Goal: Information Seeking & Learning: Get advice/opinions

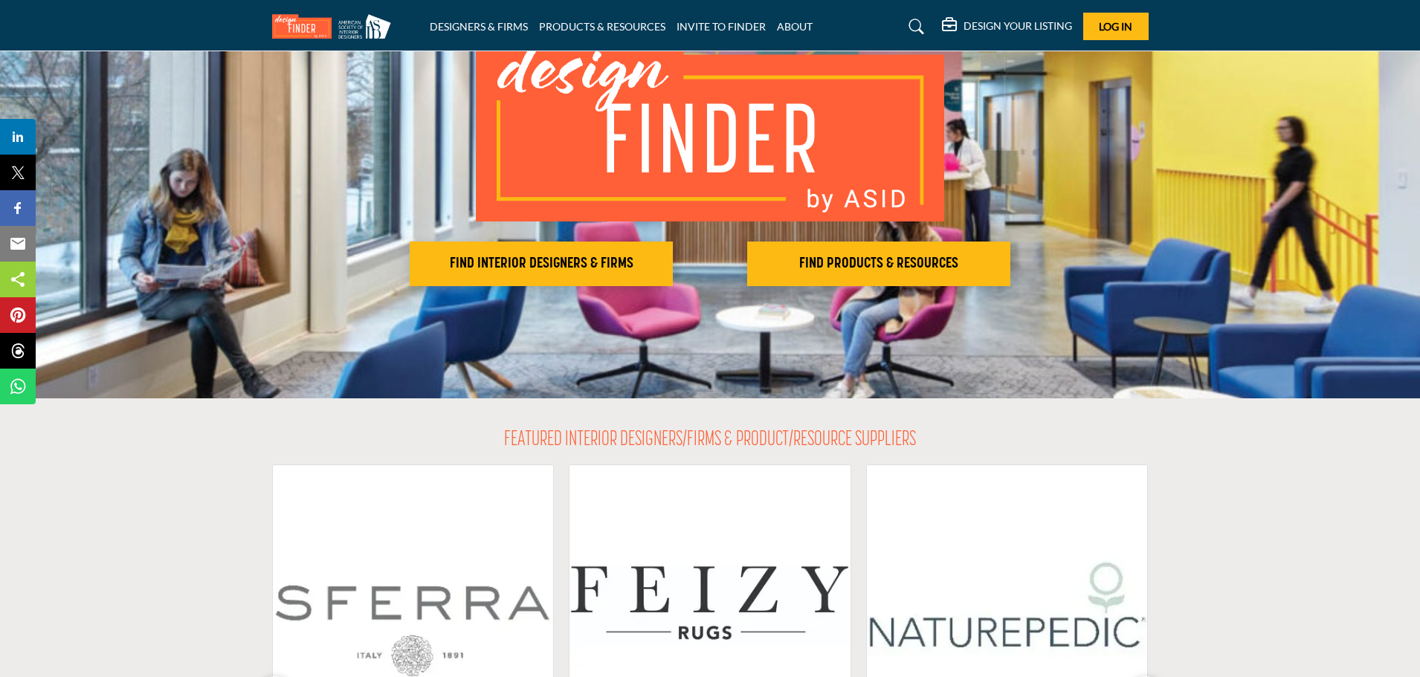
scroll to position [149, 0]
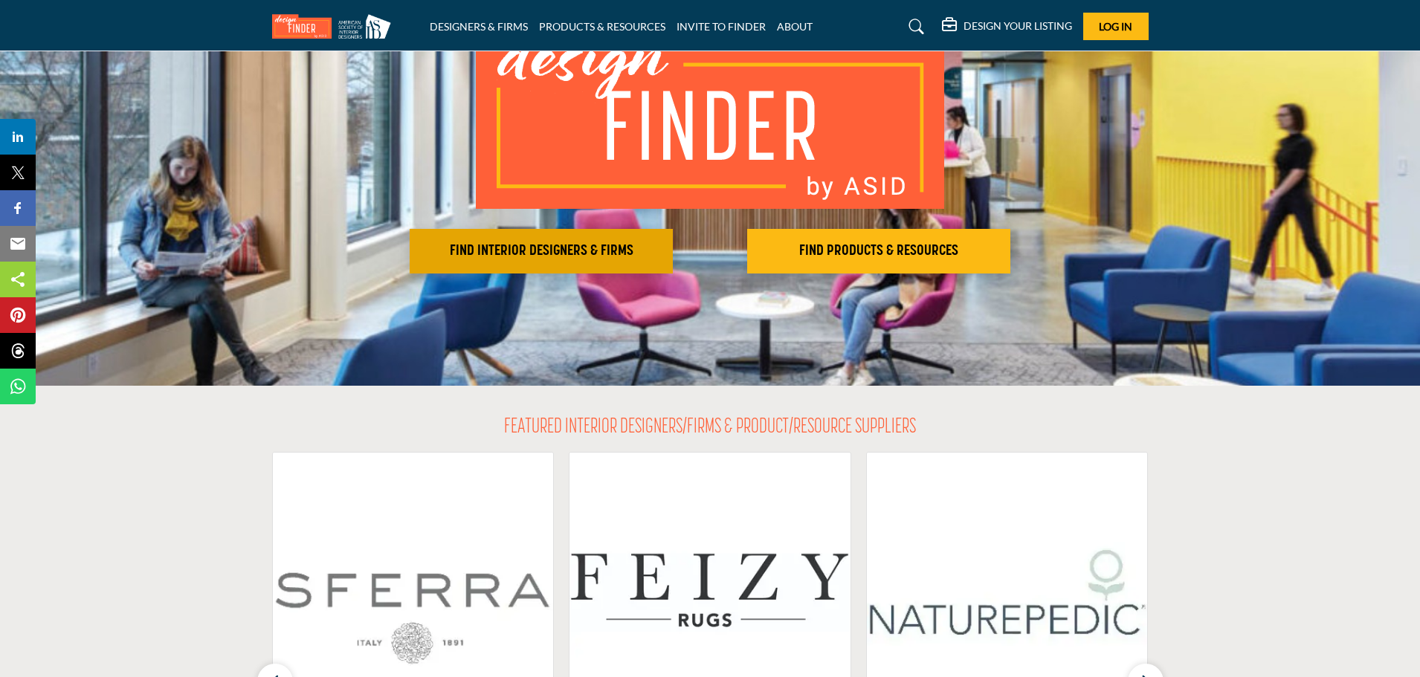
click at [560, 259] on h2 "FIND INTERIOR DESIGNERS & FIRMS" at bounding box center [541, 251] width 254 height 18
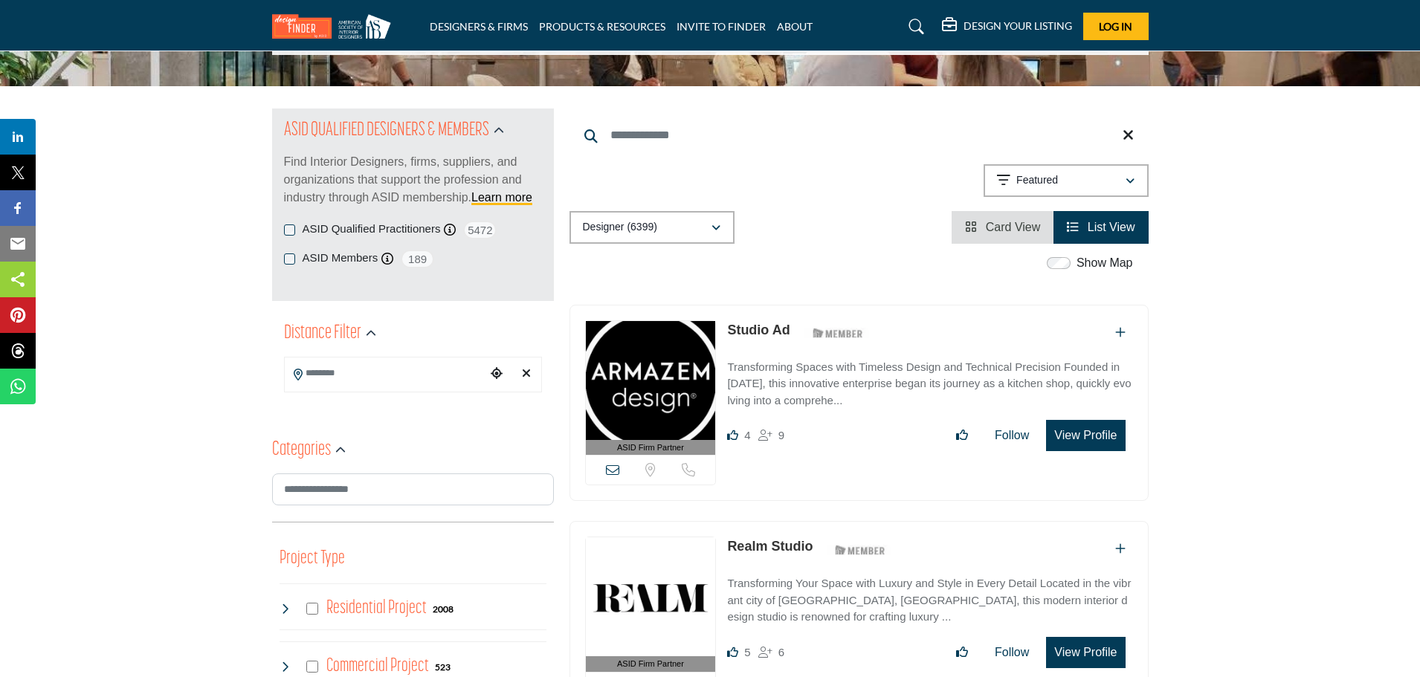
scroll to position [149, 0]
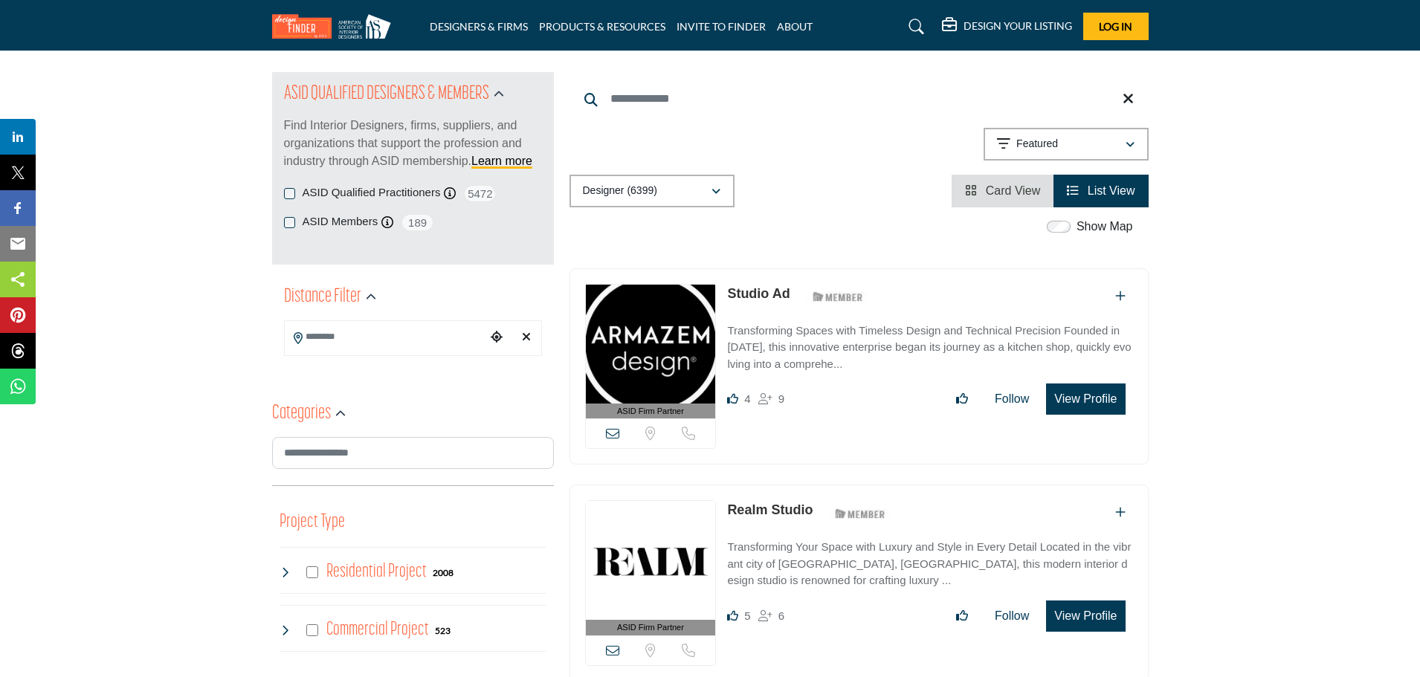
click at [355, 338] on input "Search Location" at bounding box center [385, 337] width 201 height 29
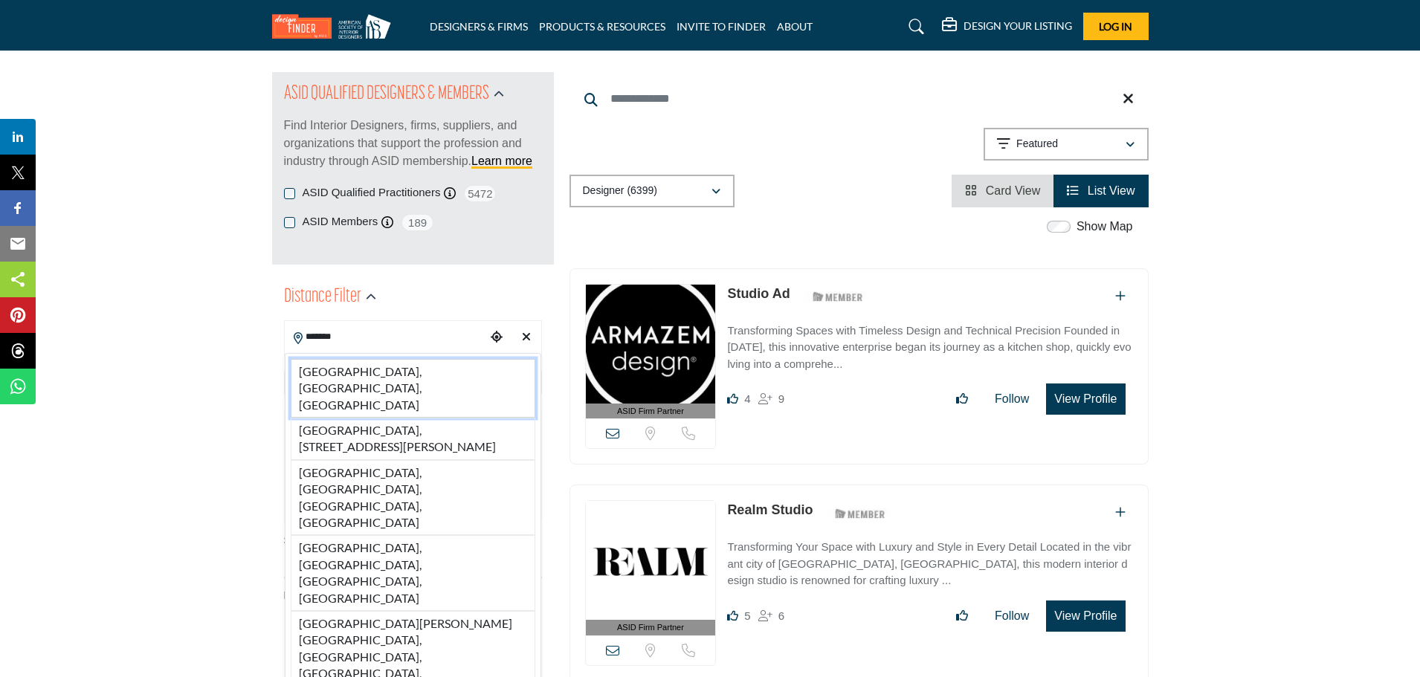
click at [344, 373] on li "Orlando, FL, USA" at bounding box center [413, 388] width 245 height 59
type input "**********"
type input "***"
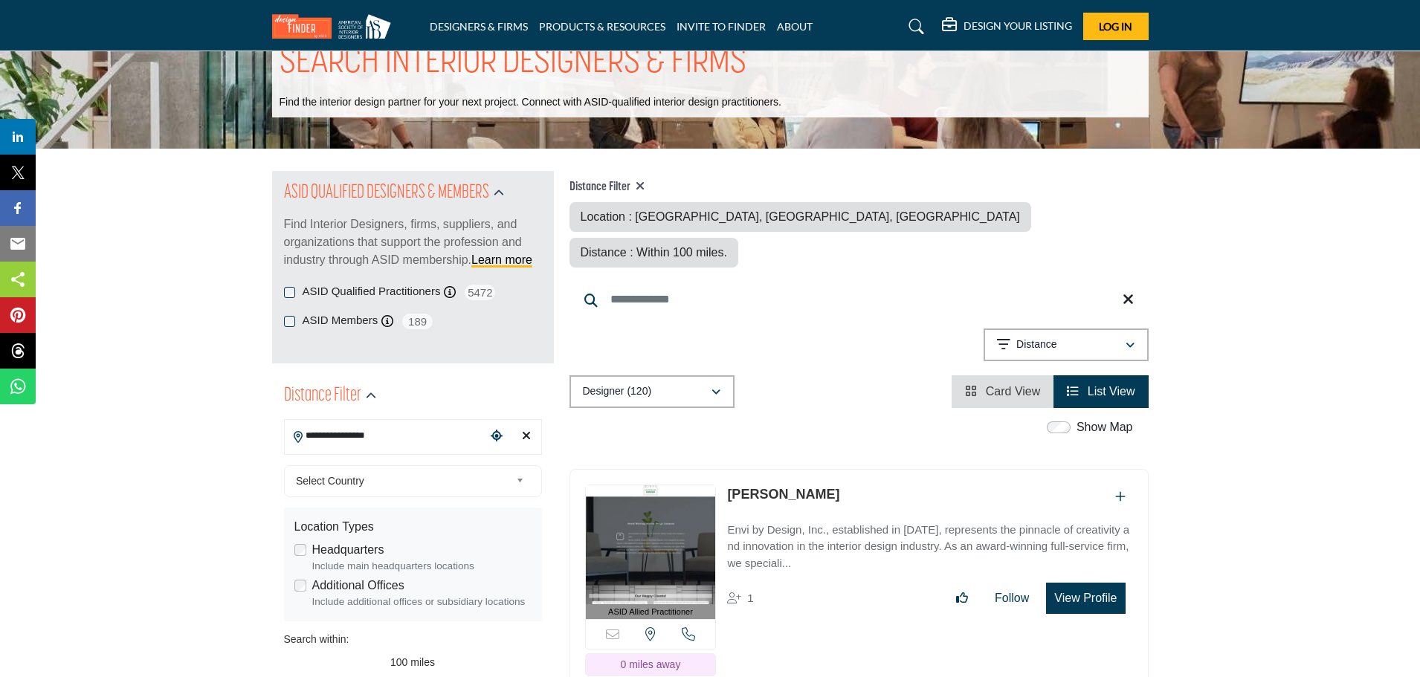
scroll to position [149, 0]
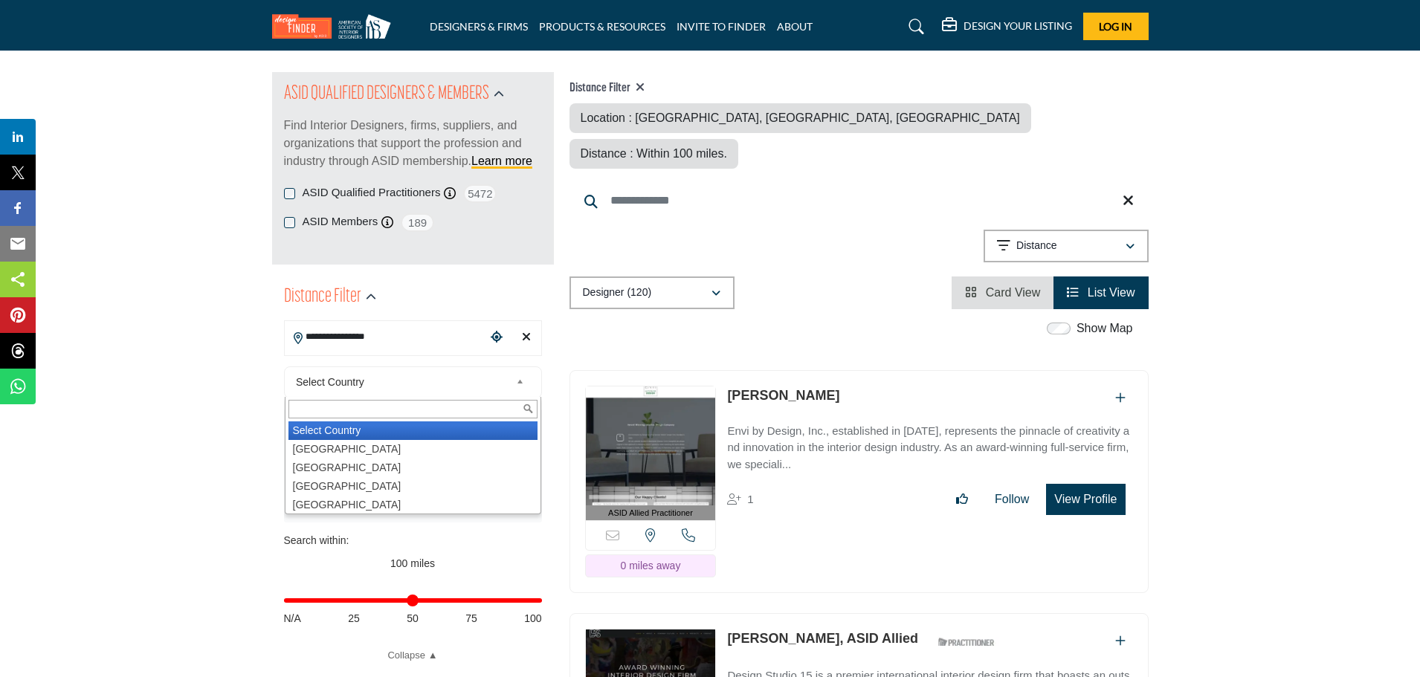
click at [518, 381] on b at bounding box center [522, 382] width 13 height 19
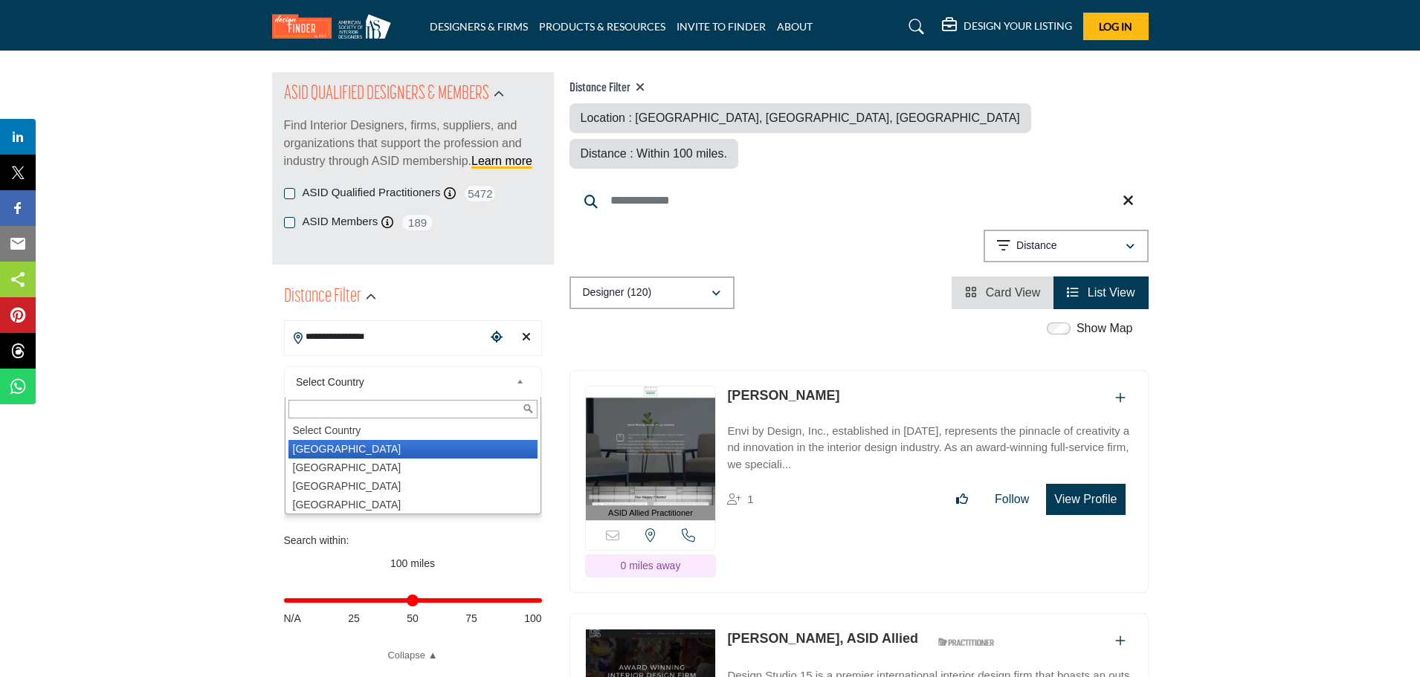
click at [352, 446] on li "United States" at bounding box center [413, 449] width 249 height 19
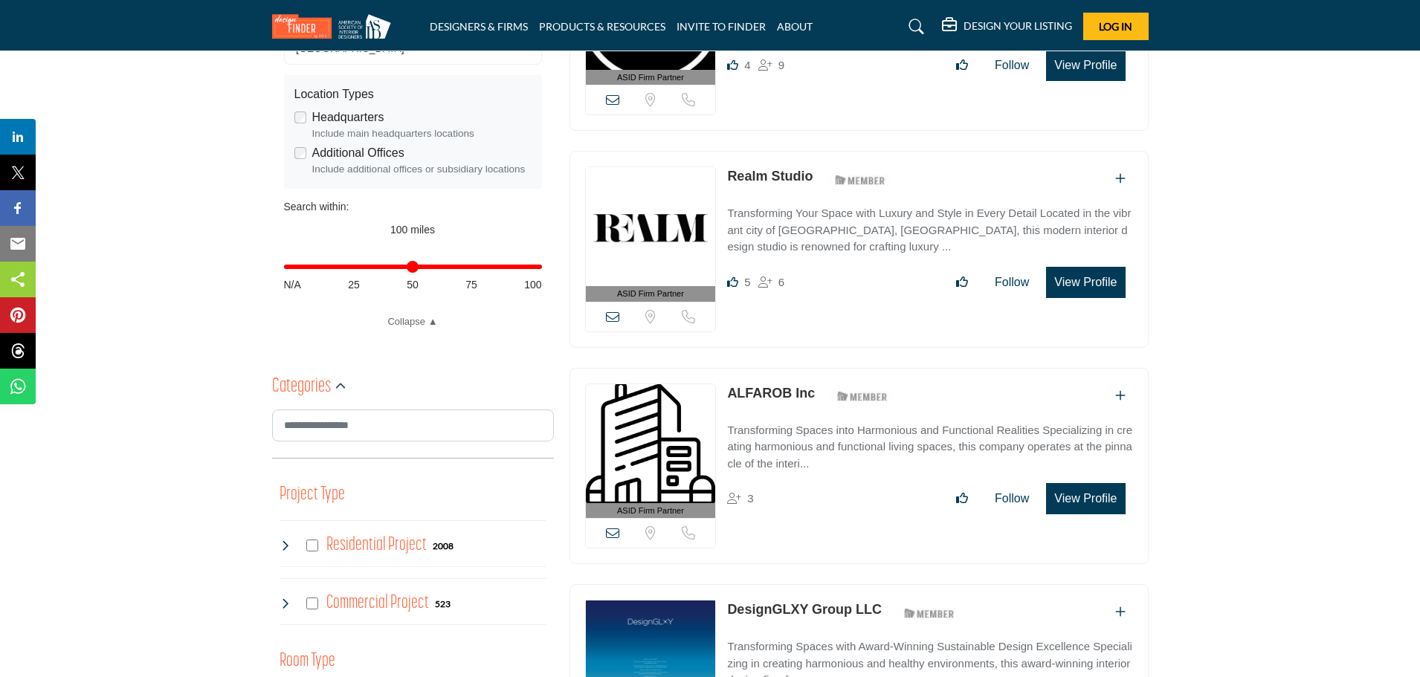
scroll to position [521, 0]
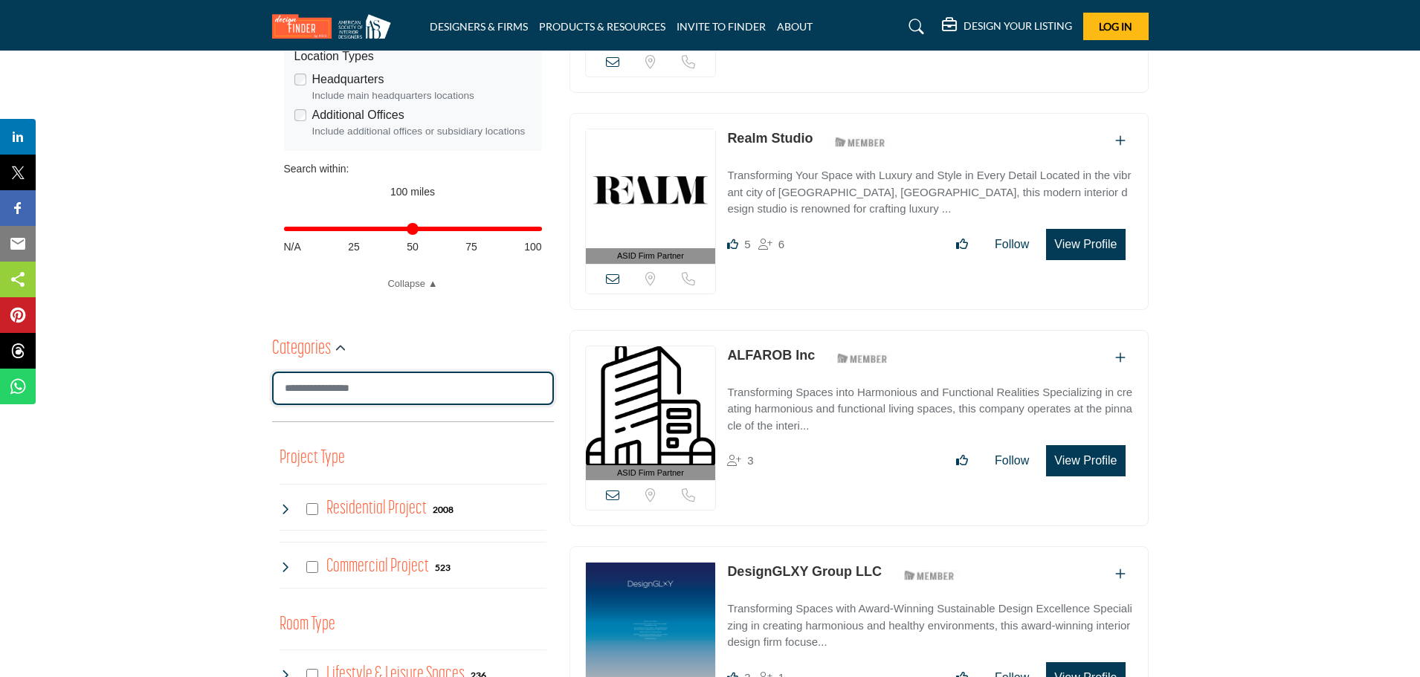
click at [413, 373] on input "Search Category" at bounding box center [413, 388] width 282 height 33
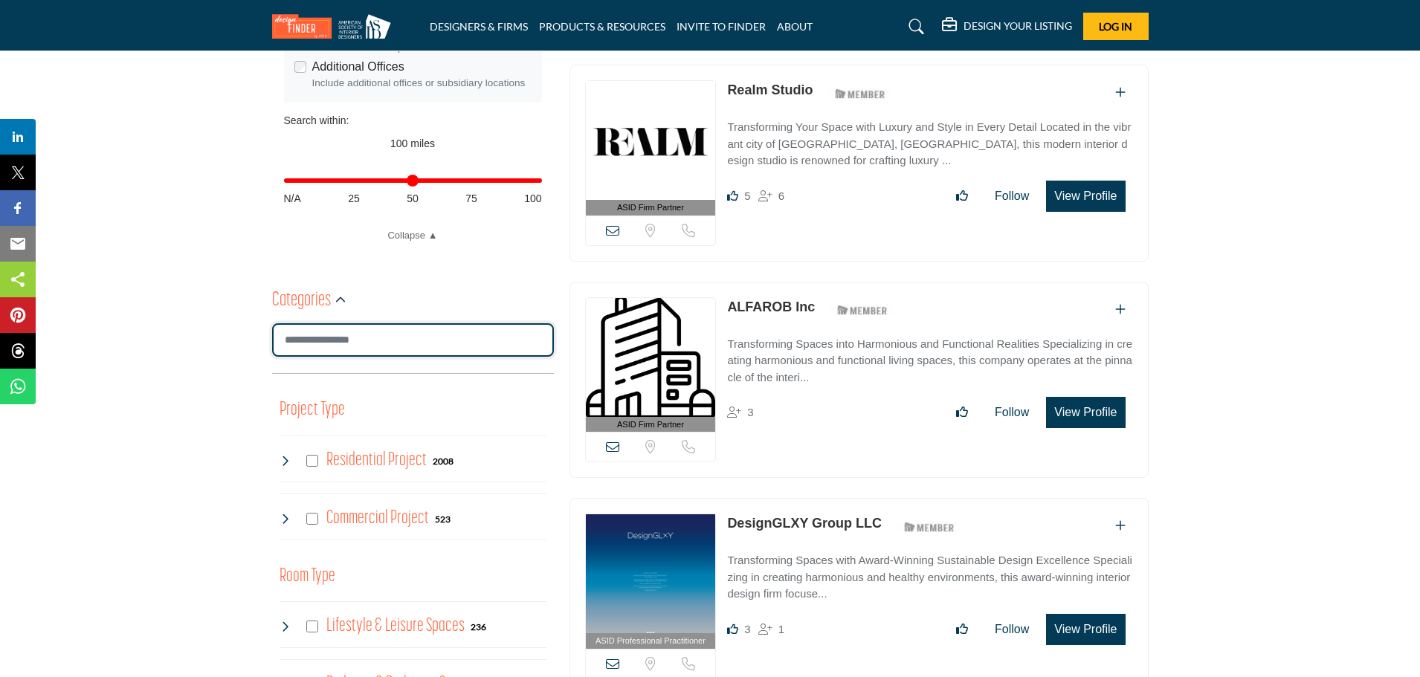
scroll to position [595, 0]
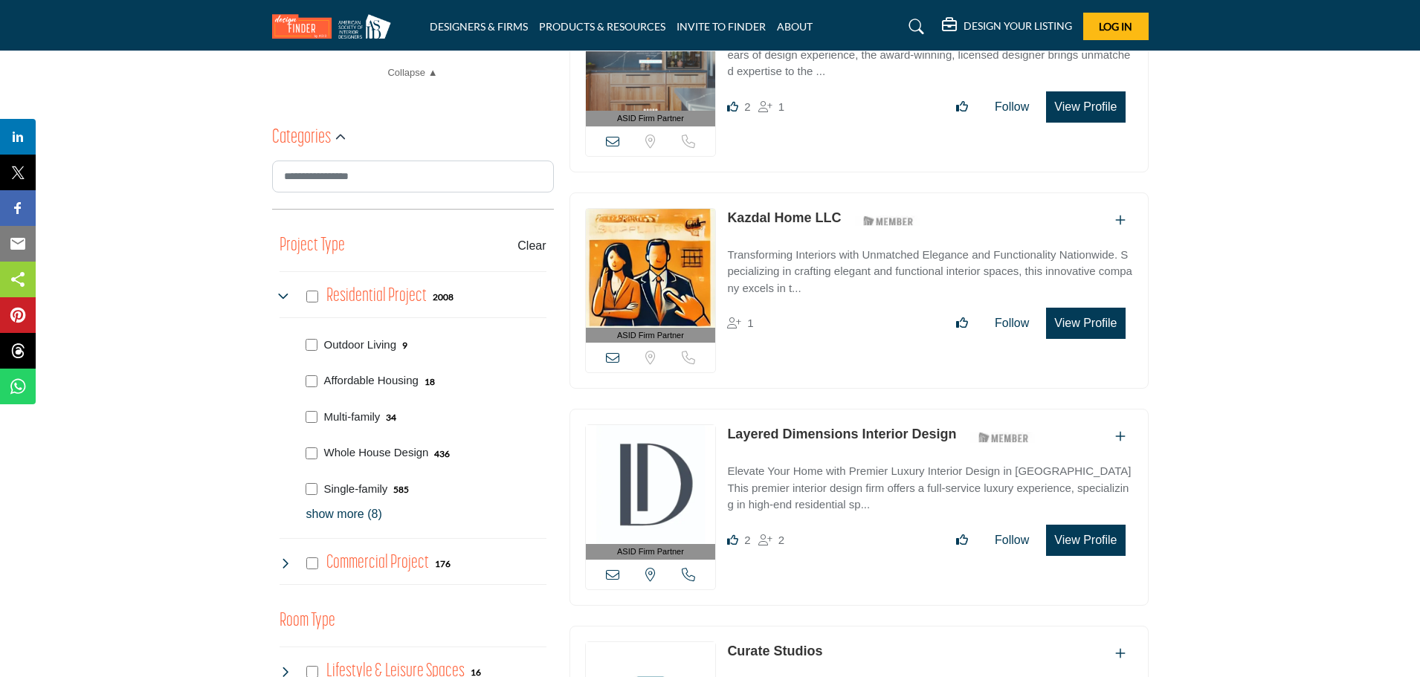
scroll to position [744, 0]
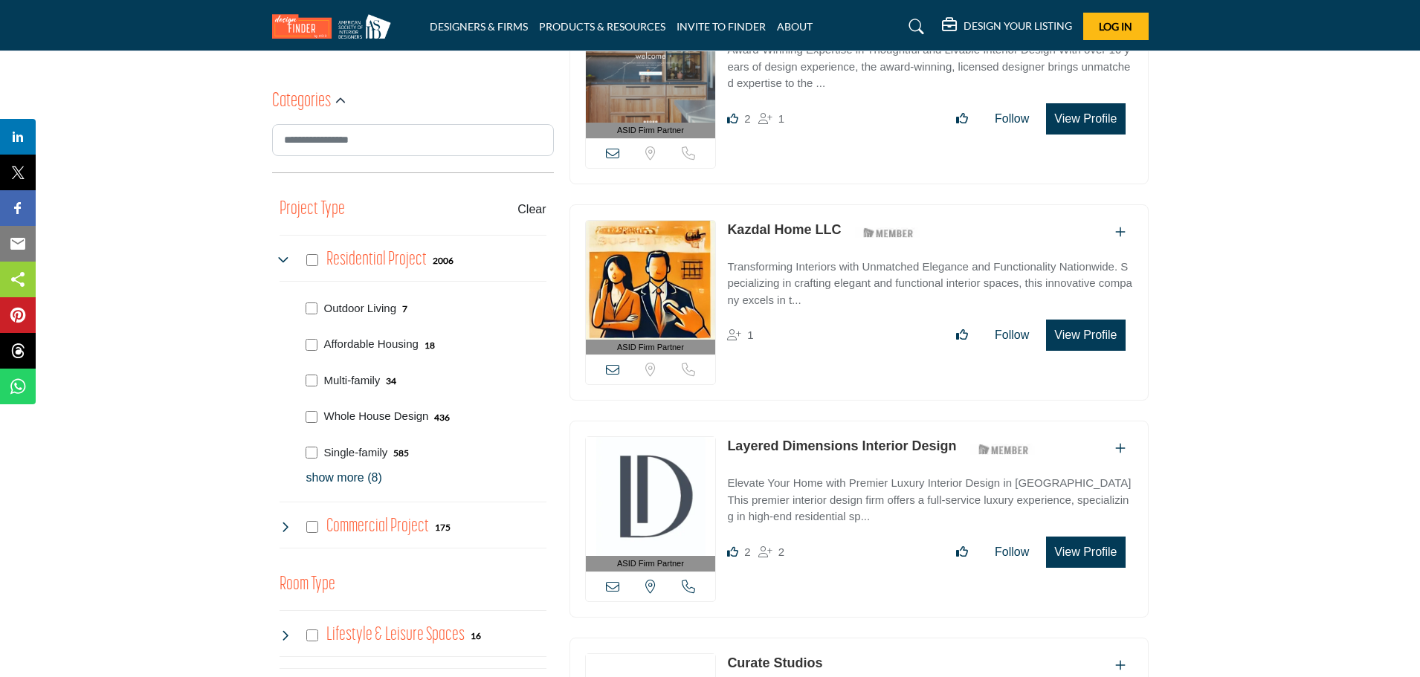
scroll to position [818, 0]
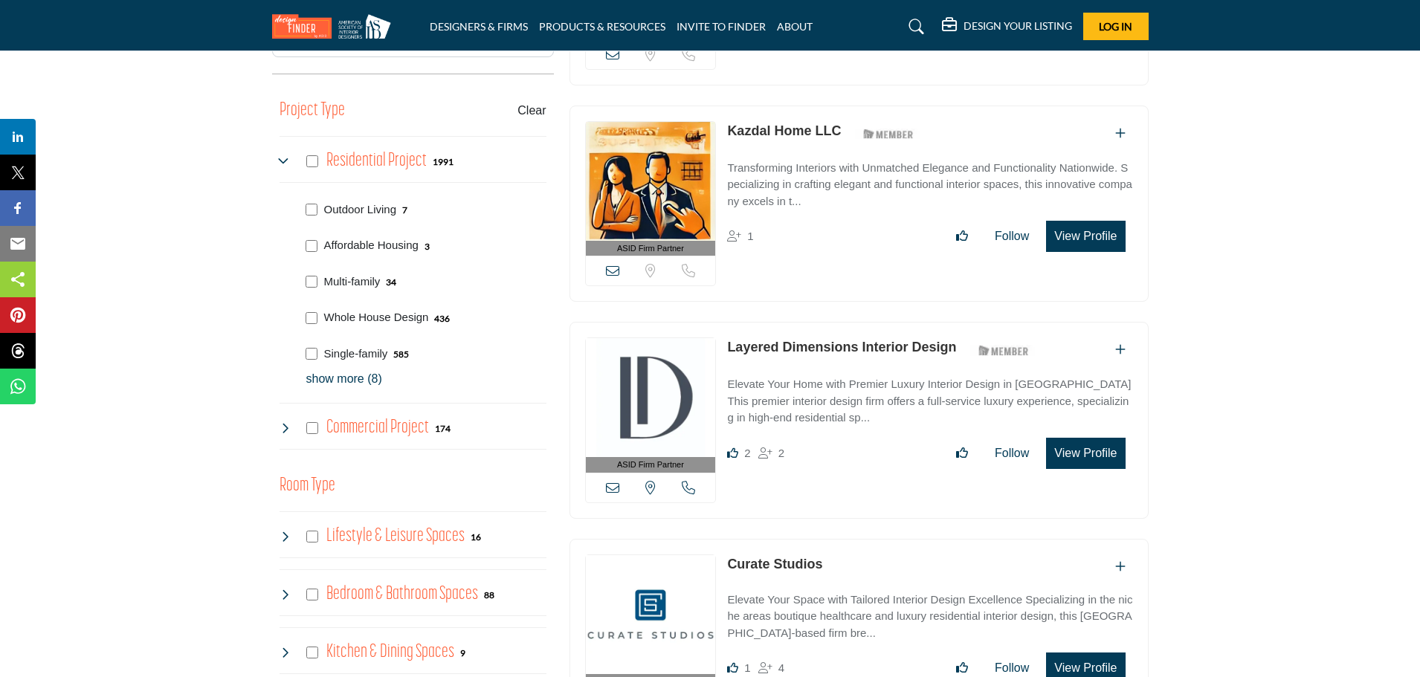
scroll to position [892, 0]
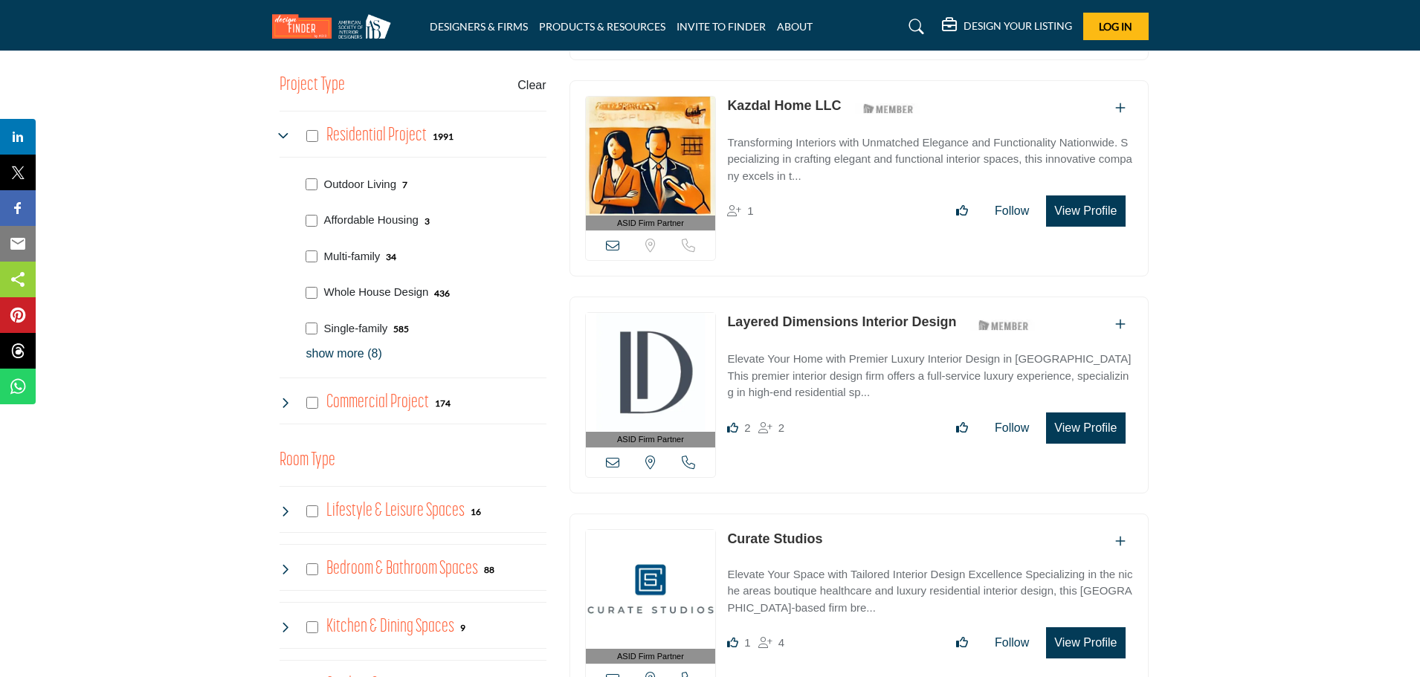
click at [350, 355] on p "show more (8)" at bounding box center [426, 354] width 240 height 18
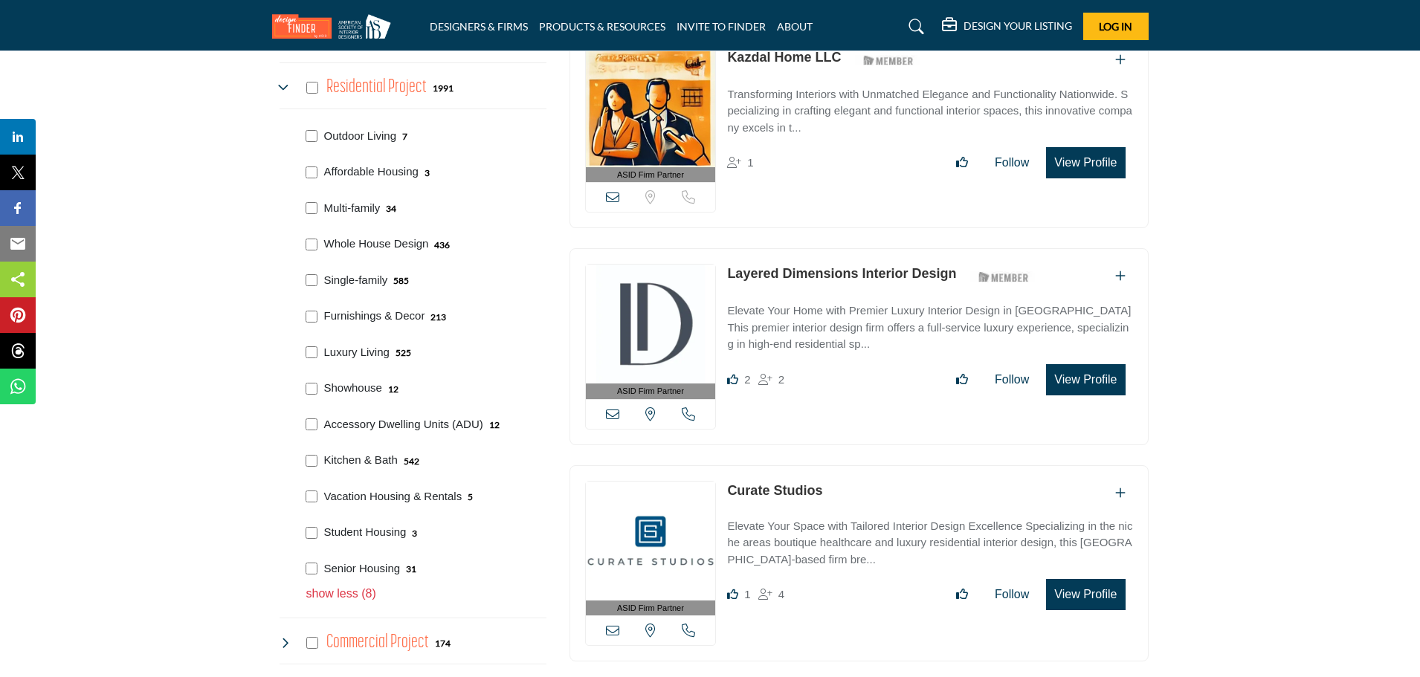
scroll to position [967, 0]
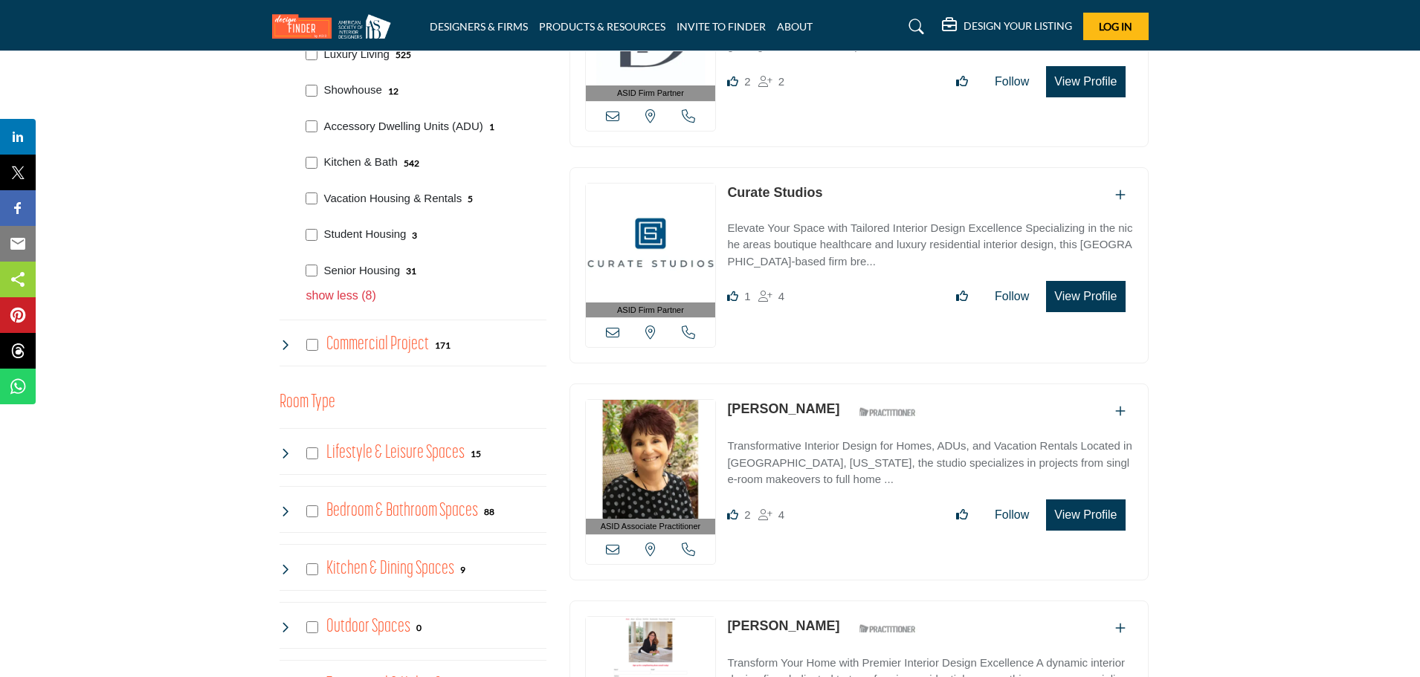
scroll to position [1222, 0]
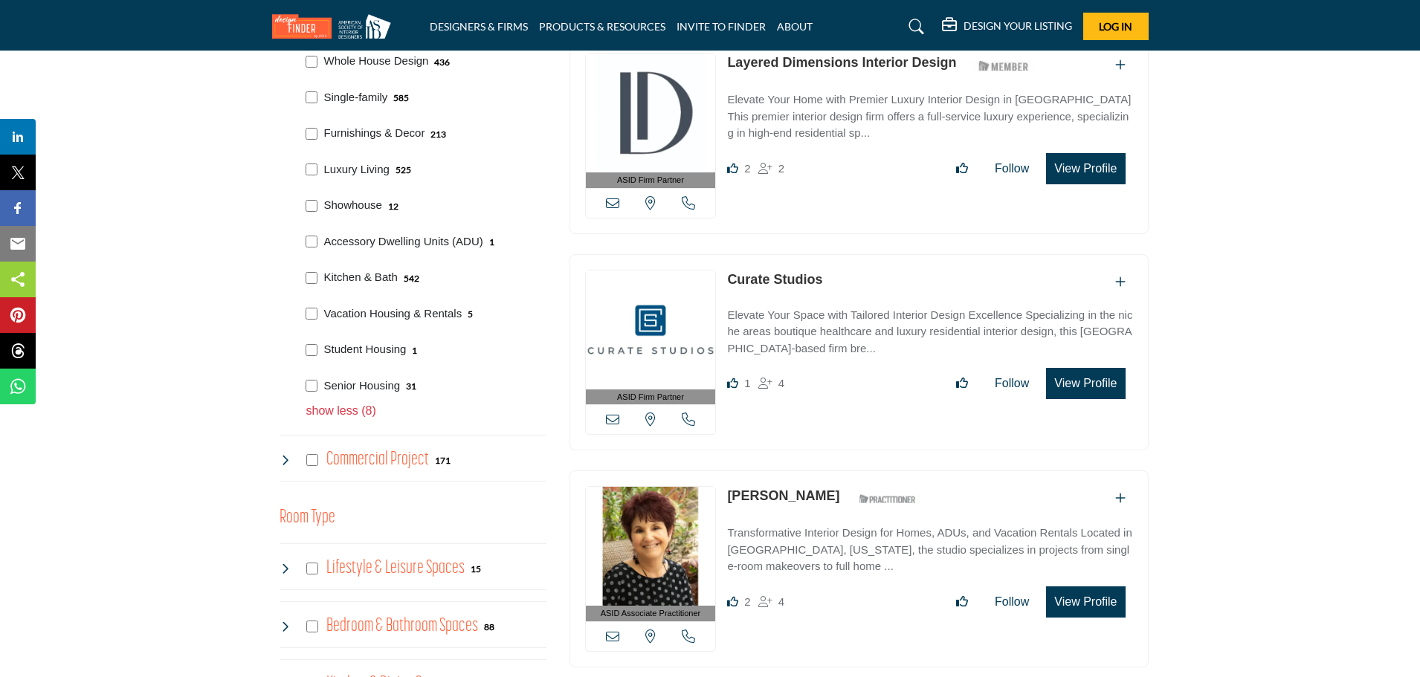
scroll to position [1115, 0]
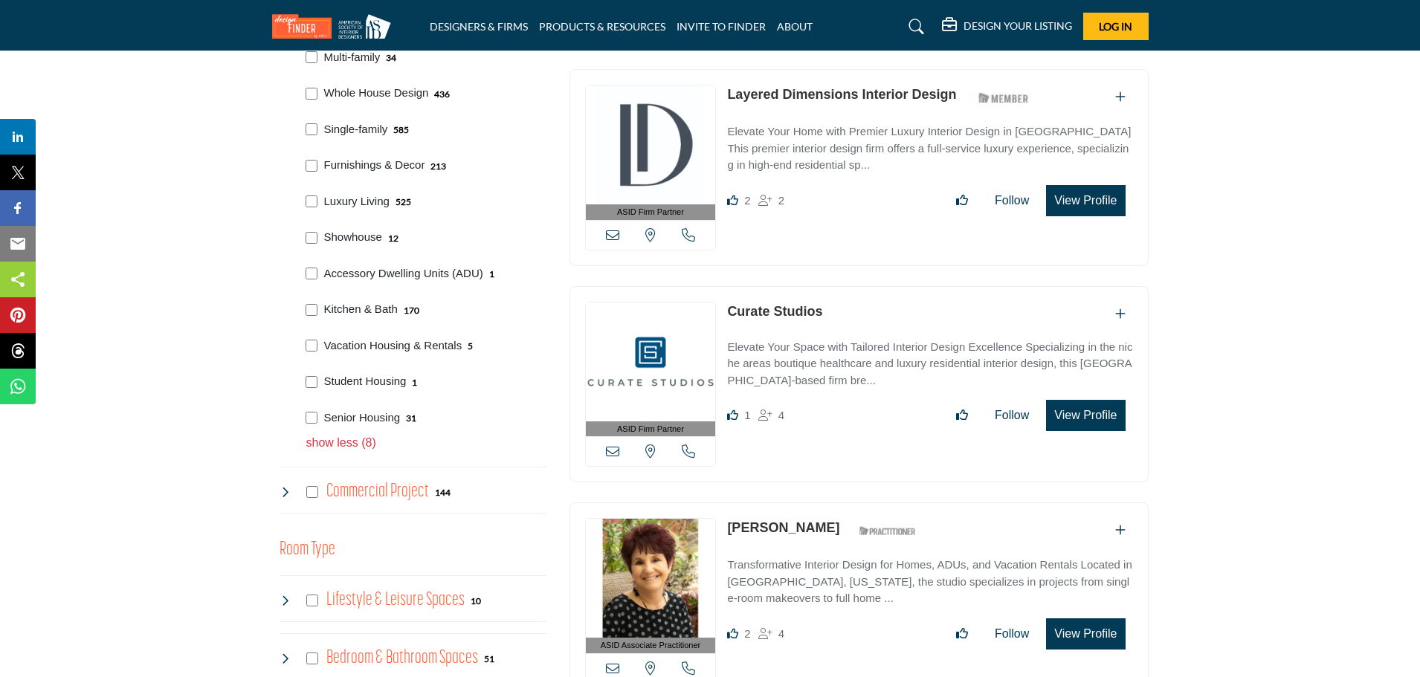
scroll to position [1115, 0]
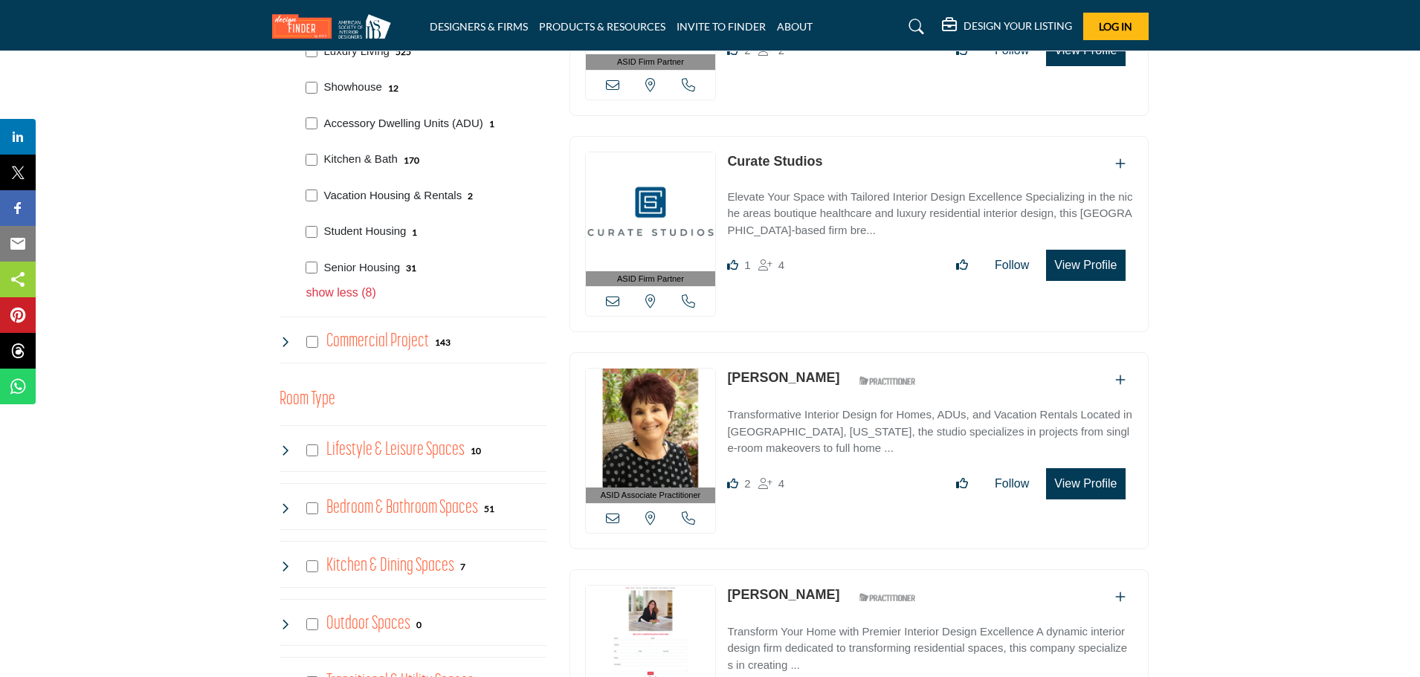
scroll to position [1264, 0]
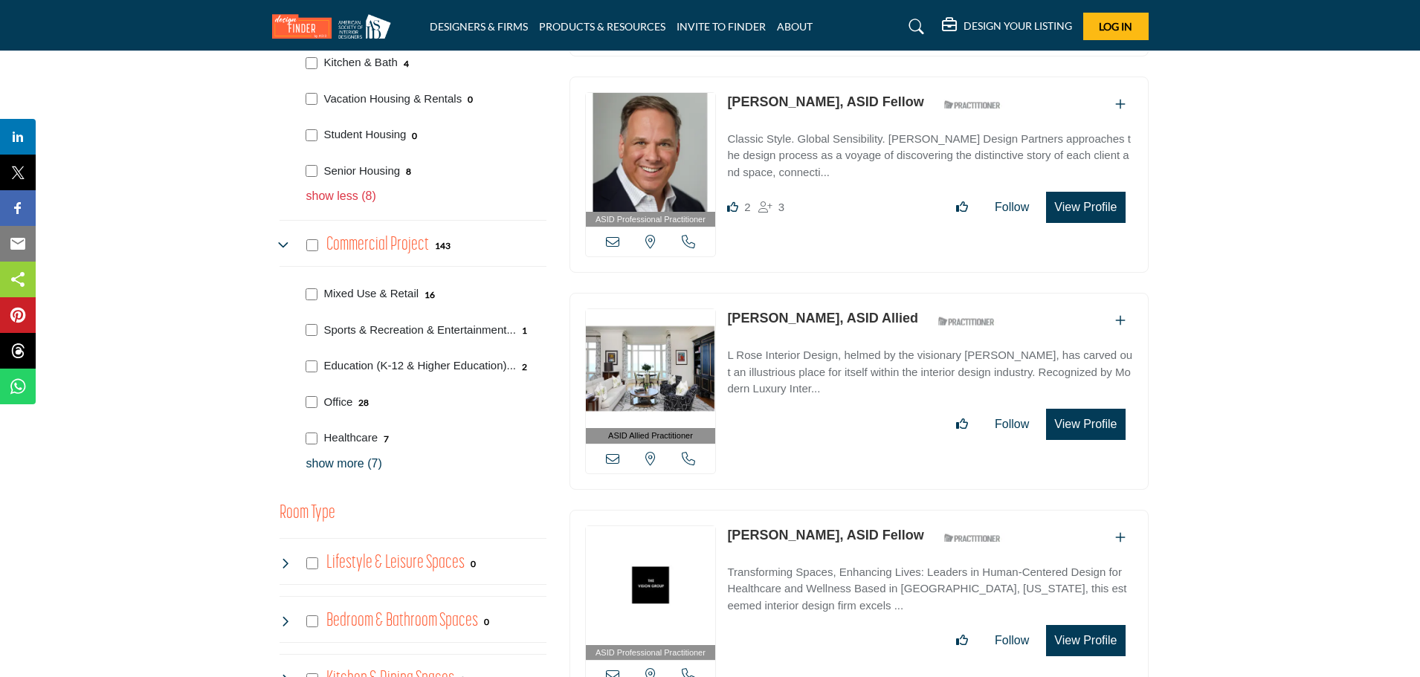
scroll to position [1364, 0]
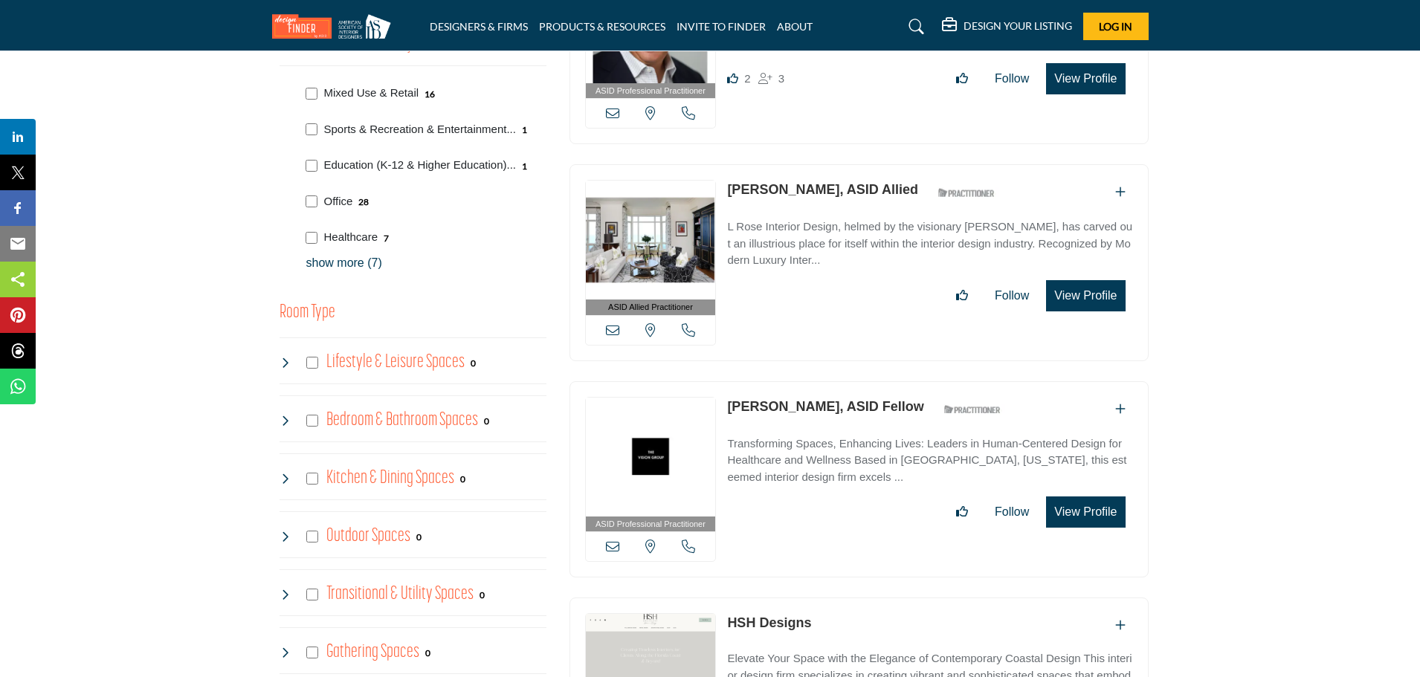
scroll to position [1562, 0]
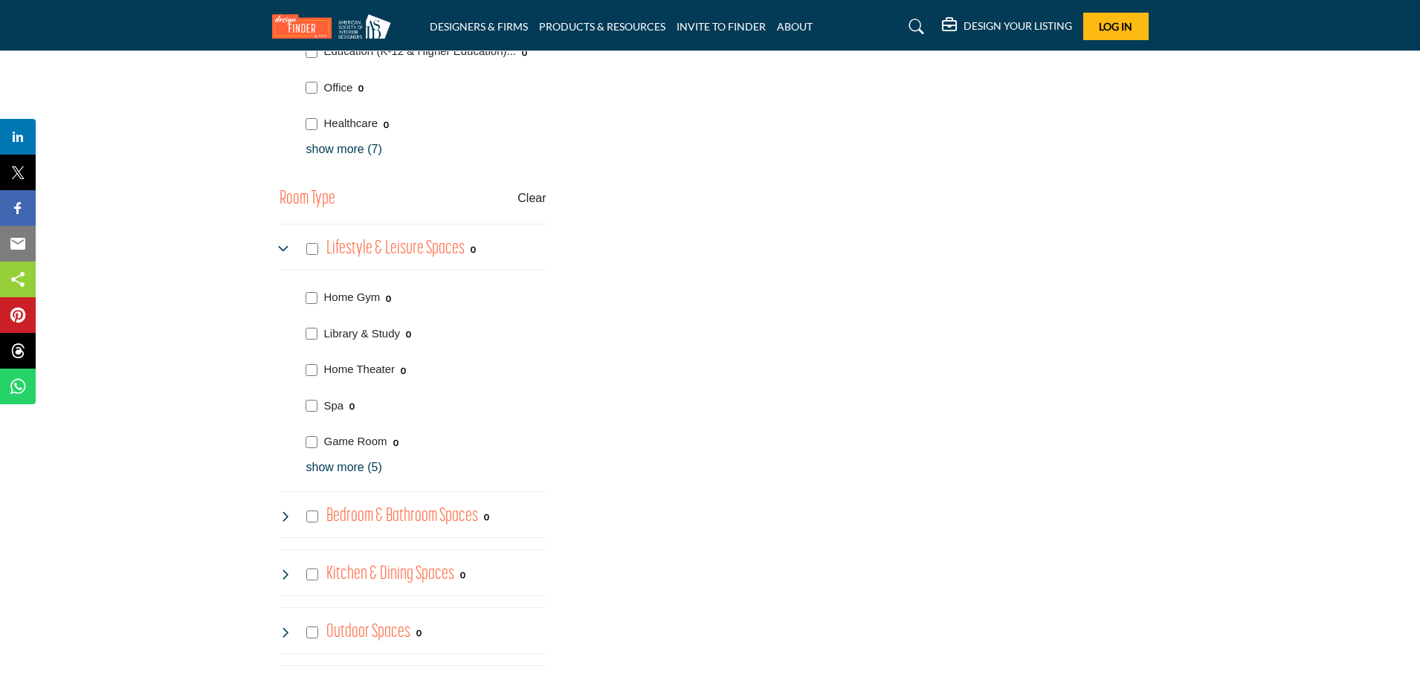
scroll to position [1710, 0]
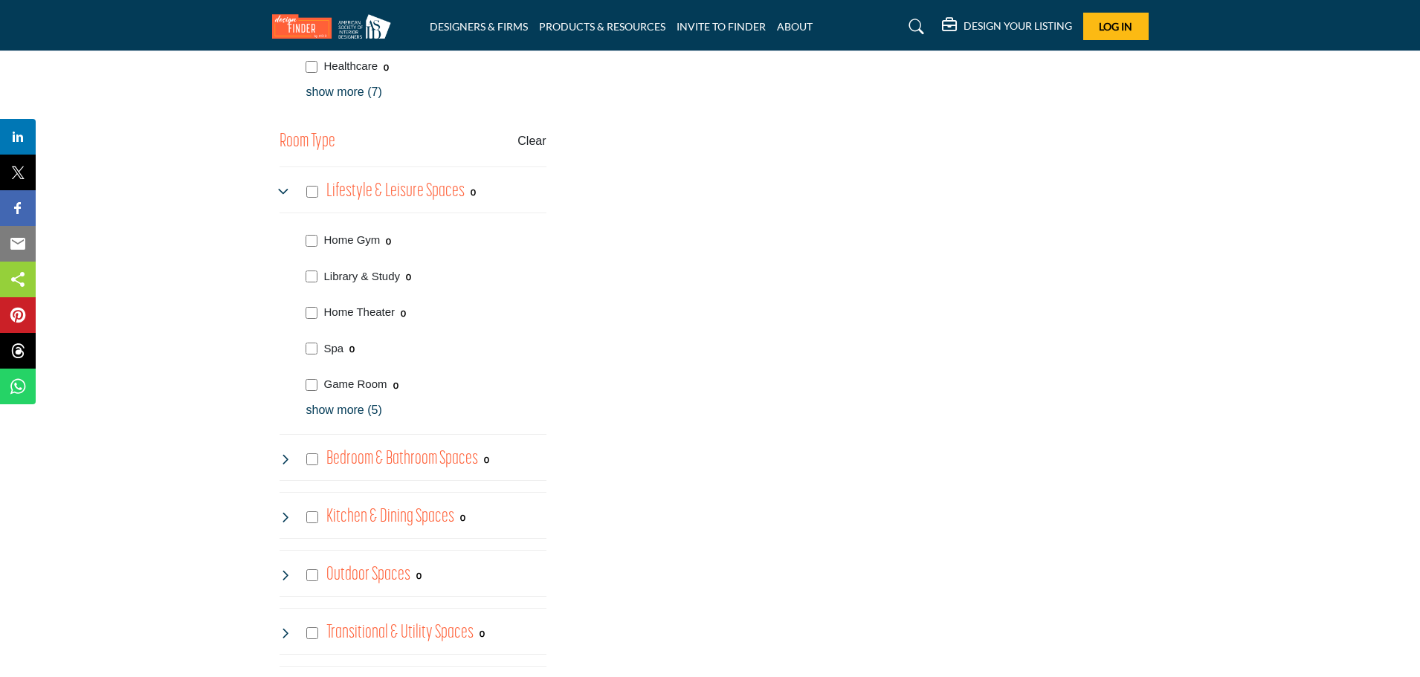
click at [354, 413] on p "show more (5)" at bounding box center [426, 411] width 240 height 18
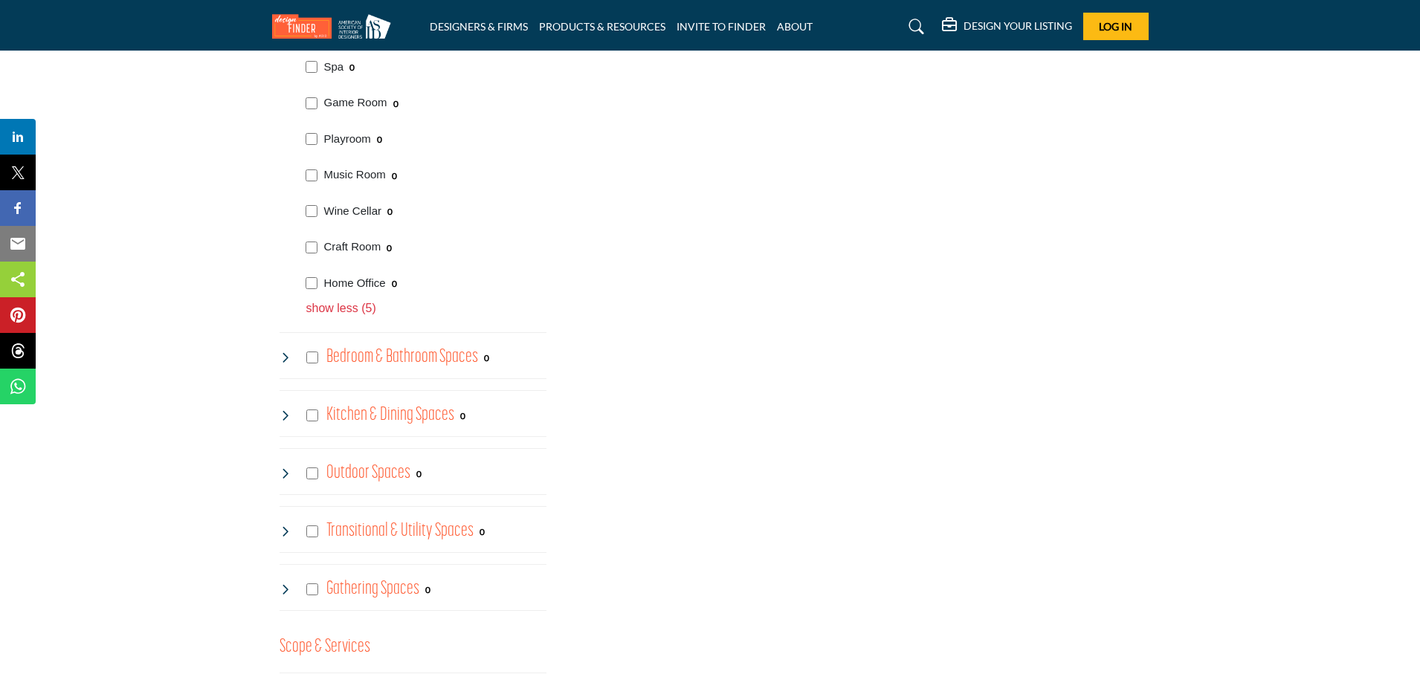
scroll to position [2008, 0]
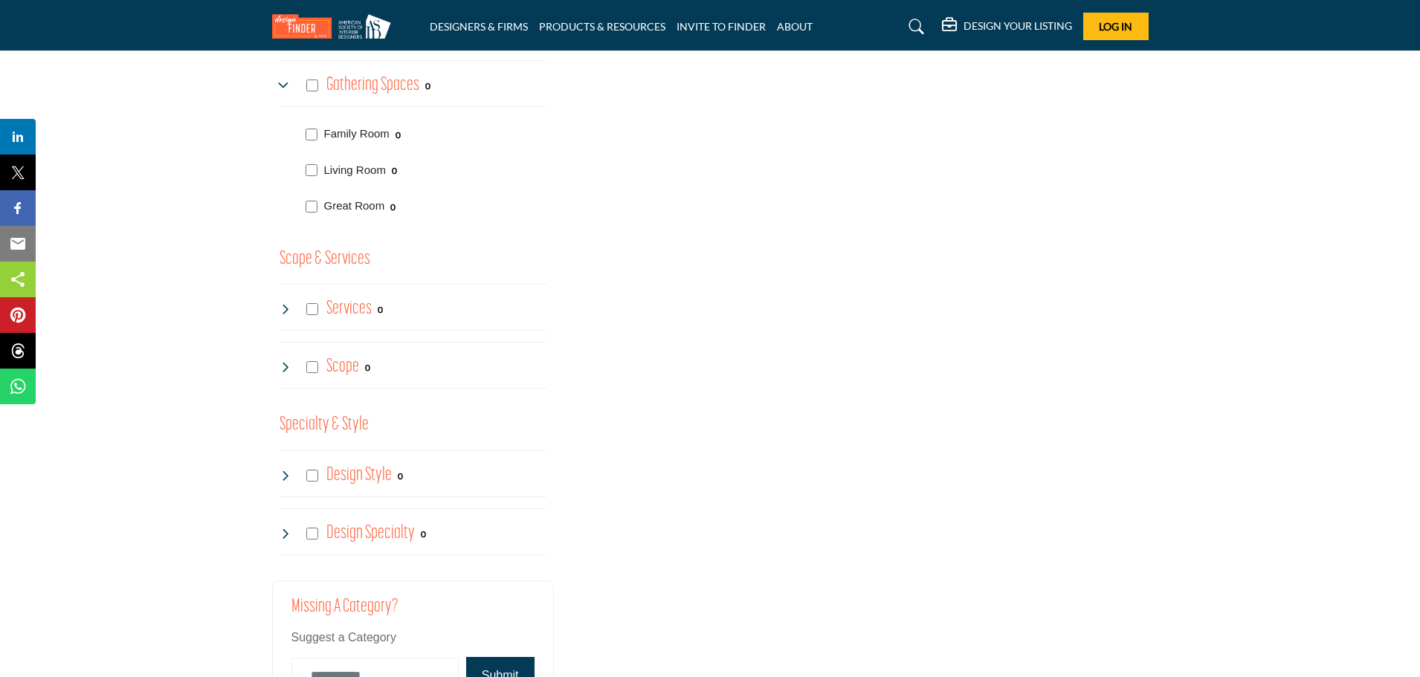
scroll to position [2571, 0]
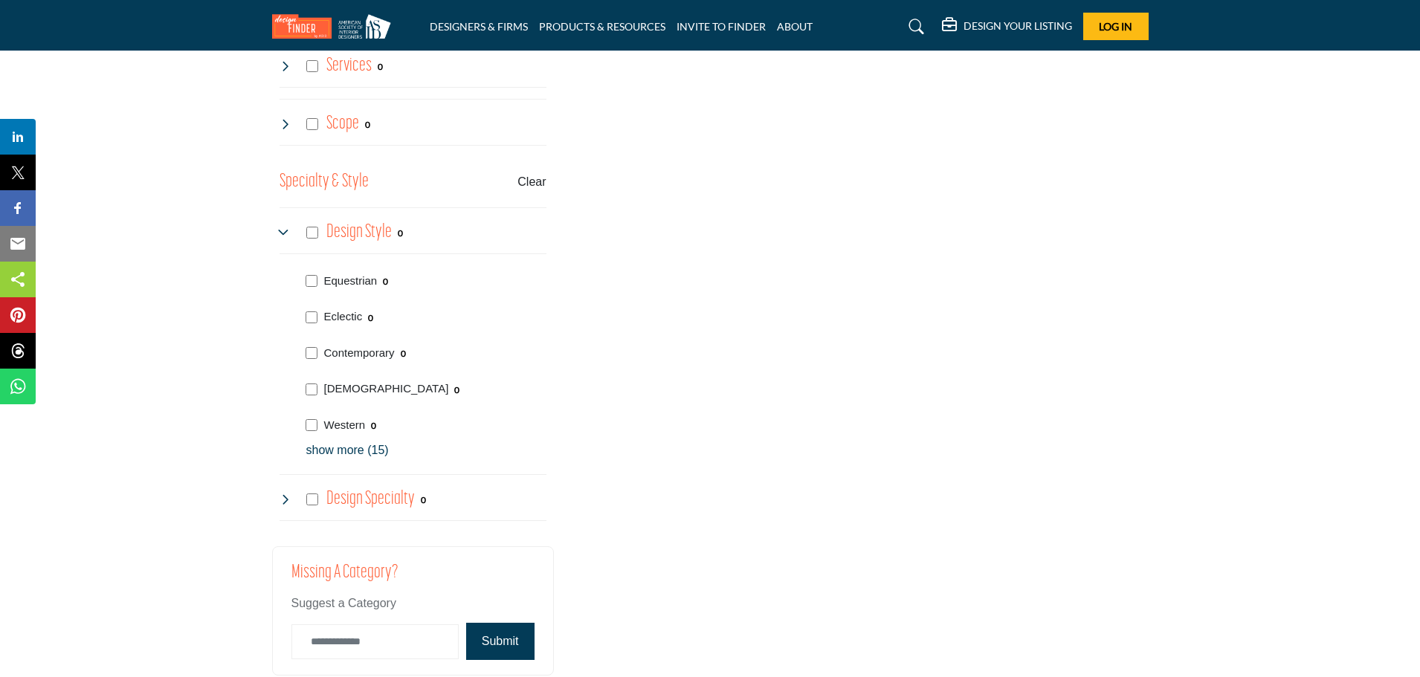
scroll to position [2826, 0]
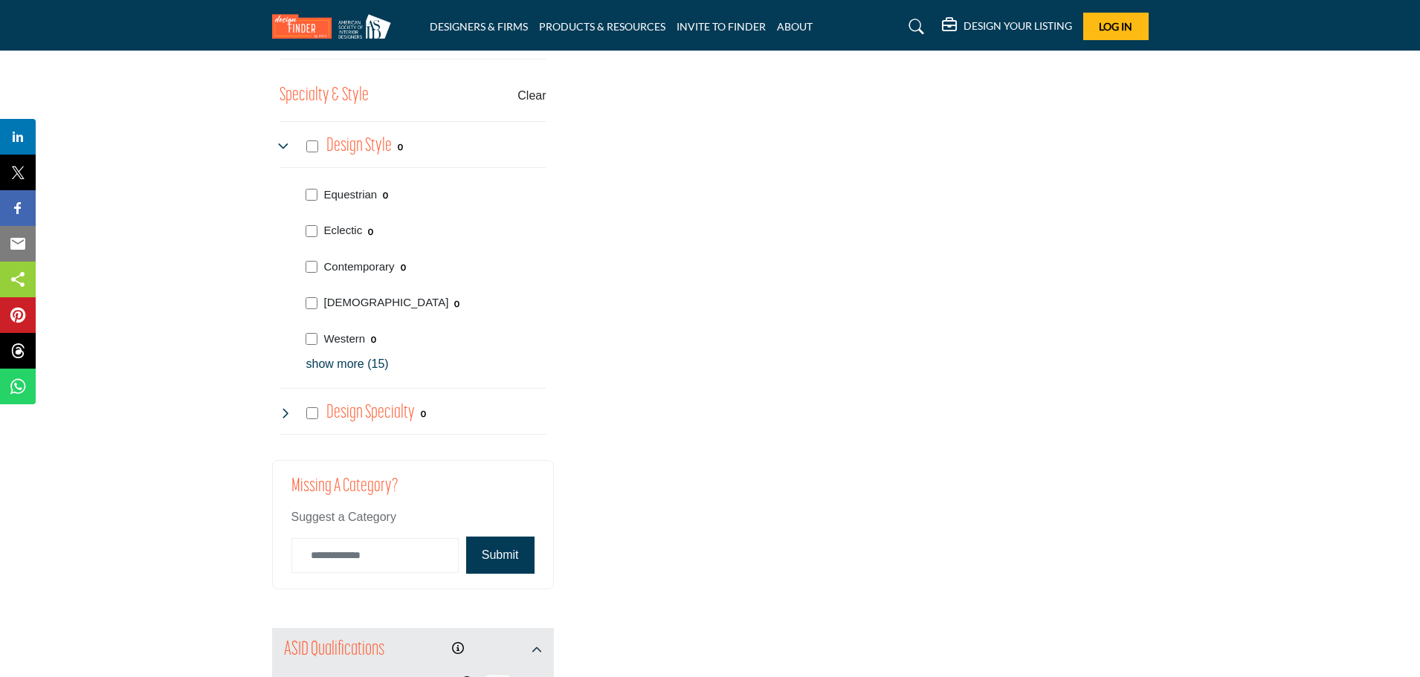
click at [352, 361] on p "show more (15)" at bounding box center [426, 364] width 240 height 18
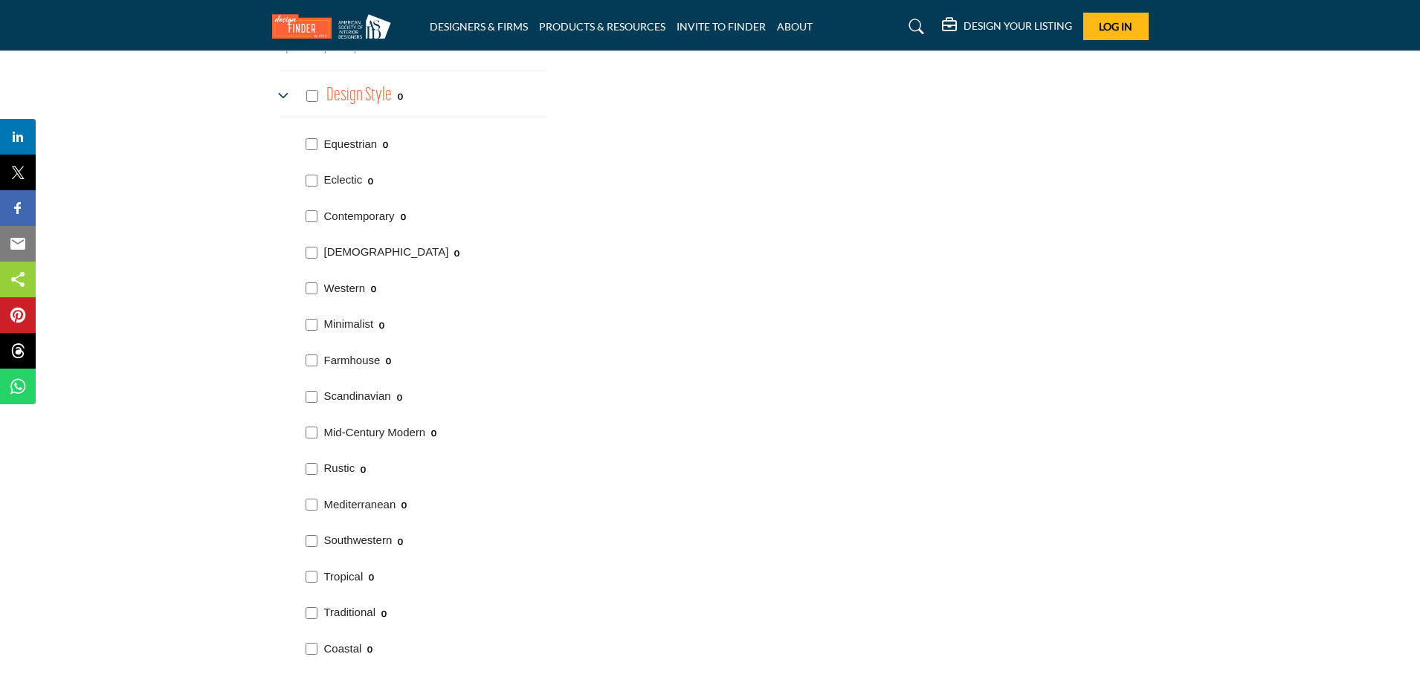
scroll to position [2900, 0]
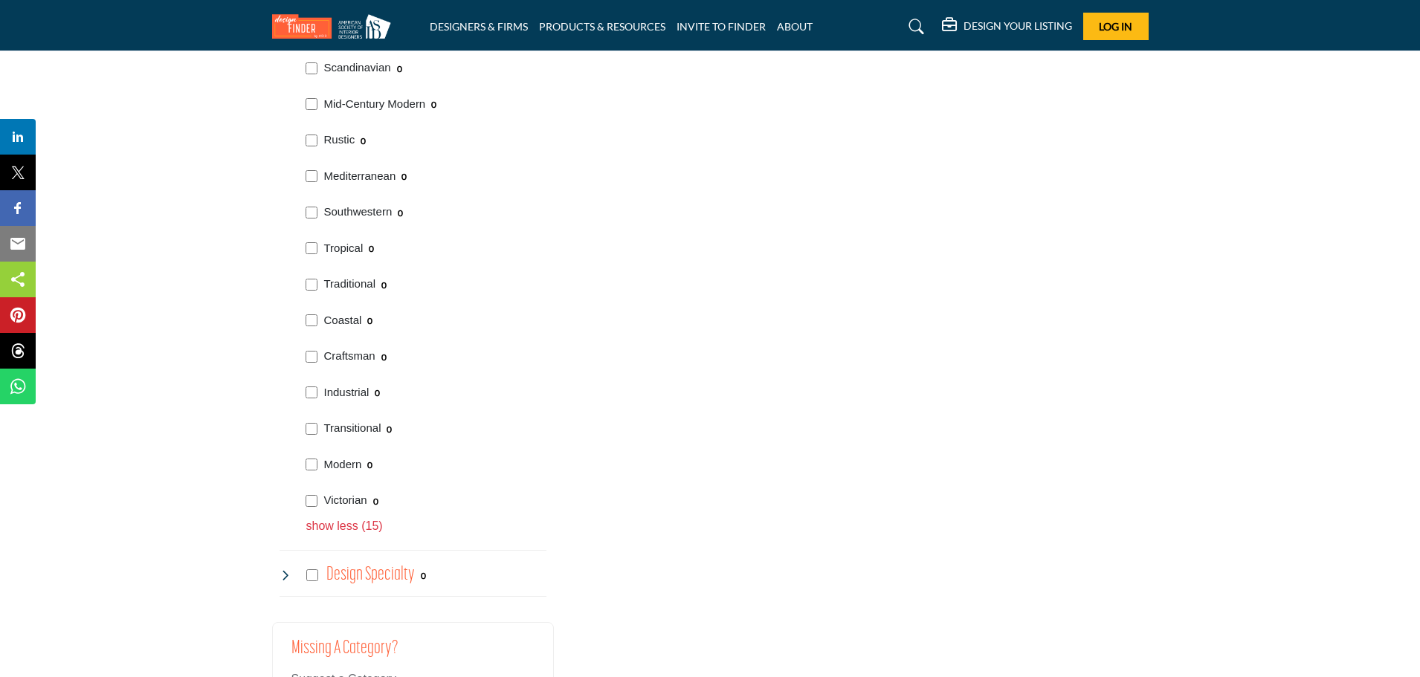
scroll to position [3209, 0]
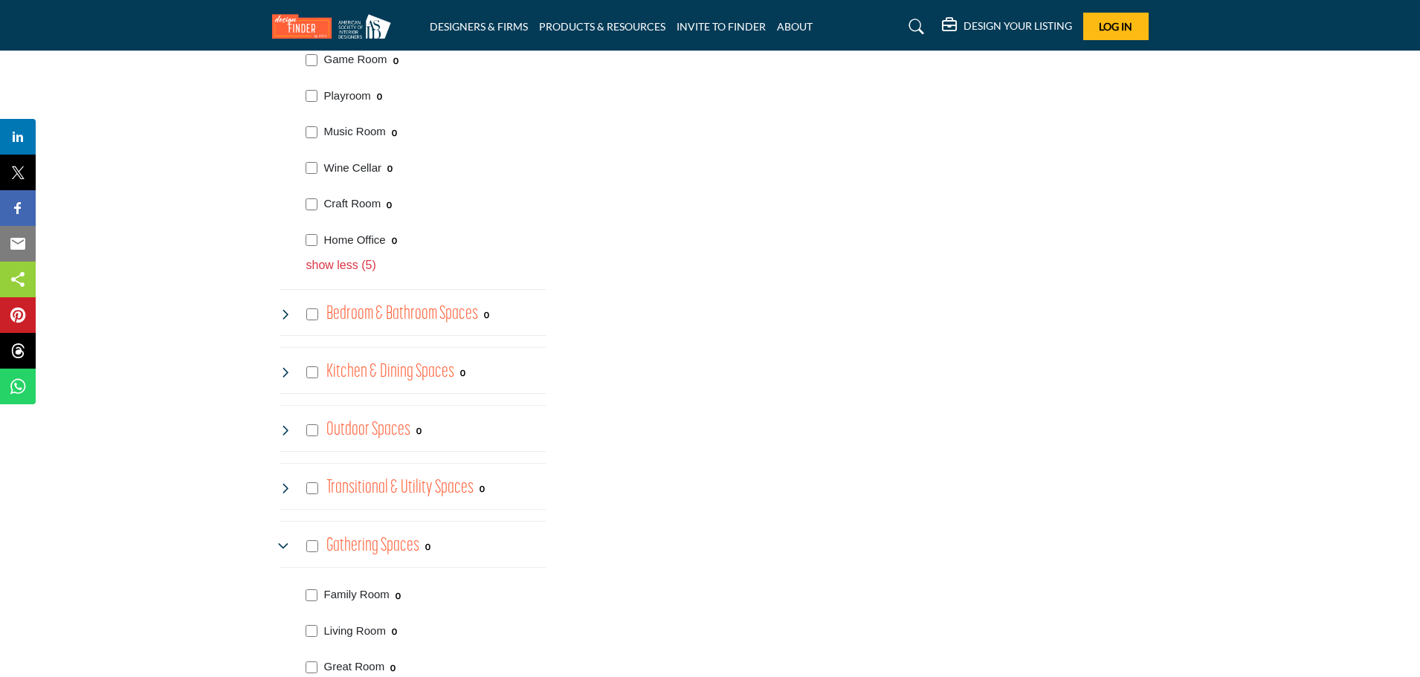
scroll to position [2009, 0]
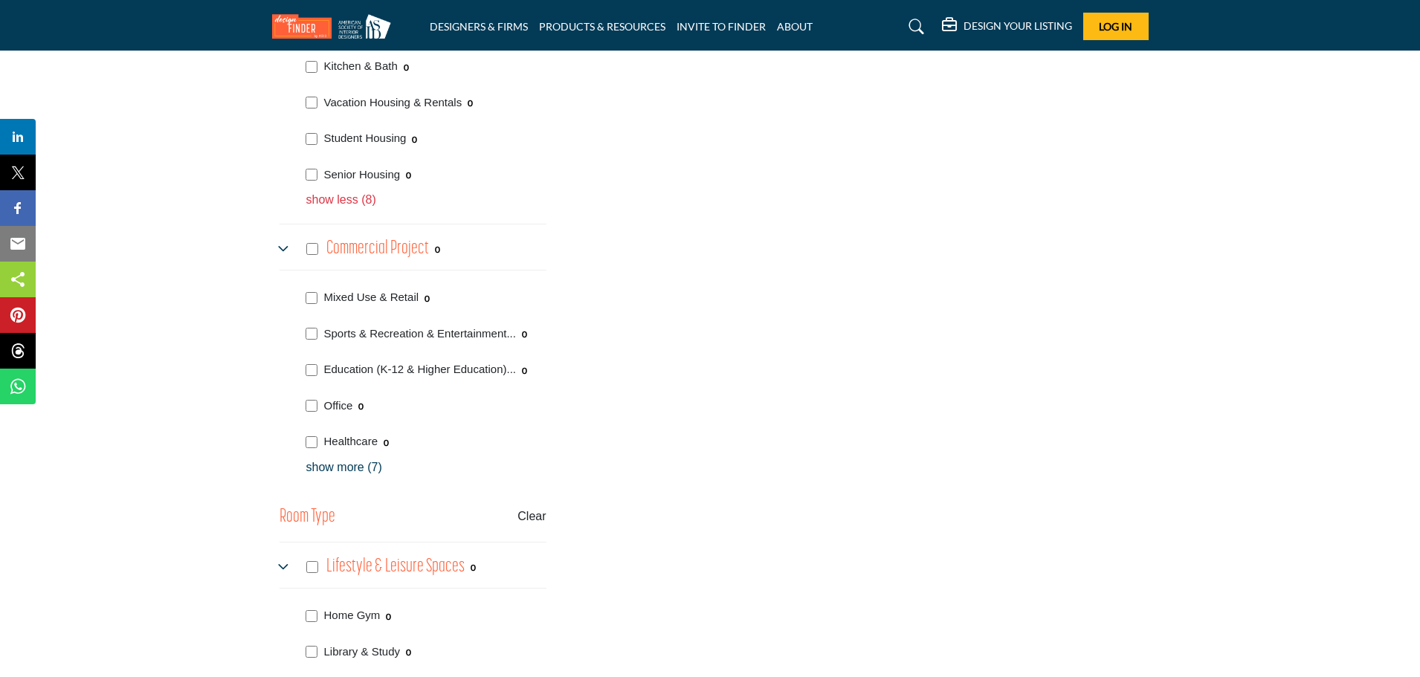
scroll to position [1339, 0]
click at [343, 463] on p "show more (7)" at bounding box center [426, 464] width 240 height 18
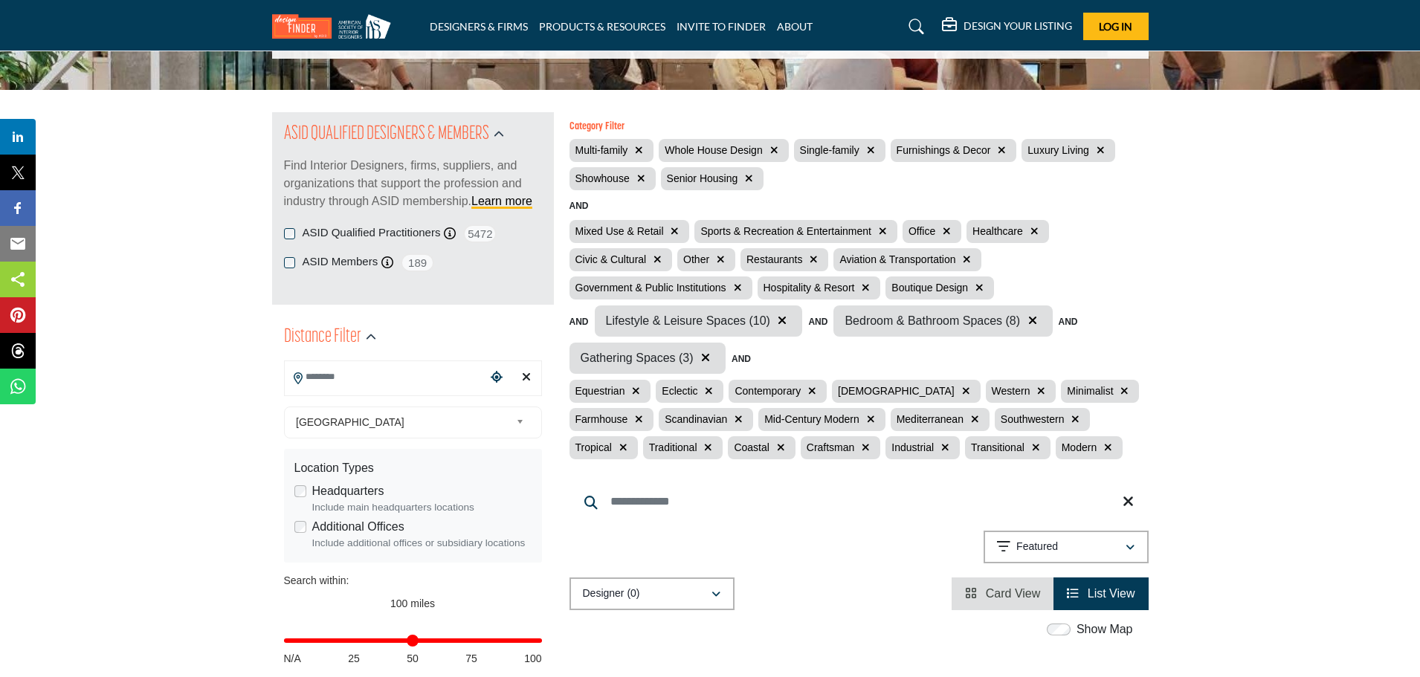
scroll to position [74, 0]
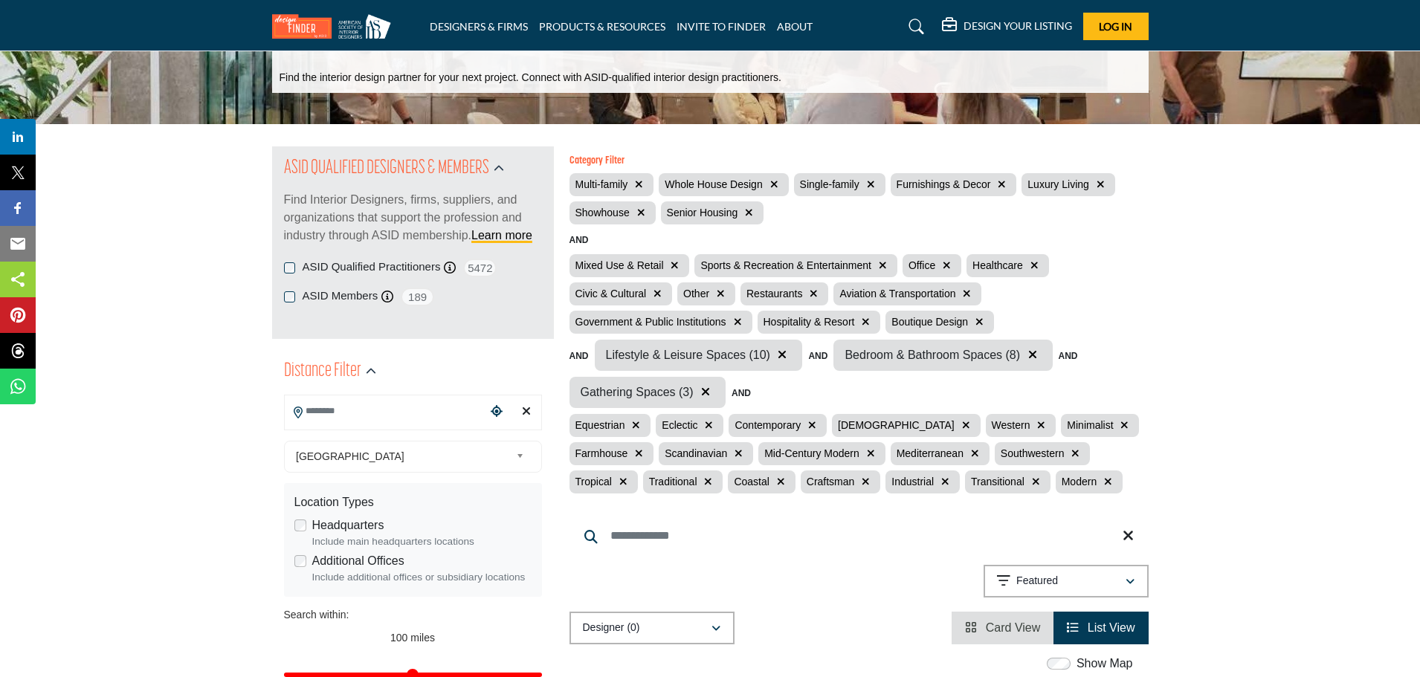
click at [347, 416] on input "Search Location" at bounding box center [385, 411] width 201 height 29
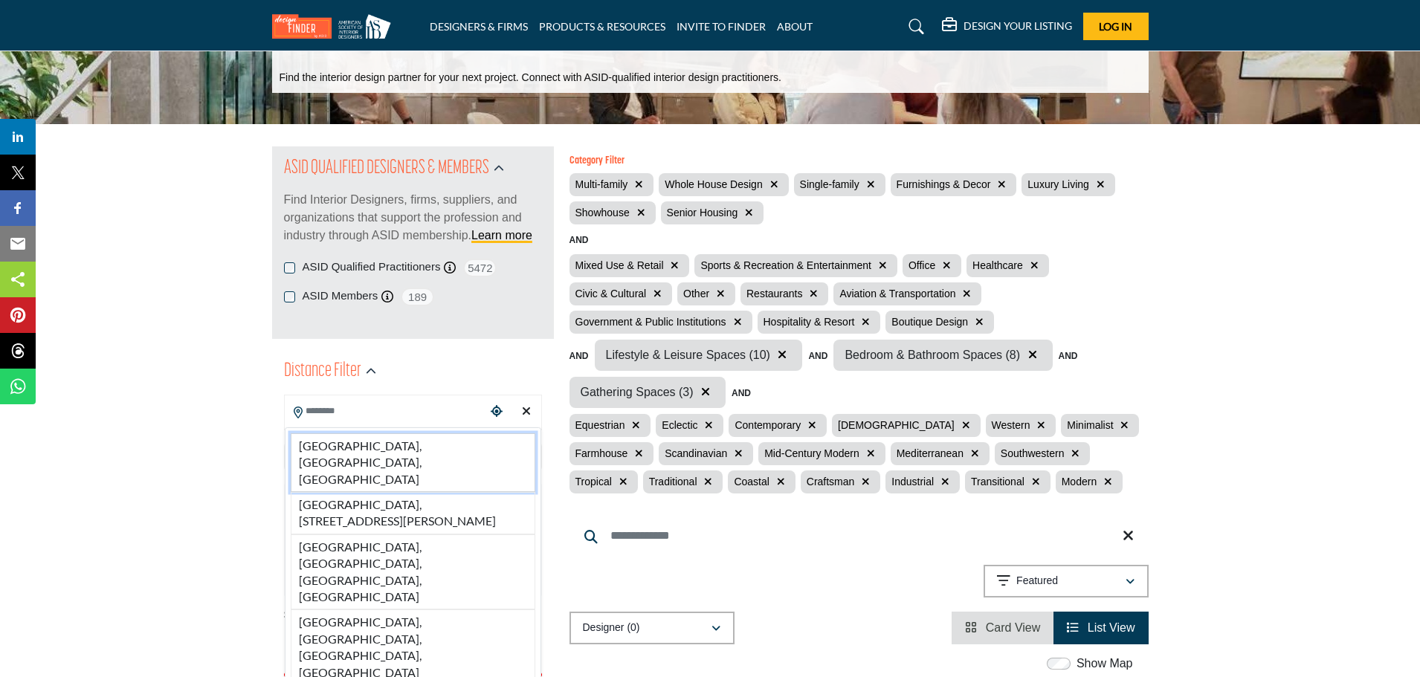
click at [334, 450] on li "Orlando, FL, USA" at bounding box center [413, 463] width 245 height 59
type input "**********"
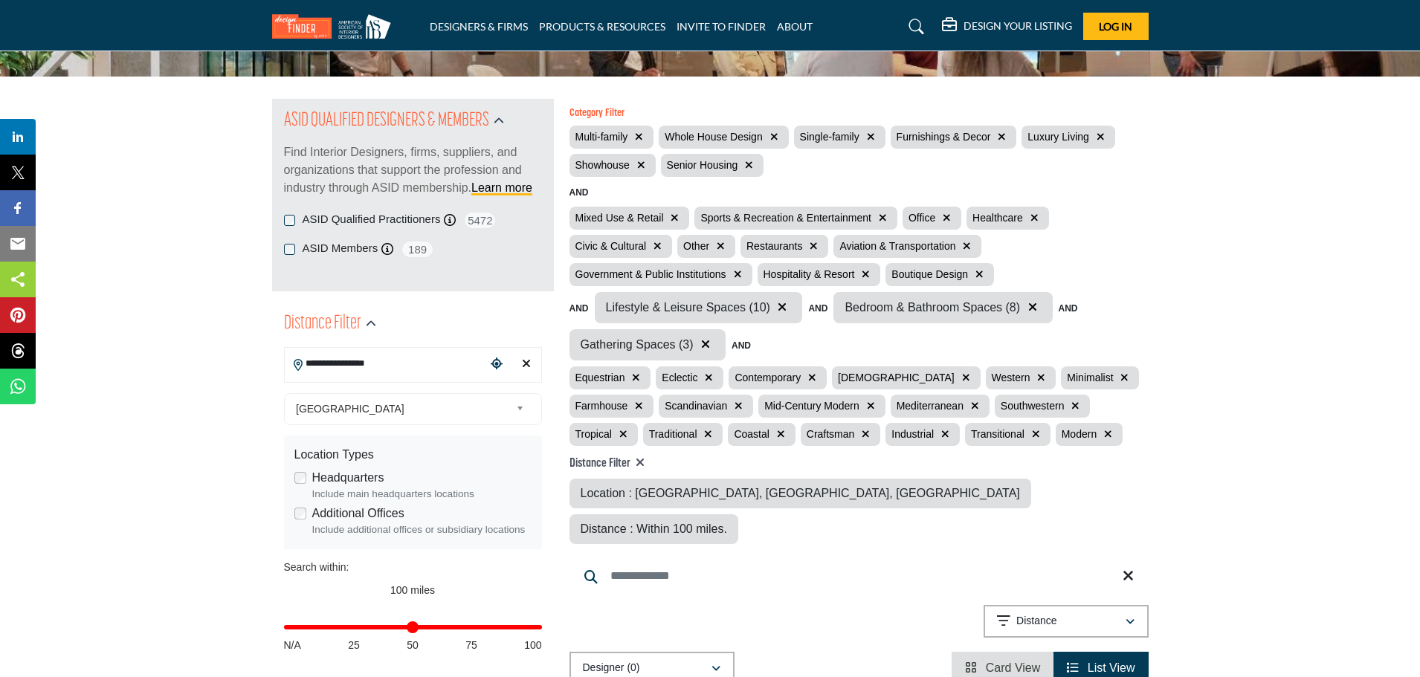
scroll to position [149, 0]
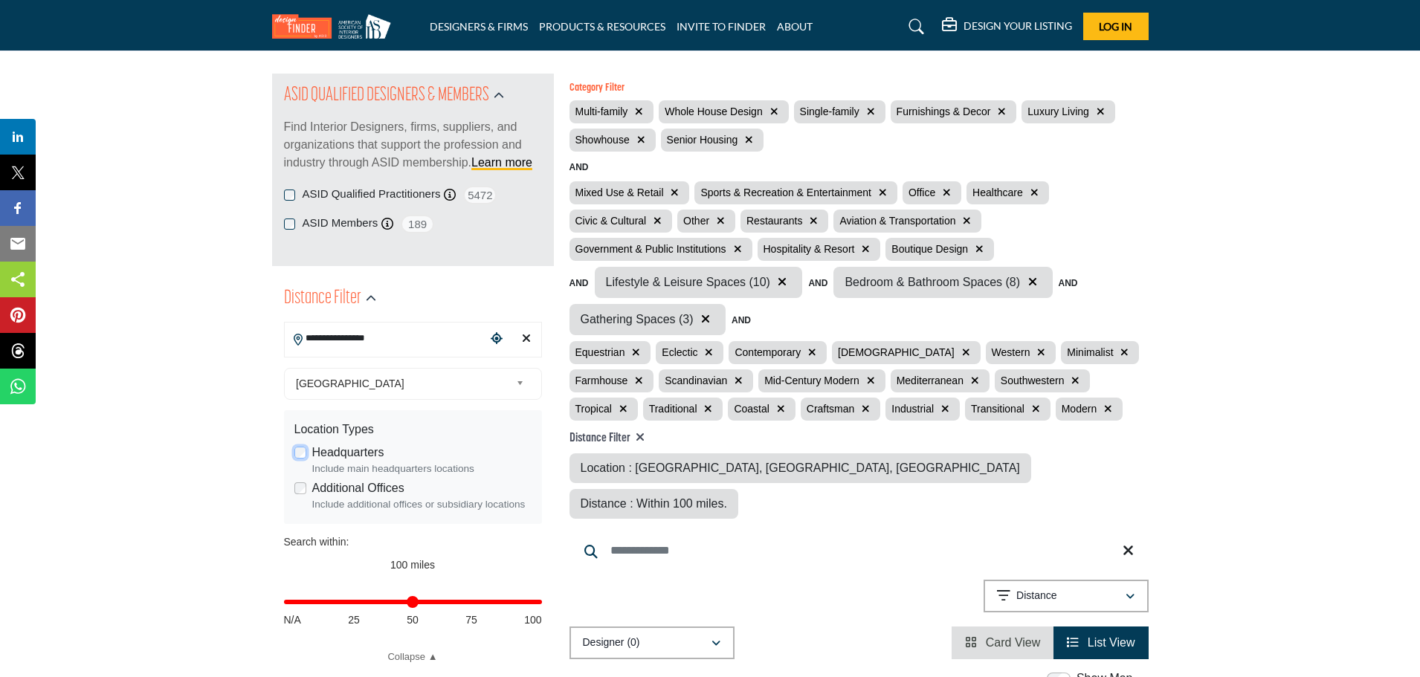
scroll to position [149, 0]
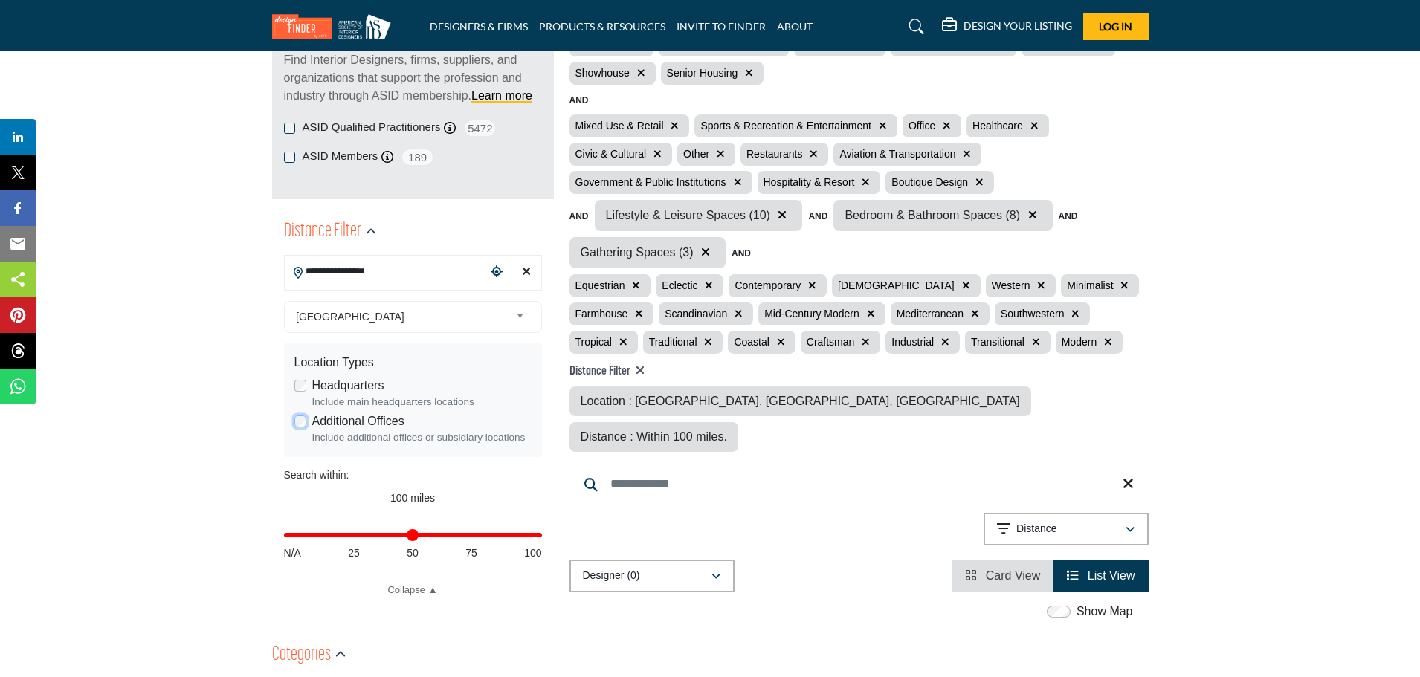
scroll to position [297, 0]
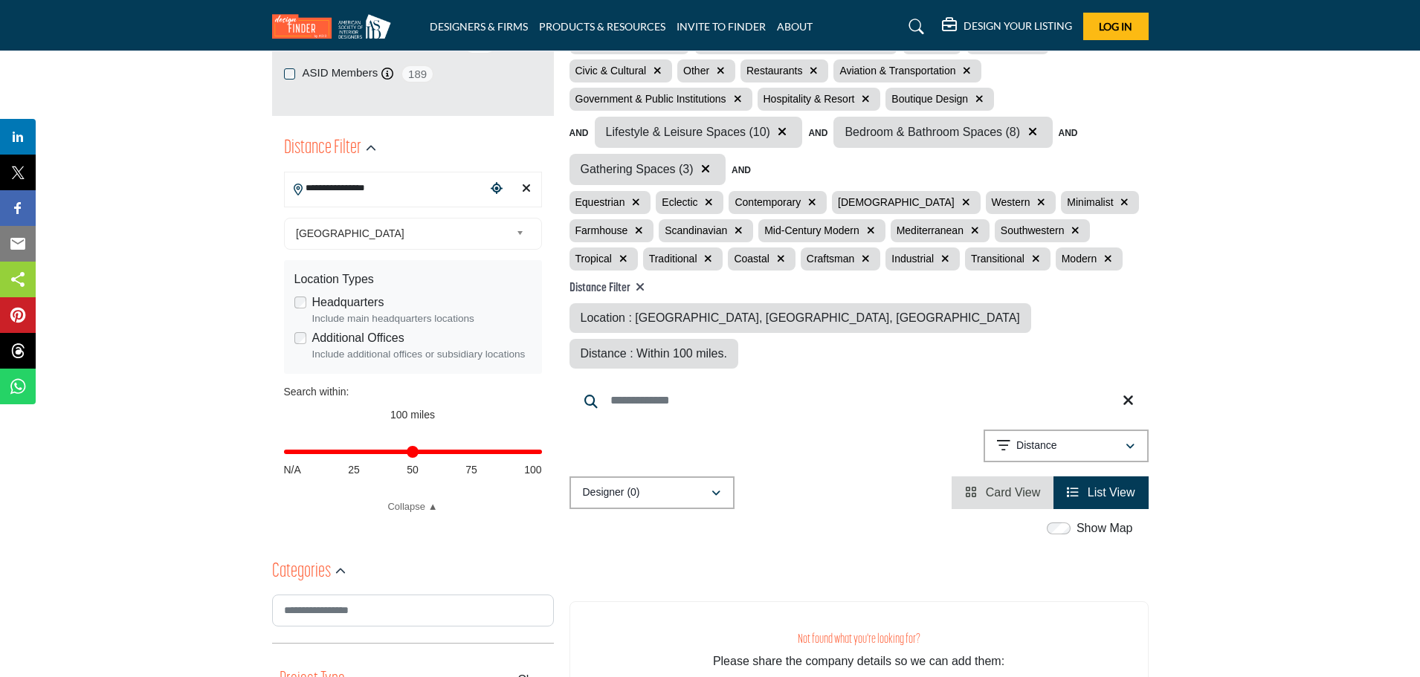
click at [540, 452] on input "Distance in miles" at bounding box center [413, 452] width 258 height 3
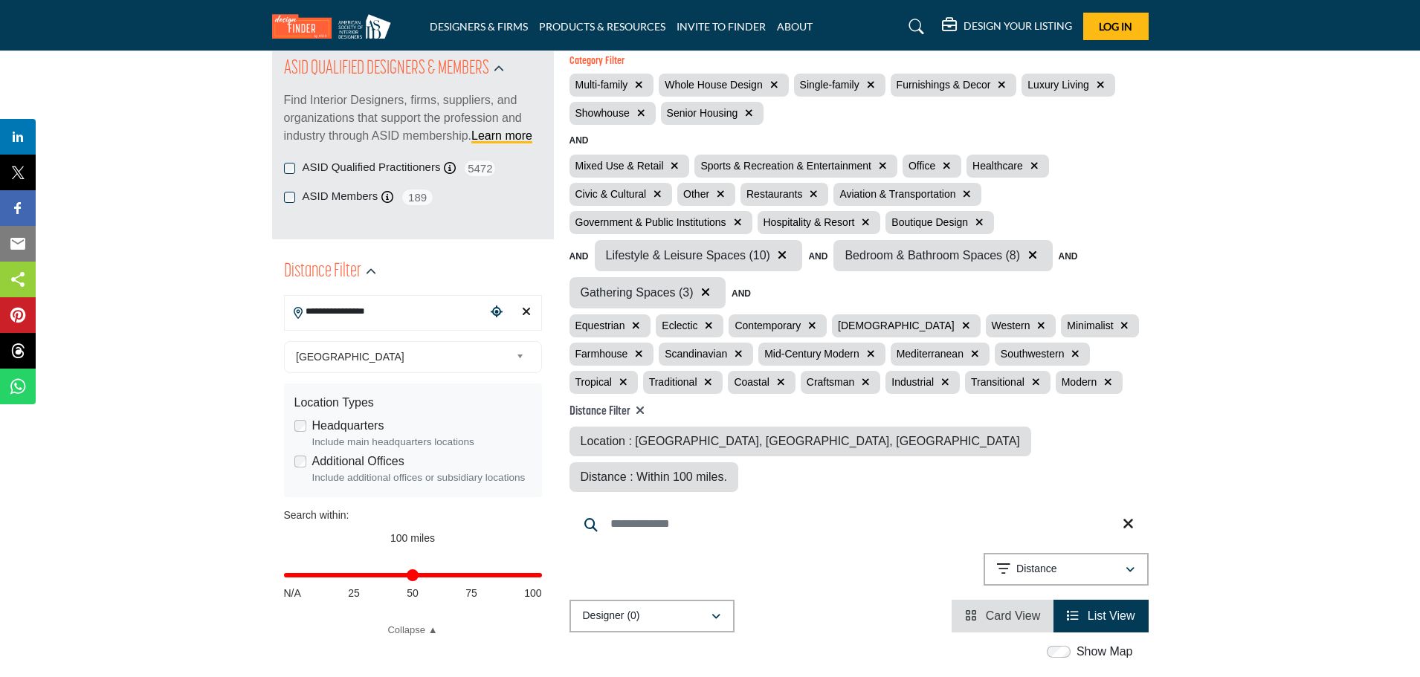
scroll to position [149, 0]
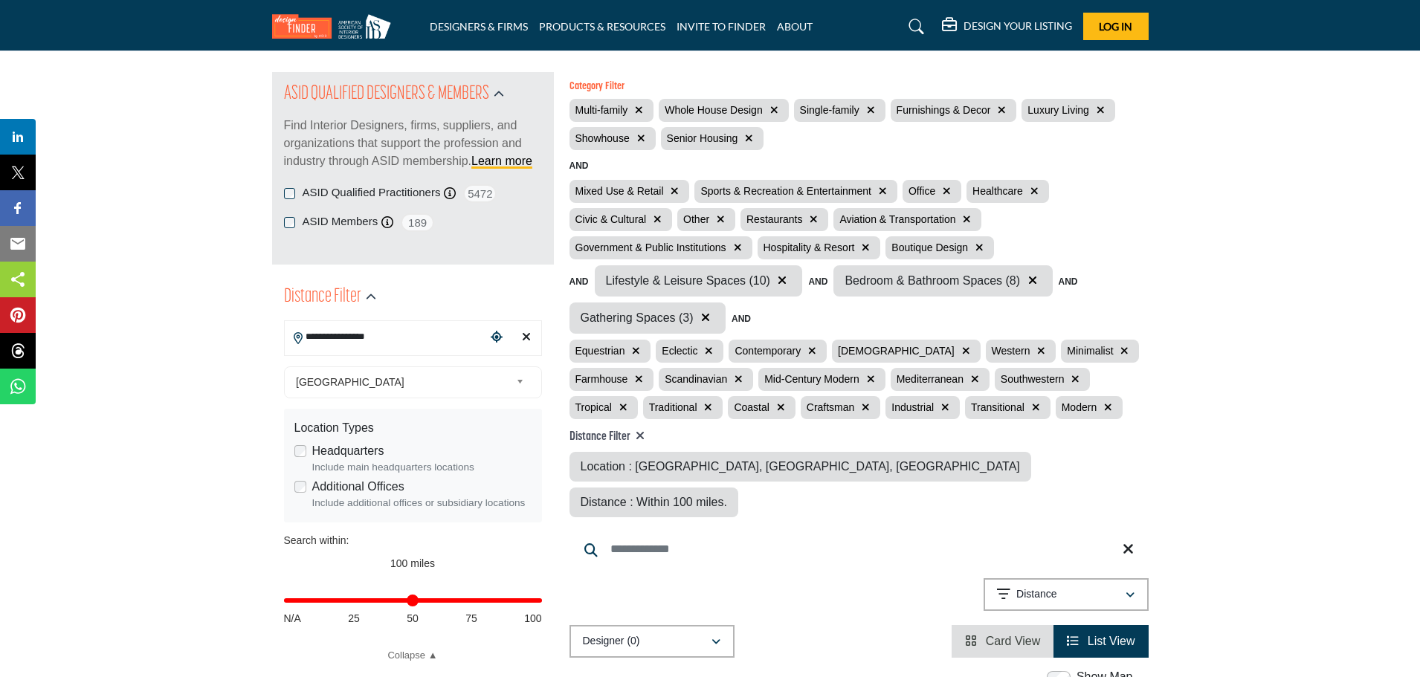
click at [962, 348] on icon "button" at bounding box center [966, 351] width 8 height 10
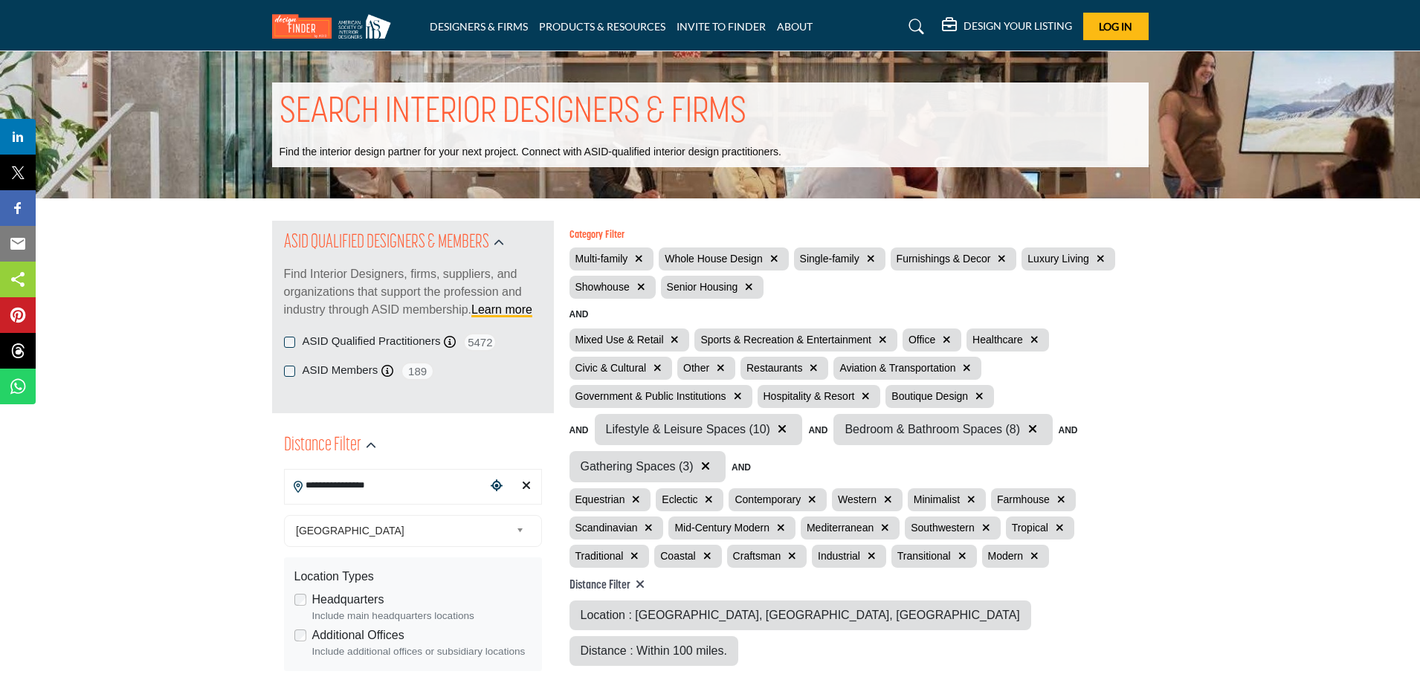
click at [886, 498] on icon "button" at bounding box center [888, 500] width 8 height 10
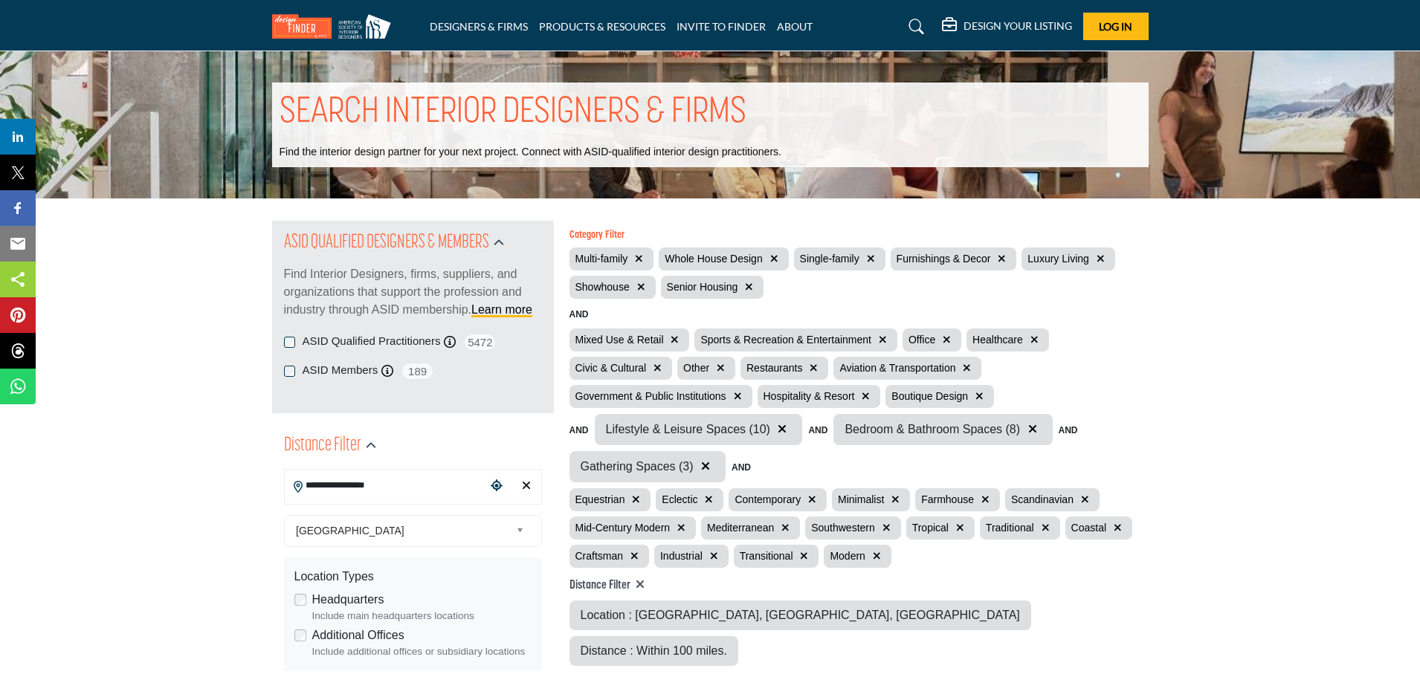
click at [985, 498] on icon "button" at bounding box center [986, 500] width 8 height 10
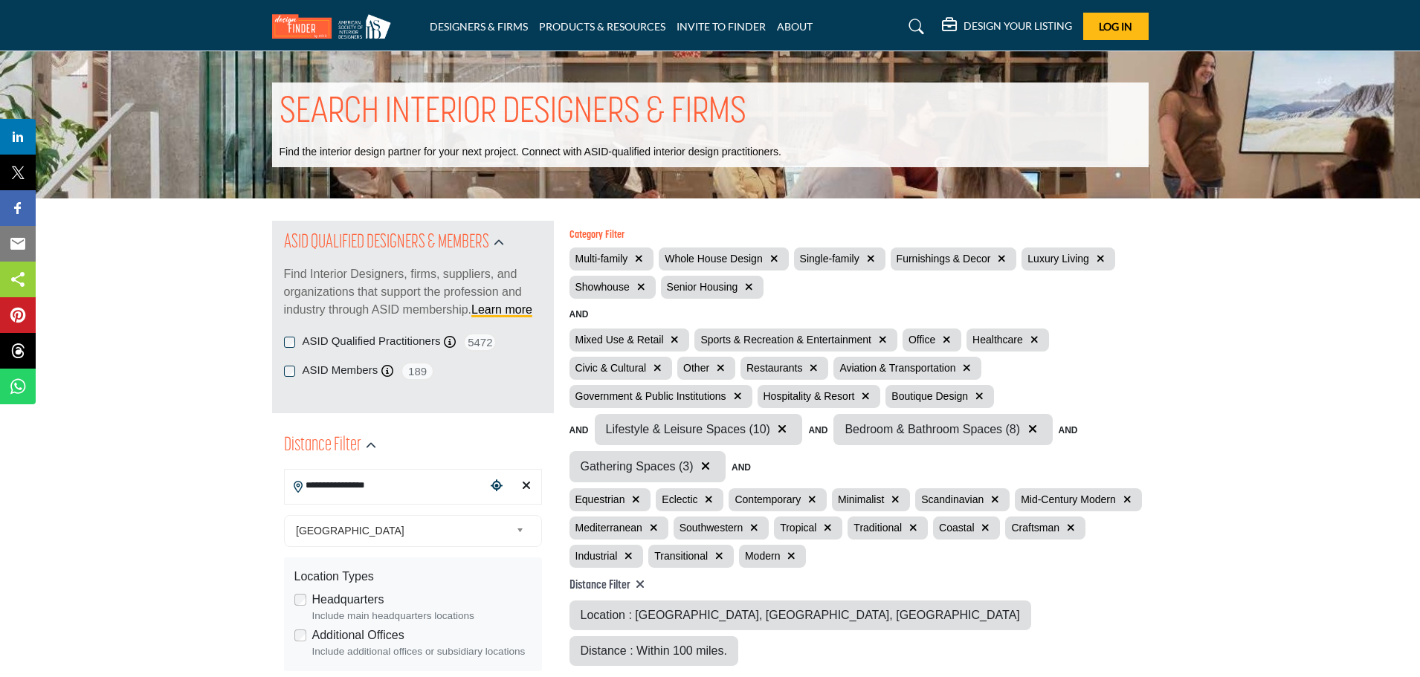
click at [828, 524] on icon "button" at bounding box center [828, 528] width 8 height 10
click at [754, 525] on icon "button" at bounding box center [754, 528] width 8 height 10
click at [636, 498] on icon "button" at bounding box center [636, 500] width 8 height 10
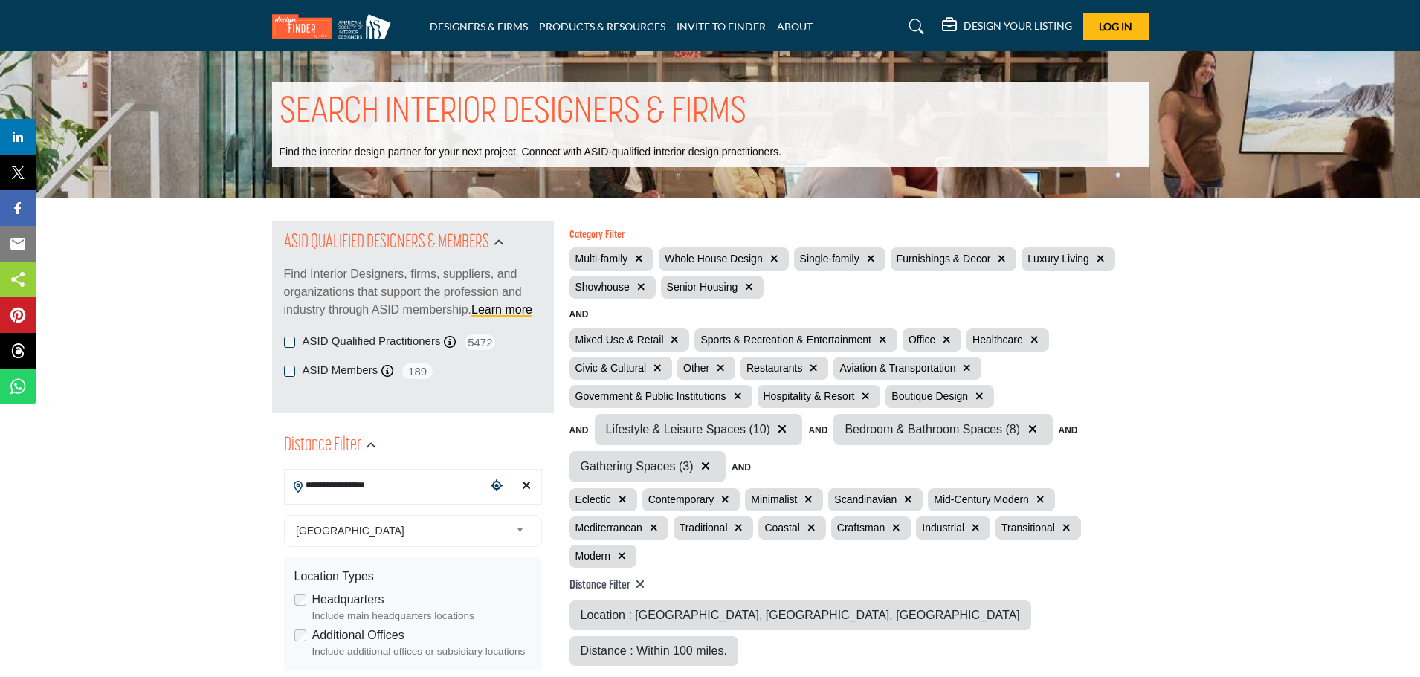
click at [752, 288] on icon "button" at bounding box center [749, 287] width 8 height 10
click at [674, 339] on icon "button" at bounding box center [675, 340] width 8 height 10
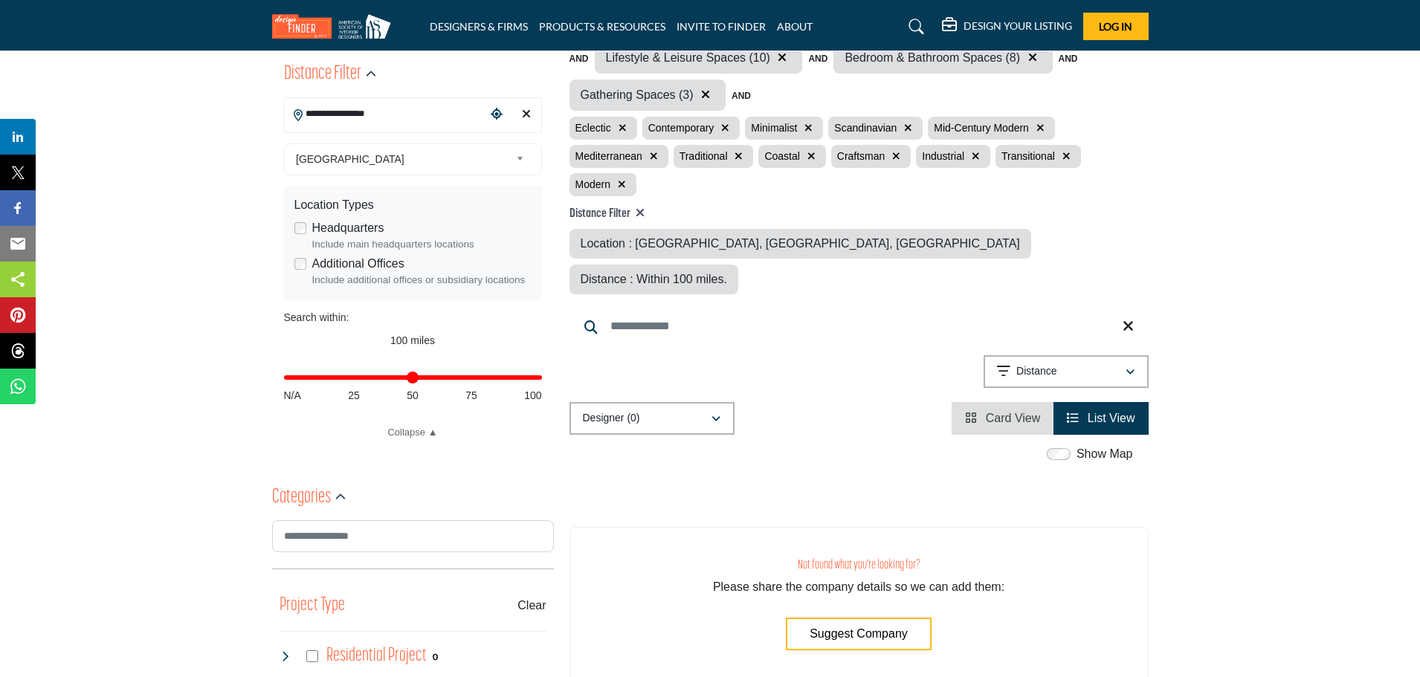
scroll to position [521, 0]
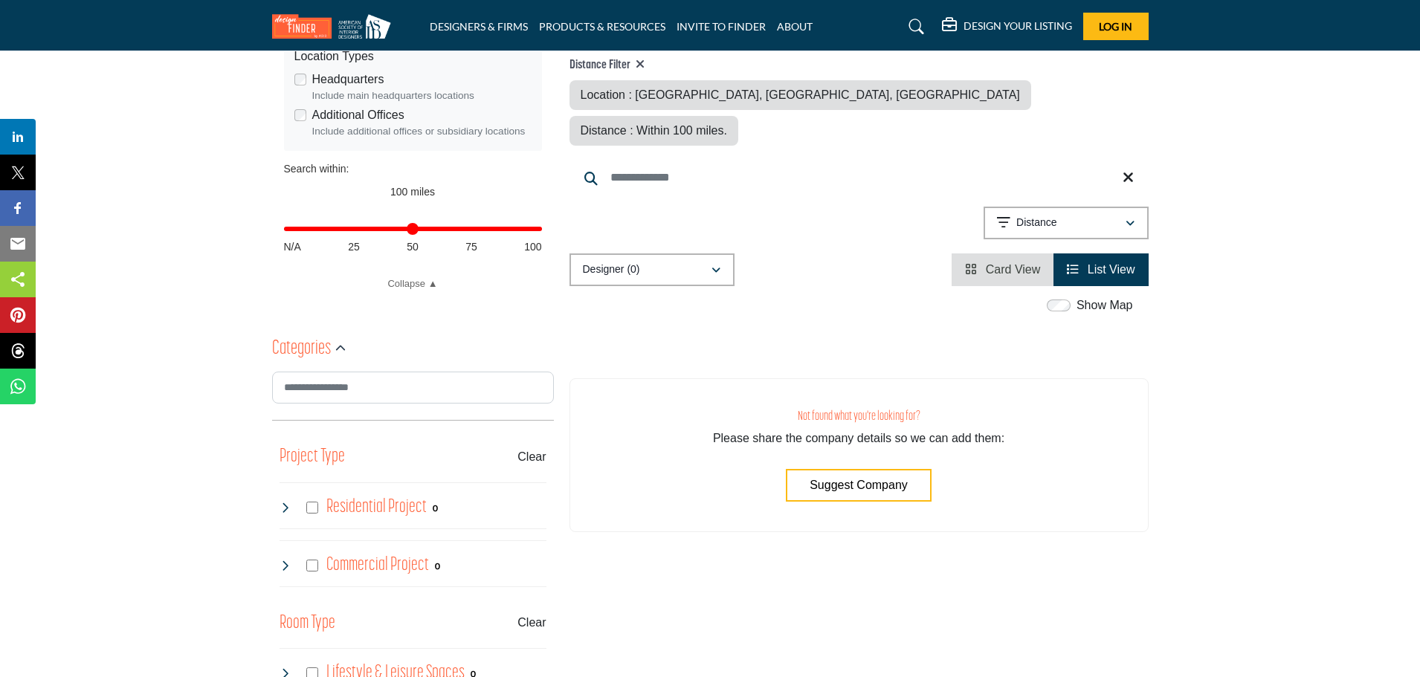
click at [532, 453] on buton "Clear" at bounding box center [532, 457] width 28 height 18
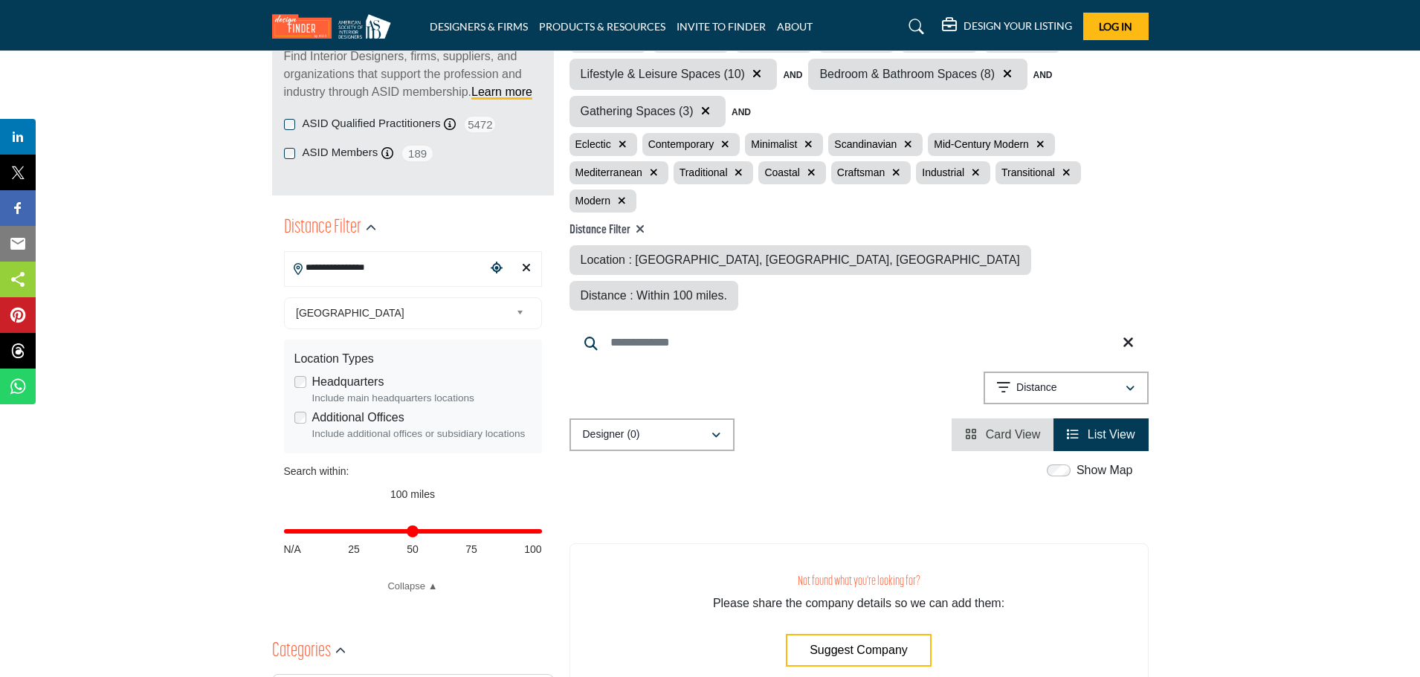
scroll to position [149, 0]
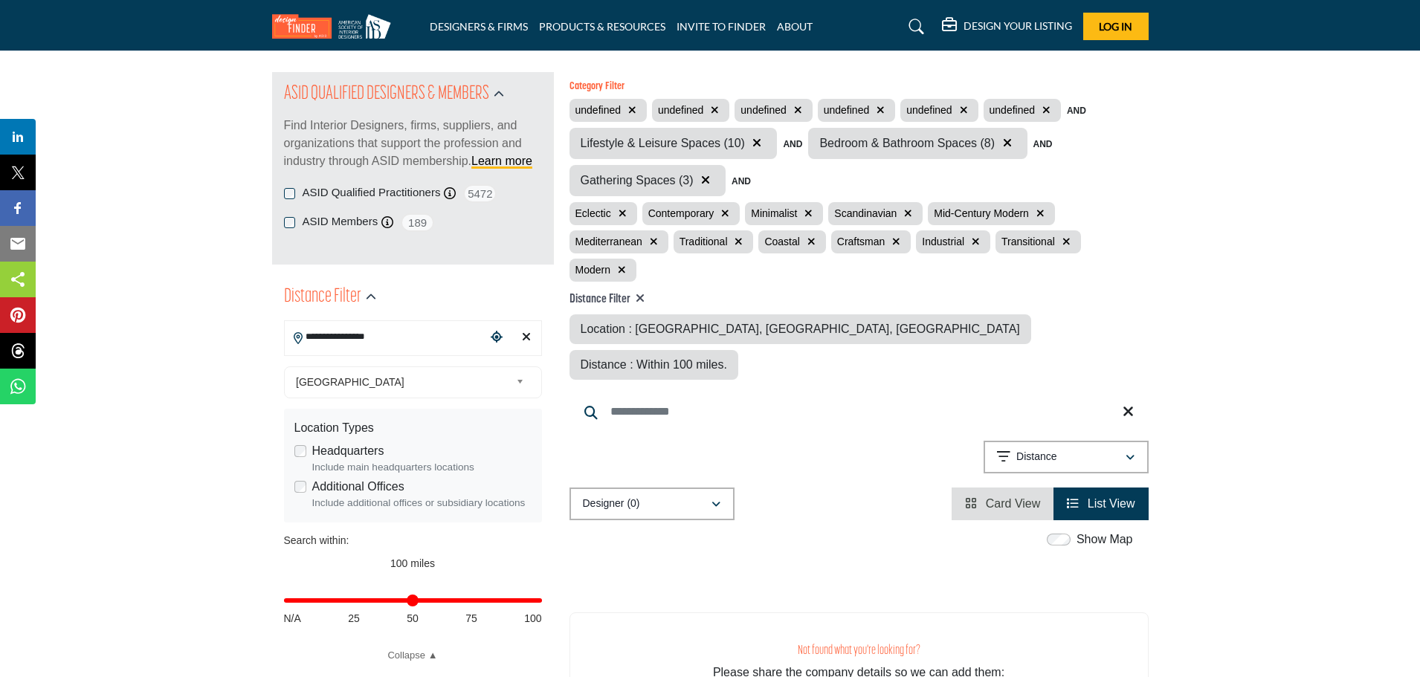
click at [643, 294] on icon at bounding box center [640, 298] width 9 height 12
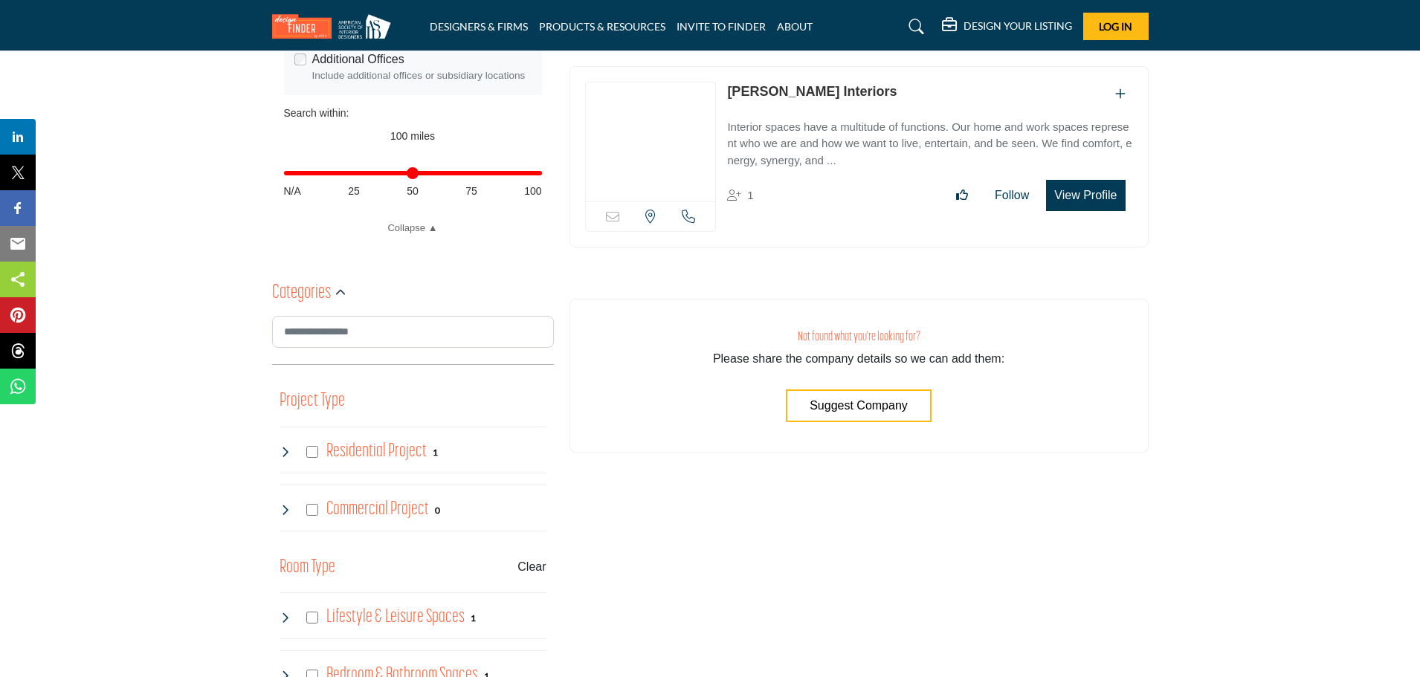
scroll to position [595, 0]
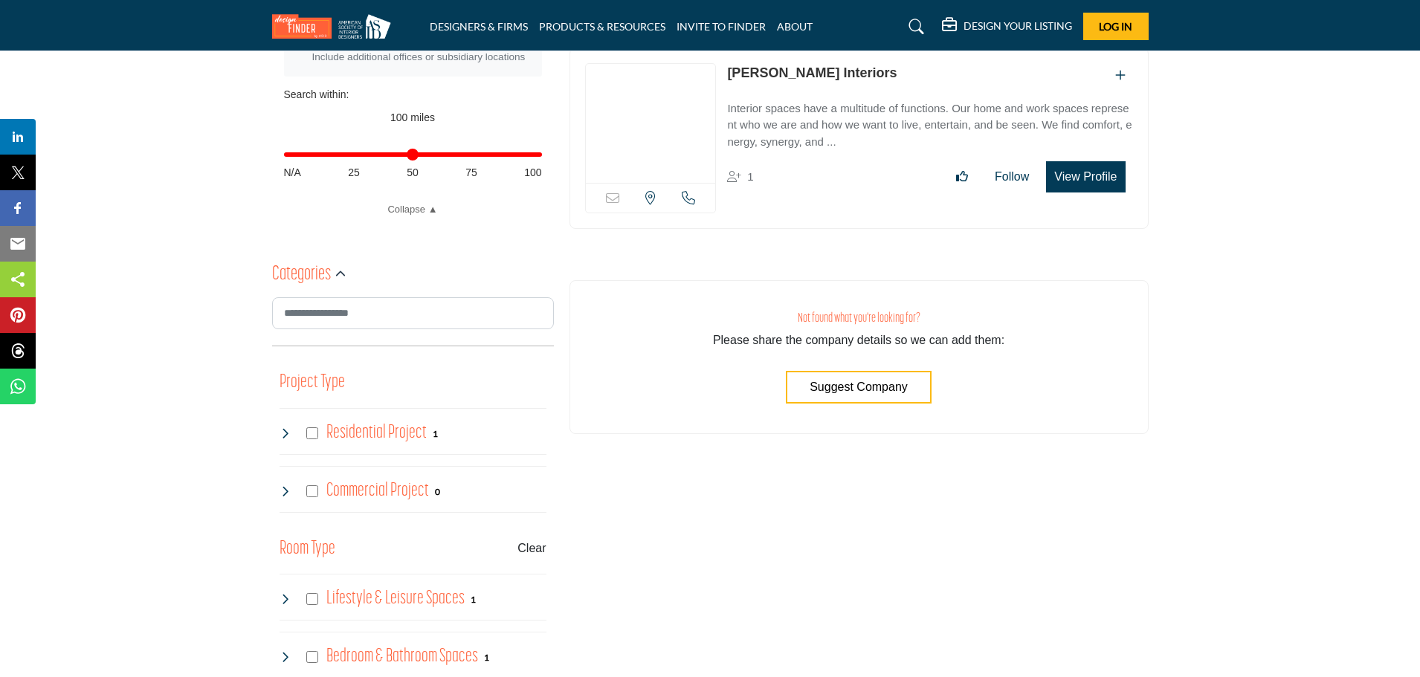
click at [524, 548] on buton "Clear" at bounding box center [532, 549] width 28 height 18
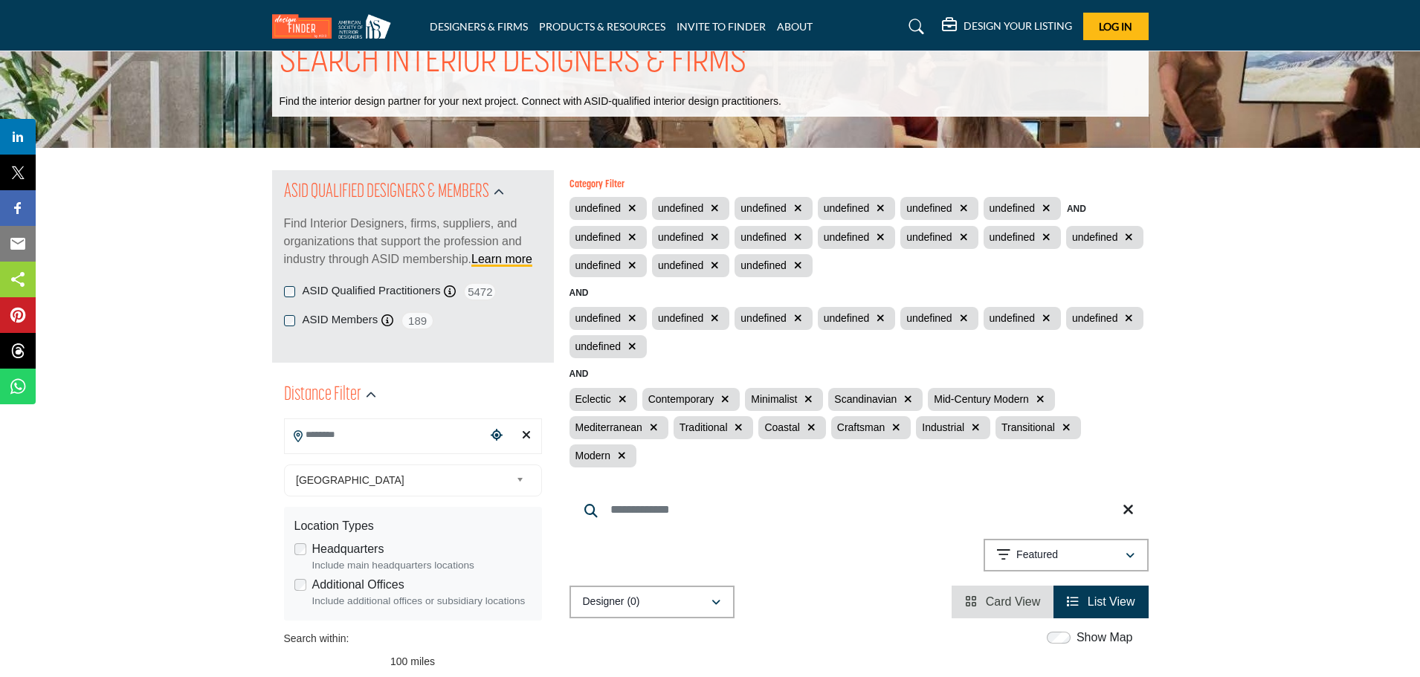
scroll to position [74, 0]
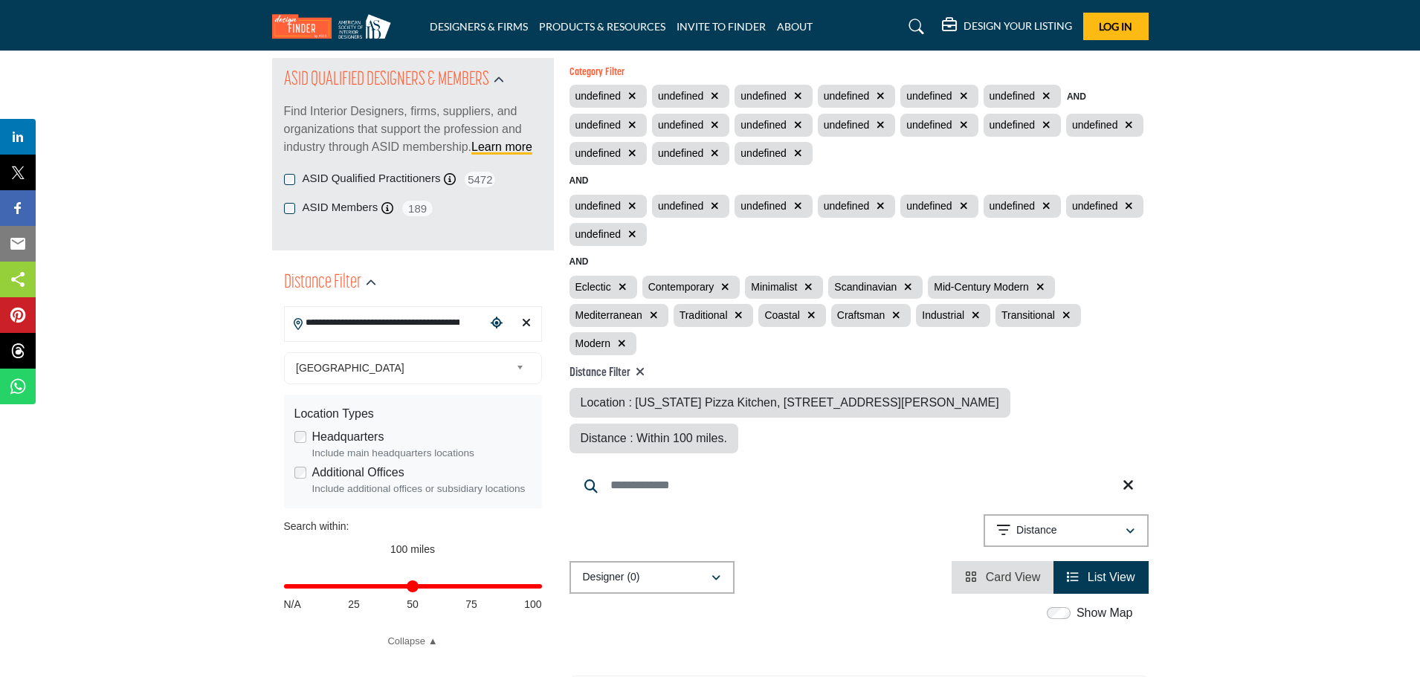
scroll to position [223, 0]
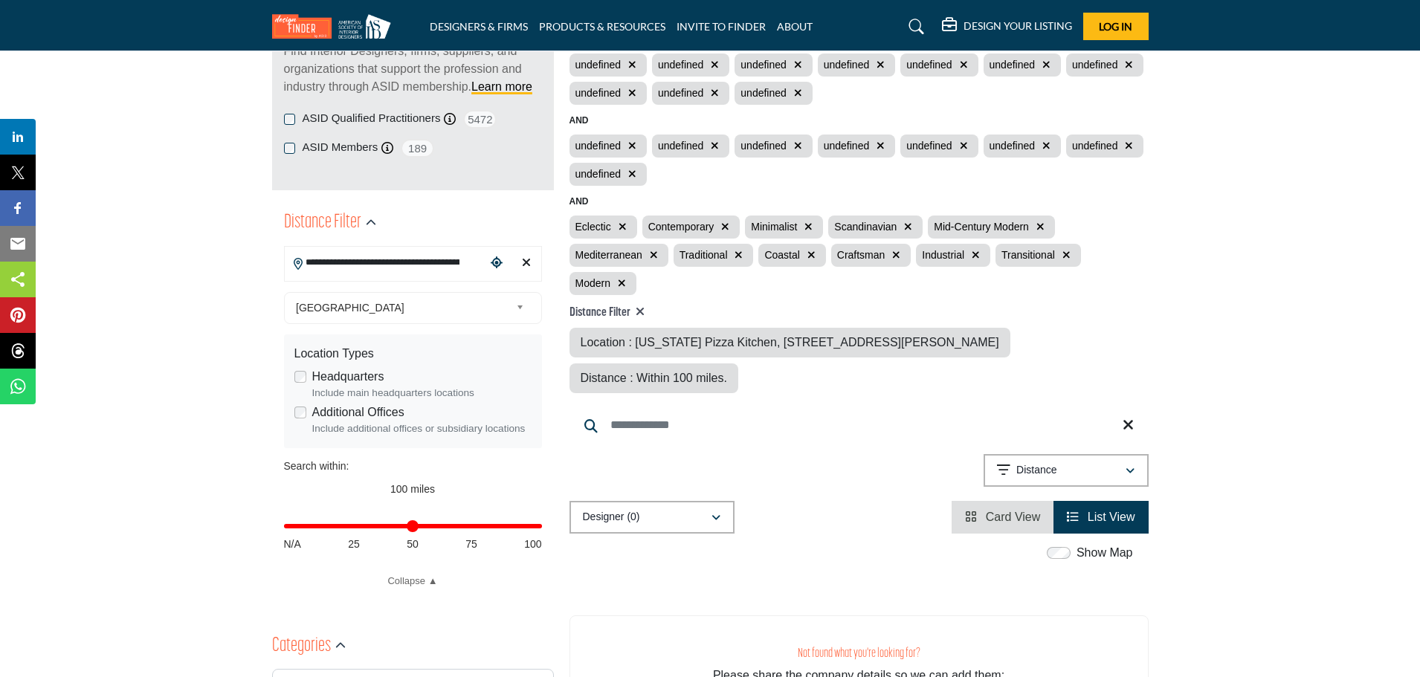
click at [461, 264] on input "**********" at bounding box center [385, 262] width 201 height 29
click at [448, 300] on li "4094 Millenia Blvd, Orlando, FL, 32839, USA" at bounding box center [413, 296] width 245 height 22
type input "**********"
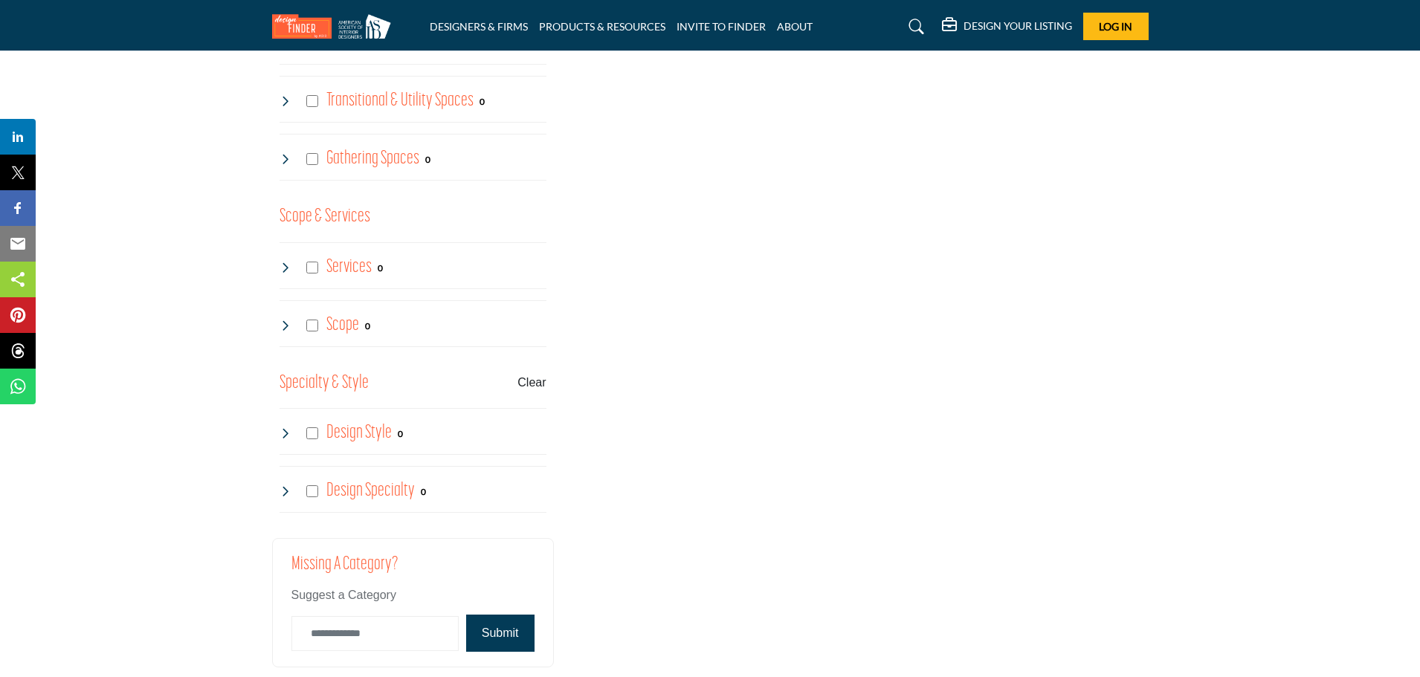
scroll to position [1339, 0]
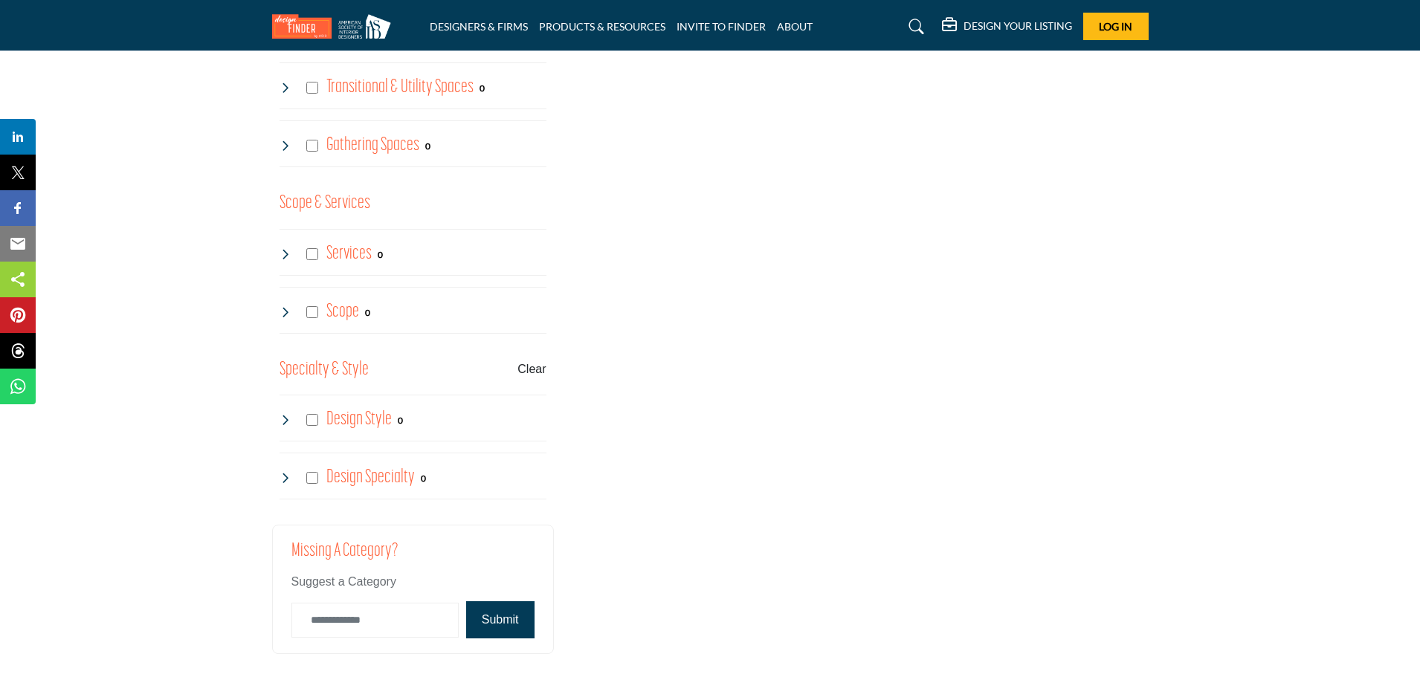
click at [534, 372] on buton "Clear" at bounding box center [532, 370] width 28 height 18
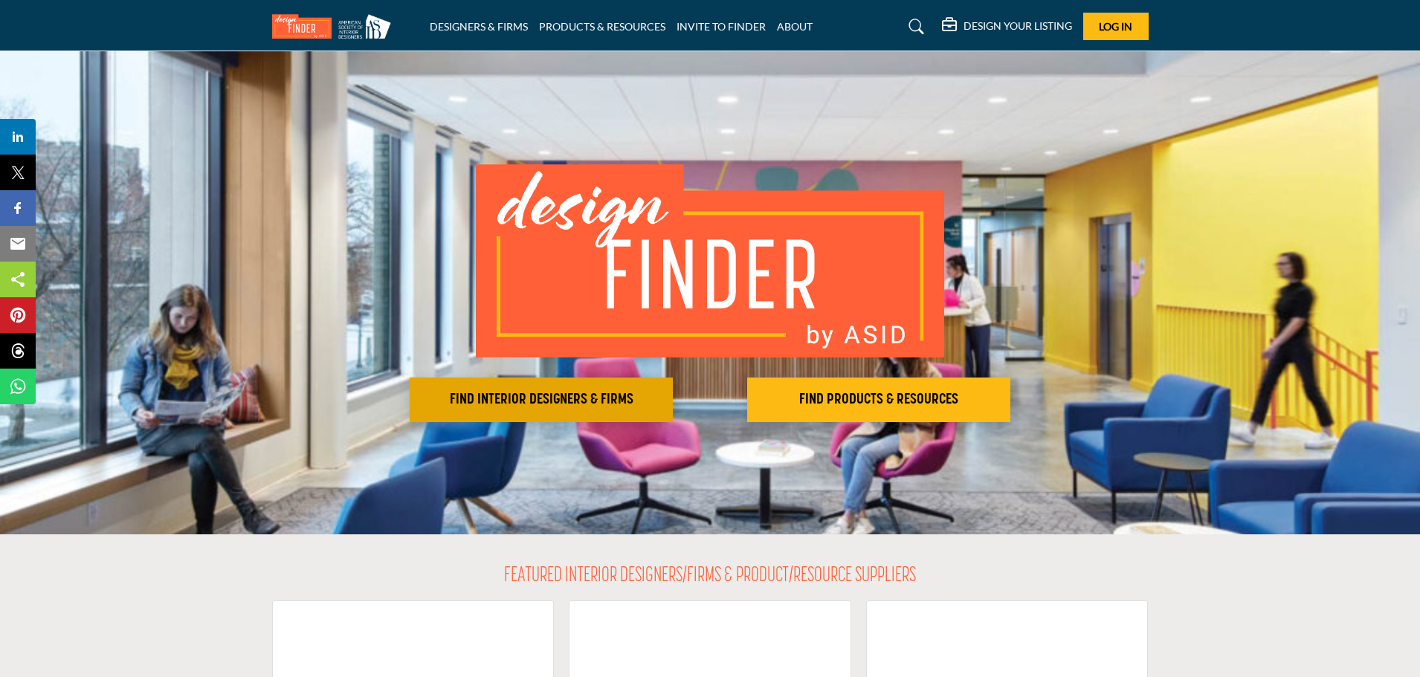
click at [601, 401] on h2 "FIND INTERIOR DESIGNERS & FIRMS" at bounding box center [541, 400] width 254 height 18
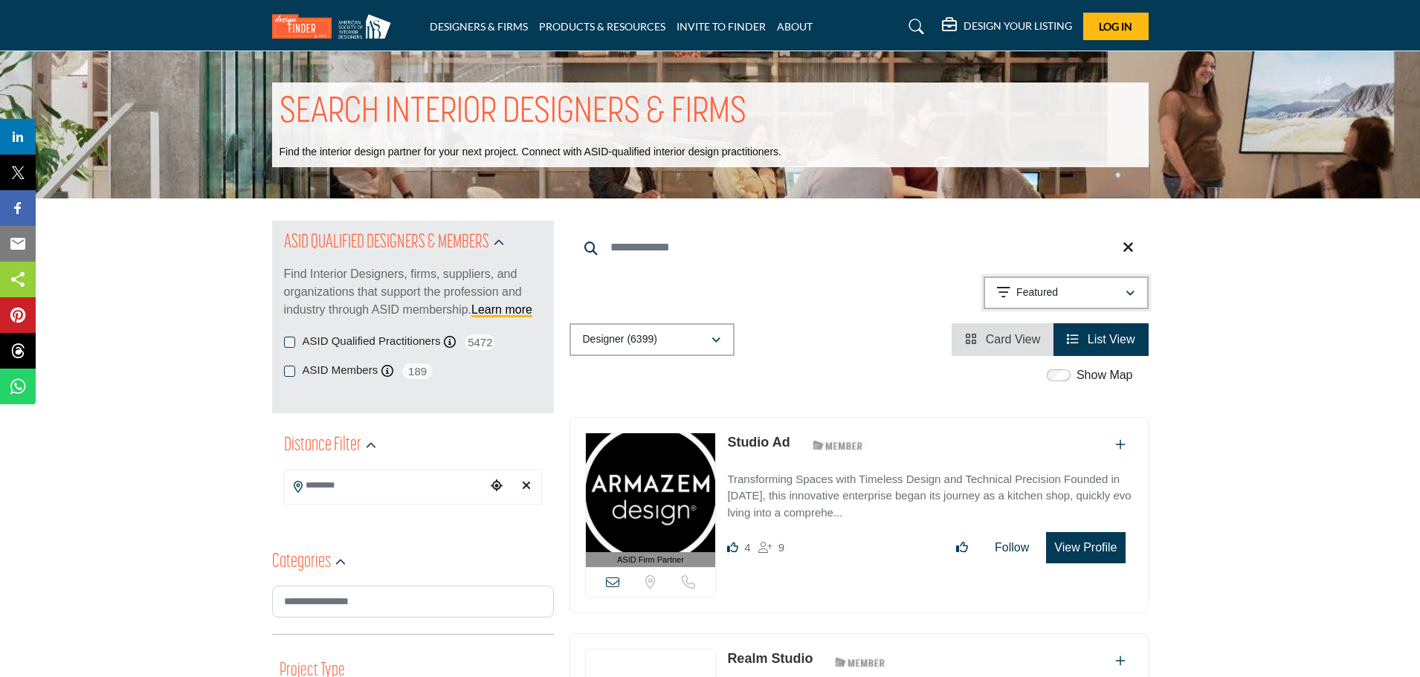
click at [1122, 286] on div "Featured" at bounding box center [1061, 293] width 128 height 18
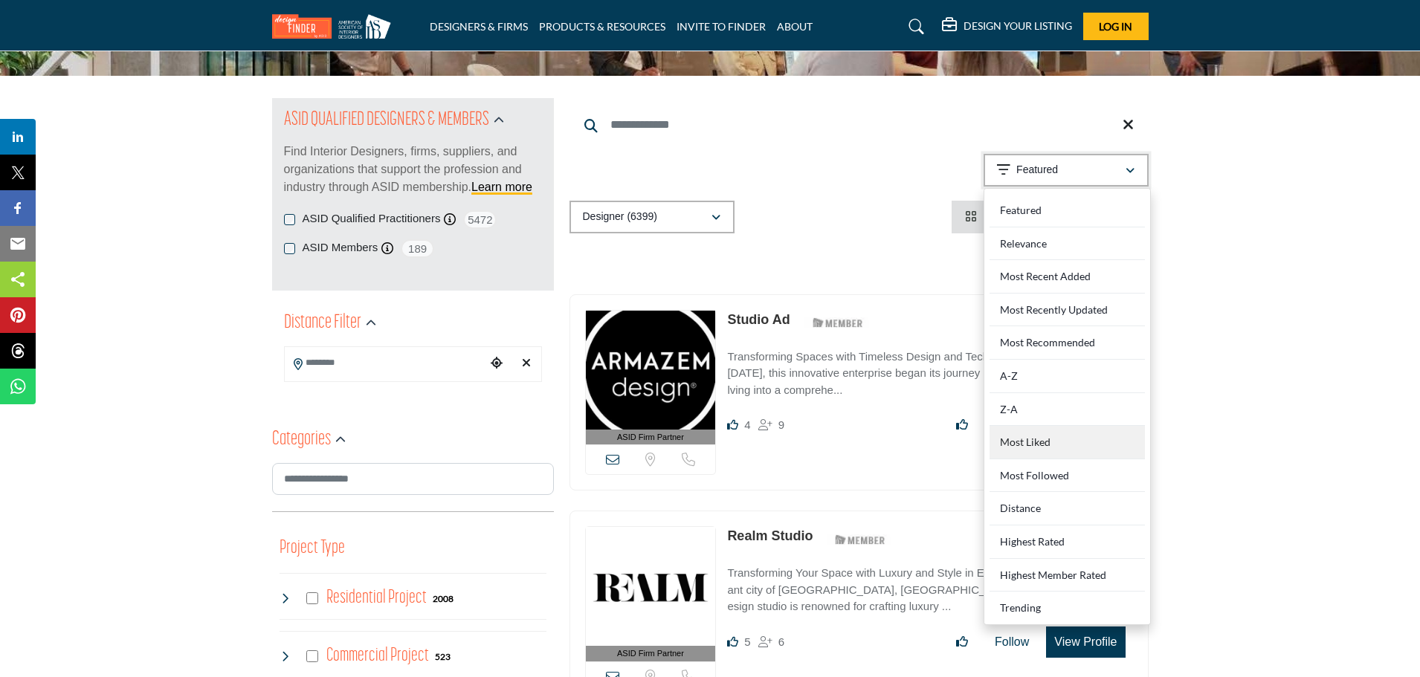
scroll to position [149, 0]
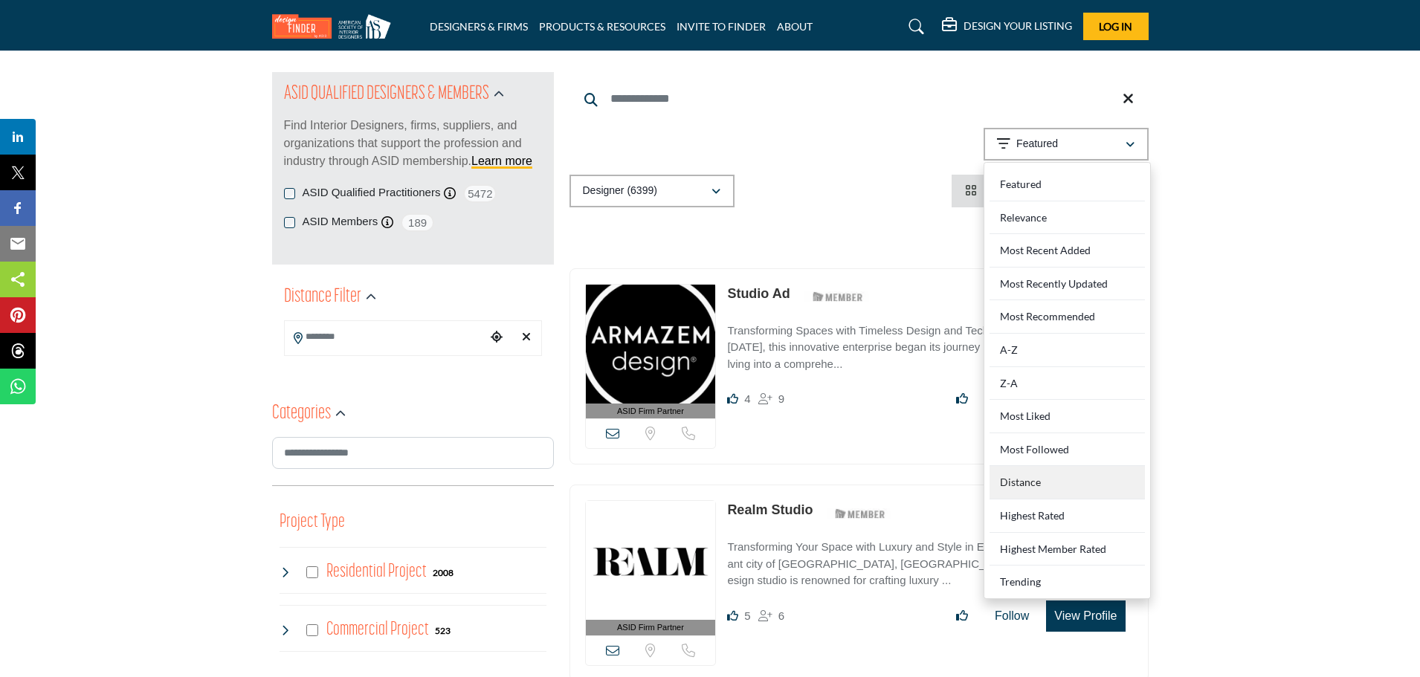
click at [1038, 483] on div "Distance" at bounding box center [1067, 482] width 155 height 33
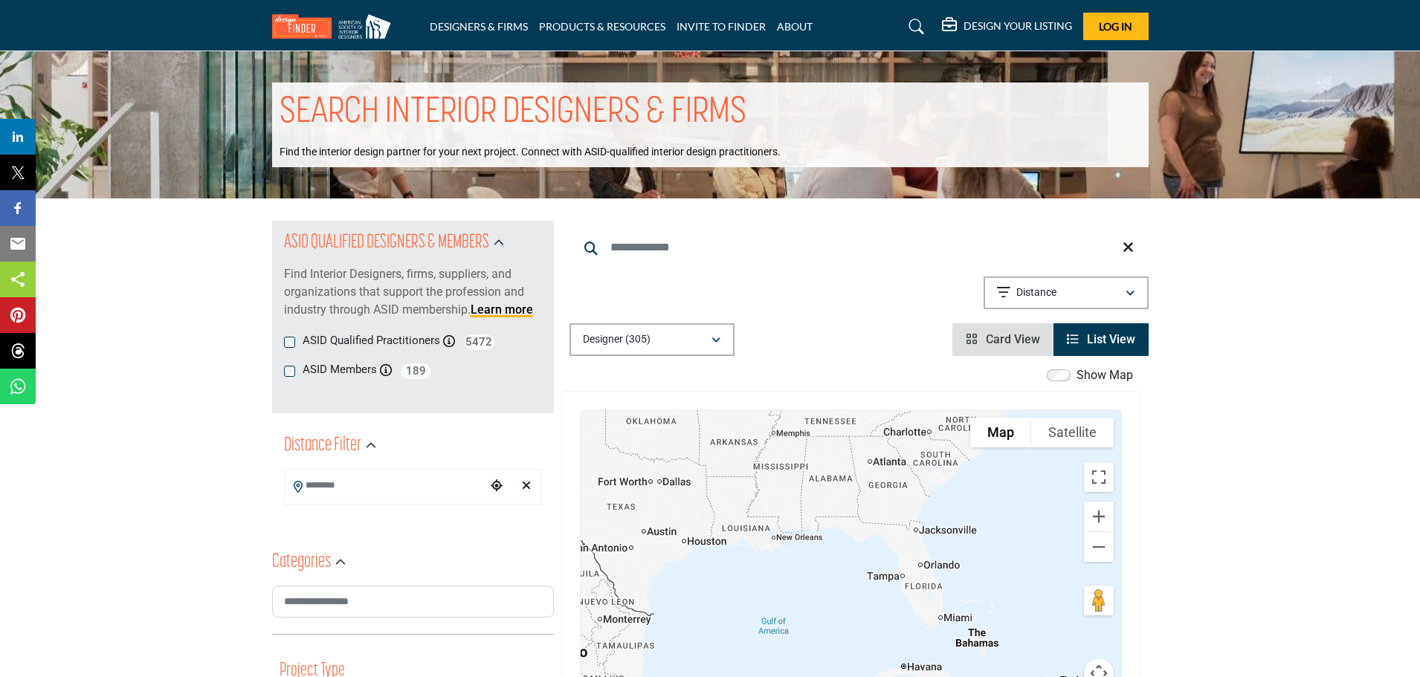
drag, startPoint x: 1008, startPoint y: 611, endPoint x: 755, endPoint y: 381, distance: 342.2
click at [755, 381] on div "Show Map Map is currently hidden. Toggle the switch above to show the map. To n…" at bounding box center [850, 546] width 579 height 359
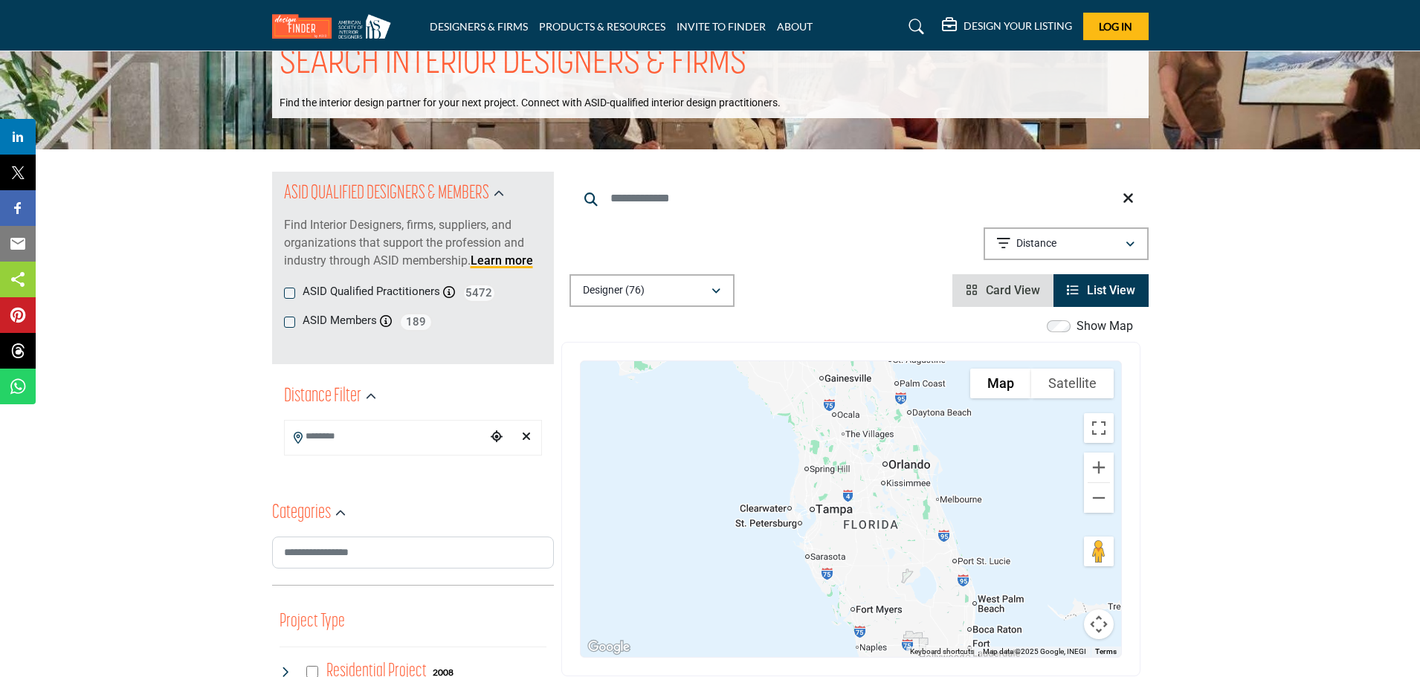
scroll to position [74, 0]
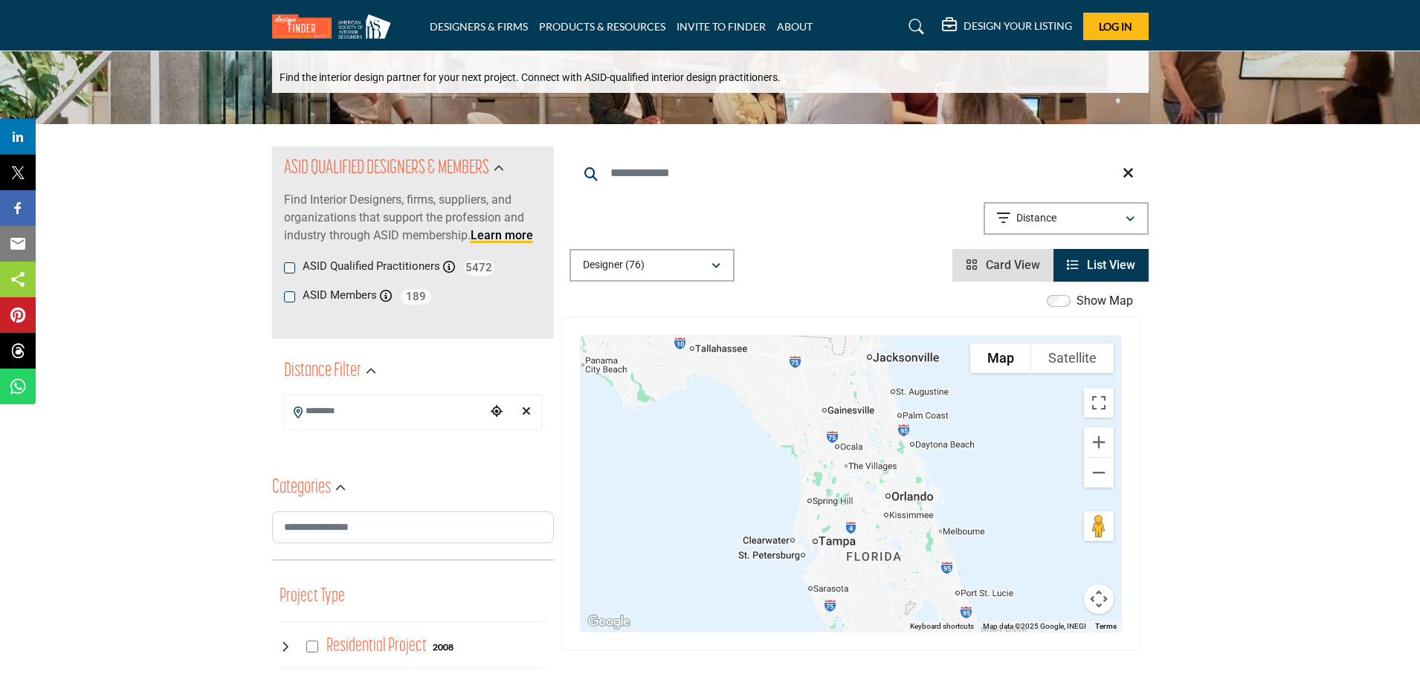
drag, startPoint x: 889, startPoint y: 497, endPoint x: 892, endPoint y: 555, distance: 58.8
click at [892, 555] on div "Carrie Renfrow - (HQ) 4725 Horner Rd, 65109-4503, USA View Details" at bounding box center [851, 484] width 541 height 296
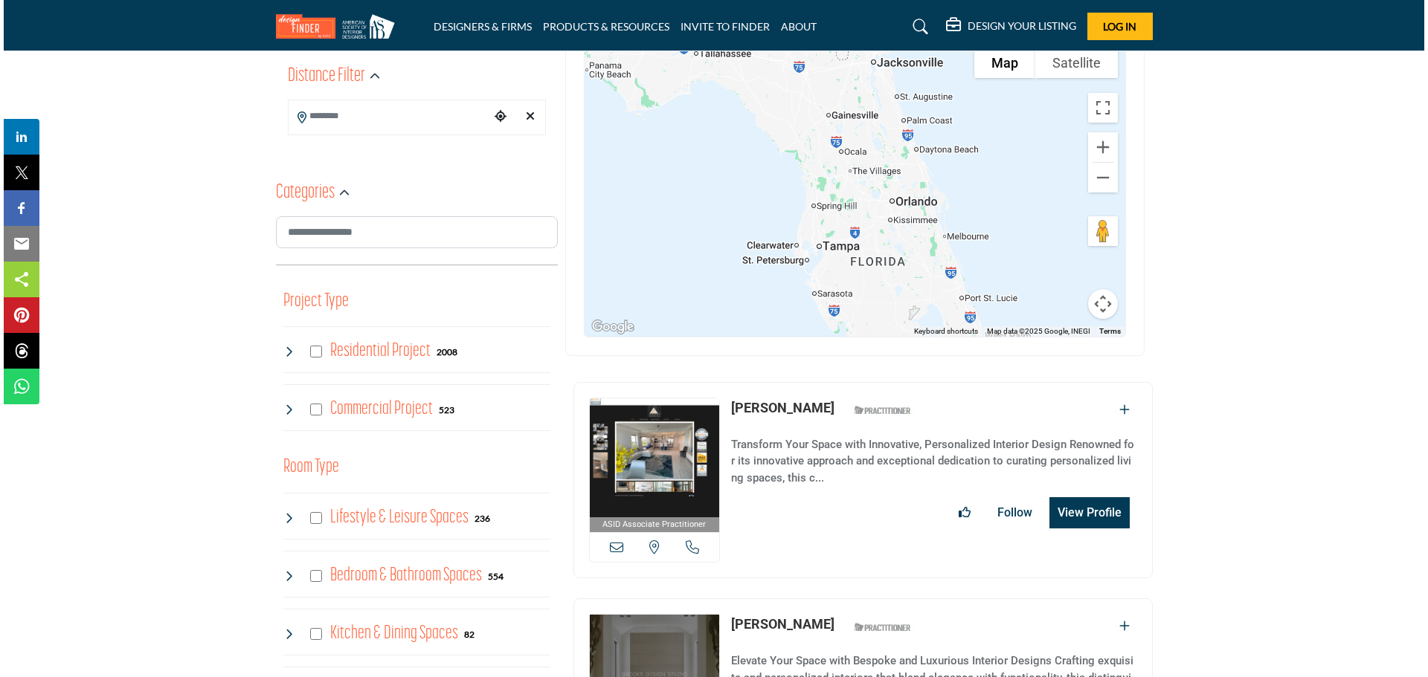
scroll to position [372, 0]
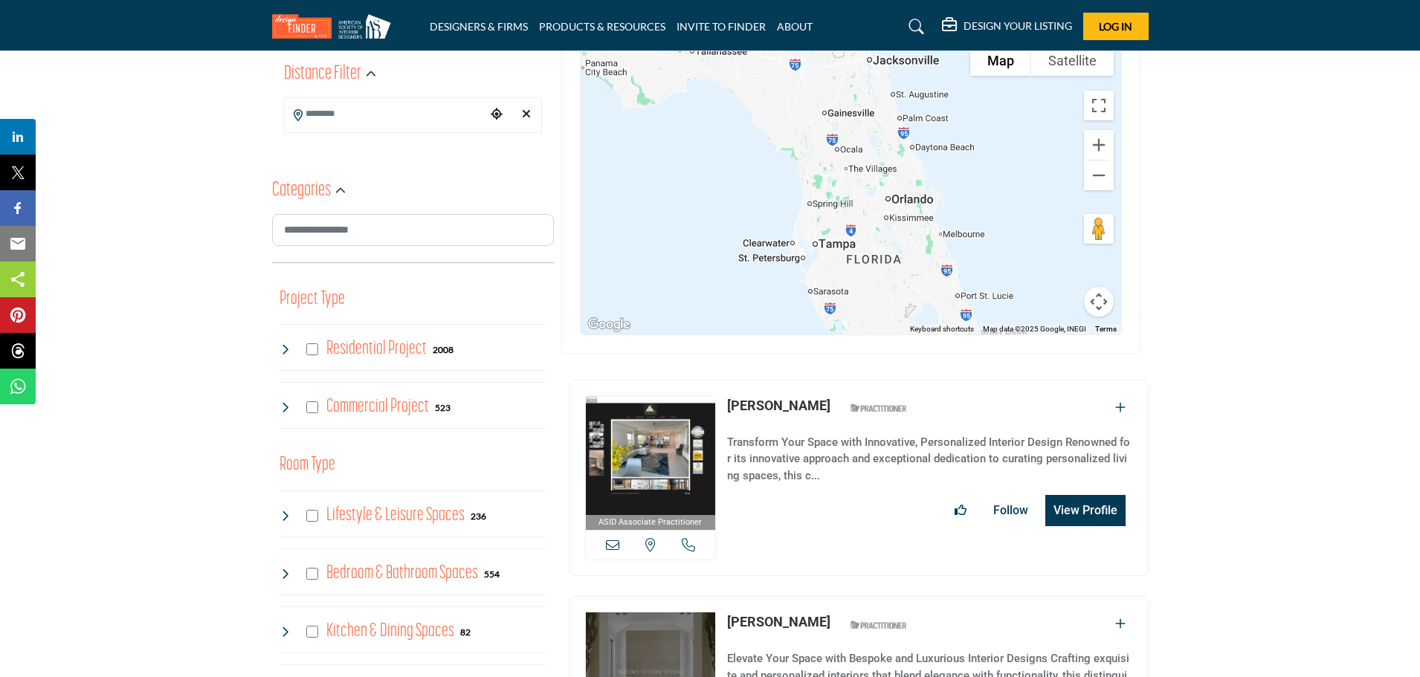
click at [1069, 506] on button "View Profile" at bounding box center [1086, 510] width 80 height 31
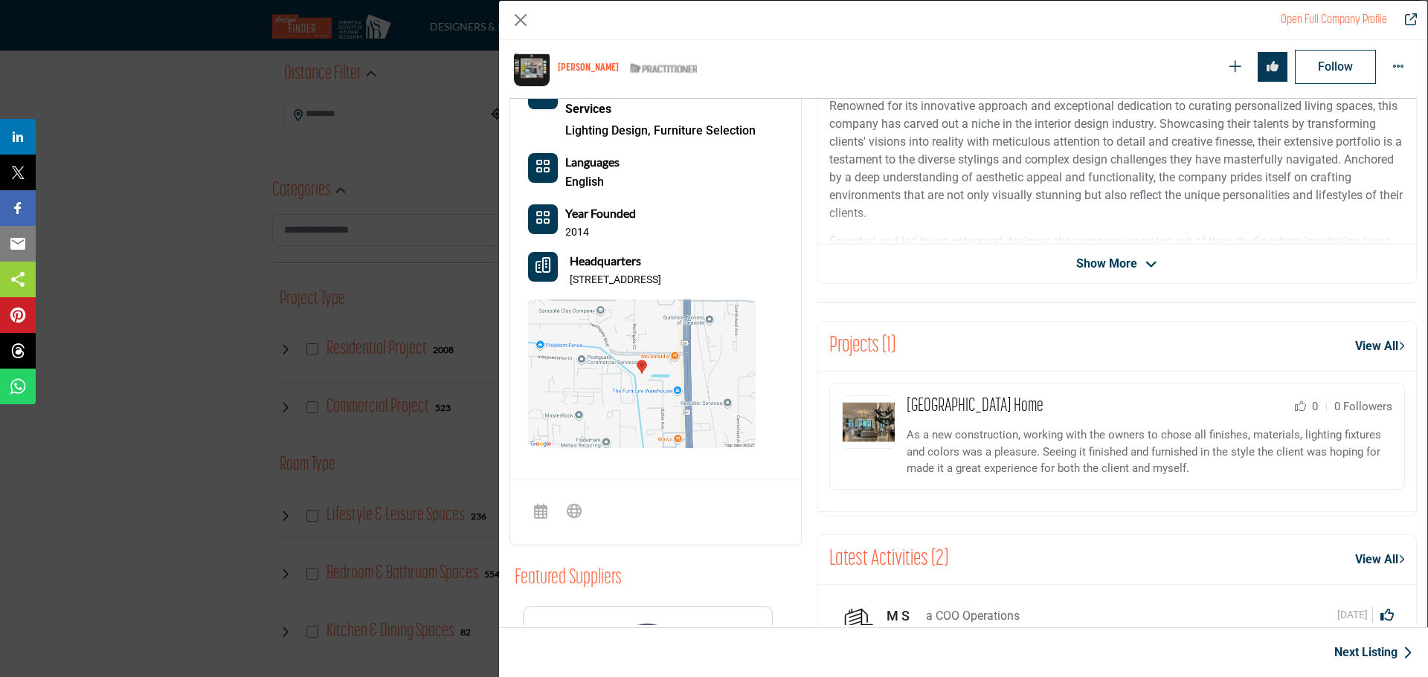
scroll to position [247, 0]
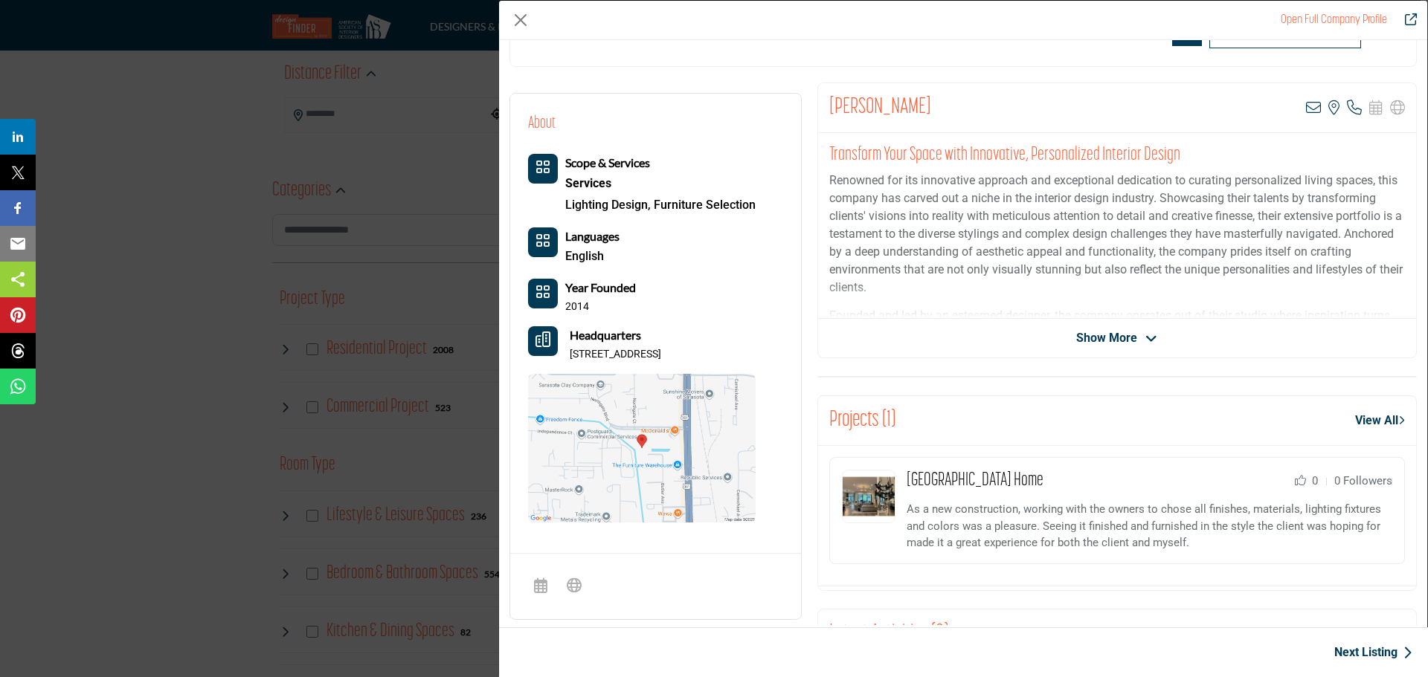
click at [1112, 335] on span "Show More" at bounding box center [1106, 338] width 61 height 18
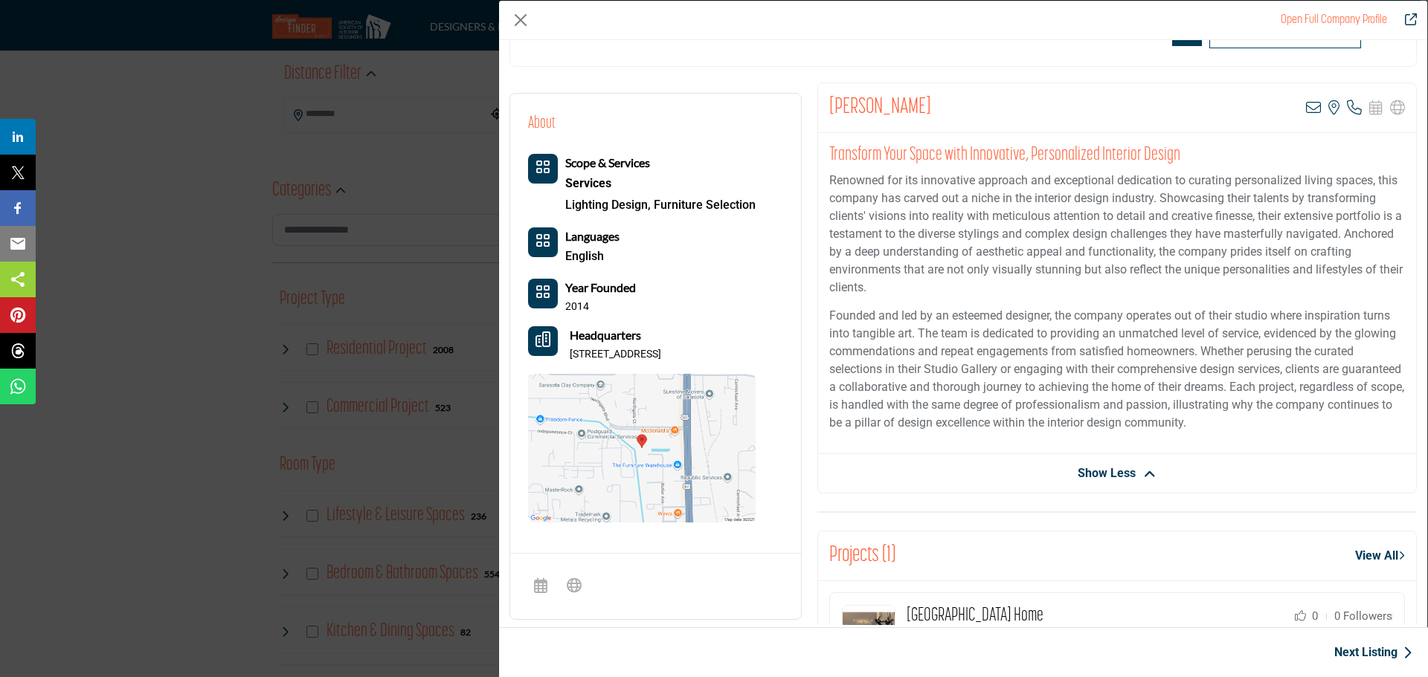
click at [542, 336] on icon "Headquarter icon" at bounding box center [542, 339] width 15 height 15
click at [630, 485] on img "Company Data Modal" at bounding box center [642, 448] width 228 height 149
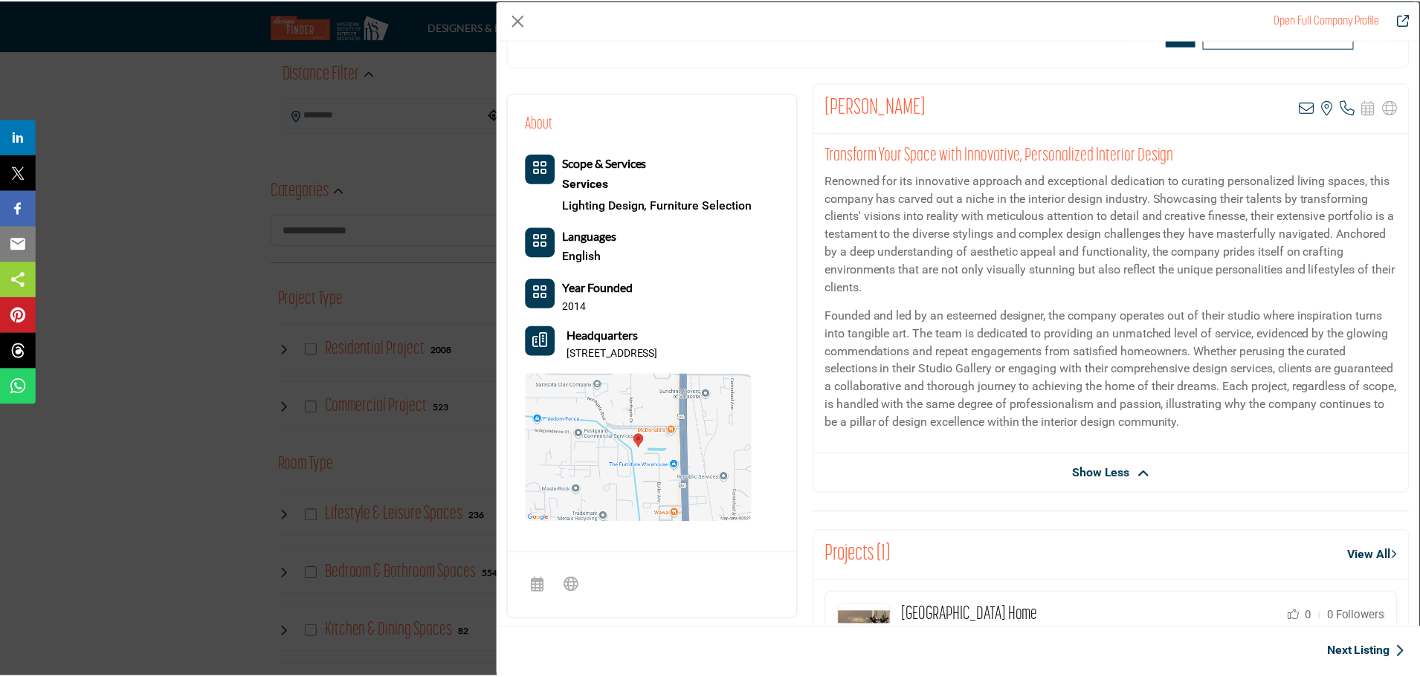
scroll to position [173, 0]
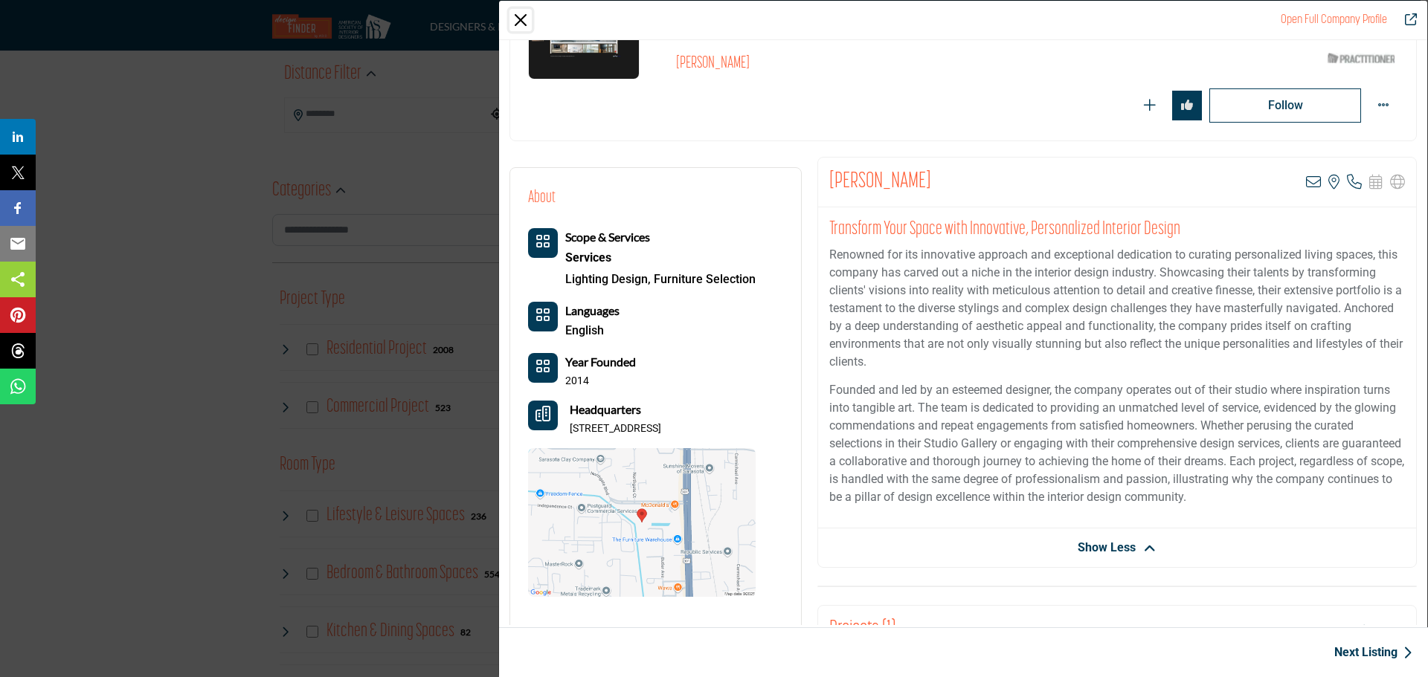
click at [515, 19] on button "Close" at bounding box center [520, 20] width 22 height 22
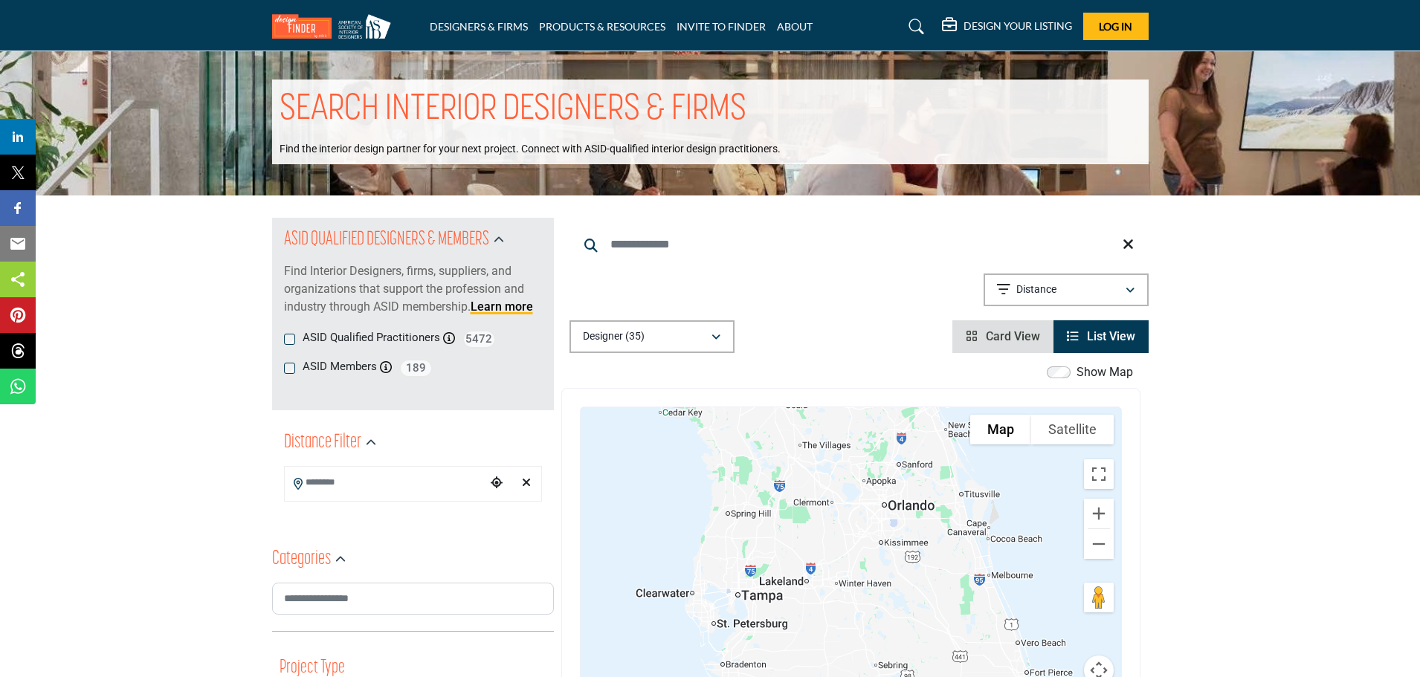
scroll to position [0, 0]
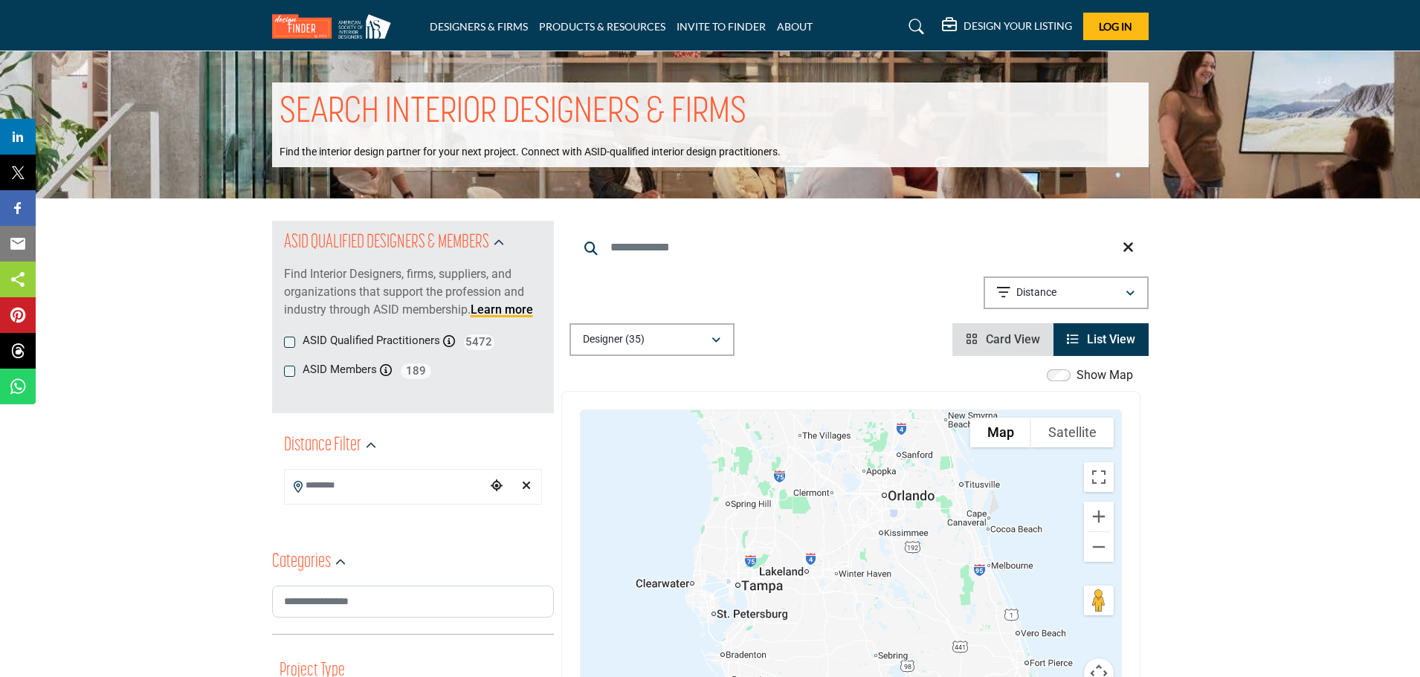
drag, startPoint x: 866, startPoint y: 339, endPoint x: 866, endPoint y: 358, distance: 19.3
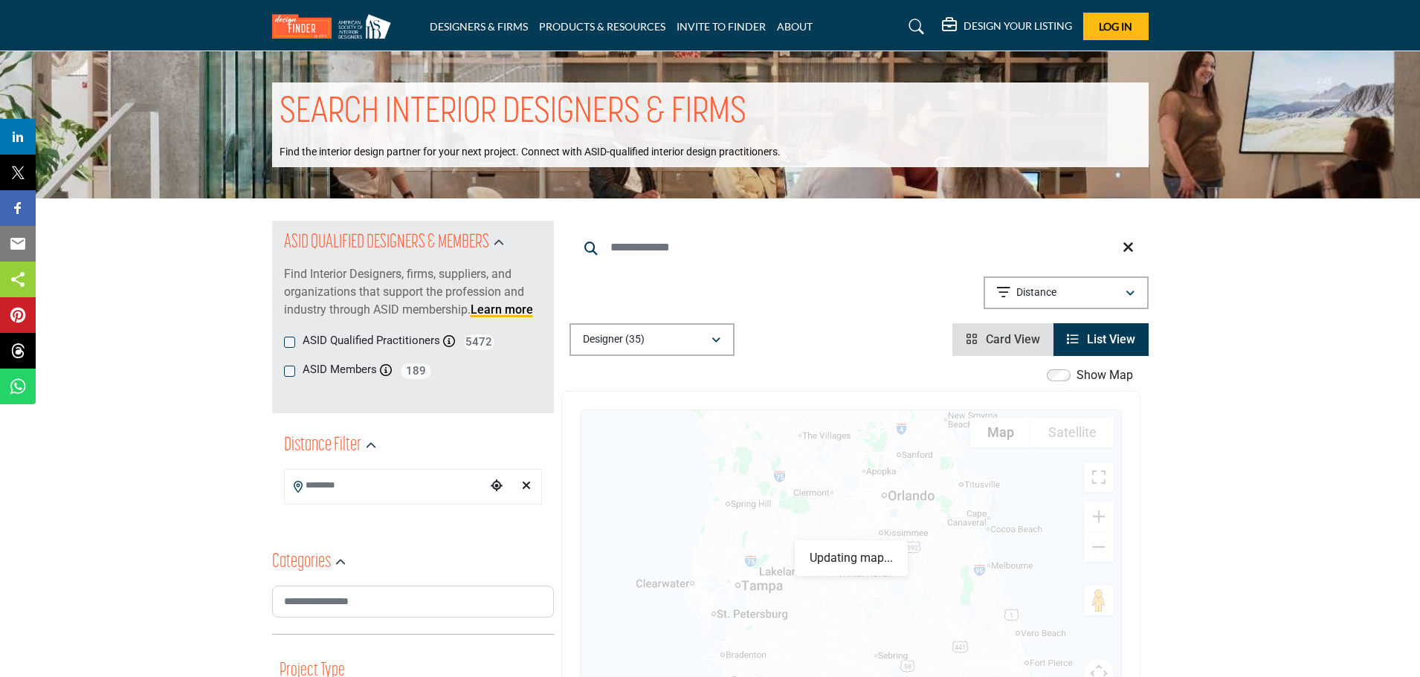
drag, startPoint x: 862, startPoint y: 323, endPoint x: 931, endPoint y: 292, distance: 76.2
click at [862, 251] on div "Searched Term Searched Results 21" at bounding box center [859, 288] width 579 height 135
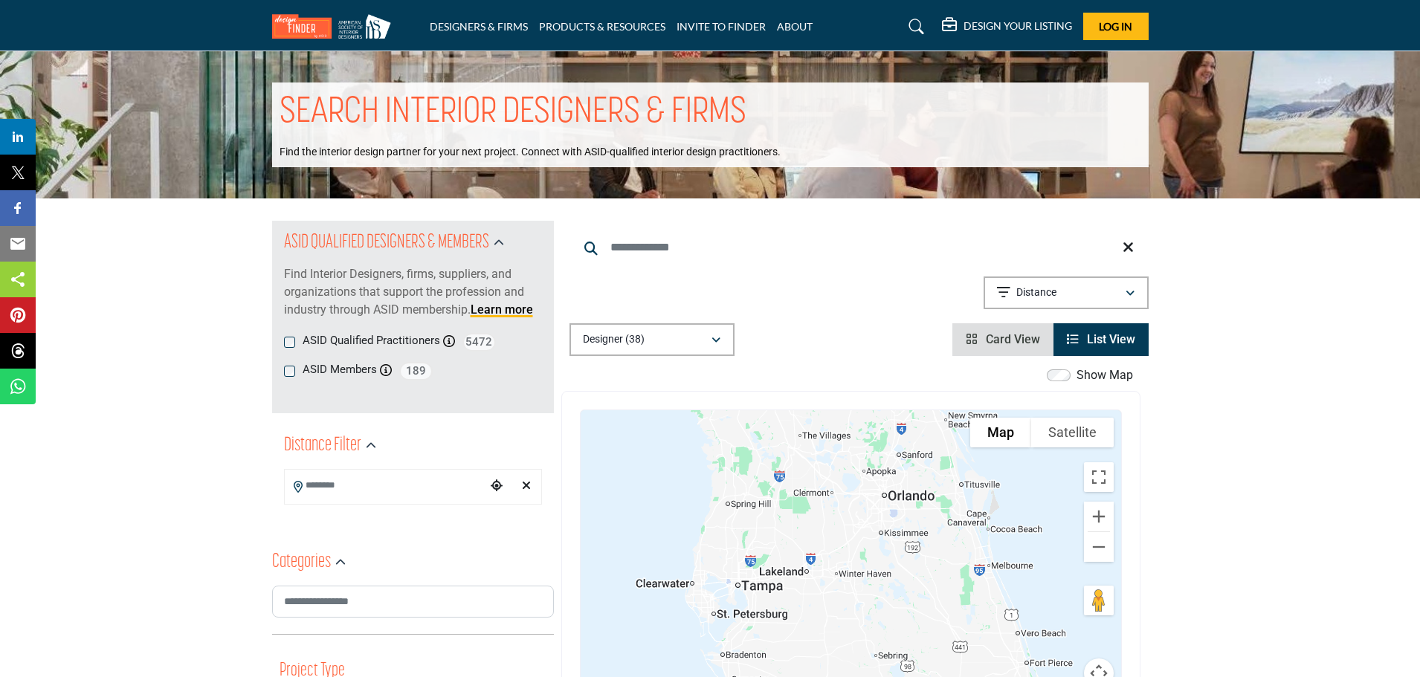
drag, startPoint x: 1264, startPoint y: 436, endPoint x: 1271, endPoint y: 387, distance: 48.8
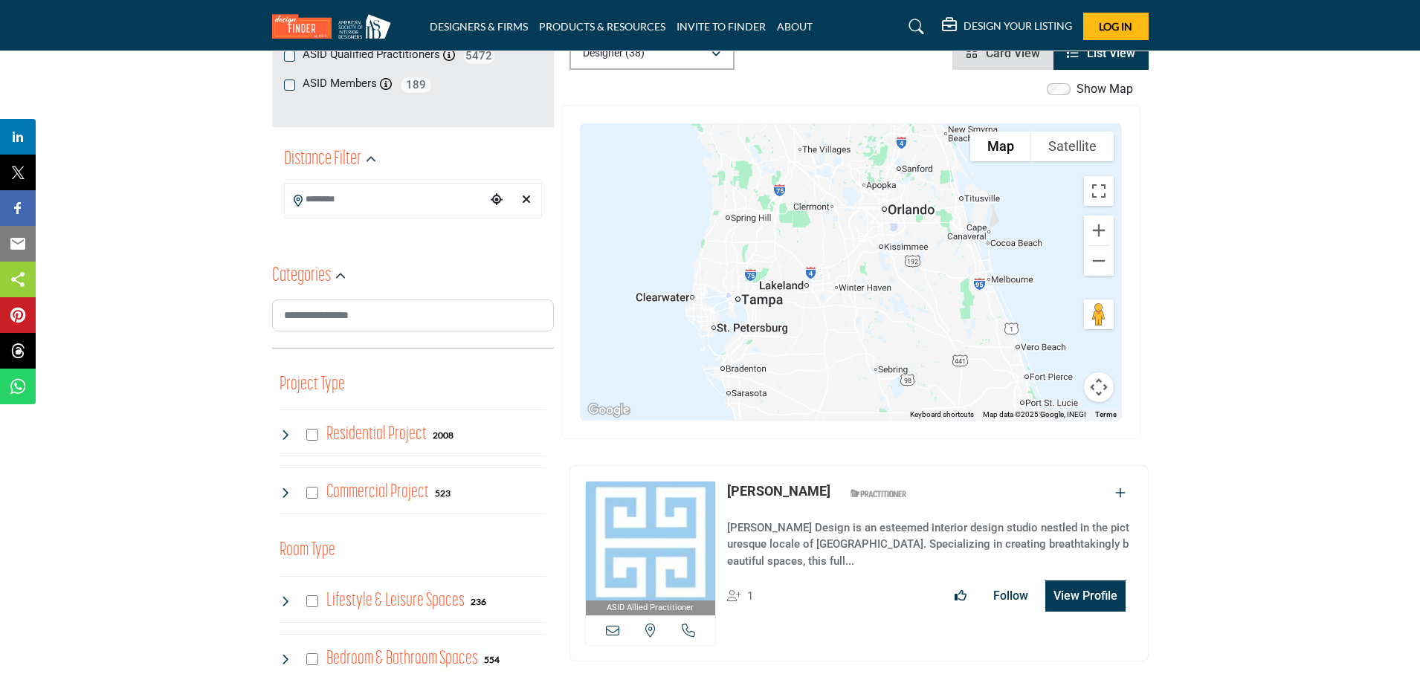
scroll to position [297, 0]
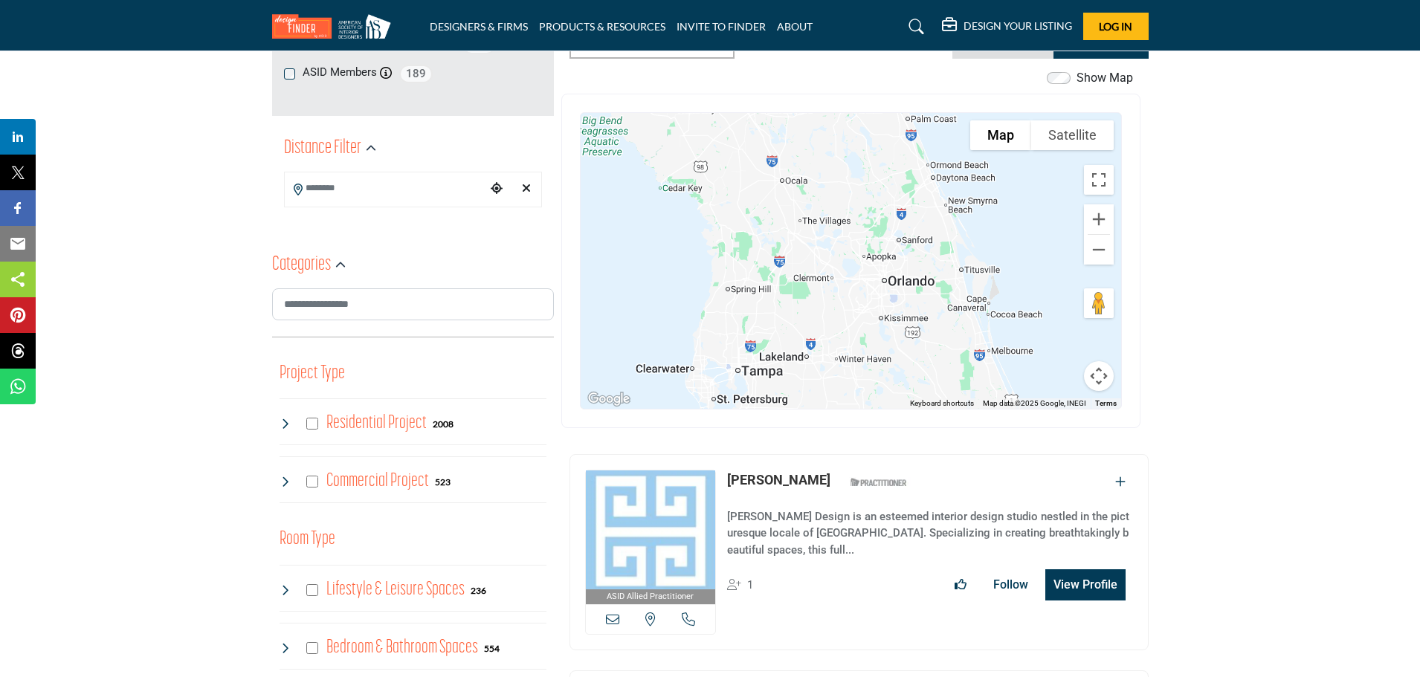
drag, startPoint x: 859, startPoint y: 258, endPoint x: 859, endPoint y: 342, distance: 84.0
click at [859, 342] on div "Carrie Renfrow - (HQ) 4725 Horner Rd, 65109-4503, USA View Details" at bounding box center [851, 261] width 541 height 296
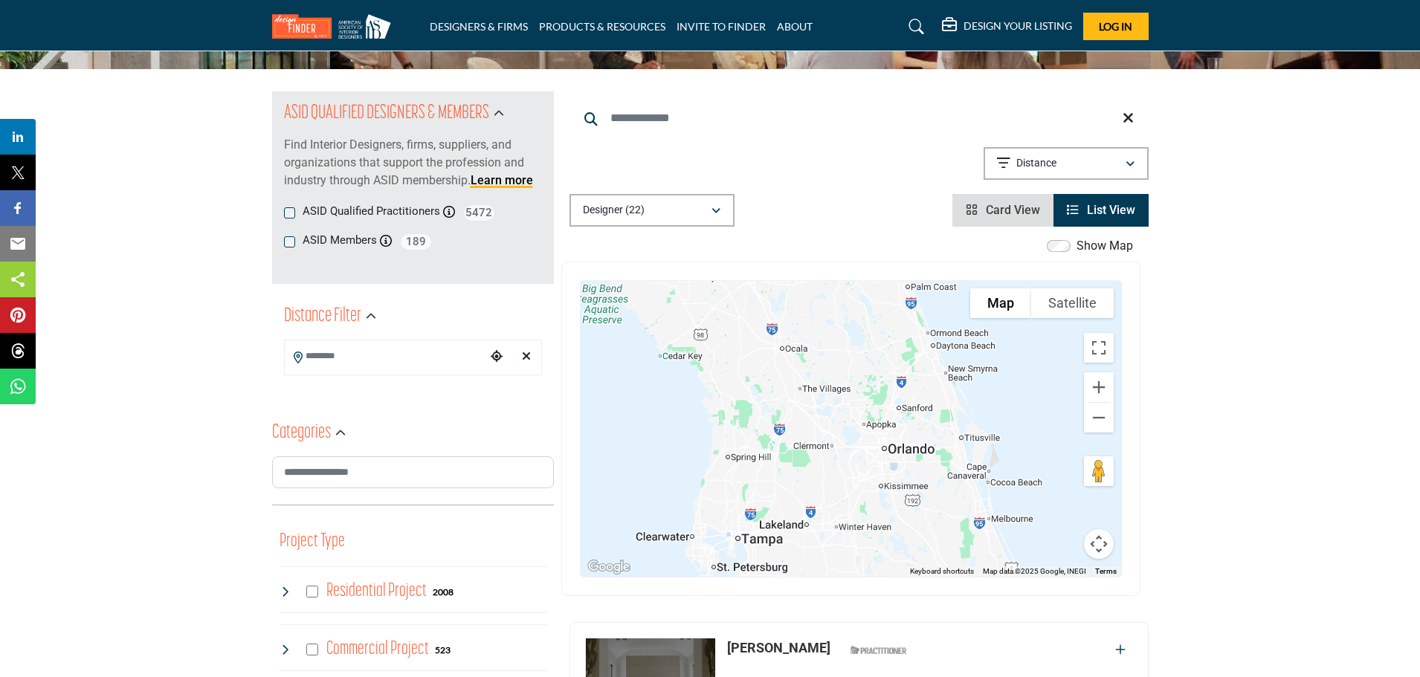
scroll to position [149, 0]
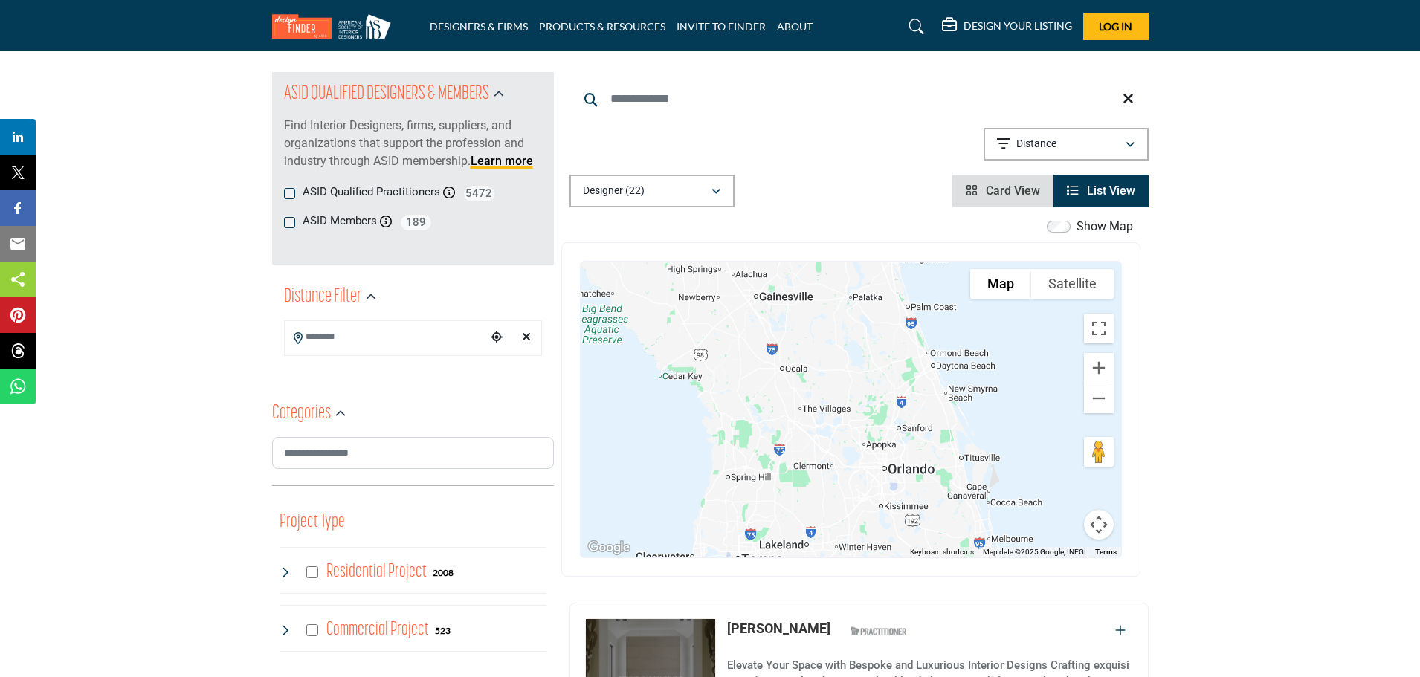
drag, startPoint x: 853, startPoint y: 371, endPoint x: 853, endPoint y: 412, distance: 40.9
click at [853, 412] on div "Carrie Renfrow - (HQ) 4725 Horner Rd, 65109-4503, USA View Details" at bounding box center [851, 410] width 541 height 296
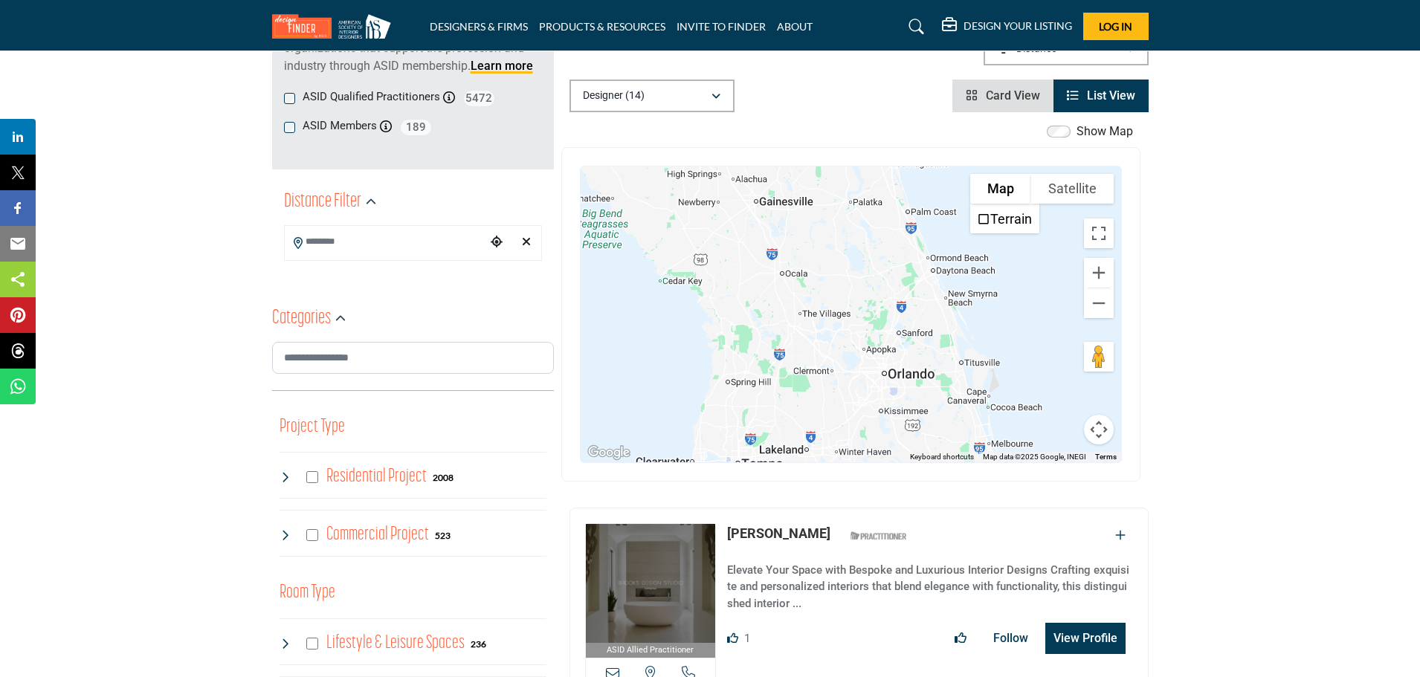
scroll to position [297, 0]
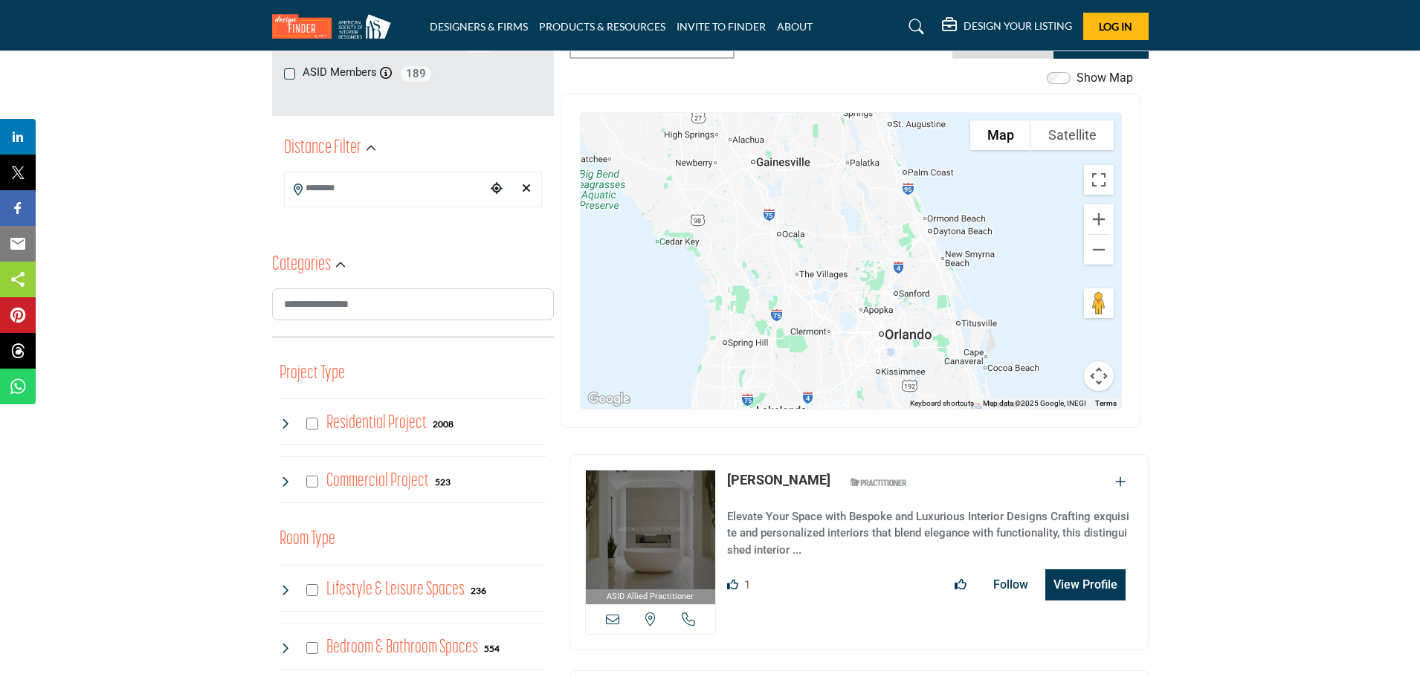
drag, startPoint x: 799, startPoint y: 296, endPoint x: 796, endPoint y: 312, distance: 15.9
click at [796, 312] on div "Carrie Renfrow - (HQ) 4725 Horner Rd, 65109-4503, USA View Details" at bounding box center [851, 261] width 541 height 296
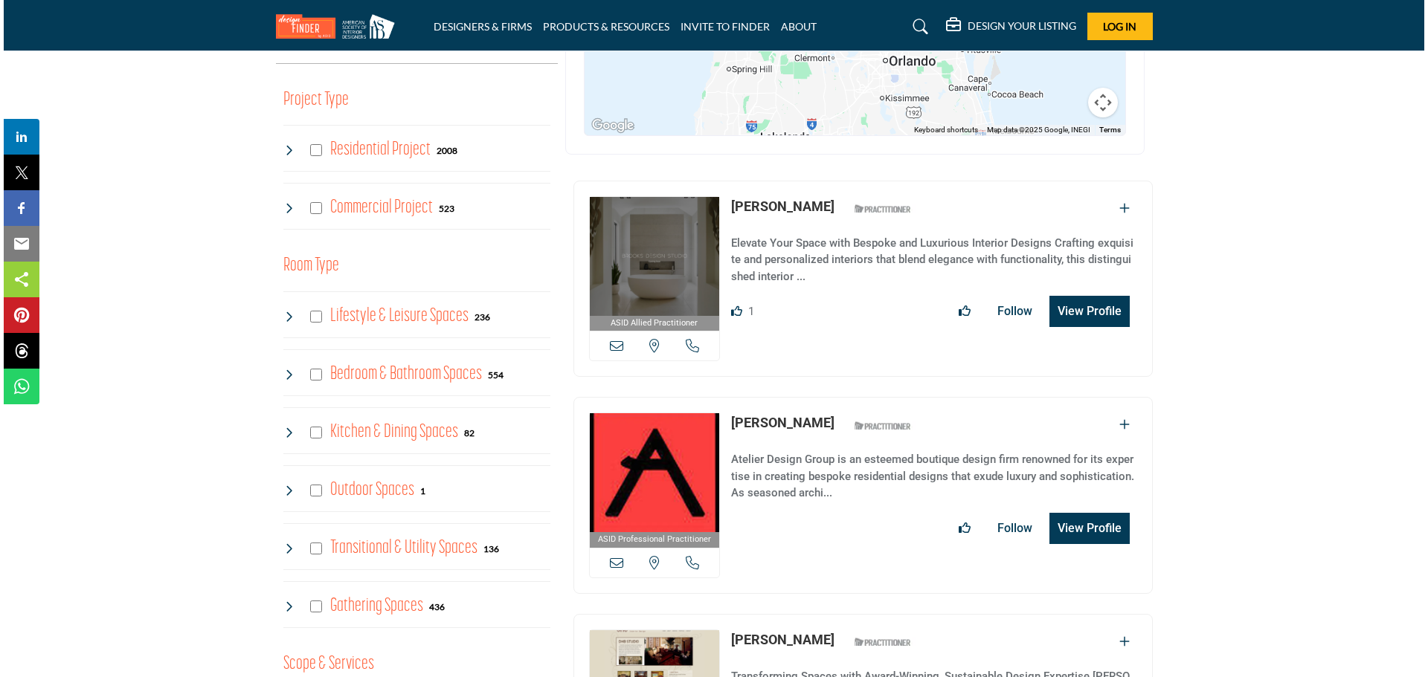
scroll to position [595, 0]
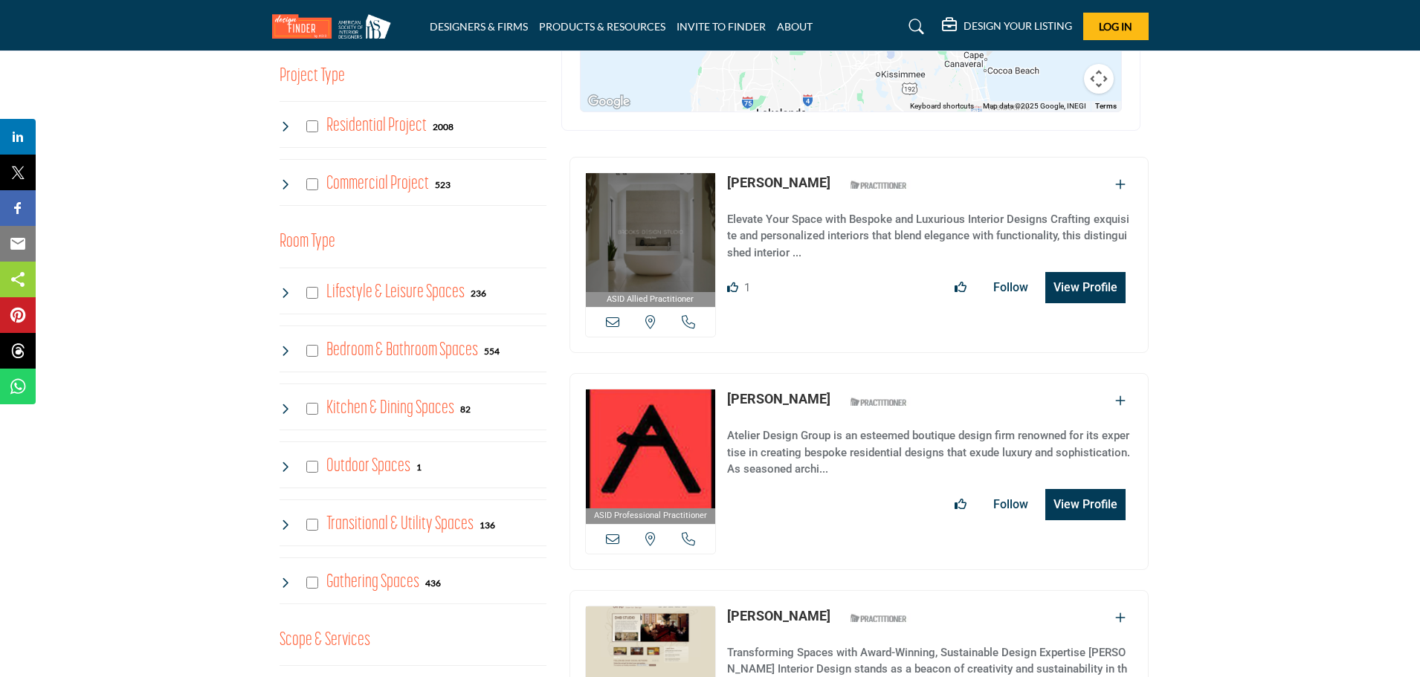
click at [1086, 289] on button "View Profile" at bounding box center [1086, 287] width 80 height 31
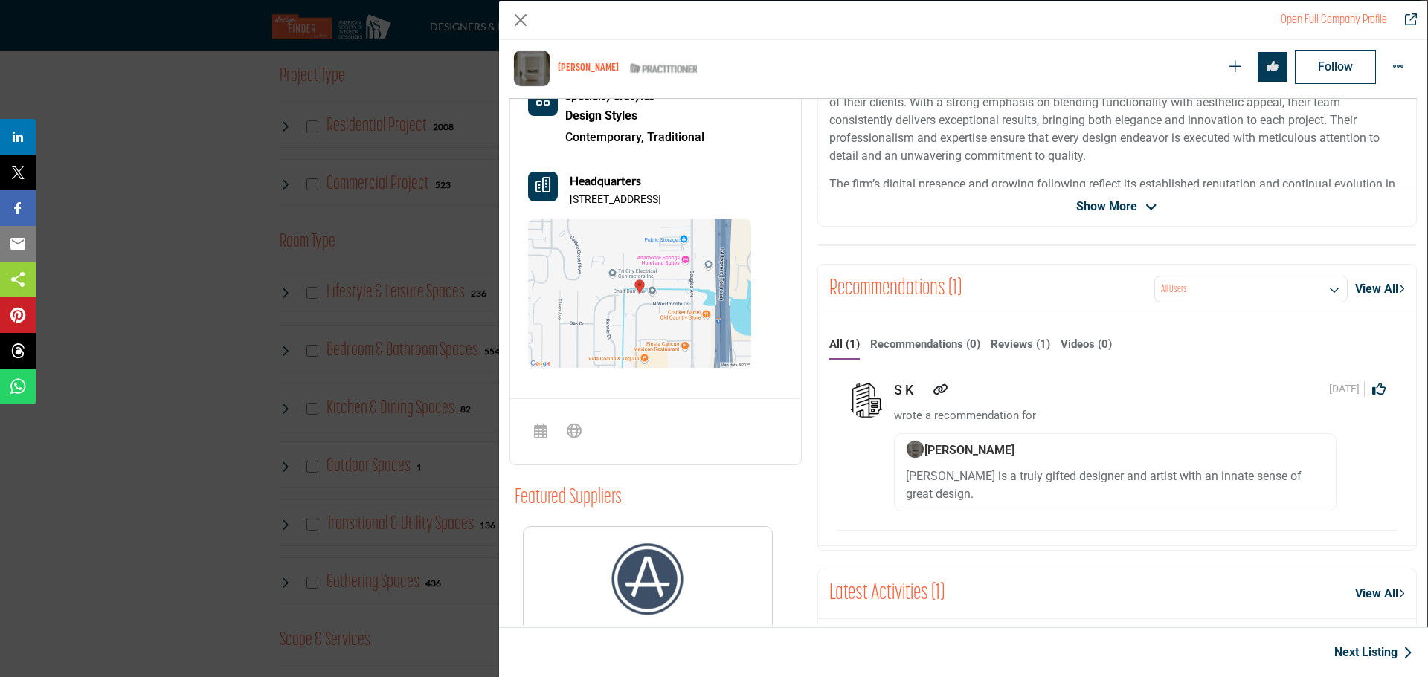
scroll to position [396, 0]
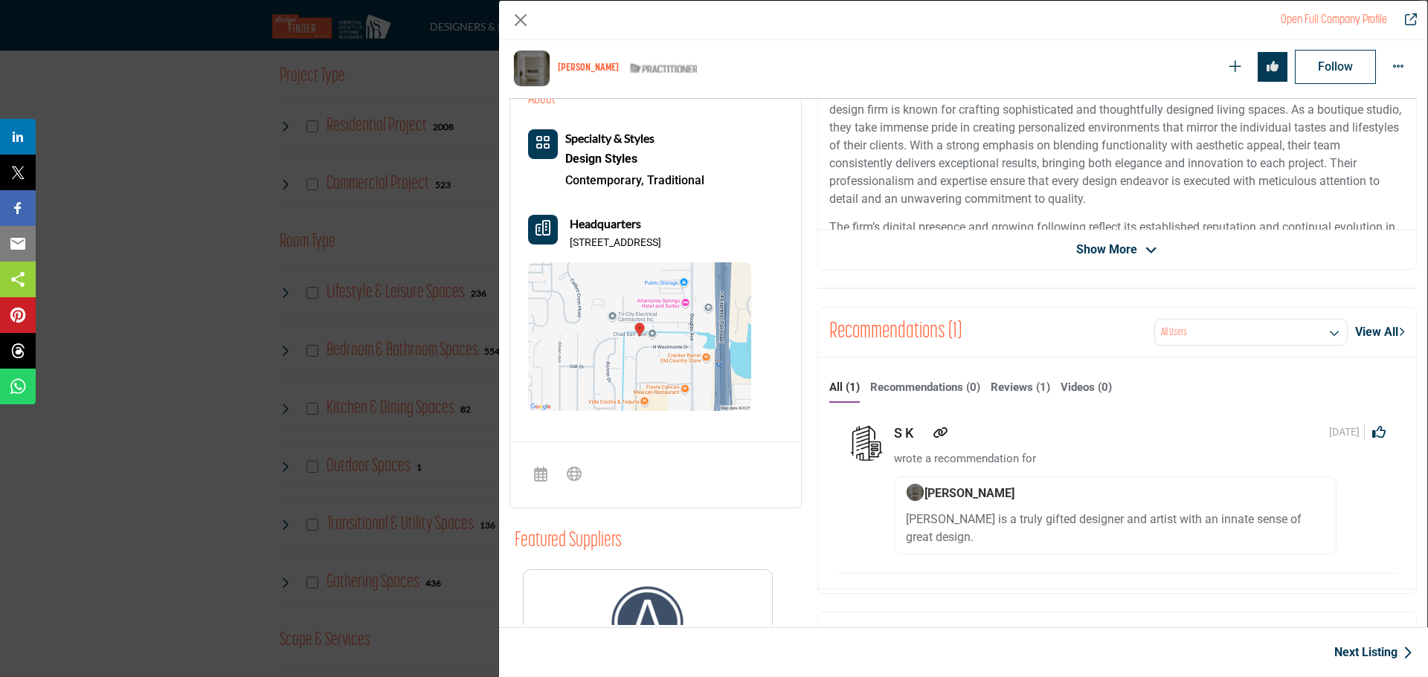
click at [621, 377] on img "Company Data Modal" at bounding box center [639, 337] width 223 height 149
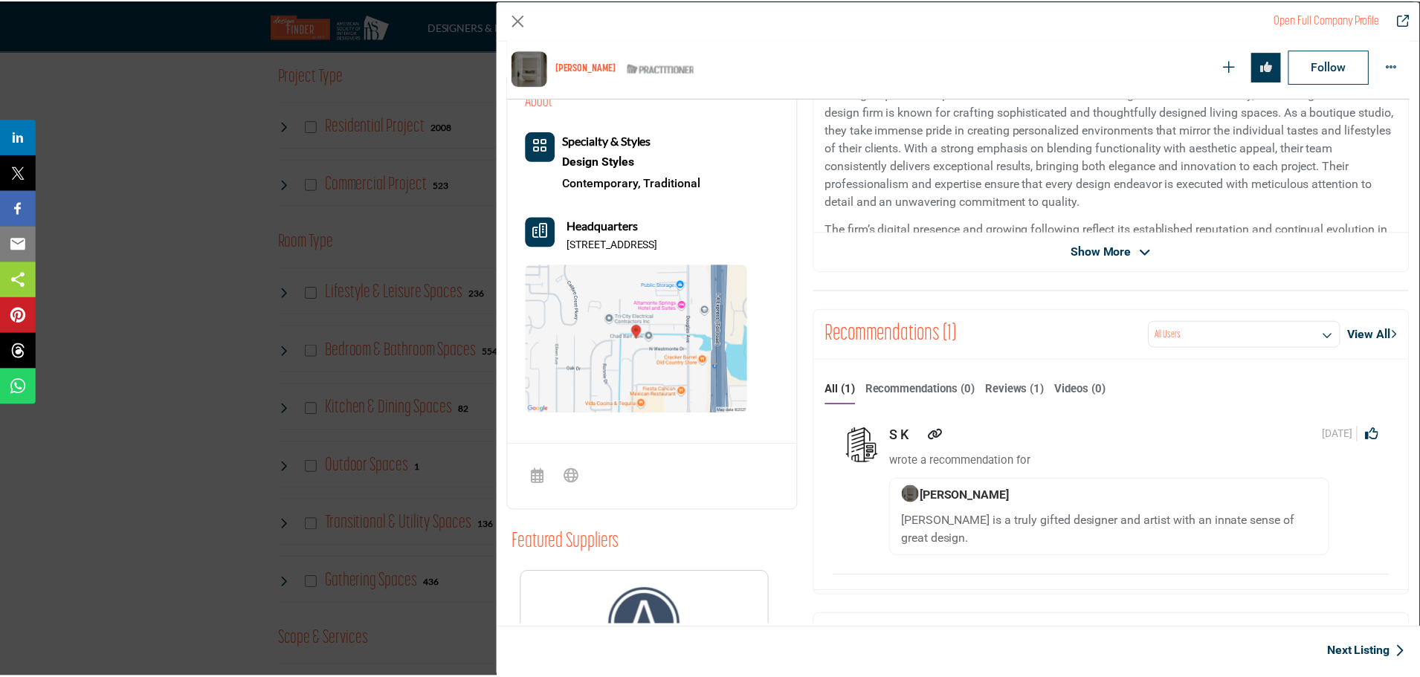
scroll to position [261, 0]
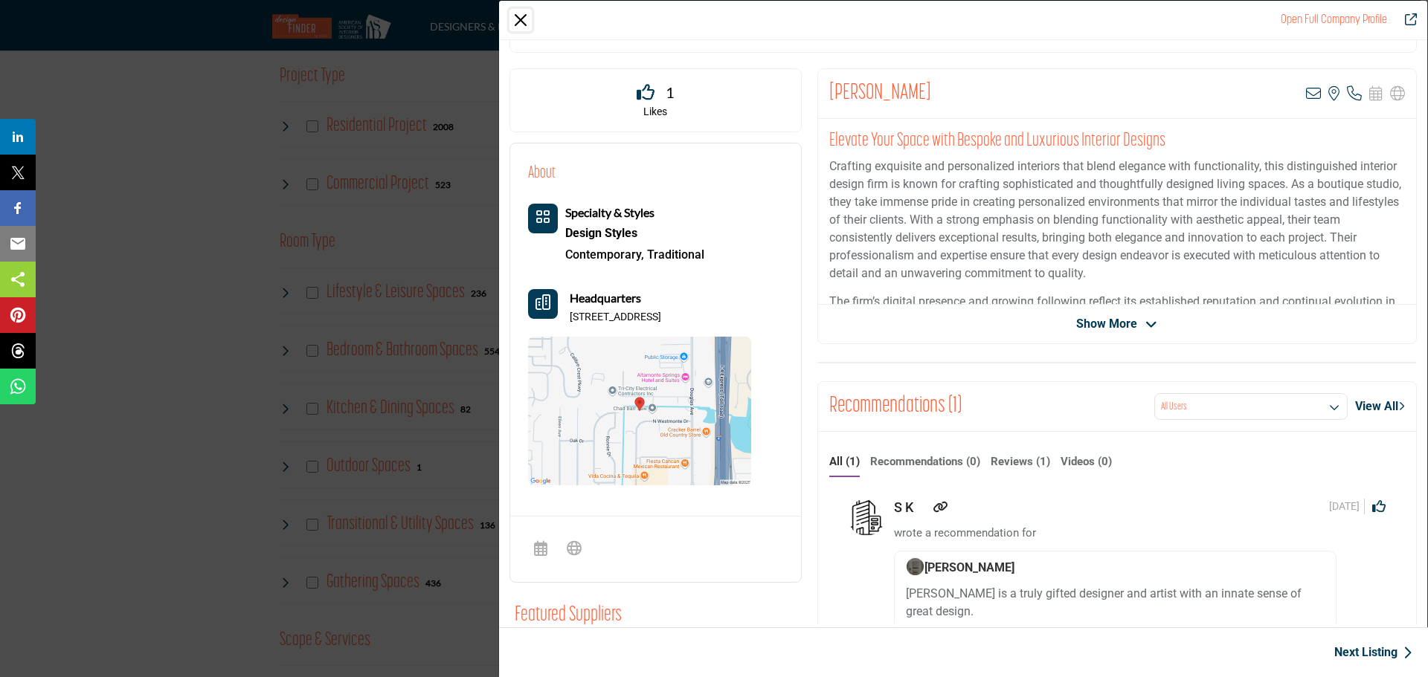
click at [521, 22] on button "Close" at bounding box center [520, 20] width 22 height 22
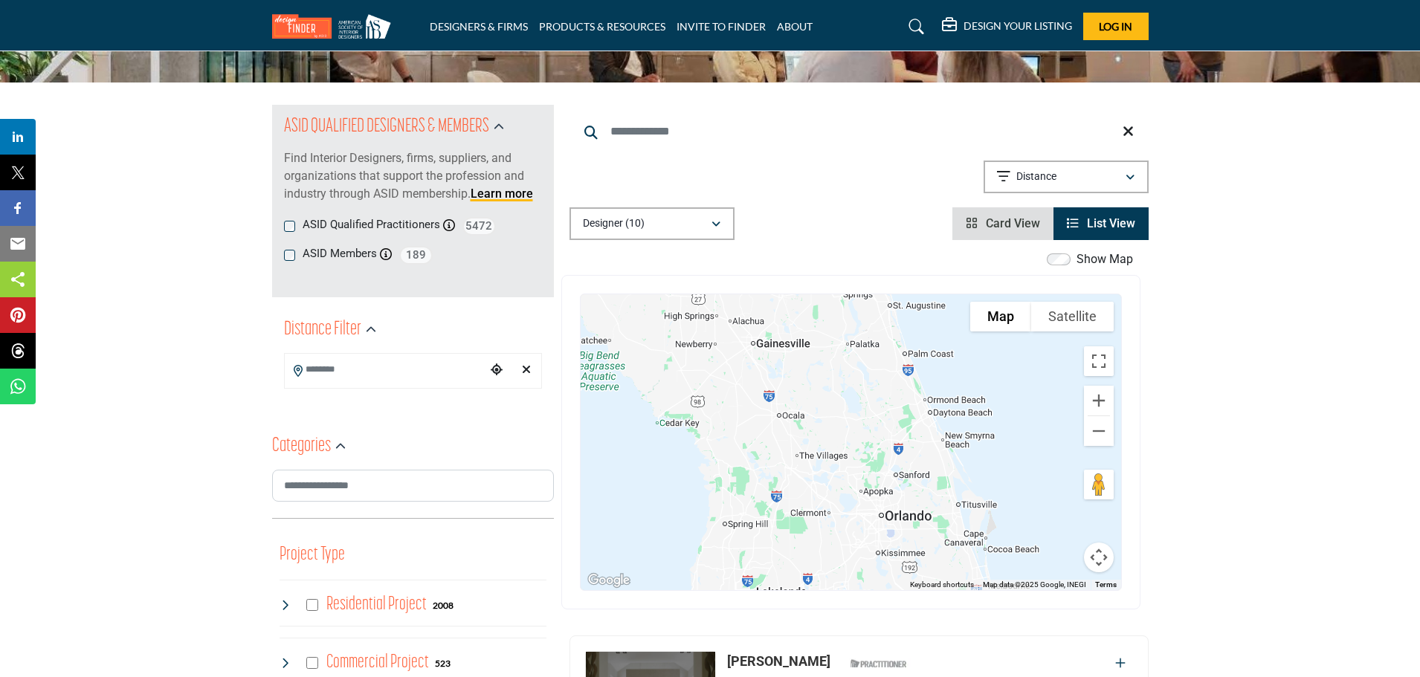
scroll to position [0, 0]
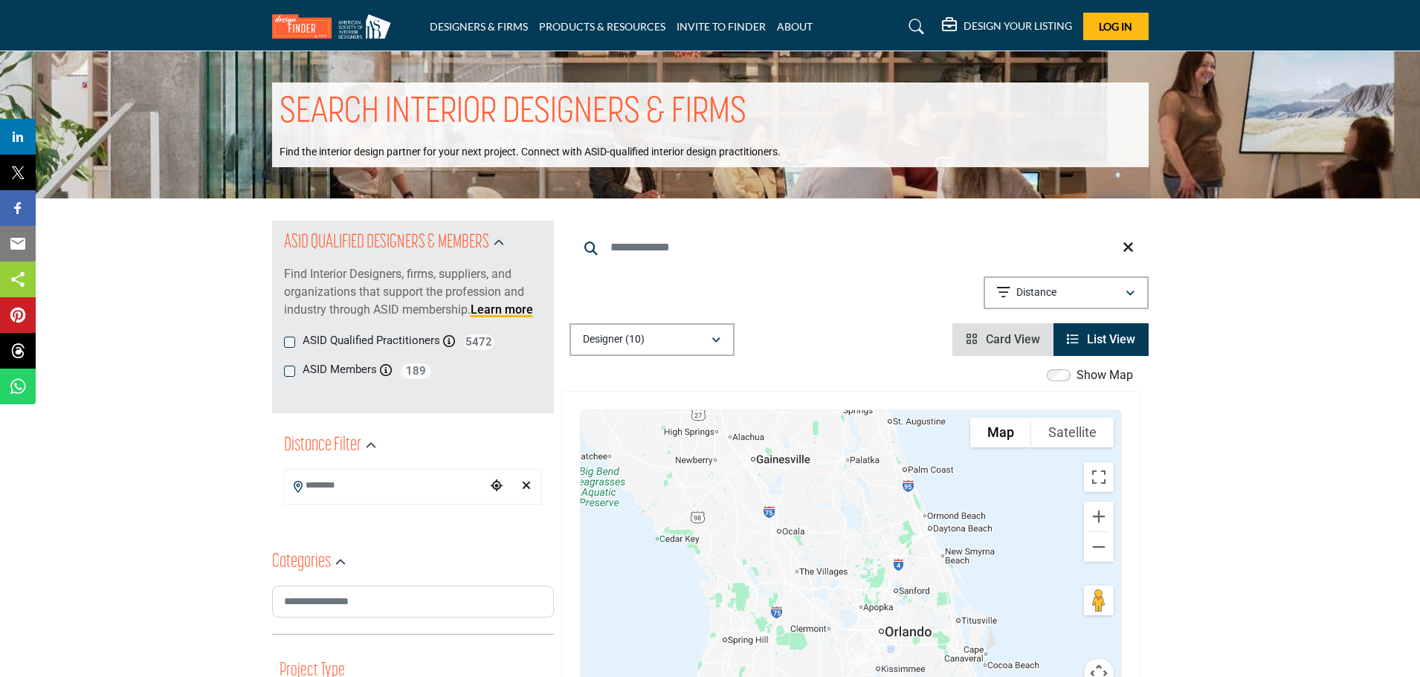
click at [1091, 344] on span "List View" at bounding box center [1111, 339] width 48 height 14
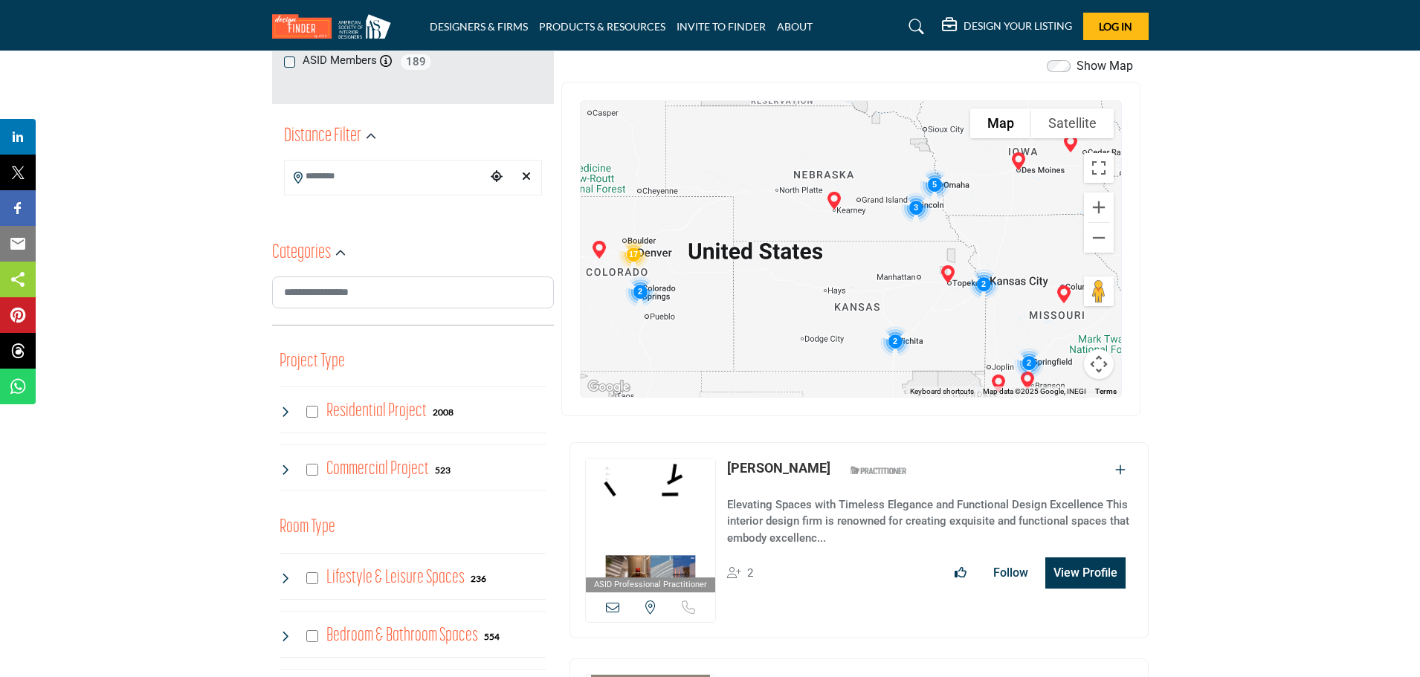
scroll to position [223, 0]
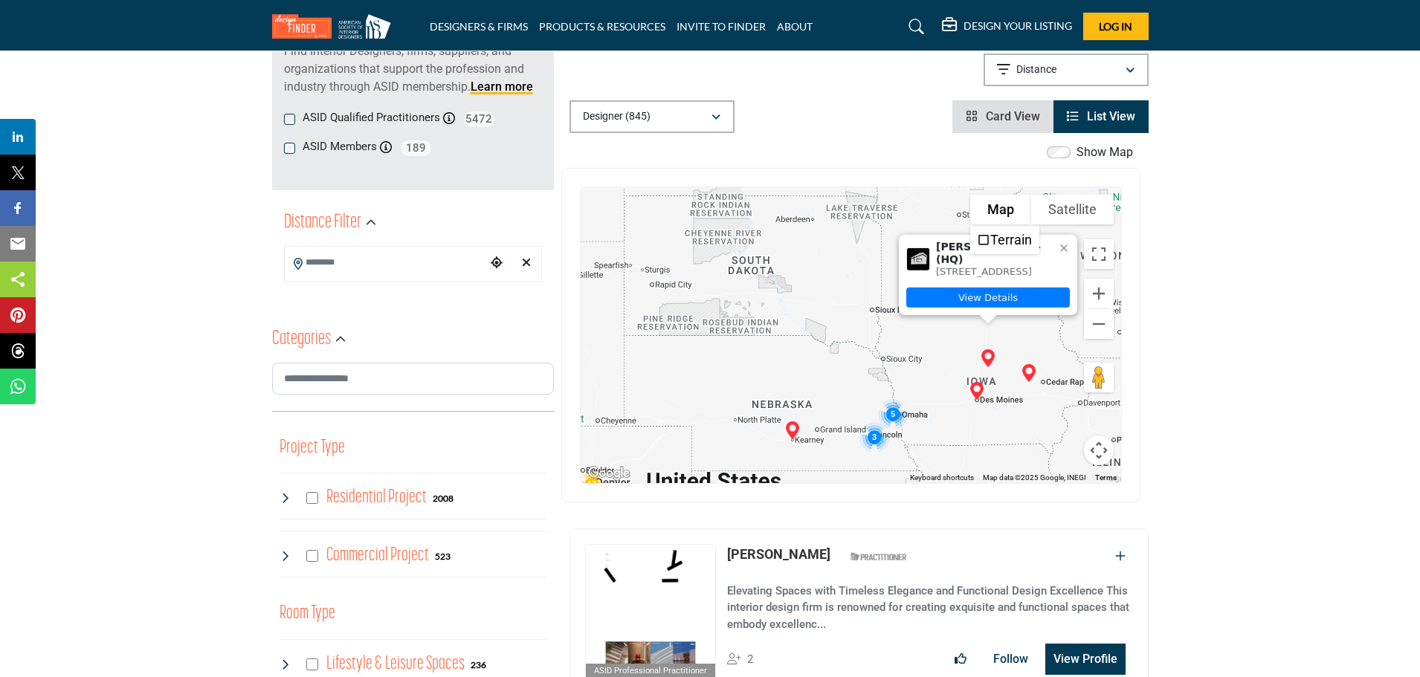
click at [1007, 123] on li "Card View" at bounding box center [1003, 116] width 101 height 33
click at [1011, 121] on span "Card View" at bounding box center [1013, 116] width 54 height 14
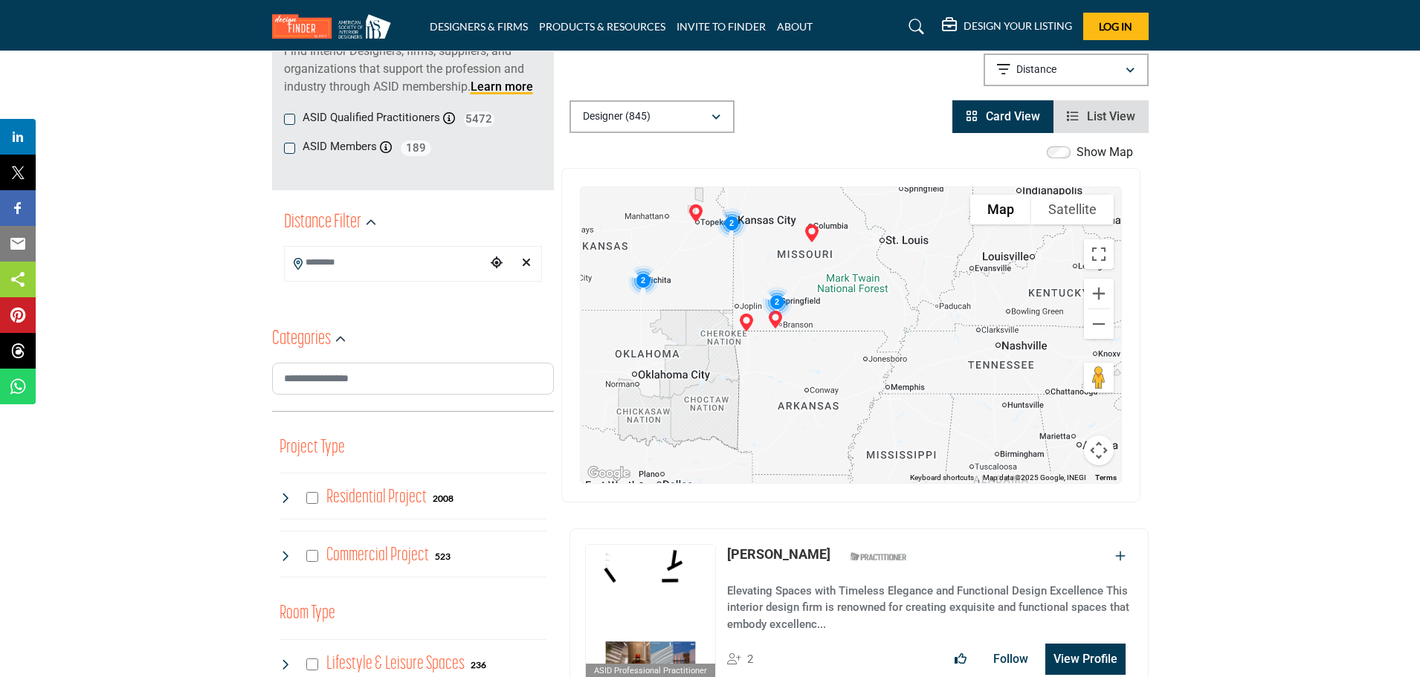
drag, startPoint x: 1007, startPoint y: 313, endPoint x: 735, endPoint y: 160, distance: 311.7
click at [737, 160] on div "Show Map Map is currently hidden. Toggle the switch above to show the map. To n…" at bounding box center [850, 323] width 579 height 359
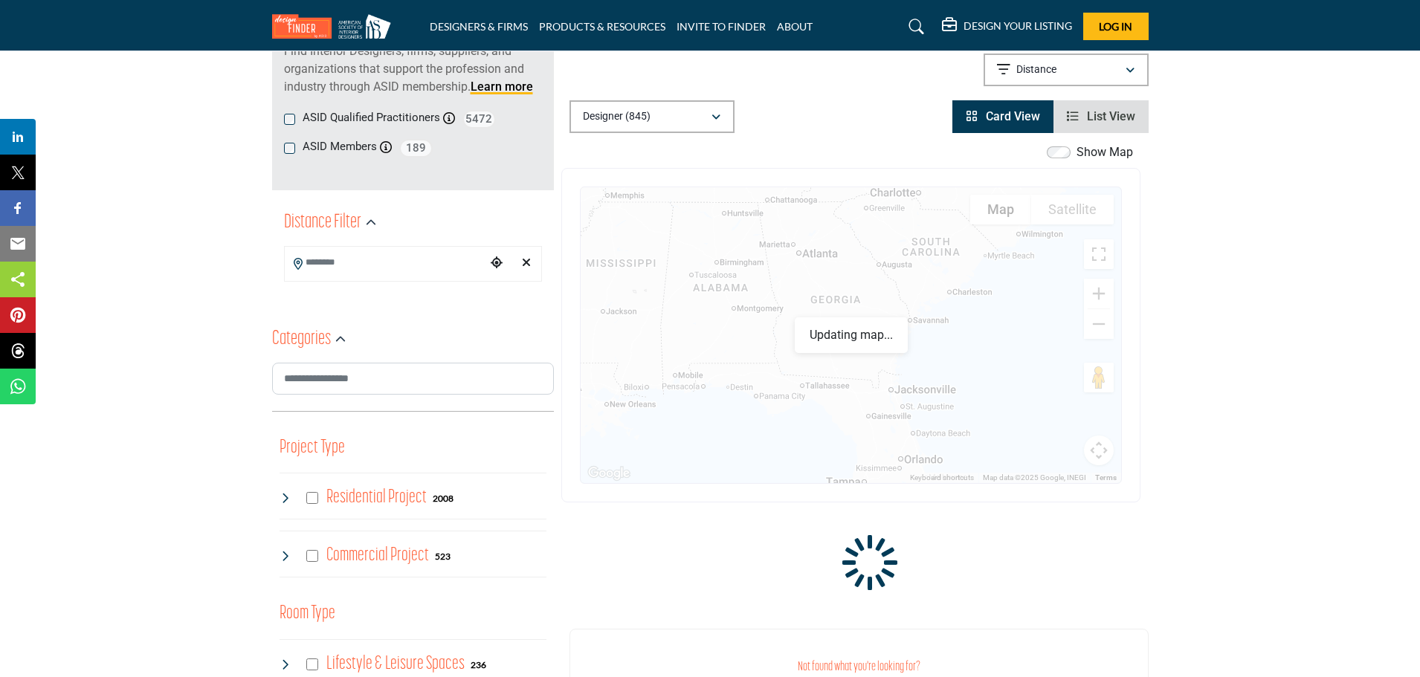
drag, startPoint x: 966, startPoint y: 402, endPoint x: 706, endPoint y: 218, distance: 318.6
click at [706, 213] on div at bounding box center [851, 335] width 541 height 296
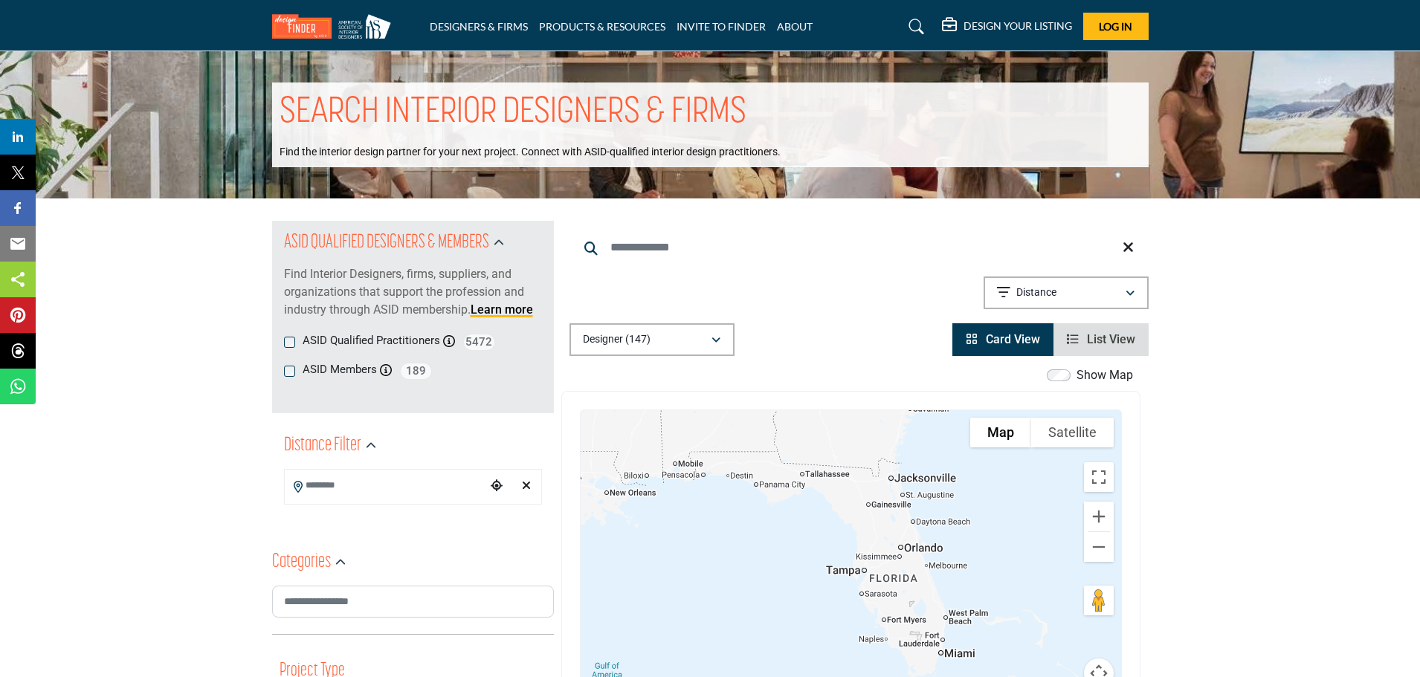
drag, startPoint x: 963, startPoint y: 437, endPoint x: 969, endPoint y: 348, distance: 89.4
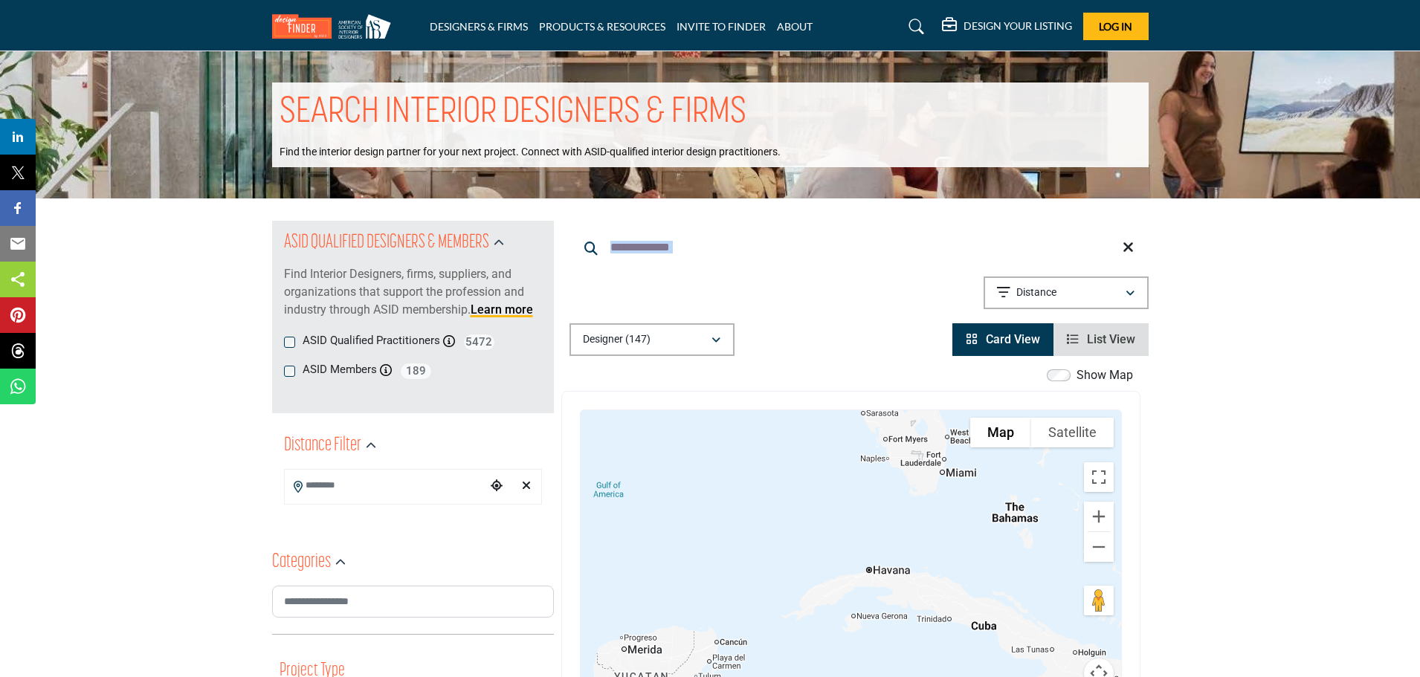
drag, startPoint x: 877, startPoint y: 323, endPoint x: 866, endPoint y: 265, distance: 59.1
click at [866, 265] on div "Searched Term Searched Results 21" at bounding box center [859, 288] width 579 height 135
drag, startPoint x: 1378, startPoint y: 566, endPoint x: 1310, endPoint y: 478, distance: 111.3
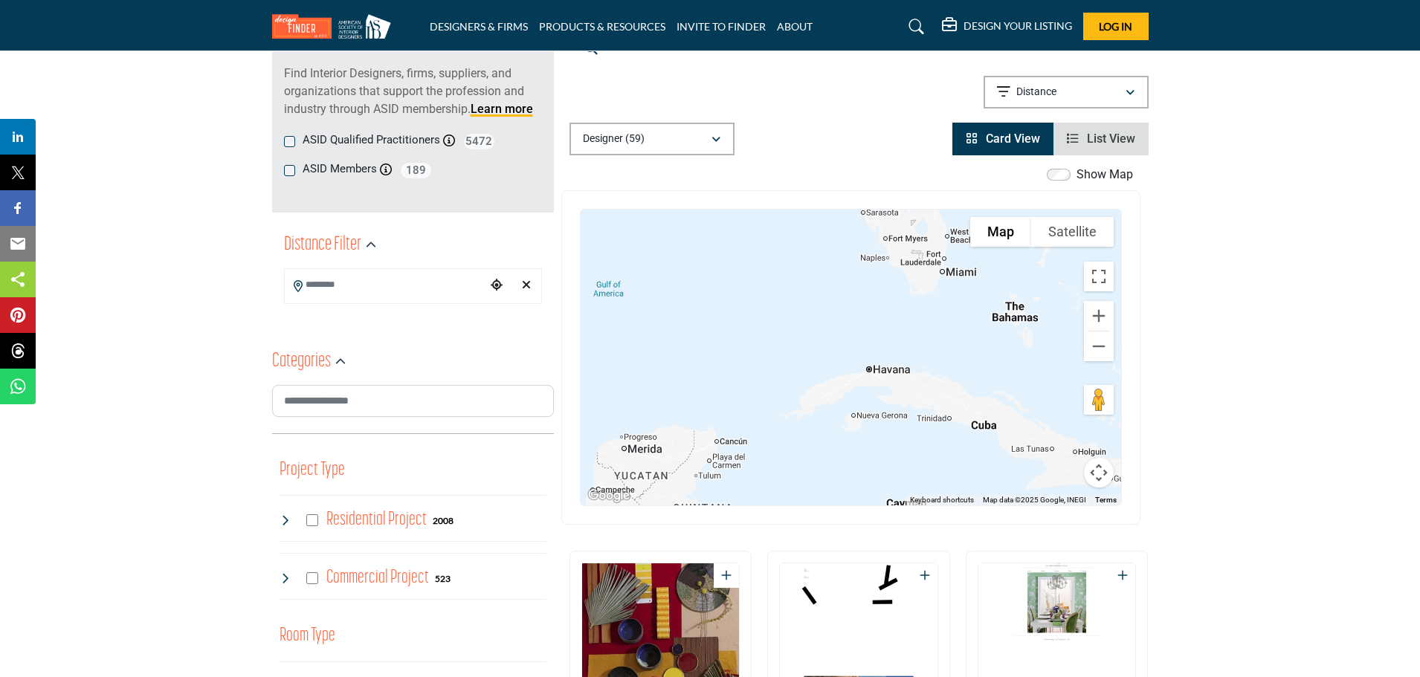
scroll to position [223, 0]
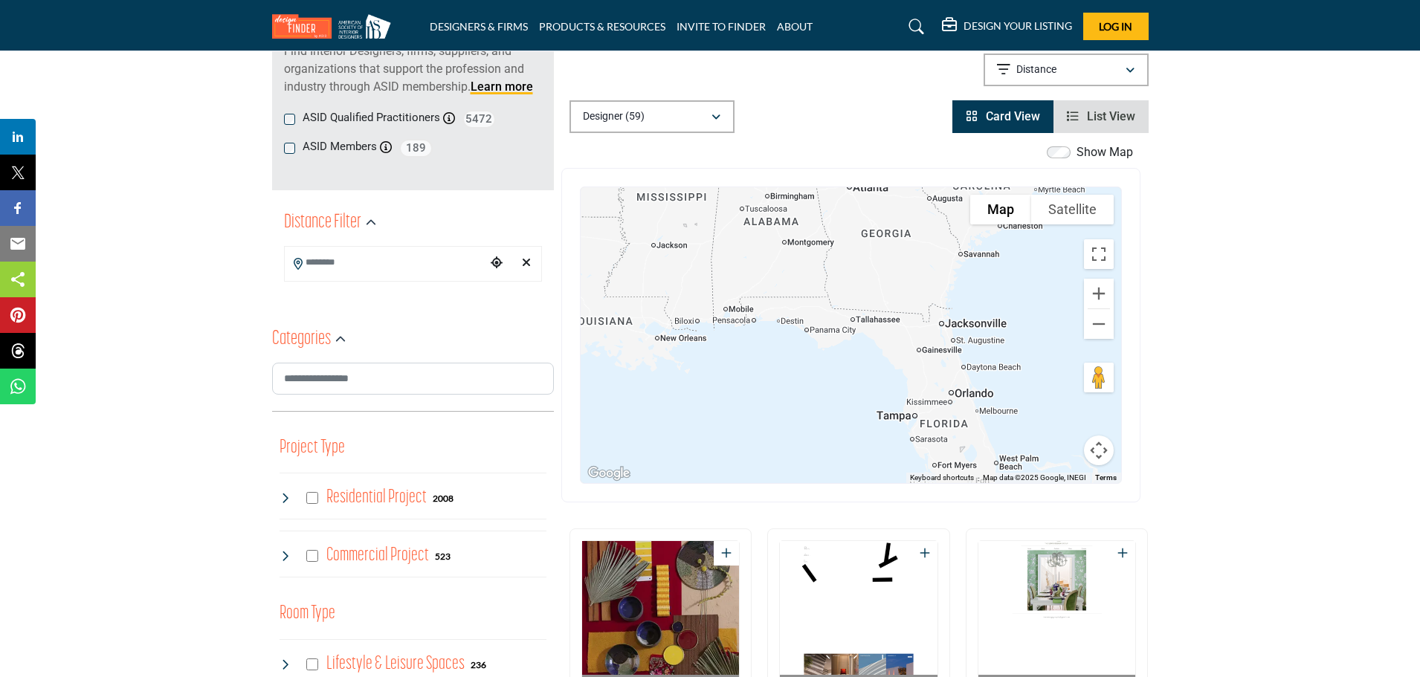
drag, startPoint x: 882, startPoint y: 303, endPoint x: 934, endPoint y: 537, distance: 240.0
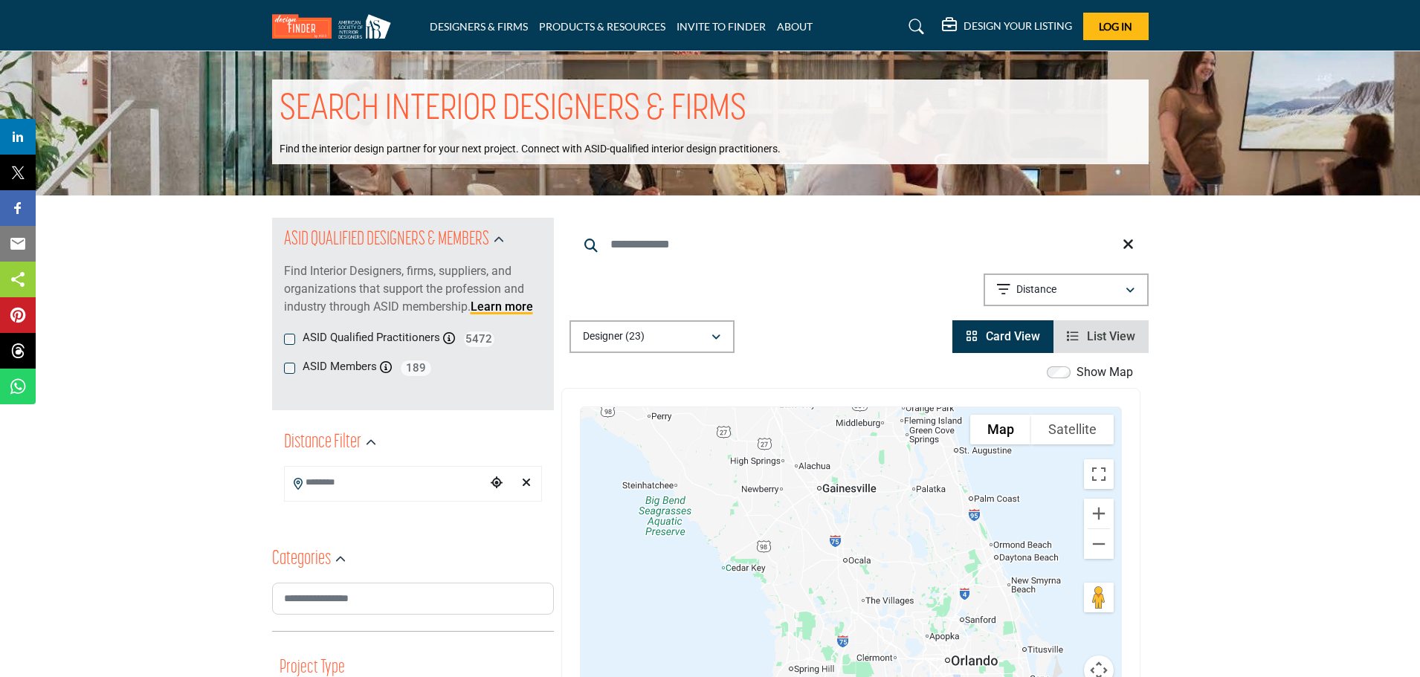
scroll to position [0, 0]
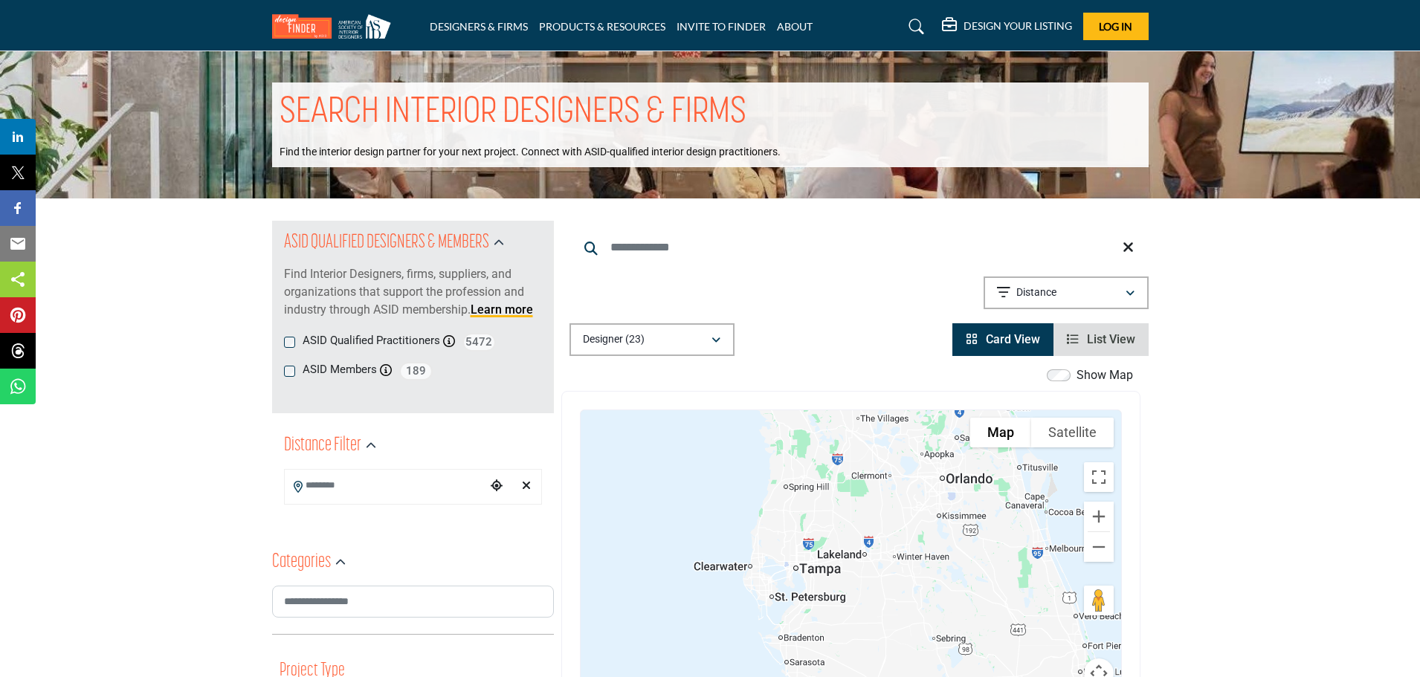
drag, startPoint x: 944, startPoint y: 286, endPoint x: 882, endPoint y: 421, distance: 148.8
click at [882, 421] on div at bounding box center [851, 558] width 541 height 296
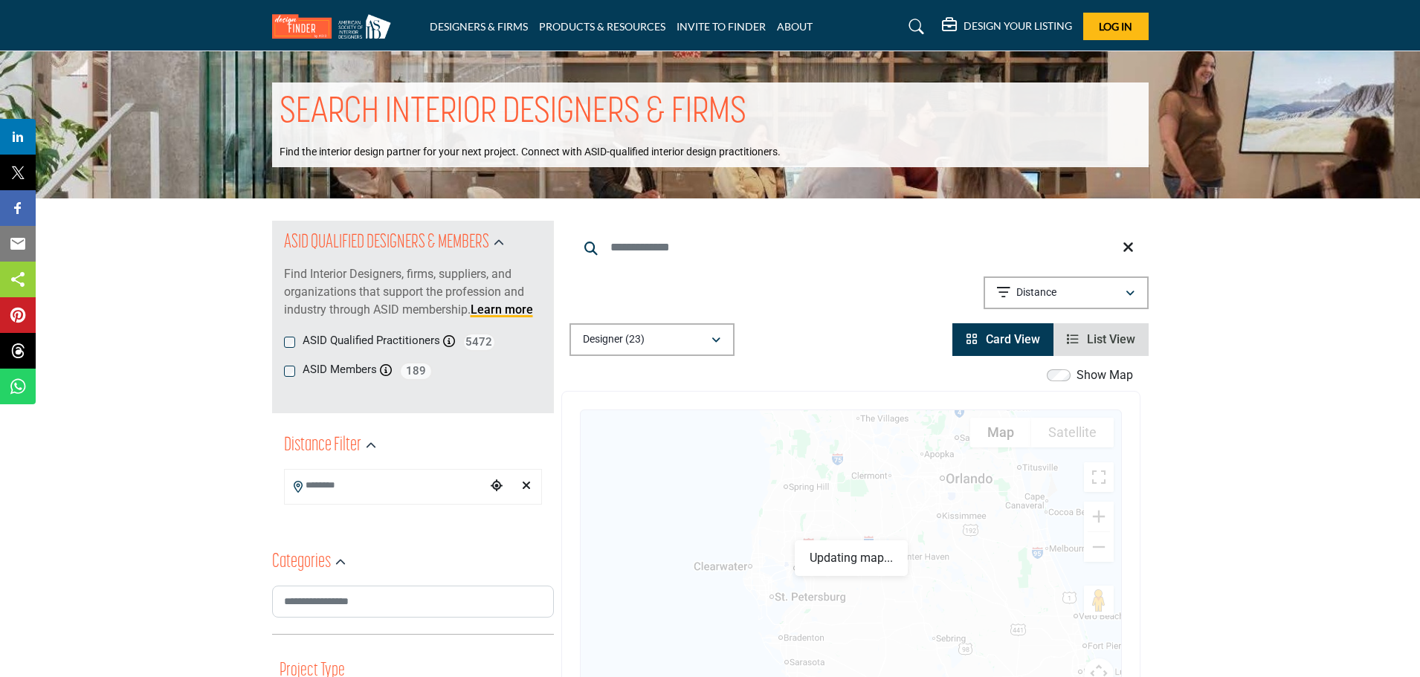
drag, startPoint x: 919, startPoint y: 344, endPoint x: 918, endPoint y: 302, distance: 42.4
click at [918, 302] on div "Searched Term Searched Results 21" at bounding box center [859, 288] width 579 height 135
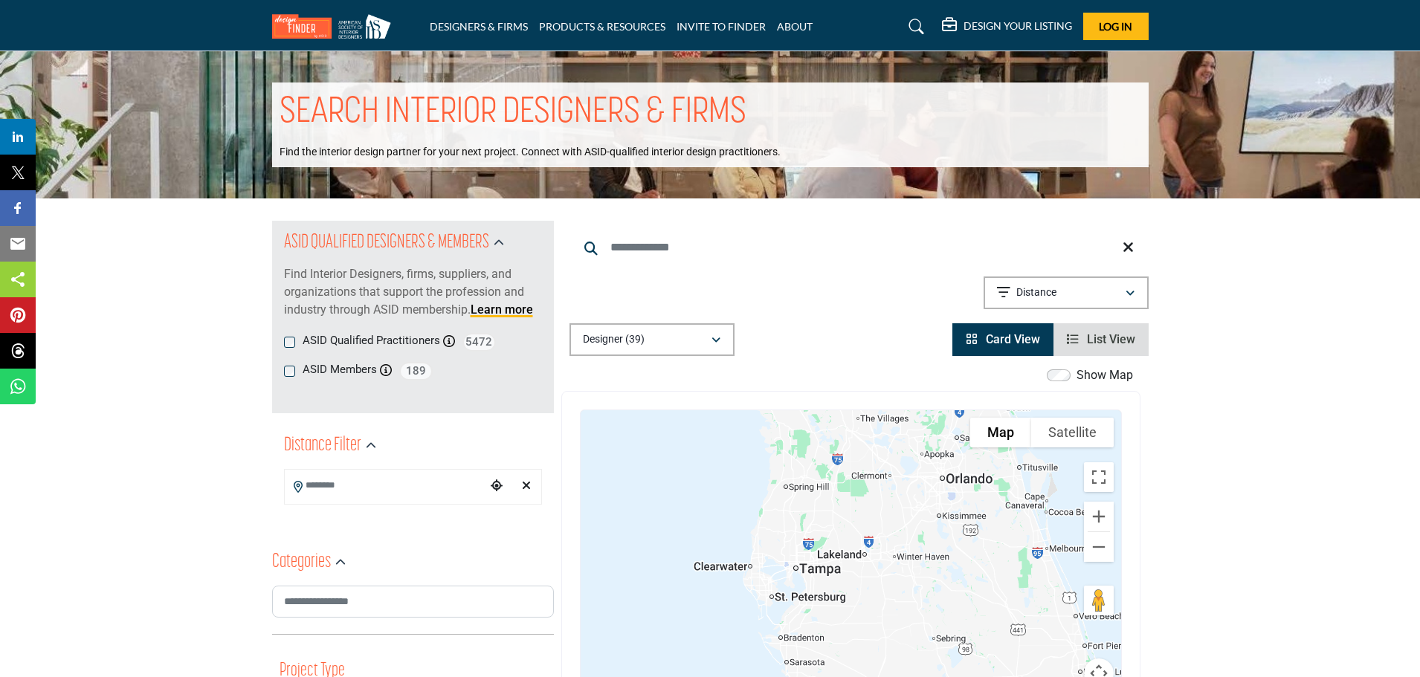
drag, startPoint x: 1229, startPoint y: 451, endPoint x: 1234, endPoint y: 410, distance: 42.0
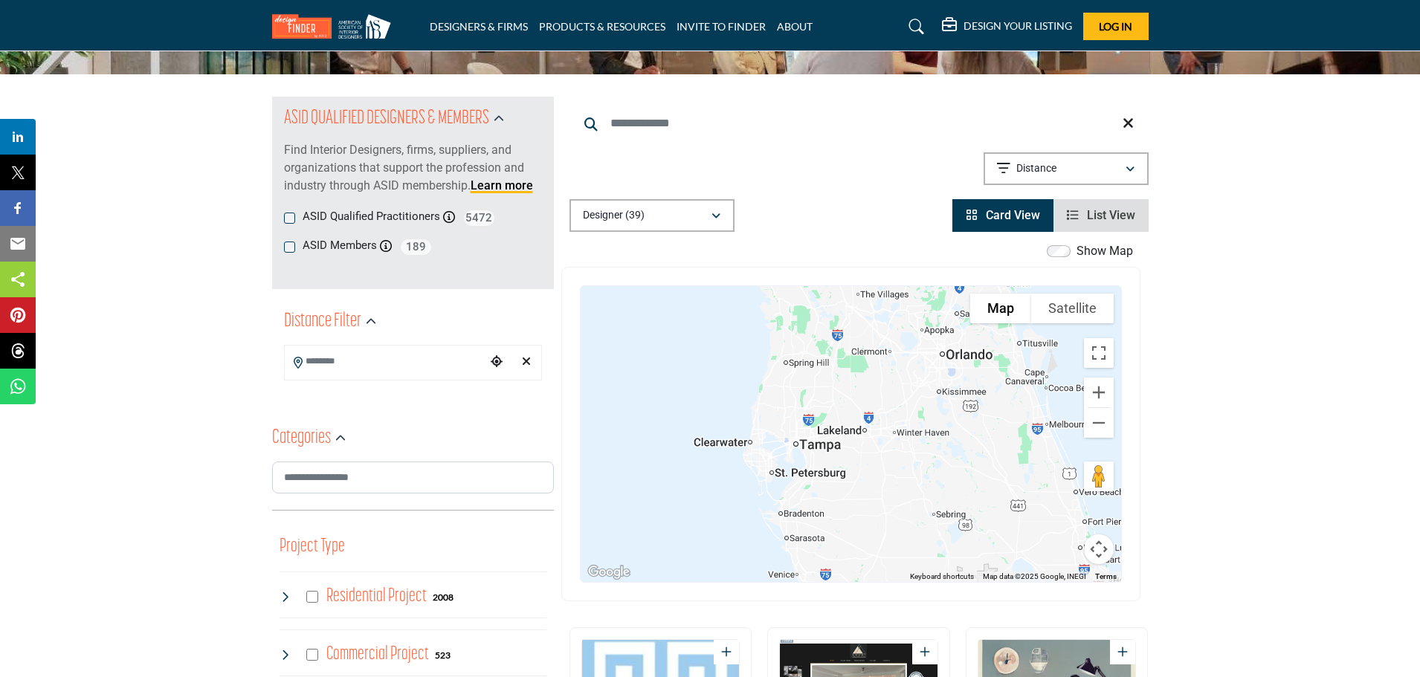
scroll to position [149, 0]
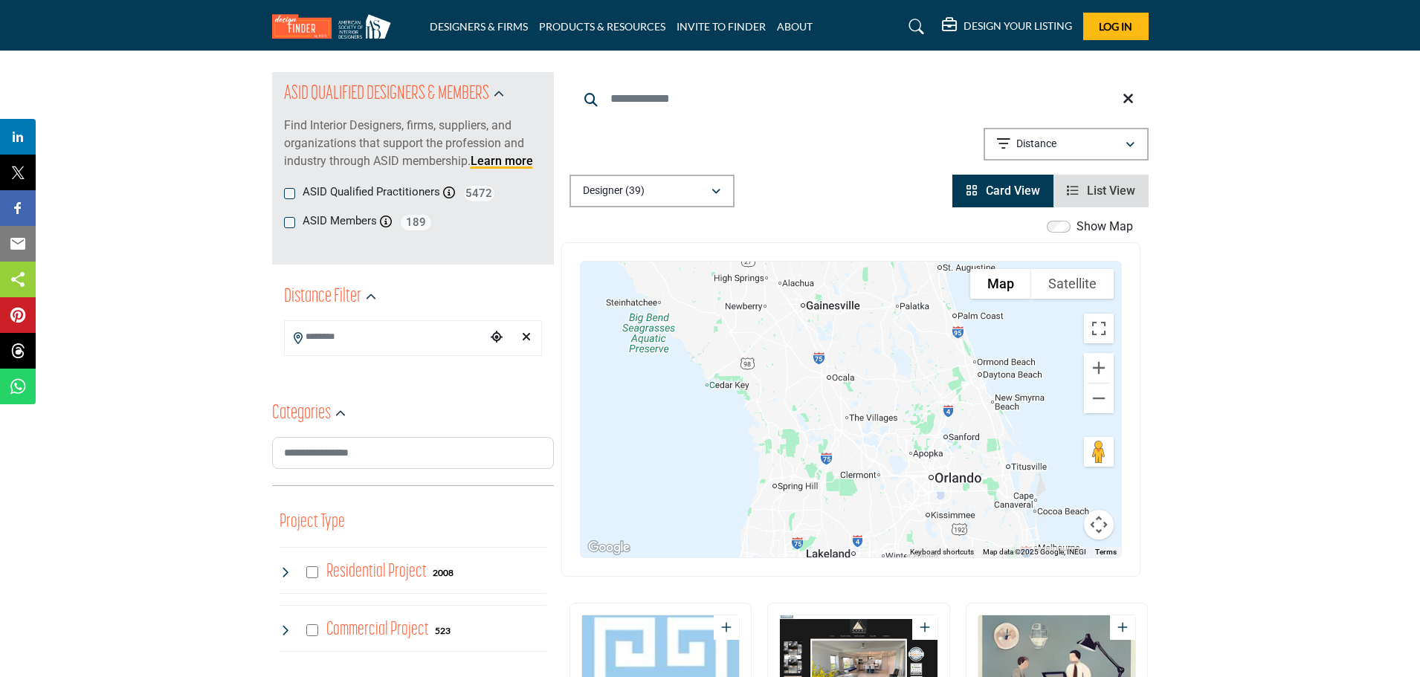
drag, startPoint x: 899, startPoint y: 370, endPoint x: 885, endPoint y: 523, distance: 153.8
click at [885, 523] on div at bounding box center [851, 410] width 541 height 296
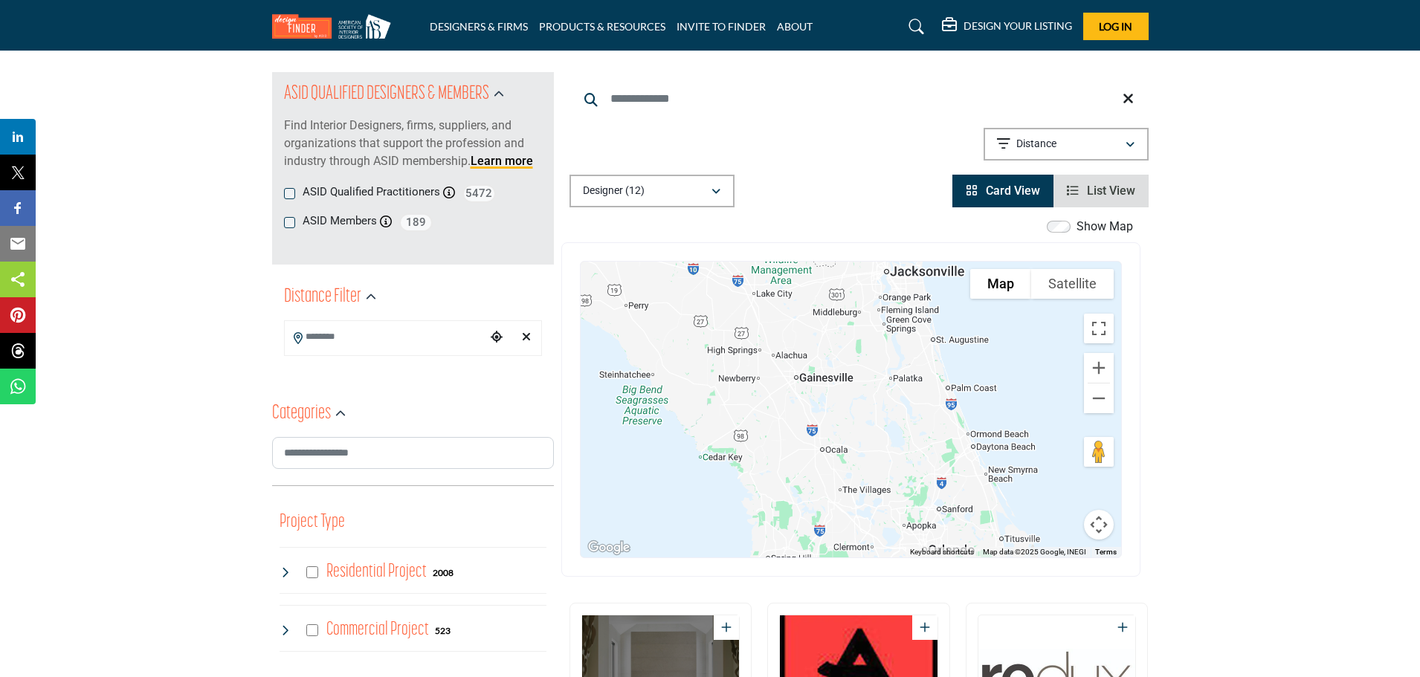
drag, startPoint x: 909, startPoint y: 401, endPoint x: 901, endPoint y: 476, distance: 75.6
click at [901, 476] on div at bounding box center [851, 410] width 541 height 296
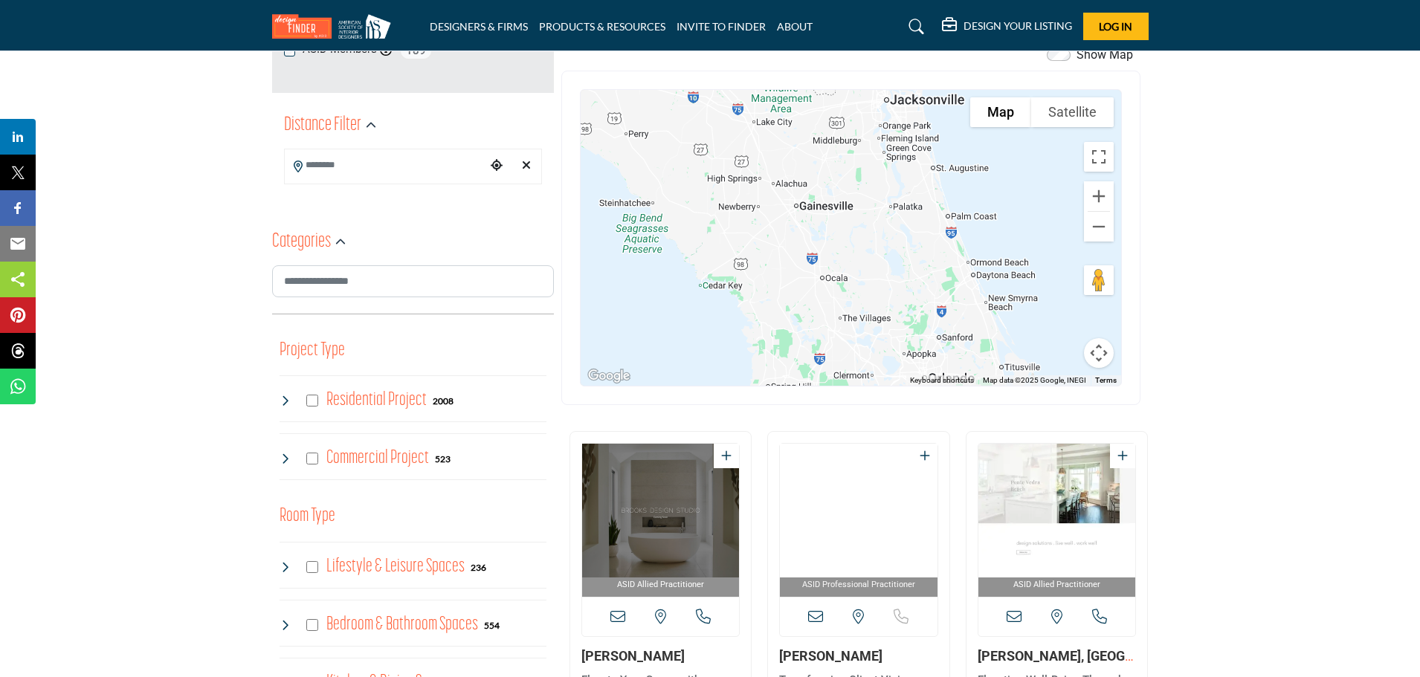
scroll to position [297, 0]
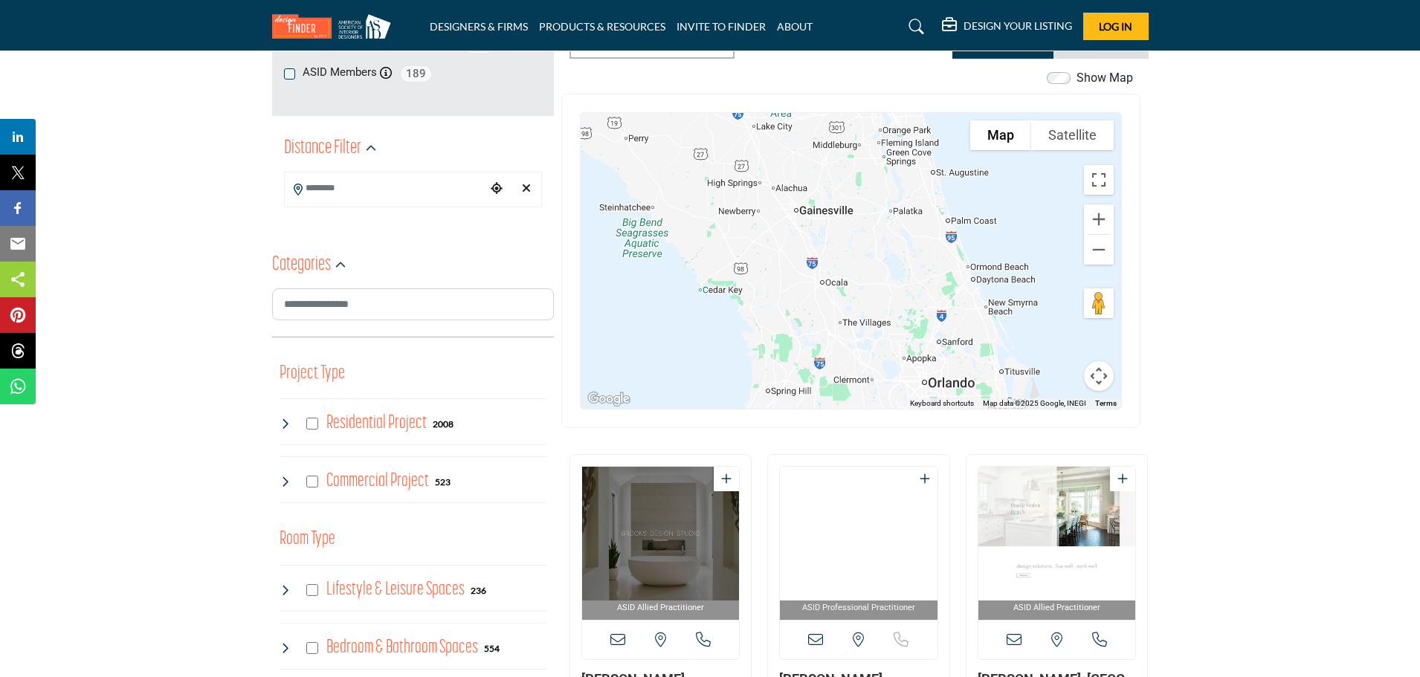
drag, startPoint x: 950, startPoint y: 323, endPoint x: 950, endPoint y: 303, distance: 20.1
click at [950, 303] on div at bounding box center [851, 261] width 541 height 296
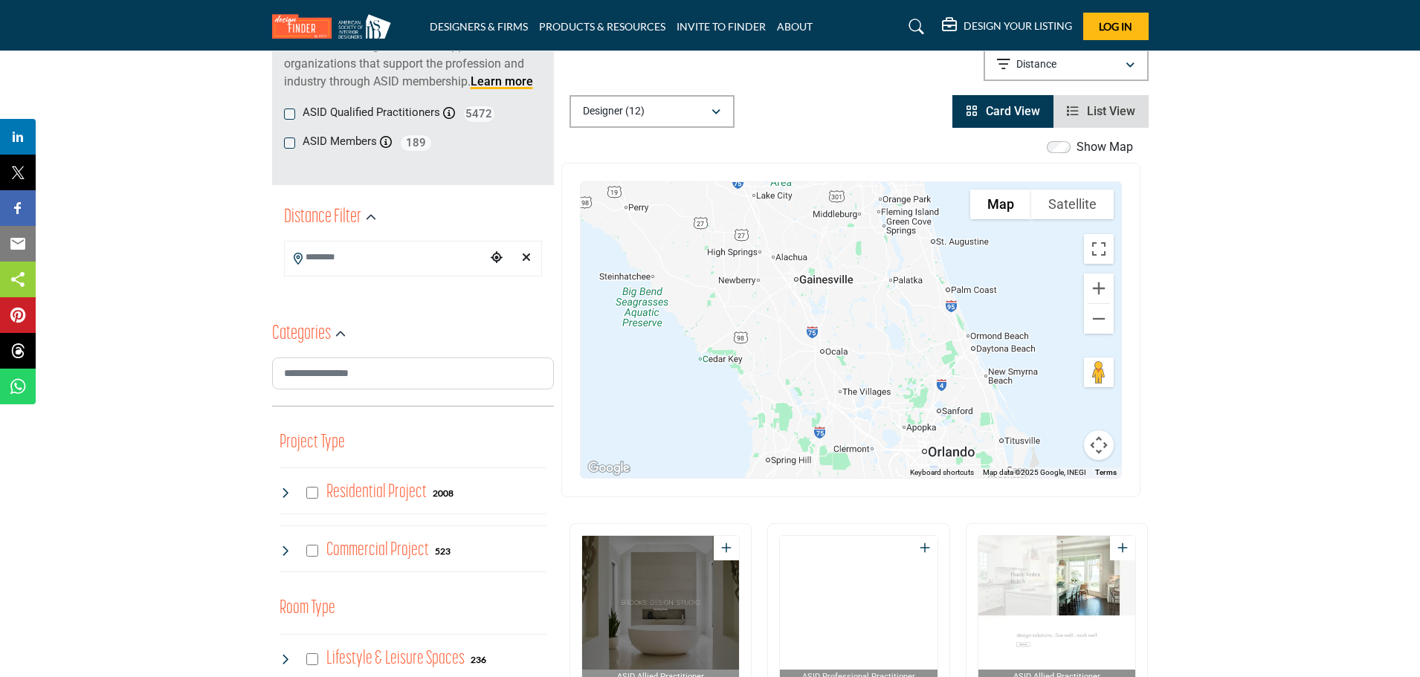
scroll to position [223, 0]
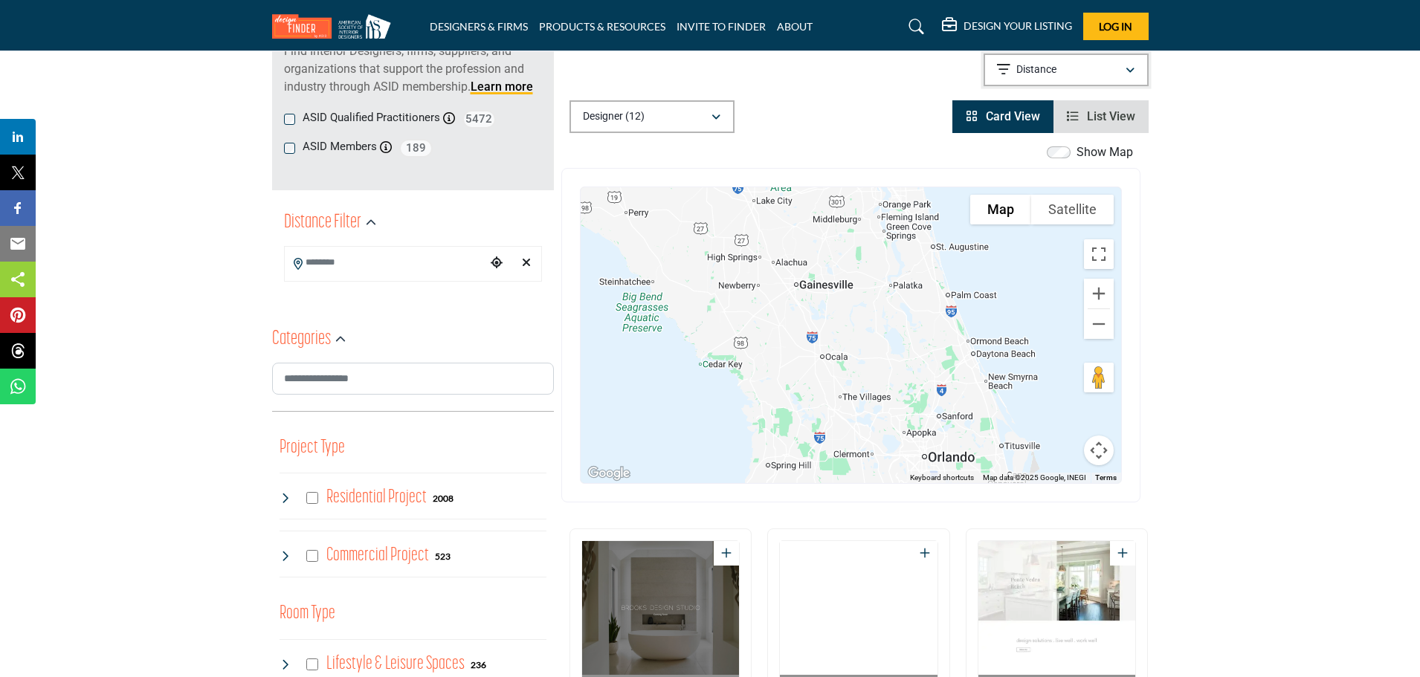
click at [1135, 67] on div "button" at bounding box center [1130, 69] width 10 height 13
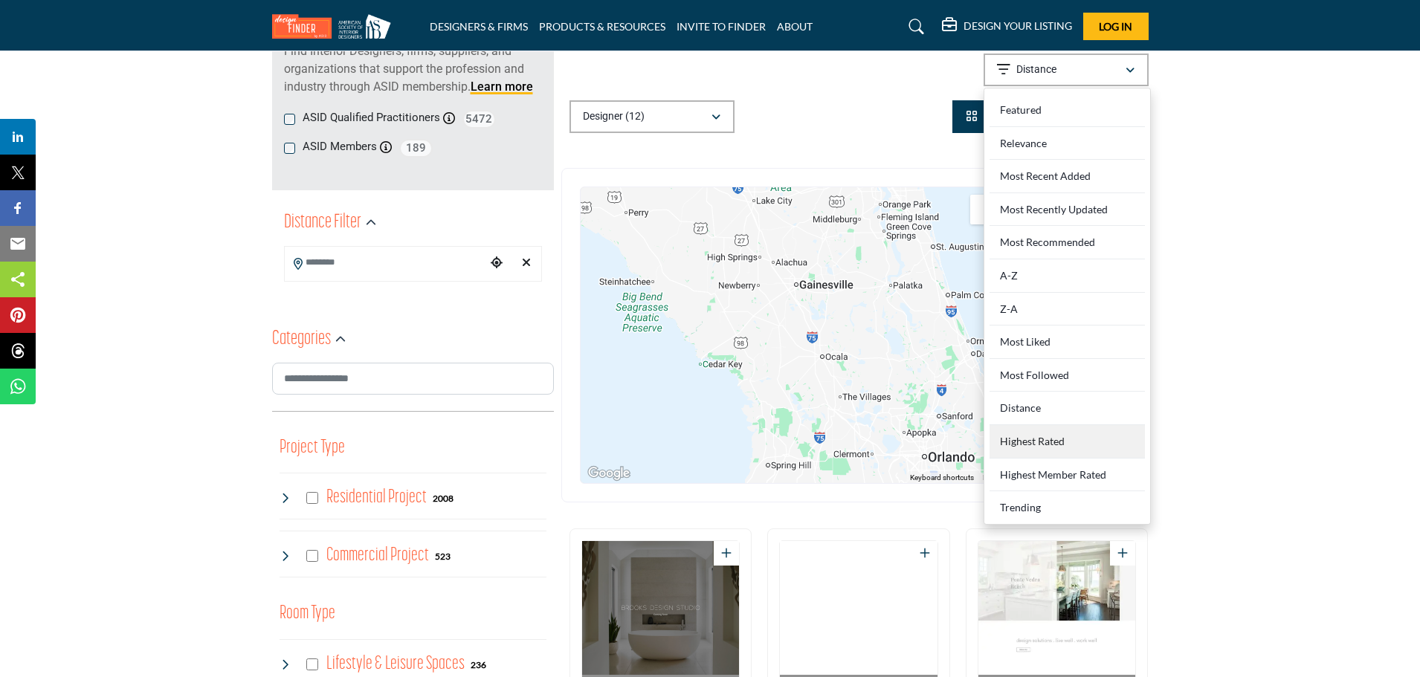
click at [1023, 439] on Rated "Highest Rated" at bounding box center [1067, 441] width 155 height 33
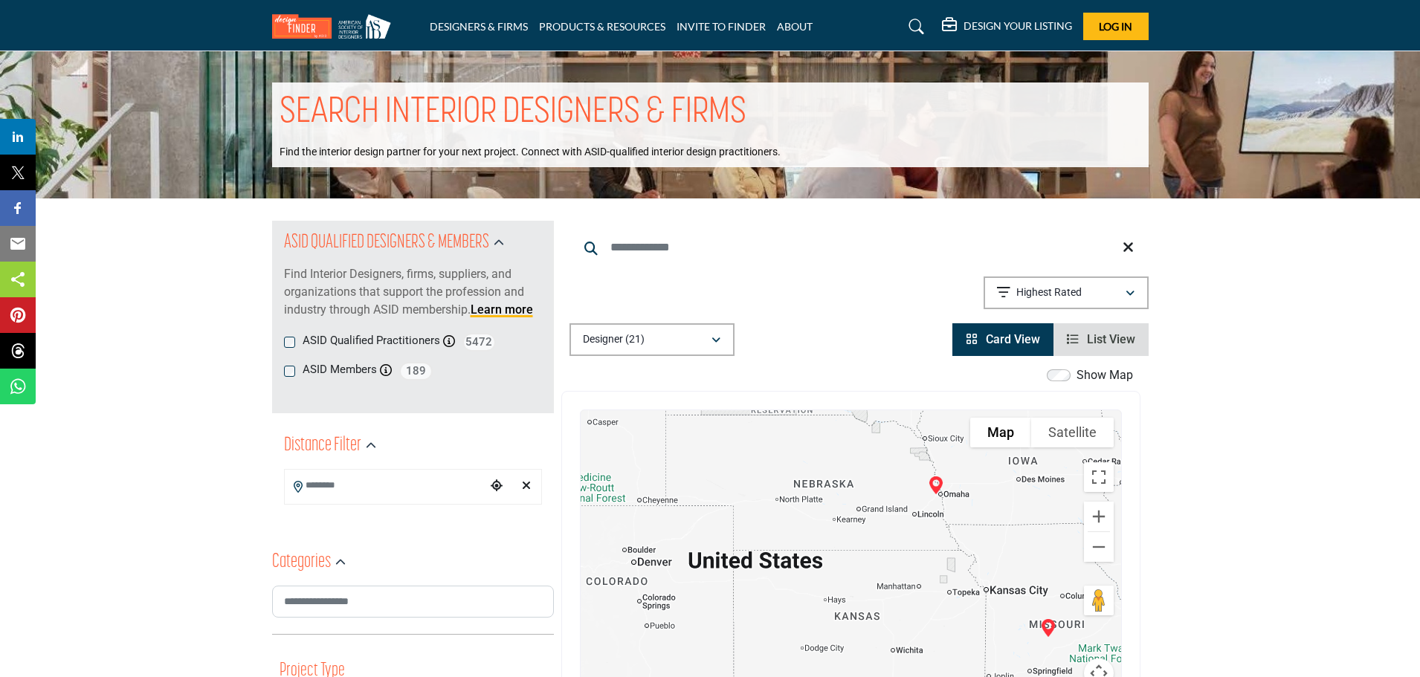
drag, startPoint x: 1026, startPoint y: 384, endPoint x: 982, endPoint y: 384, distance: 44.6
click at [982, 384] on div "Show Map Map is currently hidden. Toggle the switch above to show the map. To n…" at bounding box center [850, 546] width 579 height 359
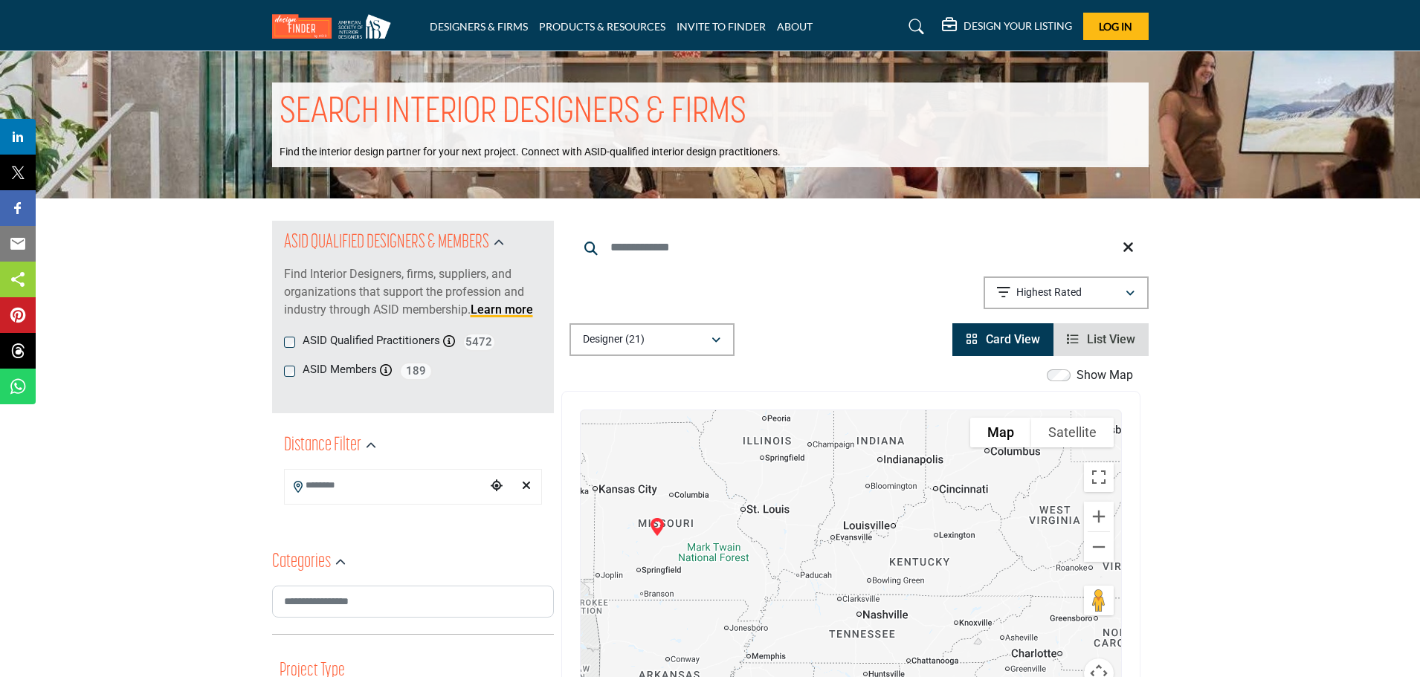
drag, startPoint x: 976, startPoint y: 558, endPoint x: 581, endPoint y: 457, distance: 407.6
click at [581, 457] on div at bounding box center [851, 558] width 541 height 296
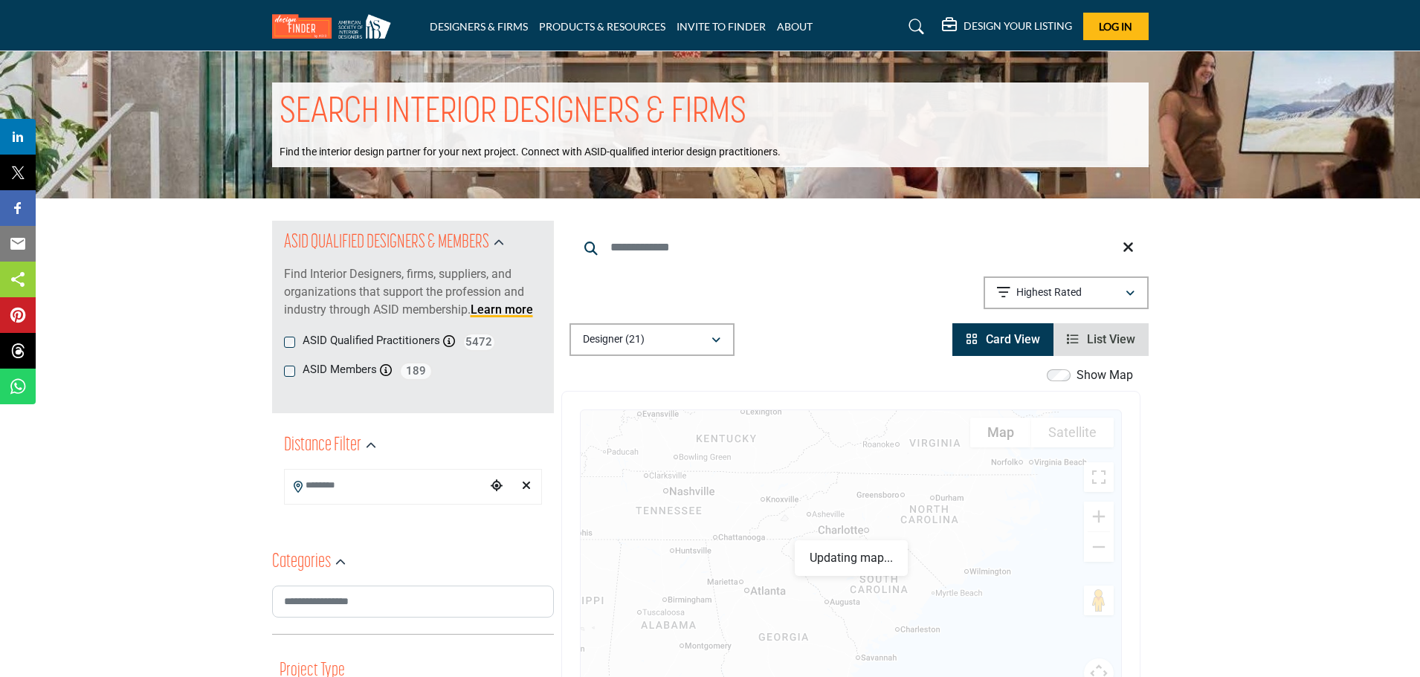
drag, startPoint x: 898, startPoint y: 586, endPoint x: 704, endPoint y: 449, distance: 237.5
click at [704, 449] on div at bounding box center [851, 558] width 541 height 296
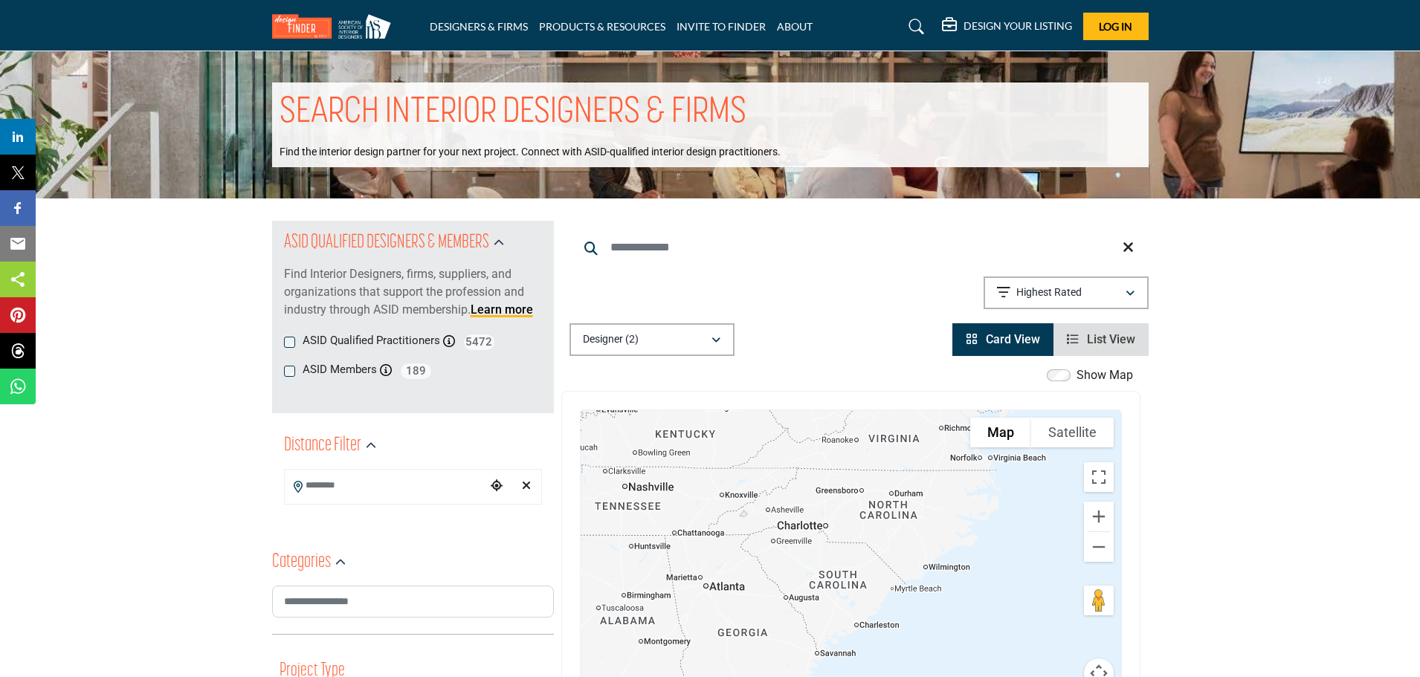
drag, startPoint x: 1183, startPoint y: 486, endPoint x: 1188, endPoint y: 381, distance: 105.0
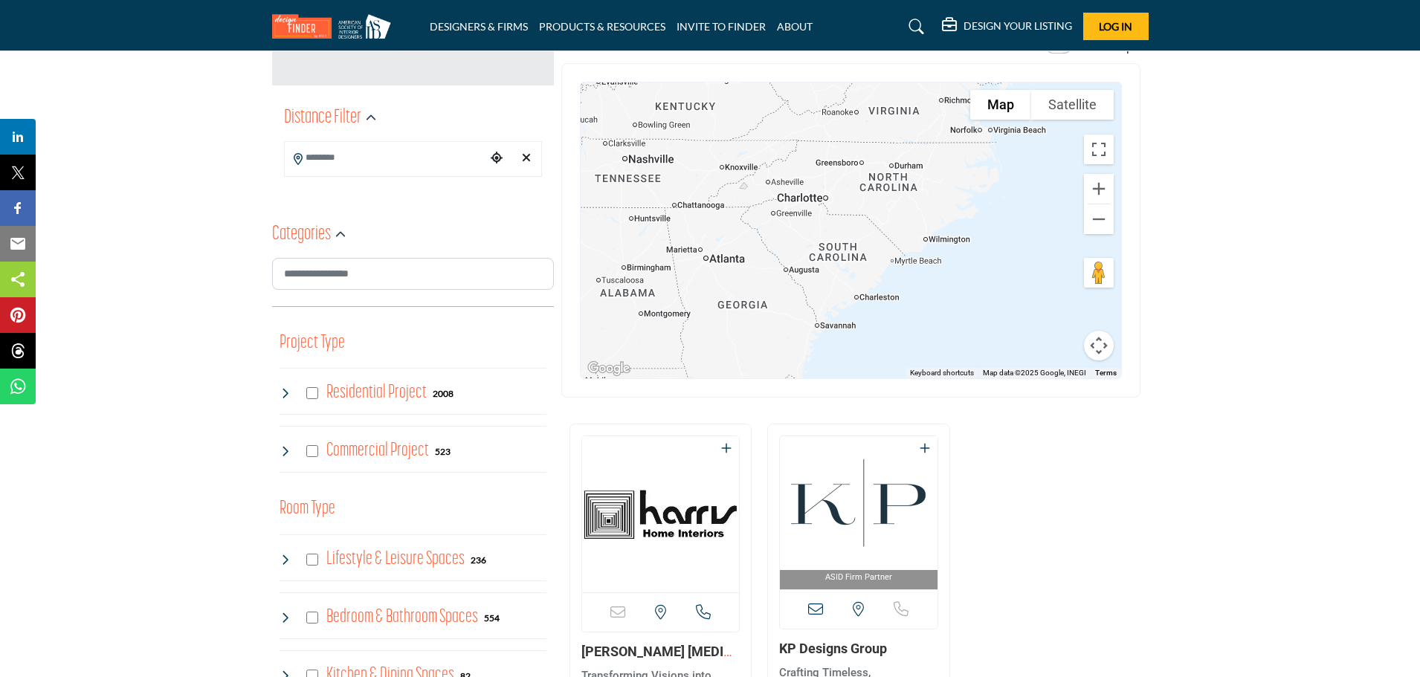
scroll to position [372, 0]
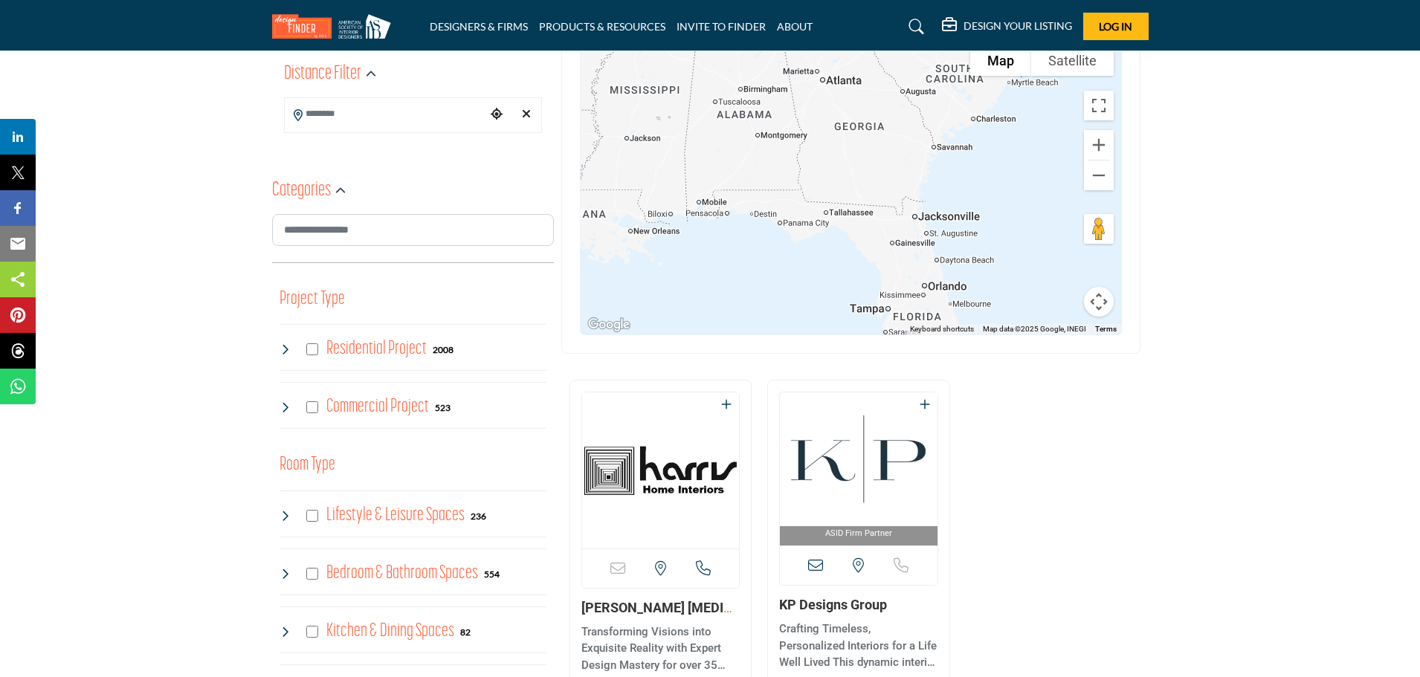
drag, startPoint x: 914, startPoint y: 303, endPoint x: 1052, endPoint y: 136, distance: 216.5
click at [1052, 136] on div at bounding box center [851, 187] width 541 height 296
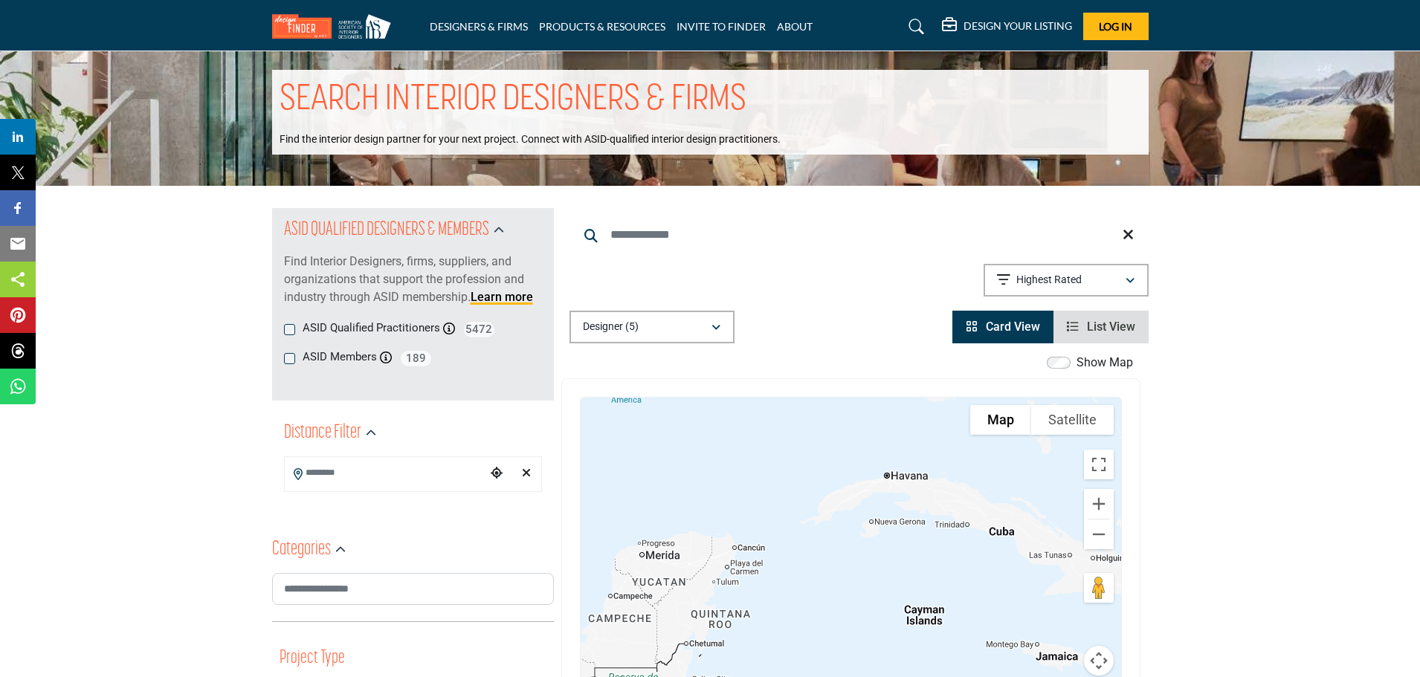
scroll to position [0, 0]
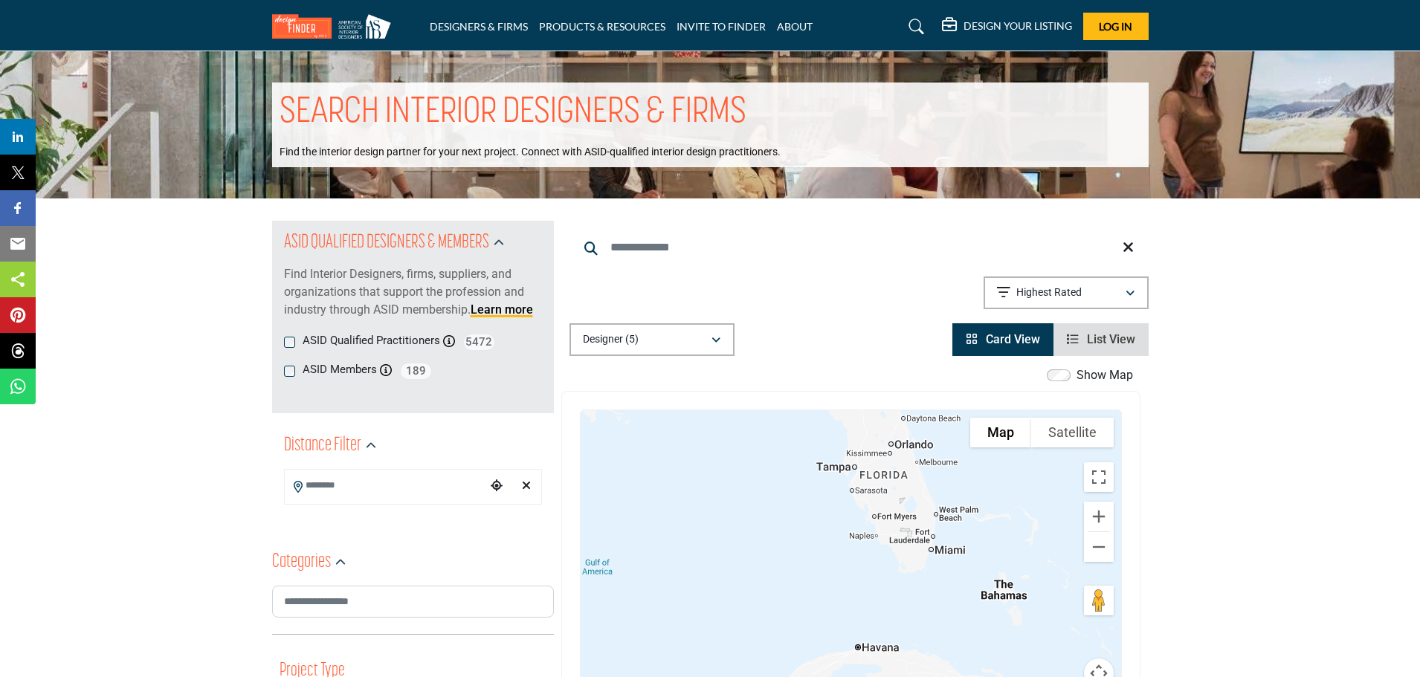
drag, startPoint x: 879, startPoint y: 198, endPoint x: 789, endPoint y: 423, distance: 242.6
click at [789, 423] on div at bounding box center [851, 558] width 541 height 296
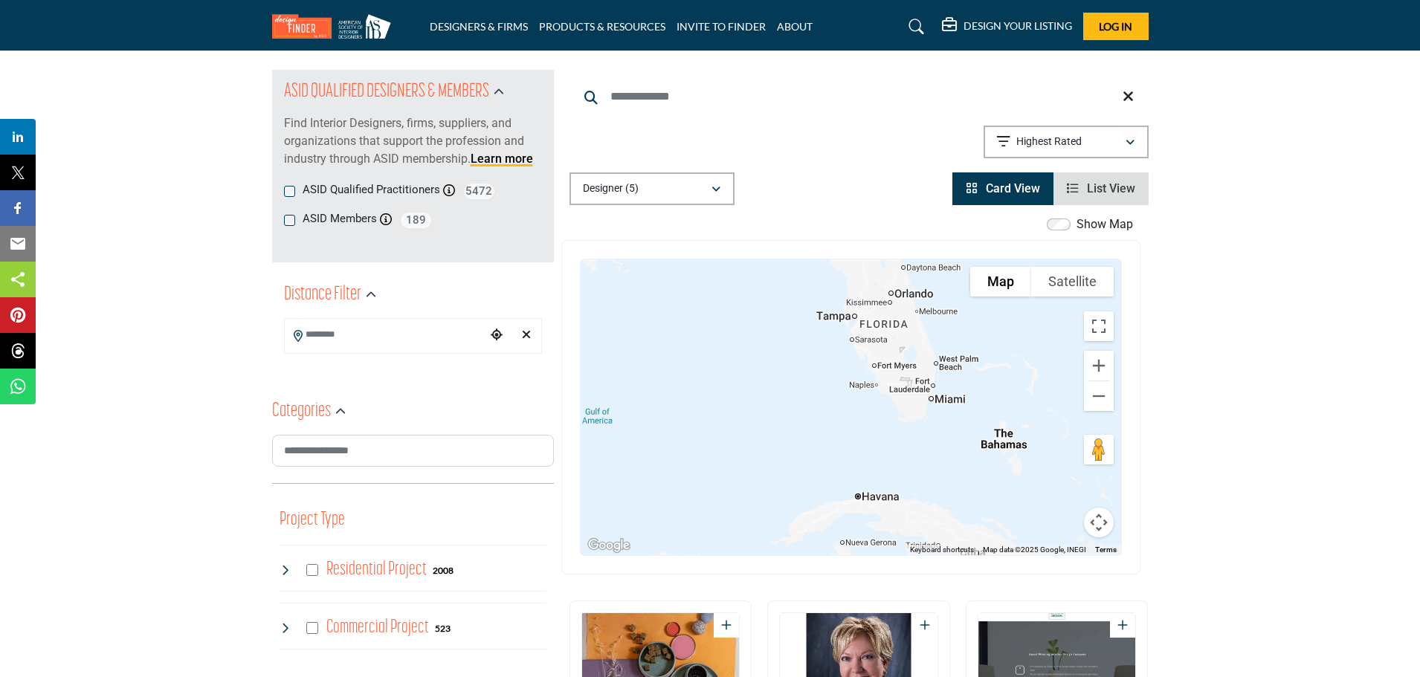
scroll to position [223, 0]
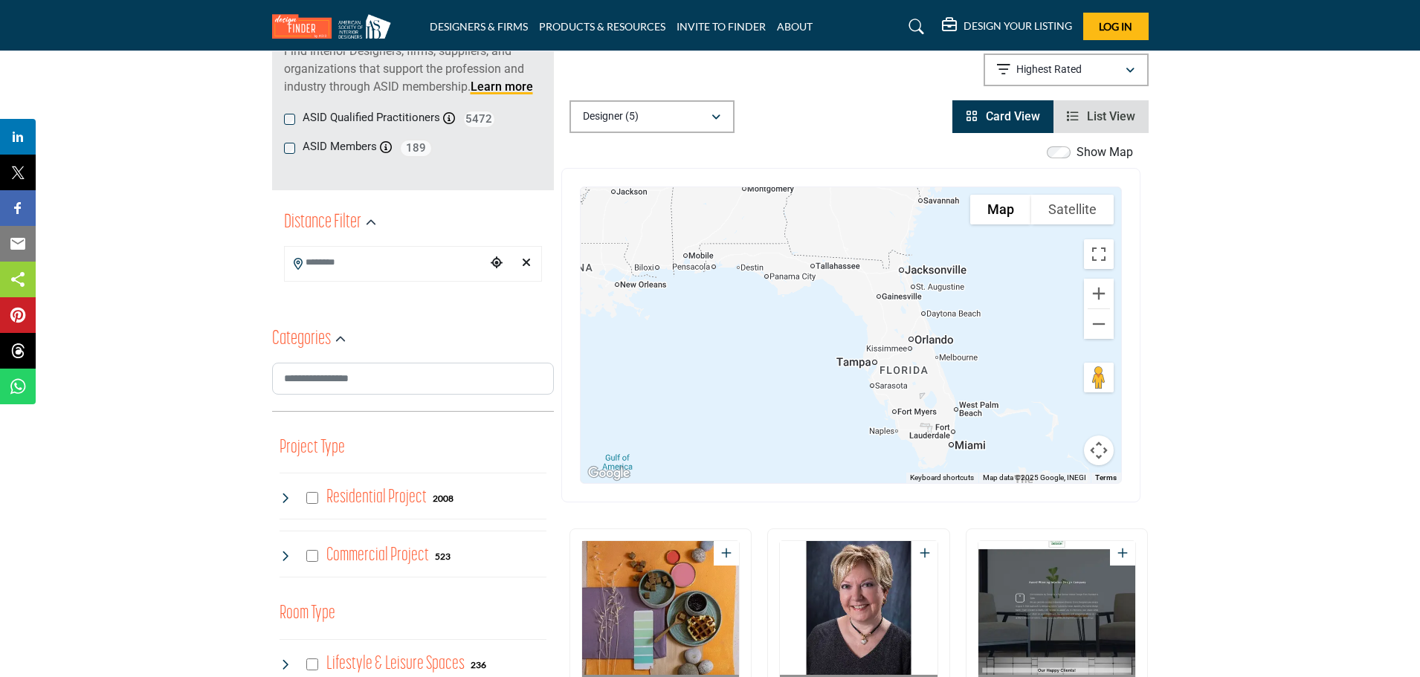
drag, startPoint x: 849, startPoint y: 322, endPoint x: 872, endPoint y: 428, distance: 108.7
click at [872, 428] on div at bounding box center [851, 335] width 541 height 296
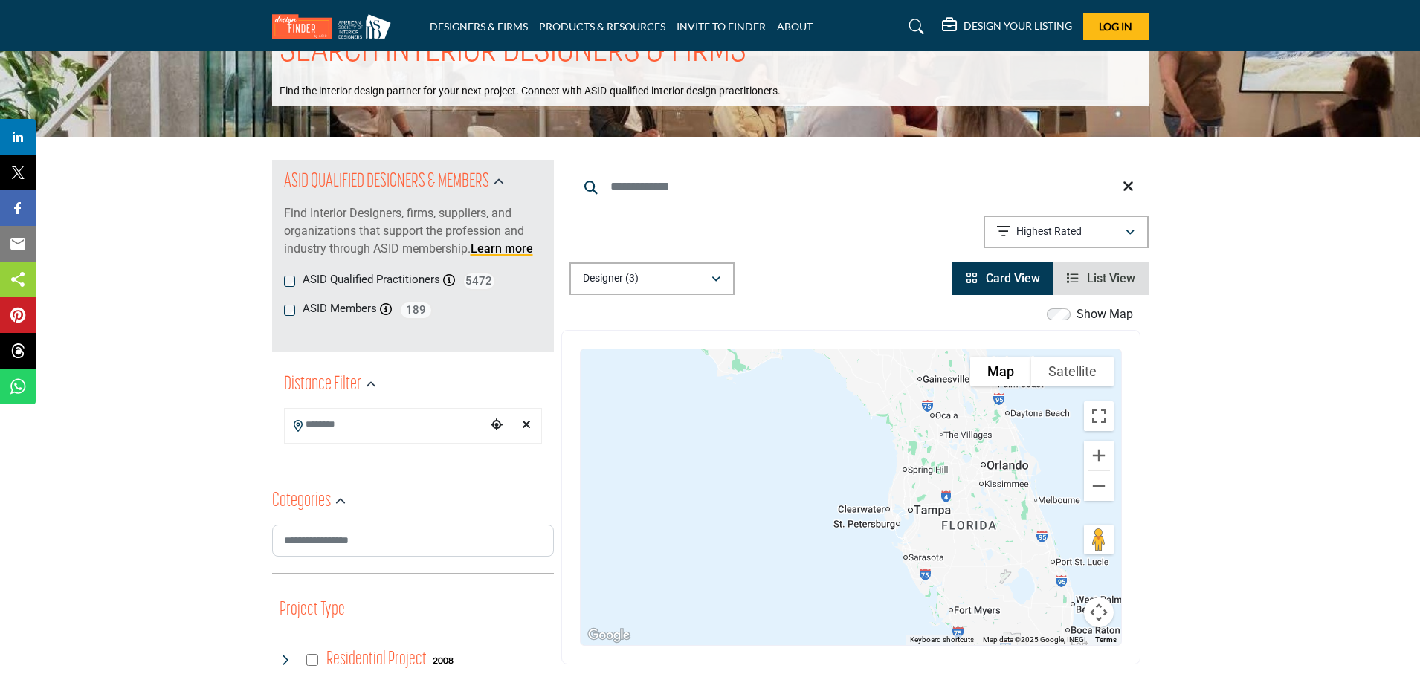
scroll to position [0, 0]
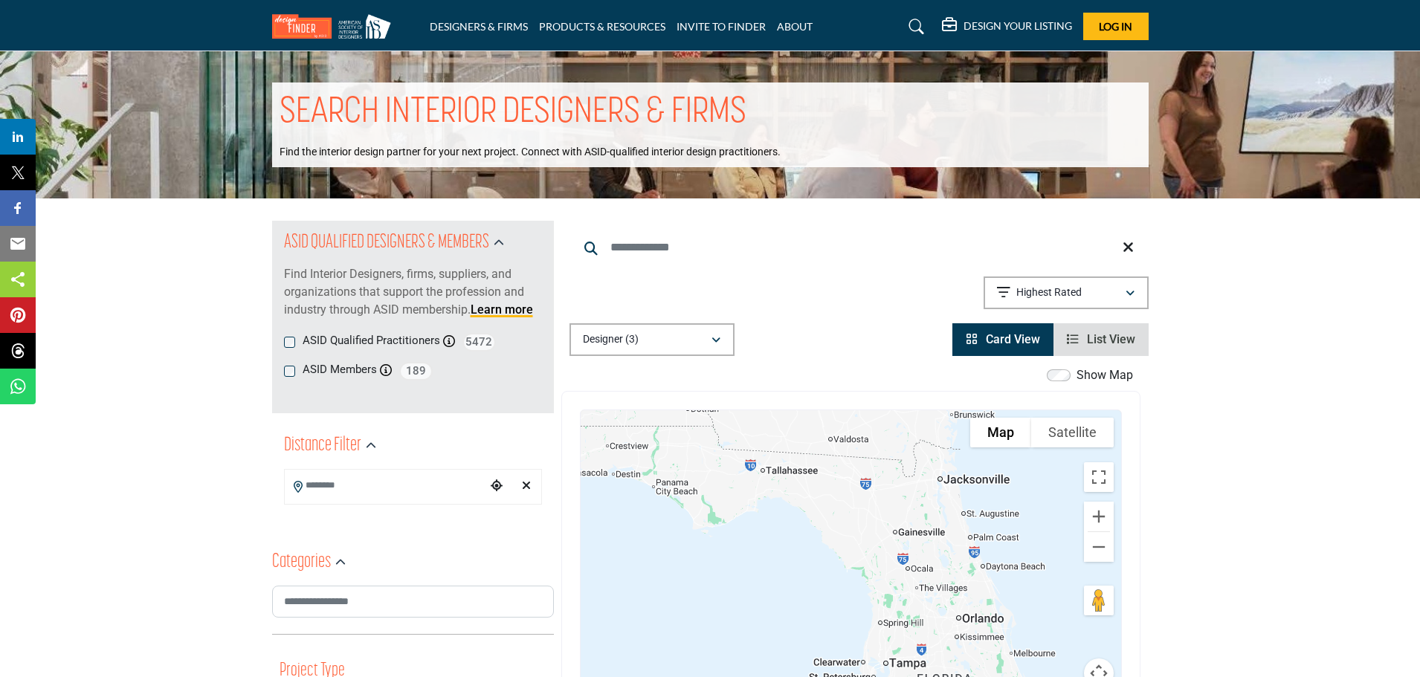
drag, startPoint x: 918, startPoint y: 492, endPoint x: 889, endPoint y: 591, distance: 103.6
click at [889, 591] on div at bounding box center [851, 558] width 541 height 296
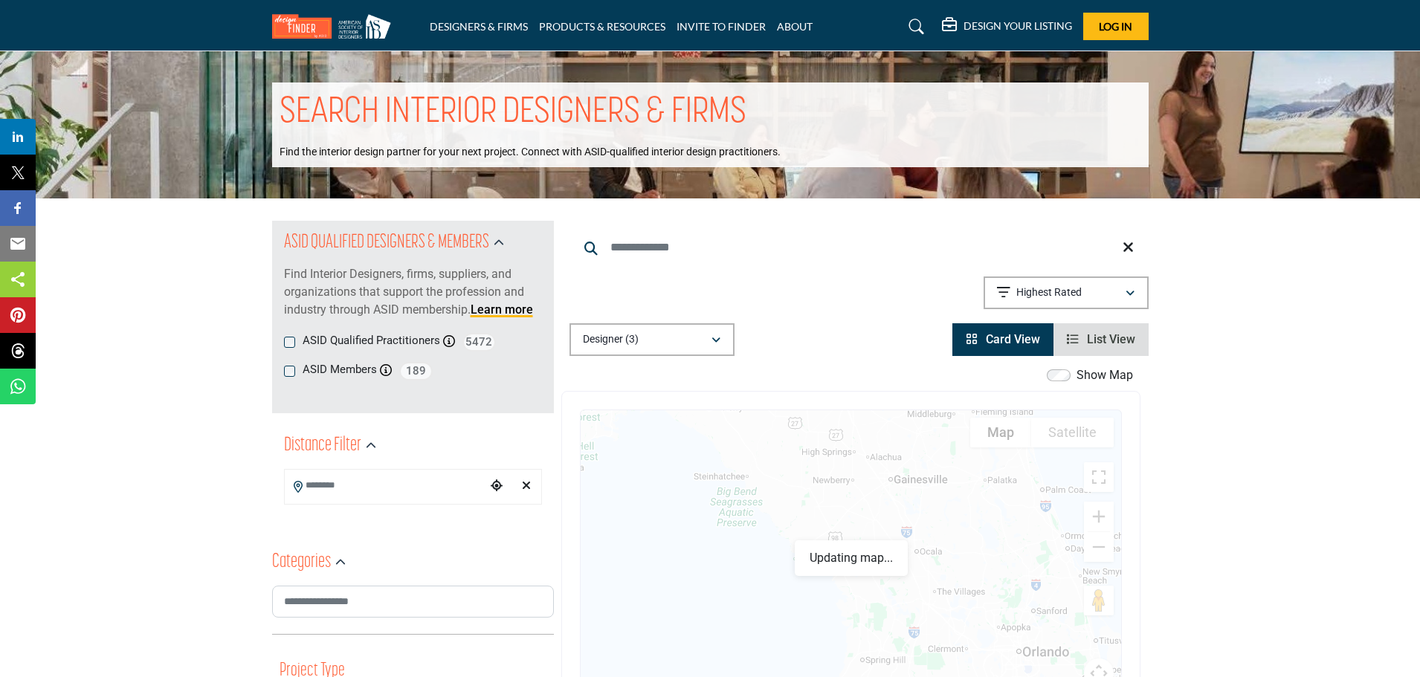
drag, startPoint x: 951, startPoint y: 537, endPoint x: 832, endPoint y: 552, distance: 119.9
click at [832, 552] on div at bounding box center [851, 558] width 541 height 296
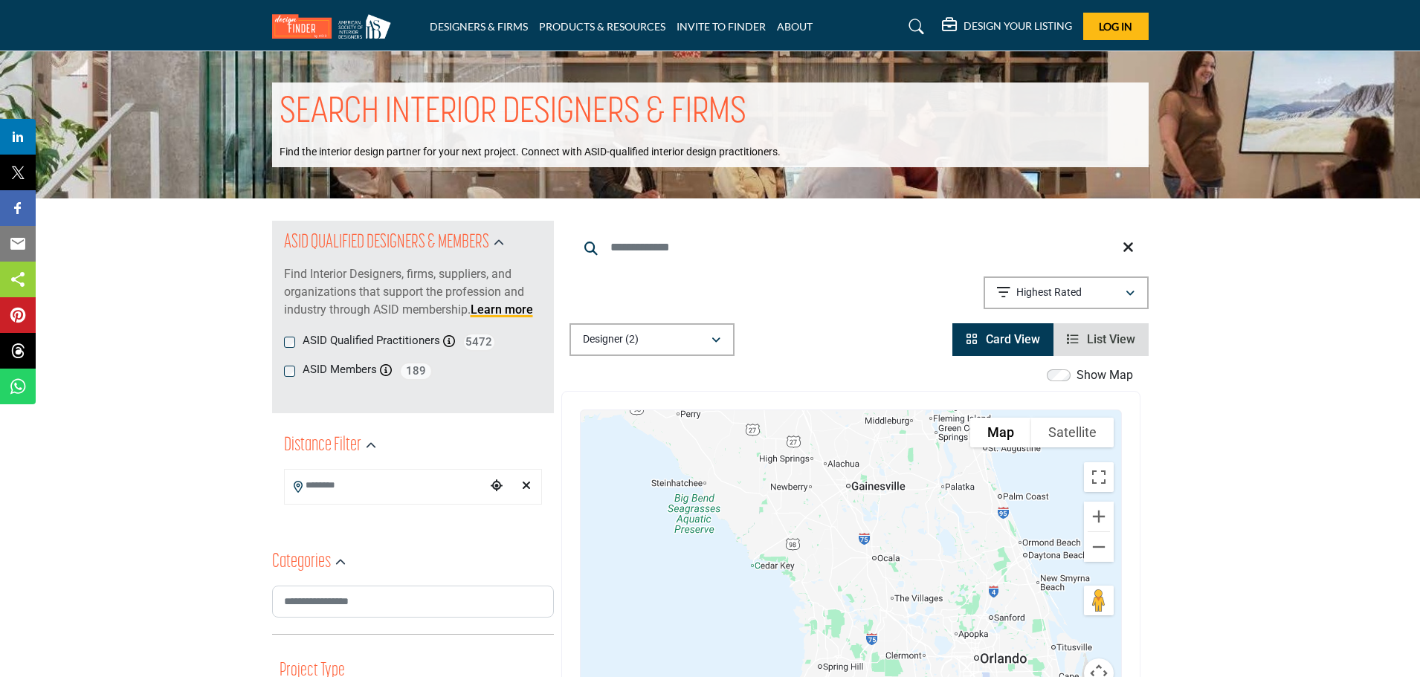
drag, startPoint x: 832, startPoint y: 552, endPoint x: 822, endPoint y: 552, distance: 10.4
click at [822, 552] on div at bounding box center [851, 558] width 541 height 296
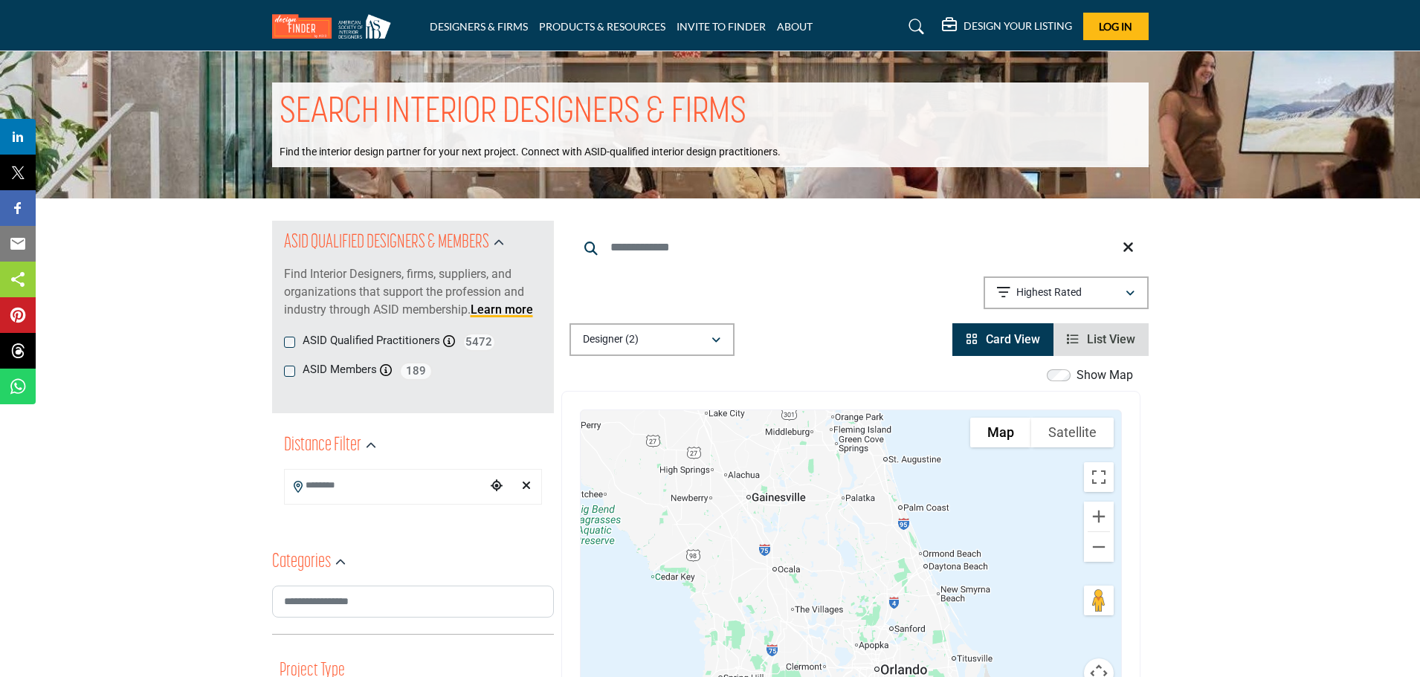
drag, startPoint x: 882, startPoint y: 528, endPoint x: 819, endPoint y: 539, distance: 64.2
click at [819, 539] on div at bounding box center [851, 558] width 541 height 296
click at [802, 528] on div at bounding box center [851, 558] width 541 height 296
click at [1099, 546] on button "Zoom out" at bounding box center [1099, 547] width 30 height 30
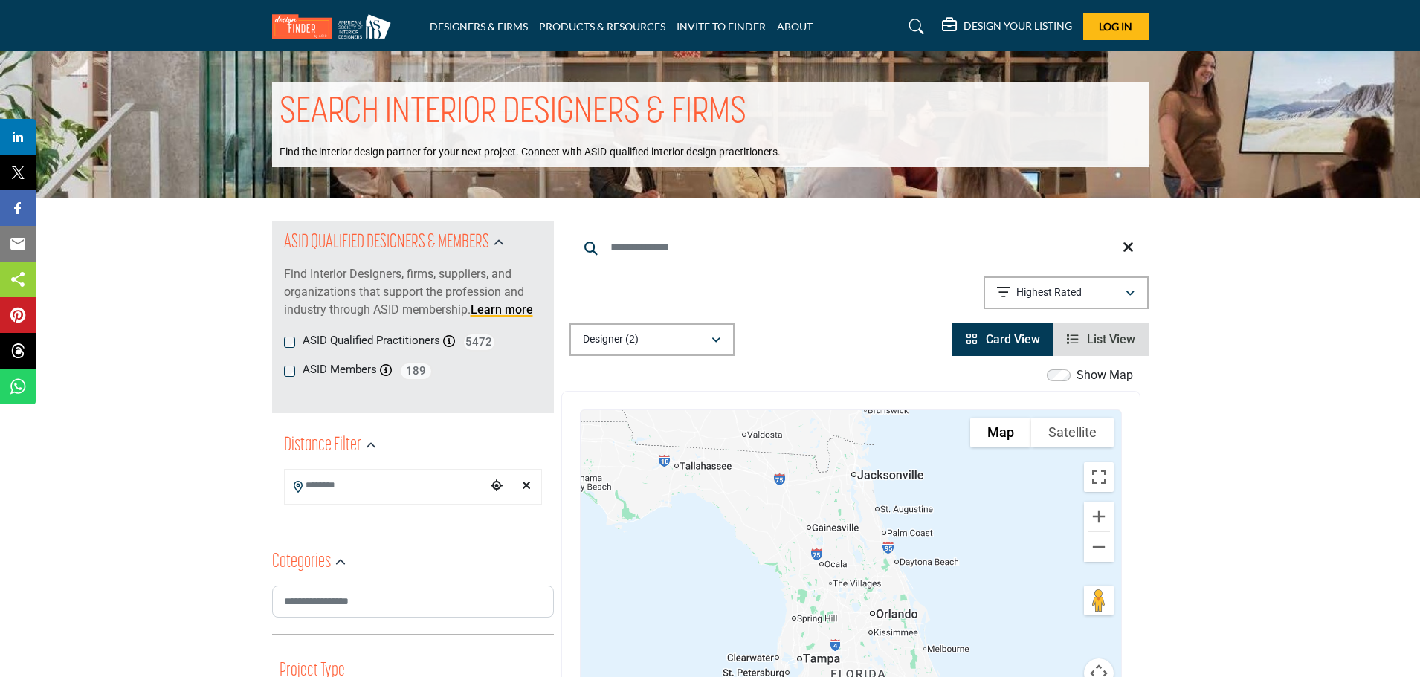
click at [854, 540] on div at bounding box center [851, 558] width 541 height 296
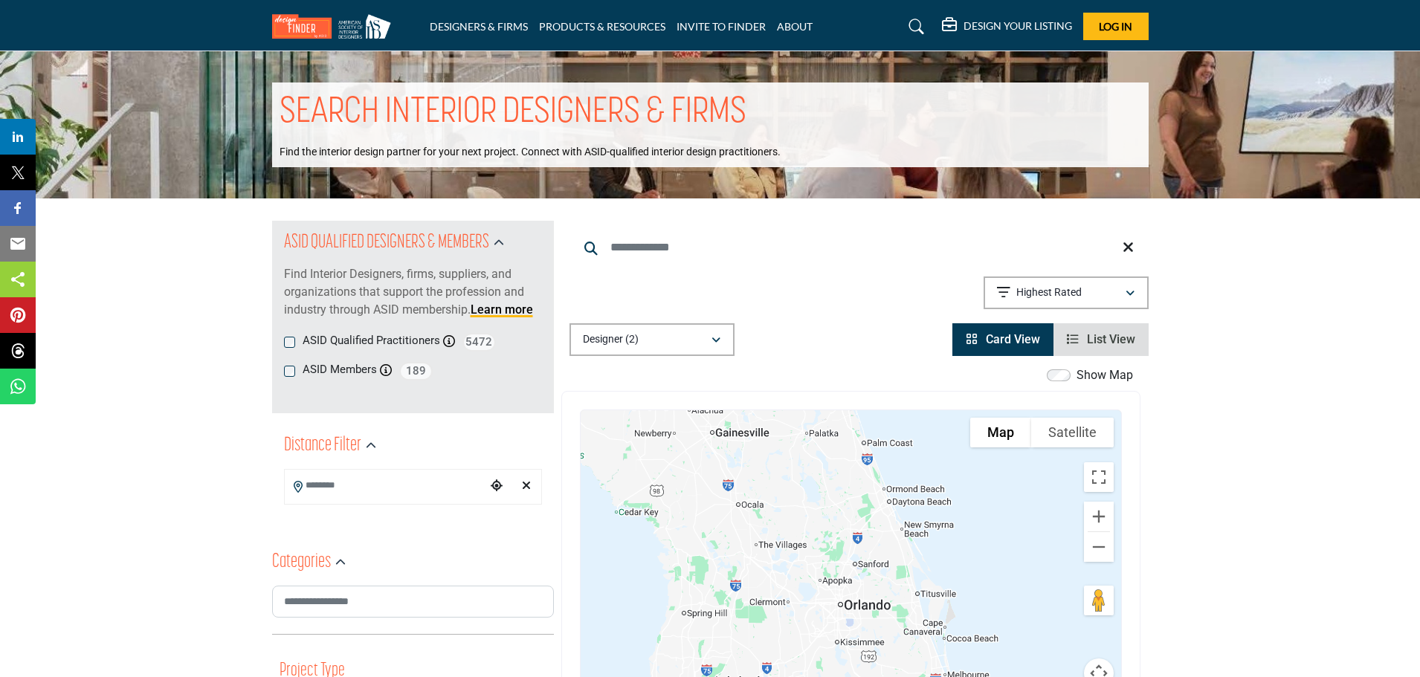
drag, startPoint x: 1226, startPoint y: 537, endPoint x: 1229, endPoint y: 528, distance: 9.7
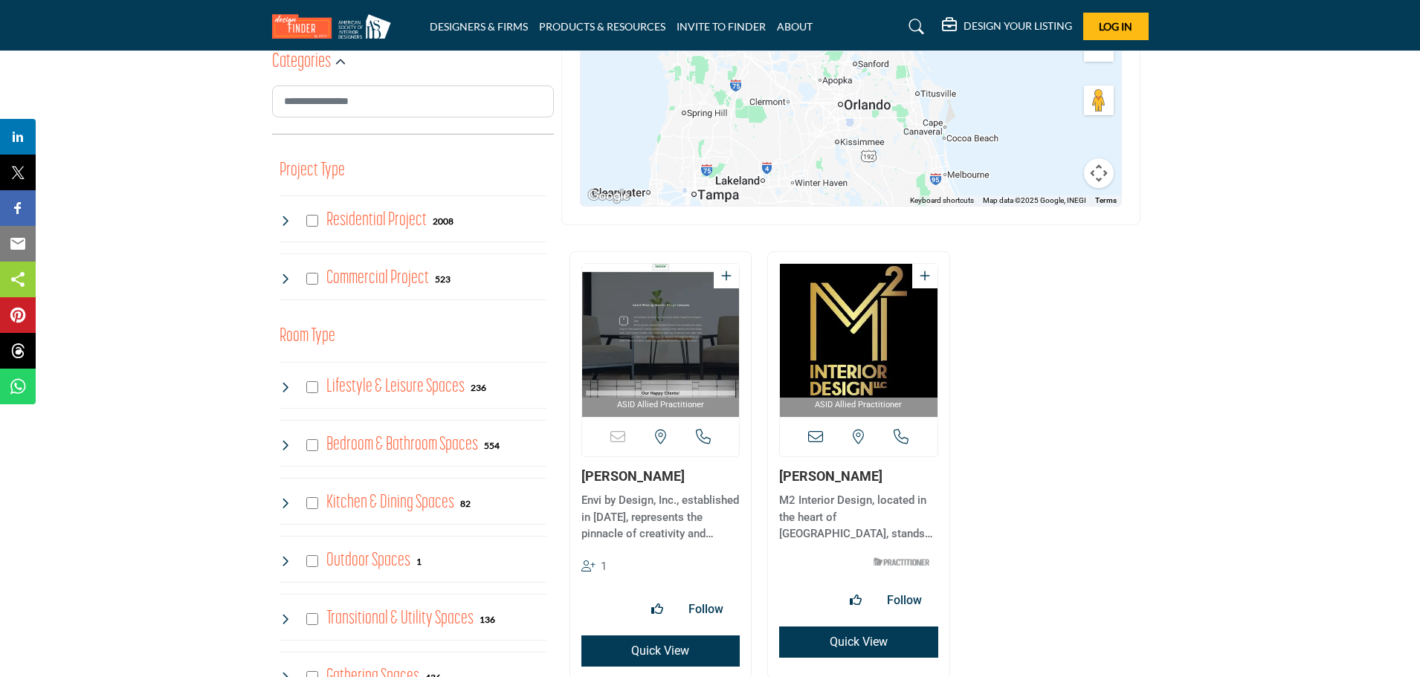
scroll to position [521, 0]
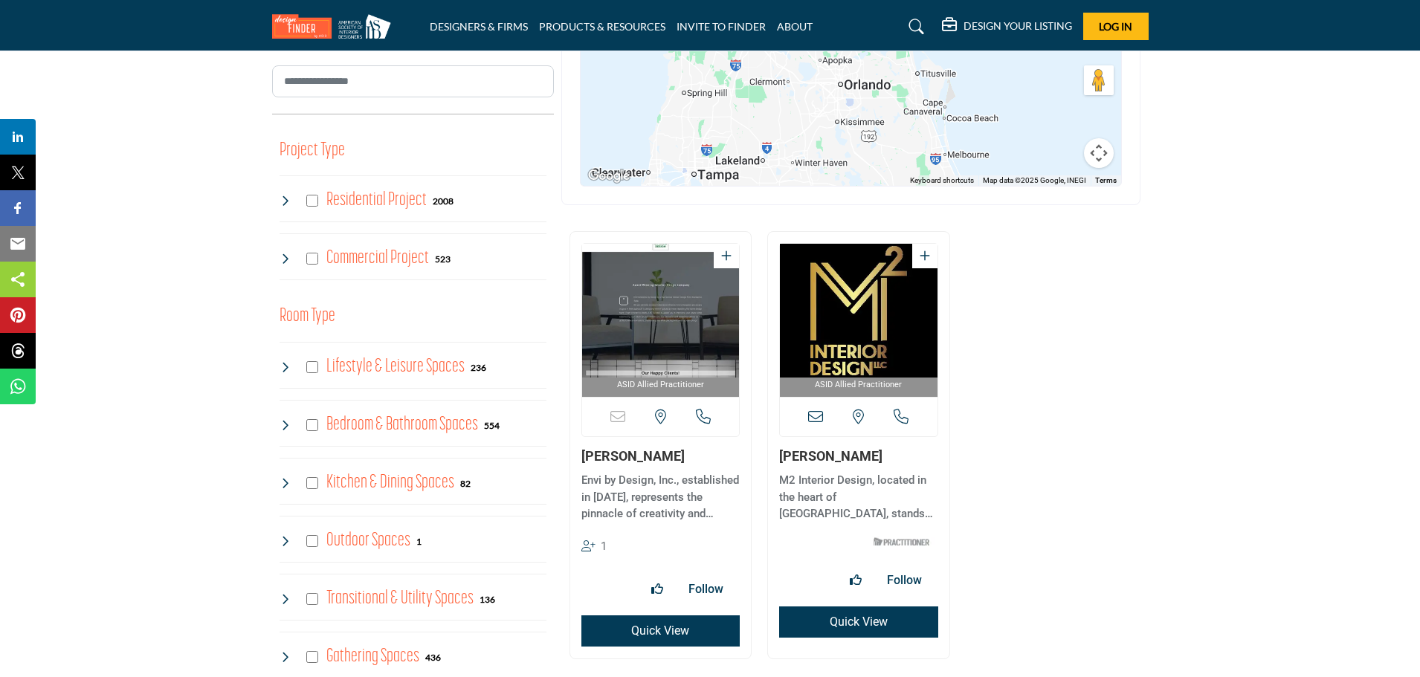
click at [862, 333] on img "Open Listing in new tab" at bounding box center [859, 311] width 158 height 134
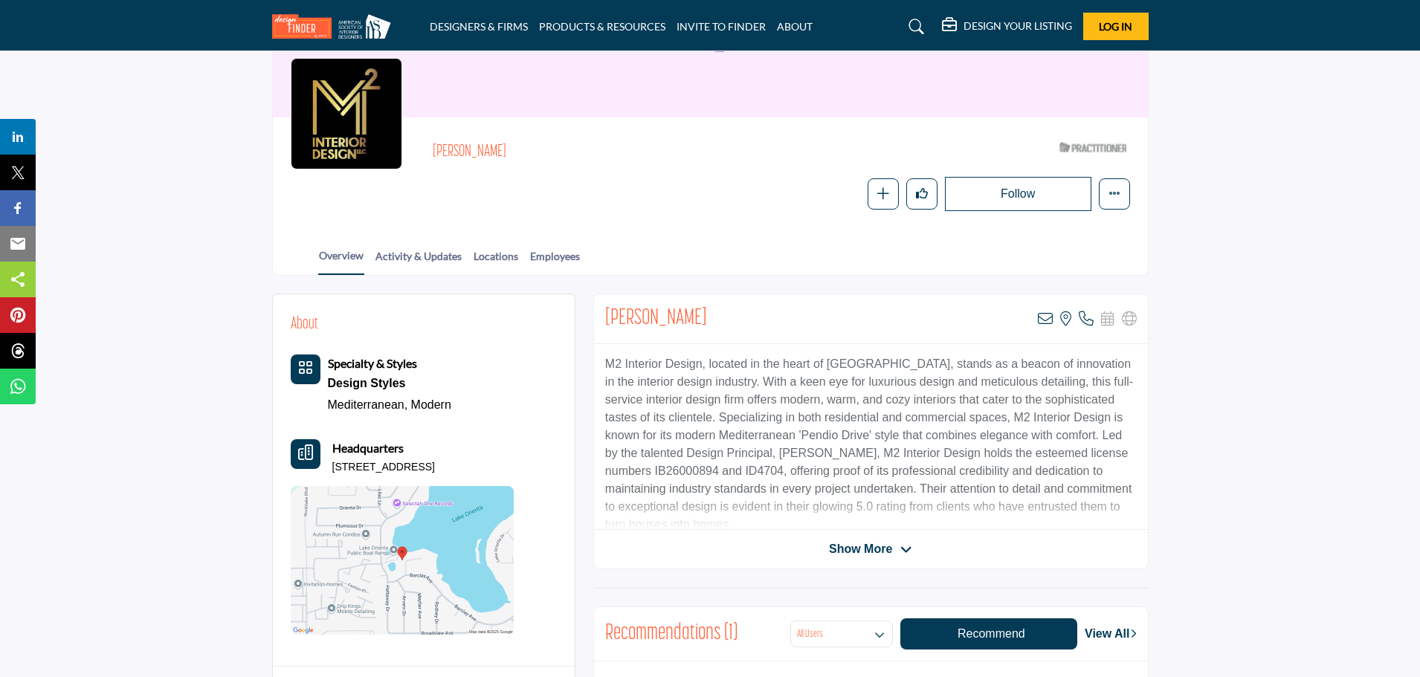
scroll to position [149, 0]
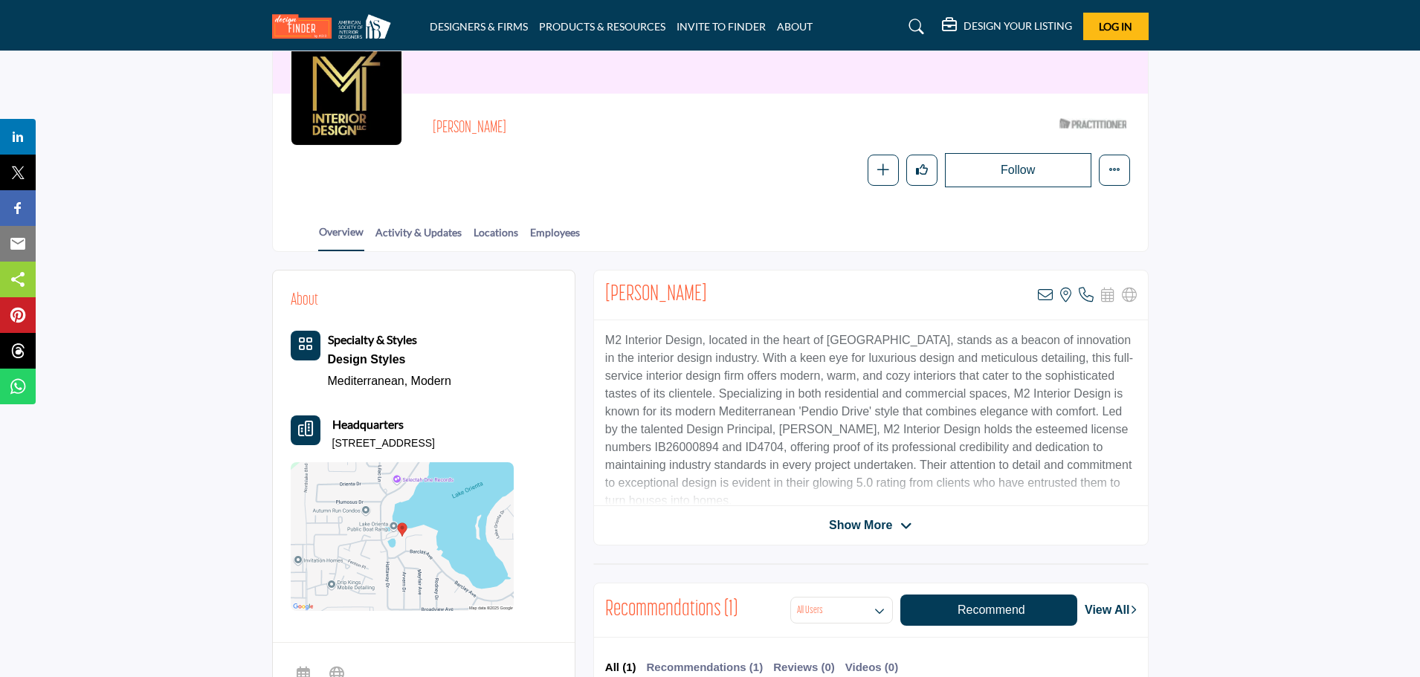
click at [847, 523] on span "Show More" at bounding box center [860, 526] width 63 height 18
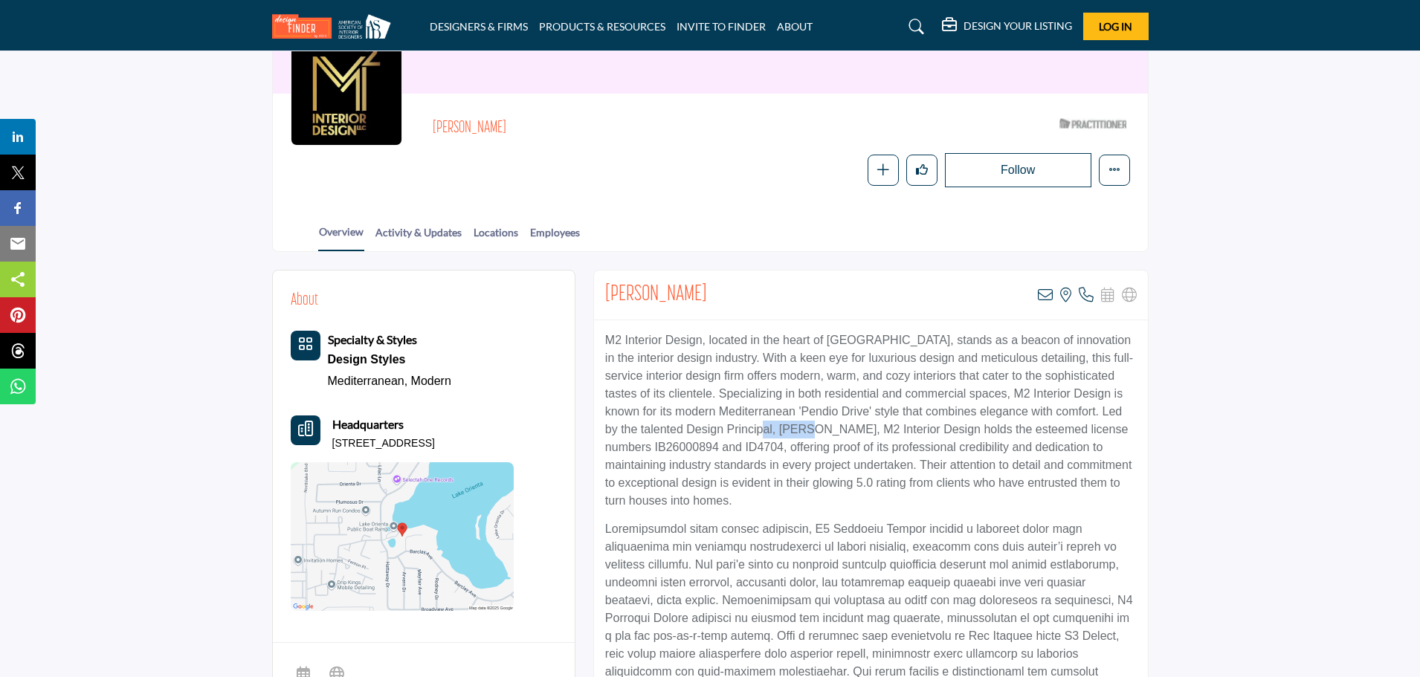
drag, startPoint x: 834, startPoint y: 431, endPoint x: 778, endPoint y: 433, distance: 55.8
click at [778, 433] on p "M2 Interior Design, located in the heart of Orlando, stands as a beacon of inno…" at bounding box center [871, 421] width 532 height 178
copy p "McPherson"
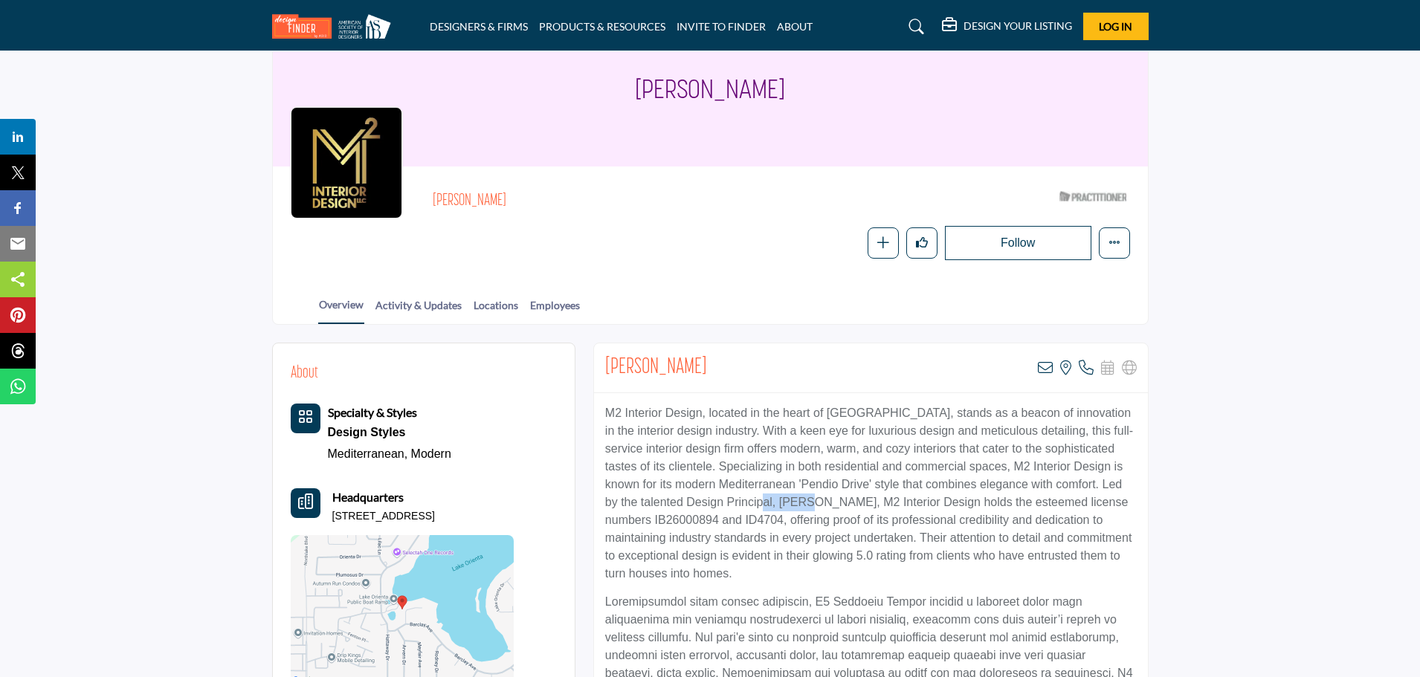
scroll to position [74, 0]
click at [405, 308] on link "Activity & Updates" at bounding box center [419, 312] width 88 height 26
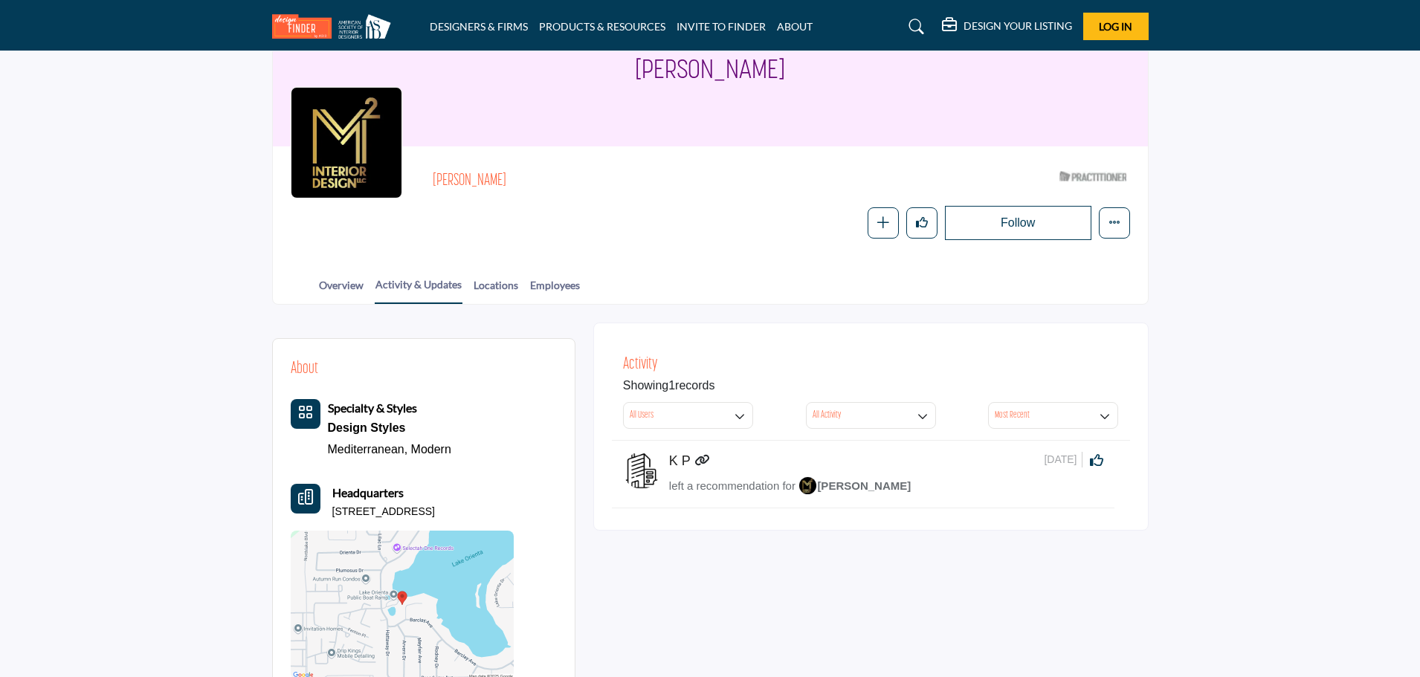
scroll to position [149, 0]
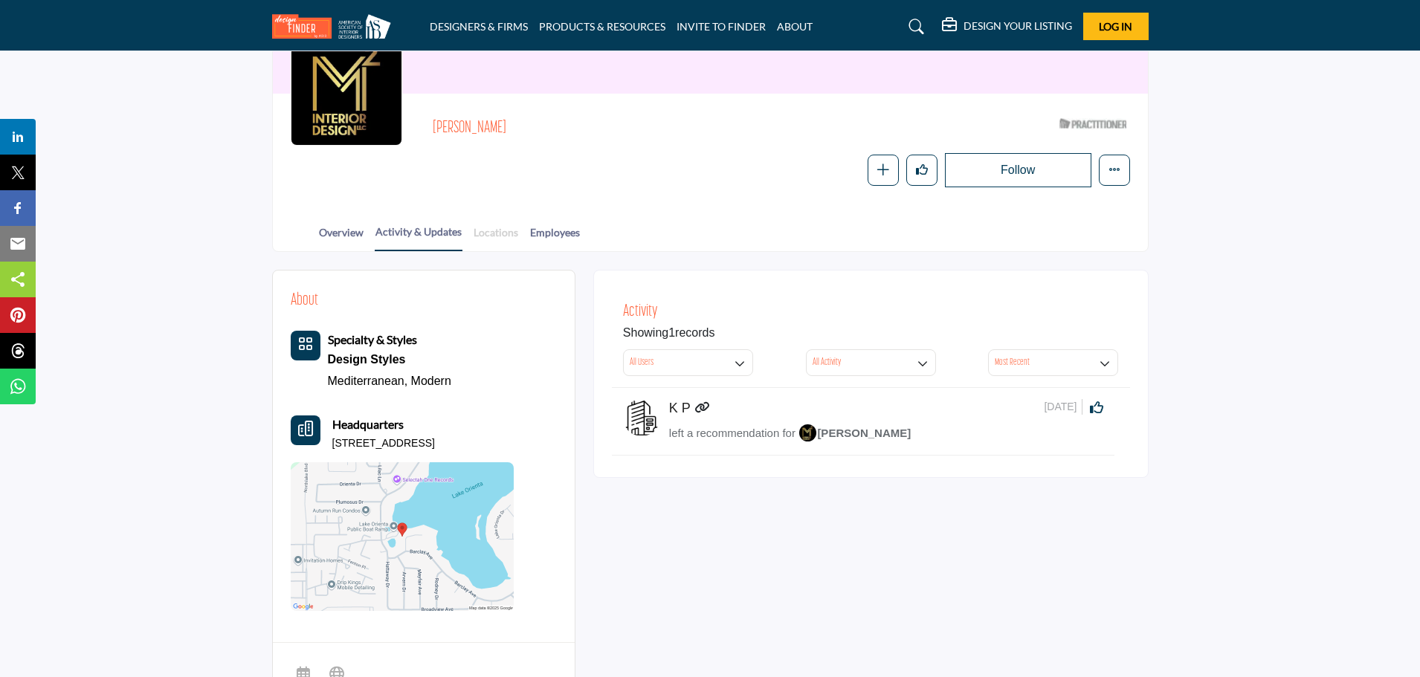
click at [499, 230] on link "Locations" at bounding box center [496, 238] width 46 height 26
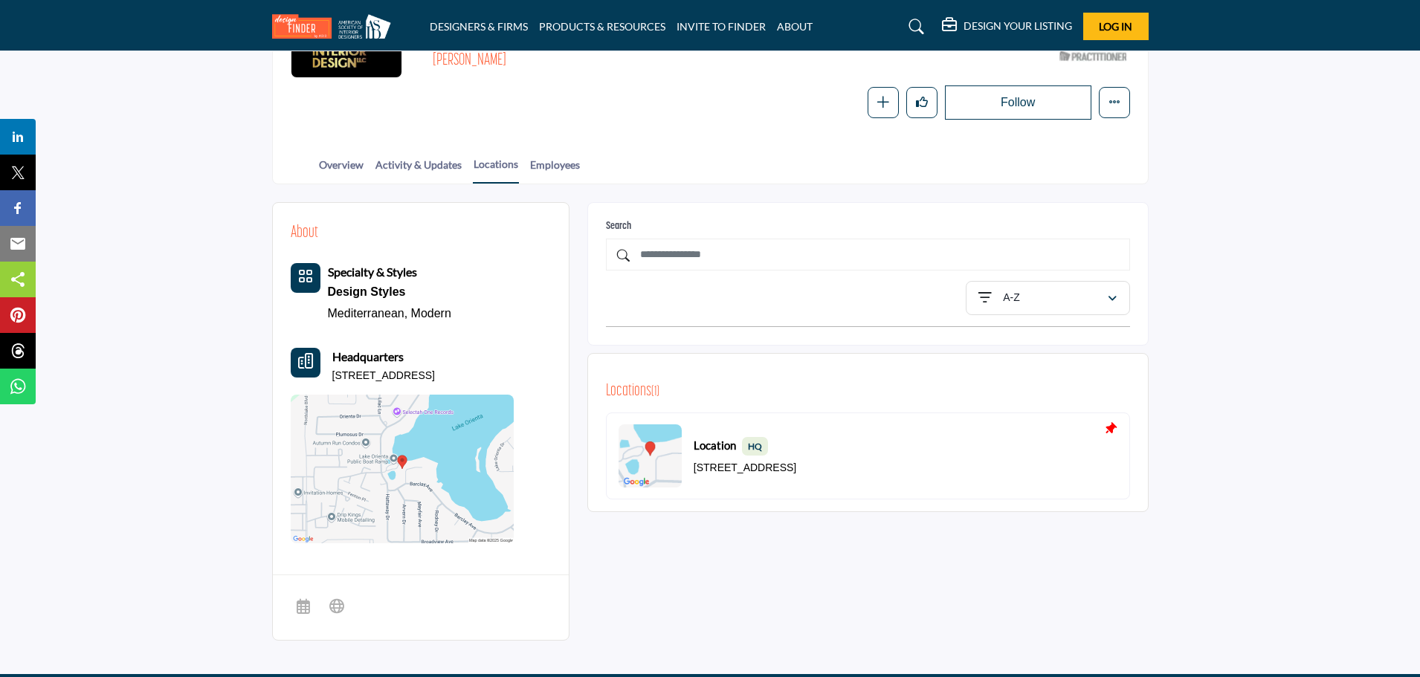
scroll to position [223, 0]
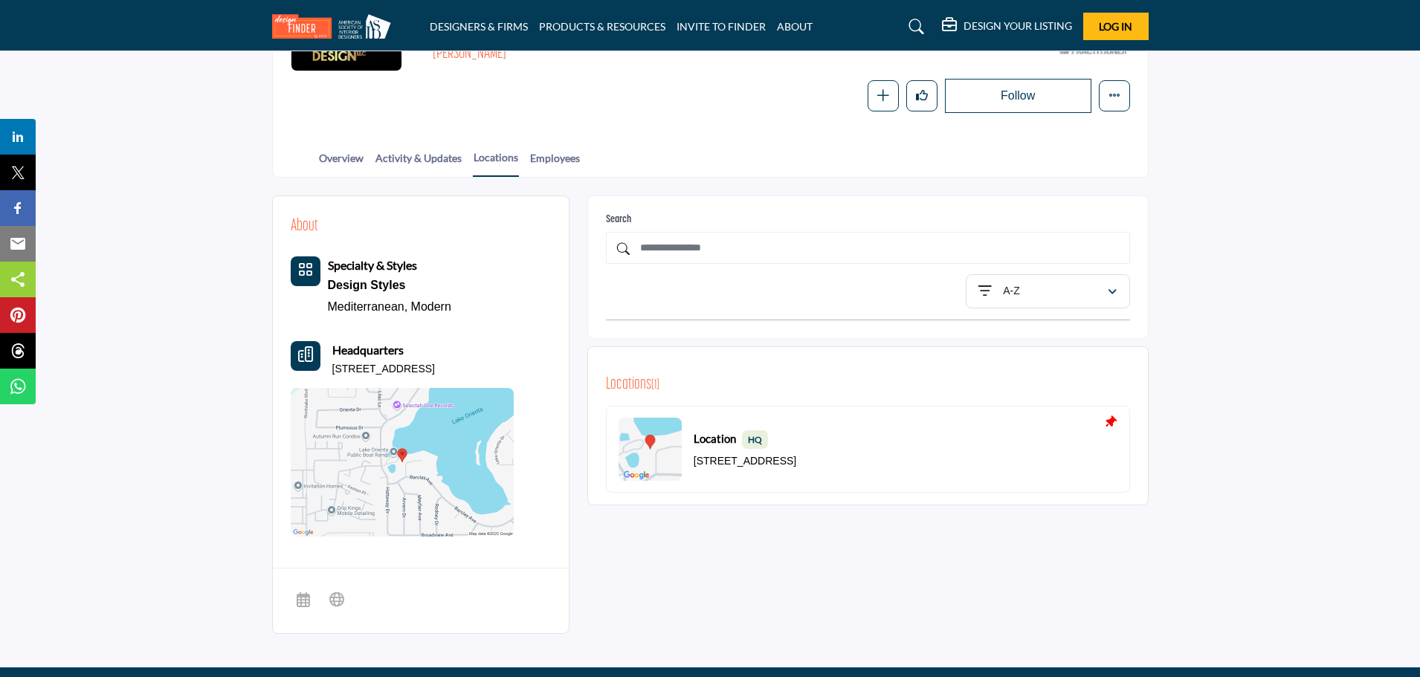
click at [438, 471] on img at bounding box center [402, 462] width 223 height 149
click at [563, 154] on link "Employees" at bounding box center [554, 163] width 51 height 26
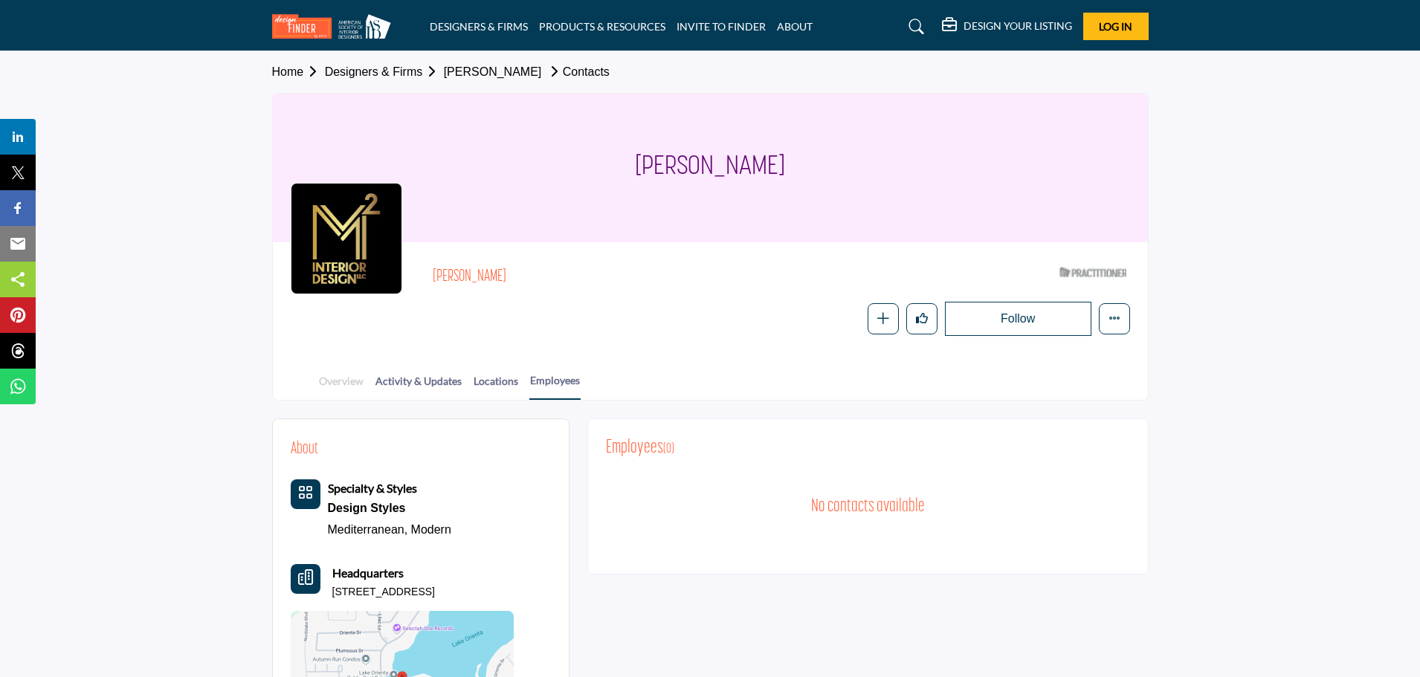
click at [338, 385] on link "Overview" at bounding box center [341, 386] width 46 height 26
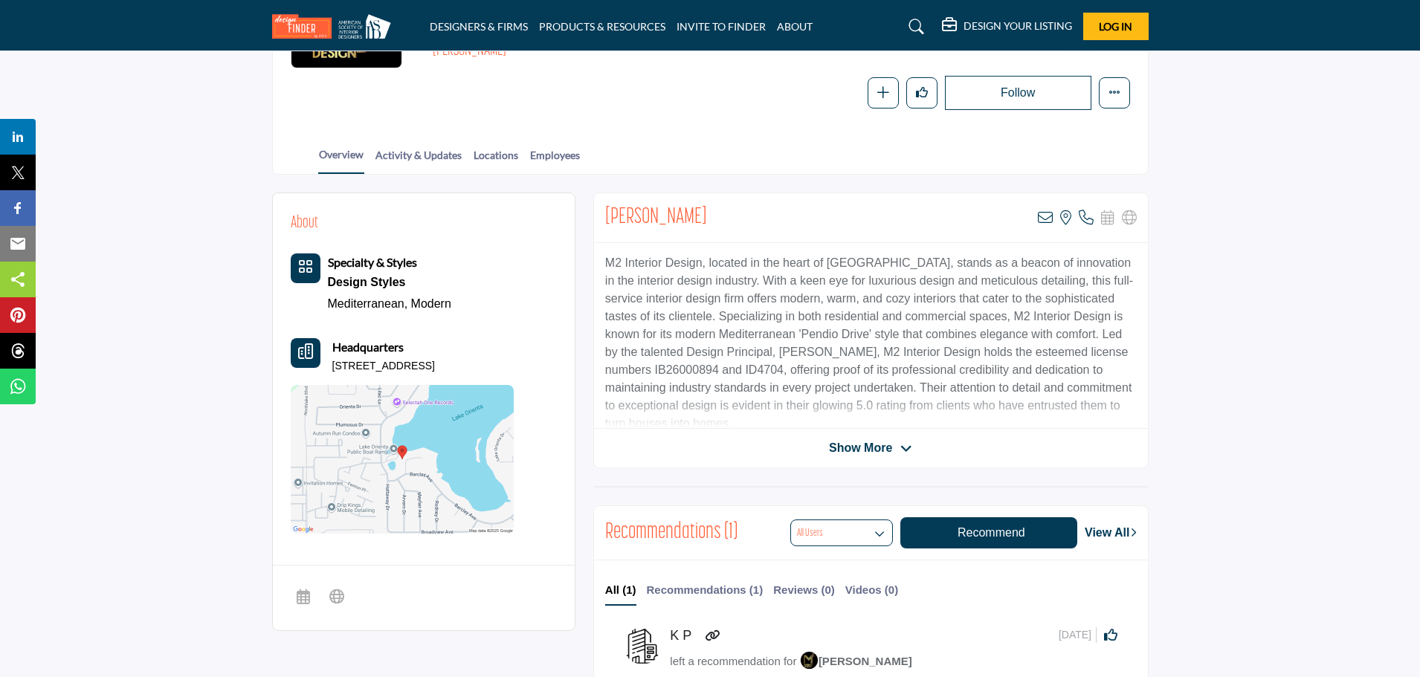
scroll to position [223, 0]
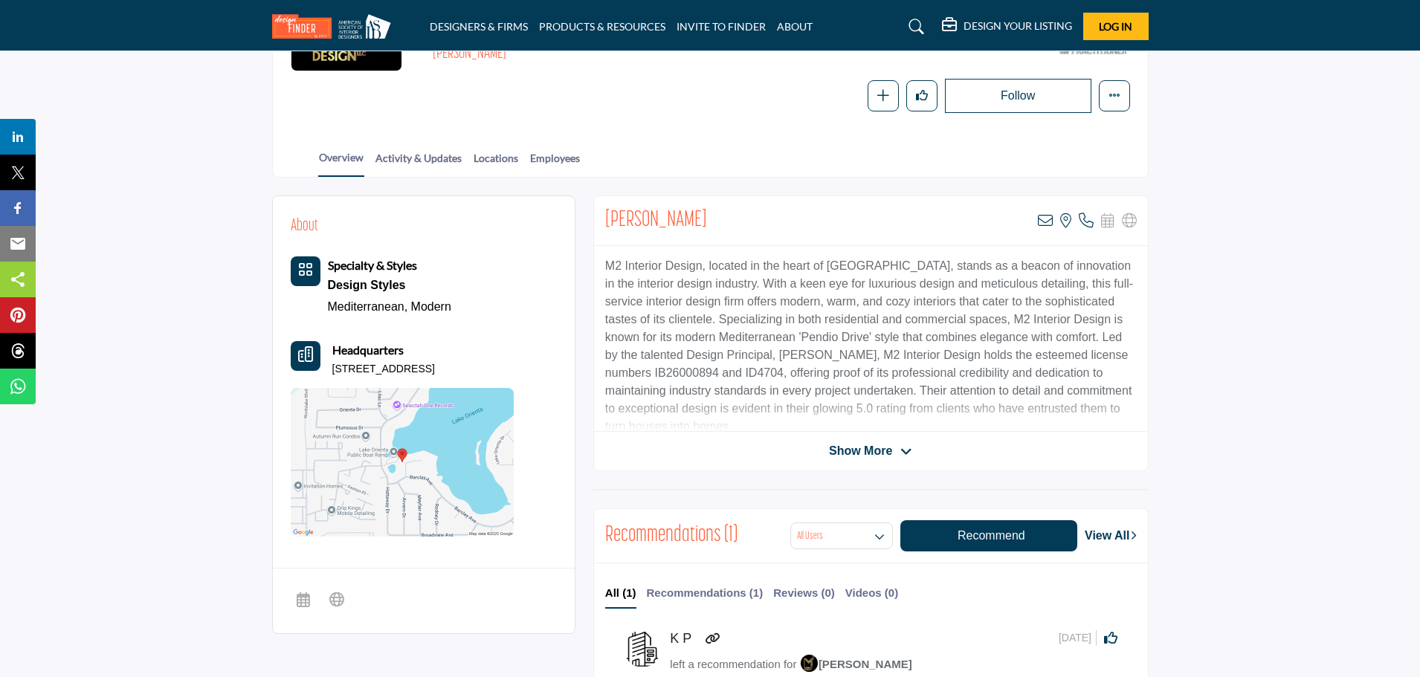
click at [878, 445] on span "Show More" at bounding box center [860, 451] width 63 height 18
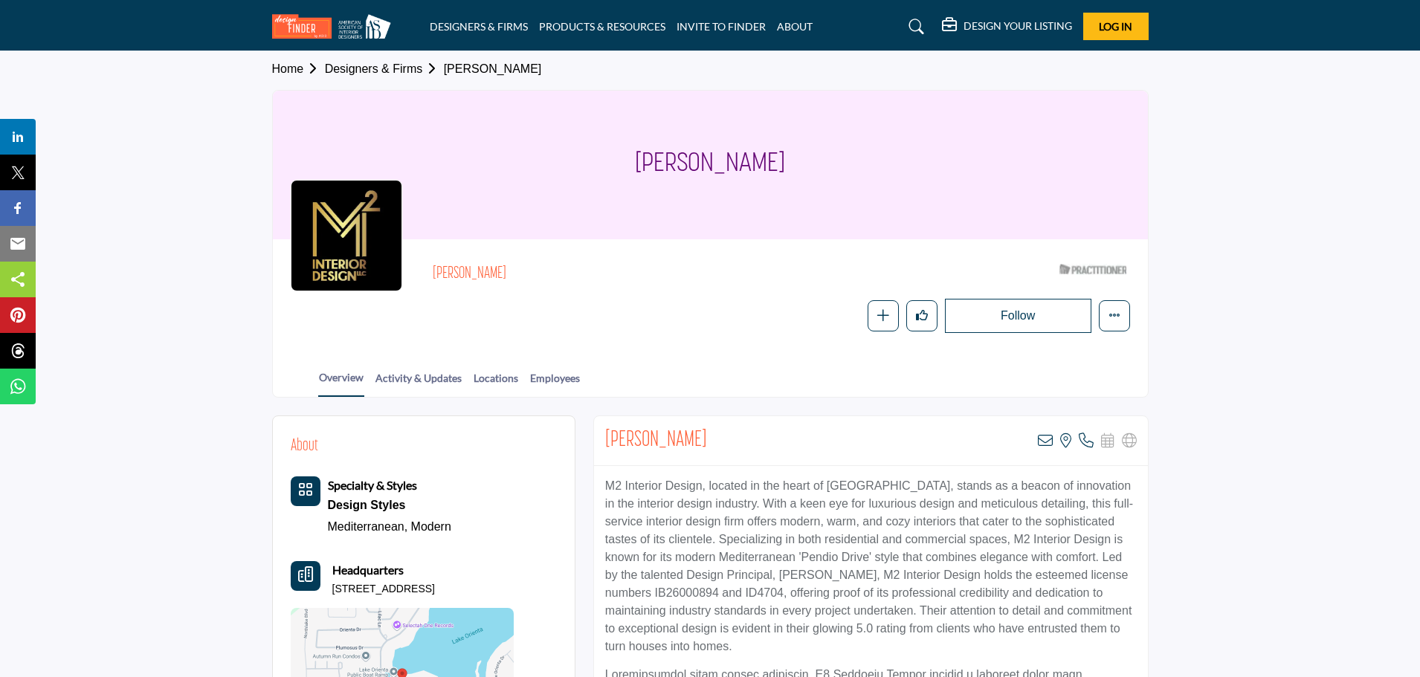
scroll to position [0, 0]
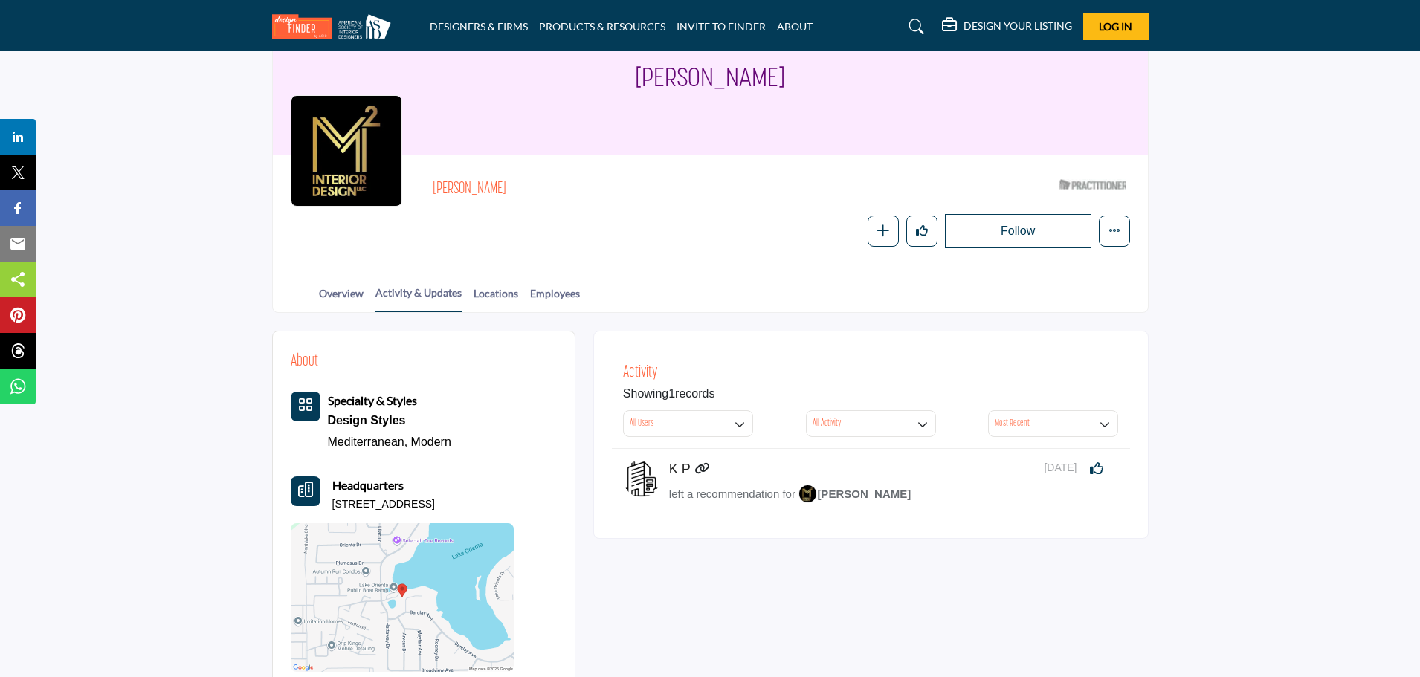
scroll to position [88, 0]
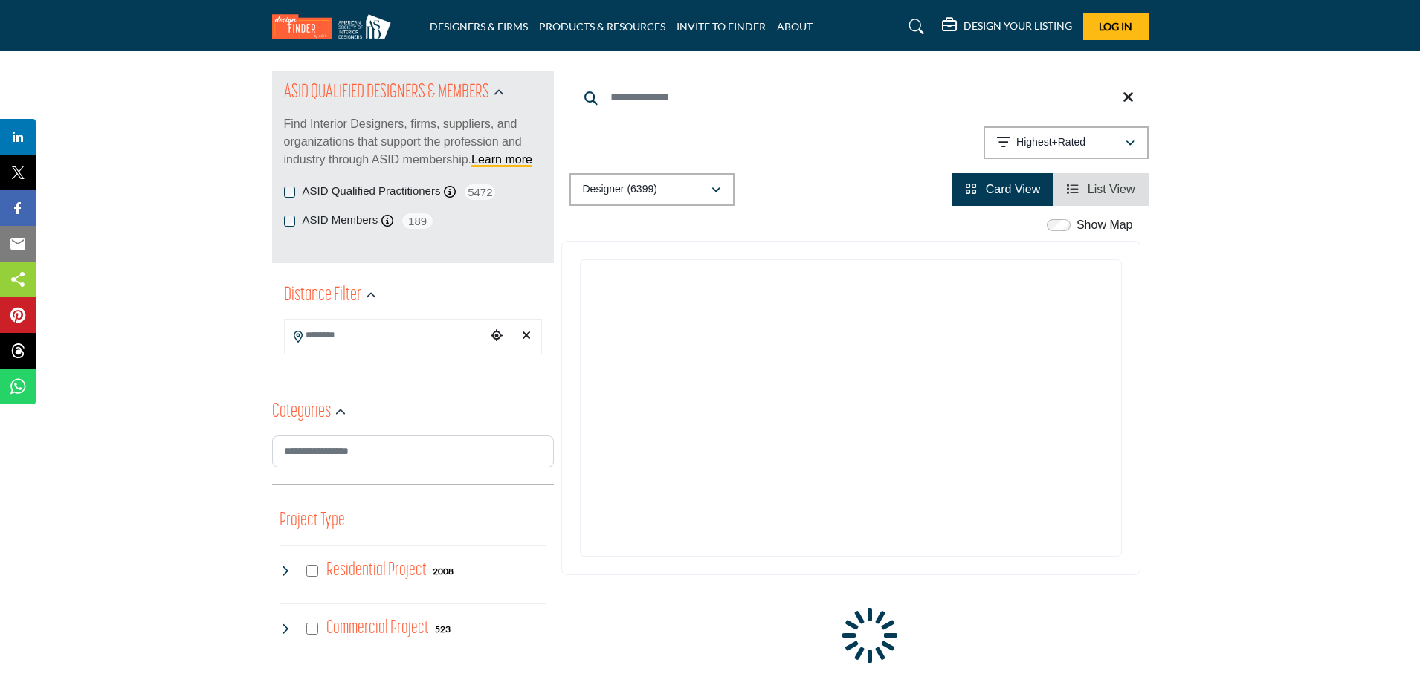
scroll to position [88, 0]
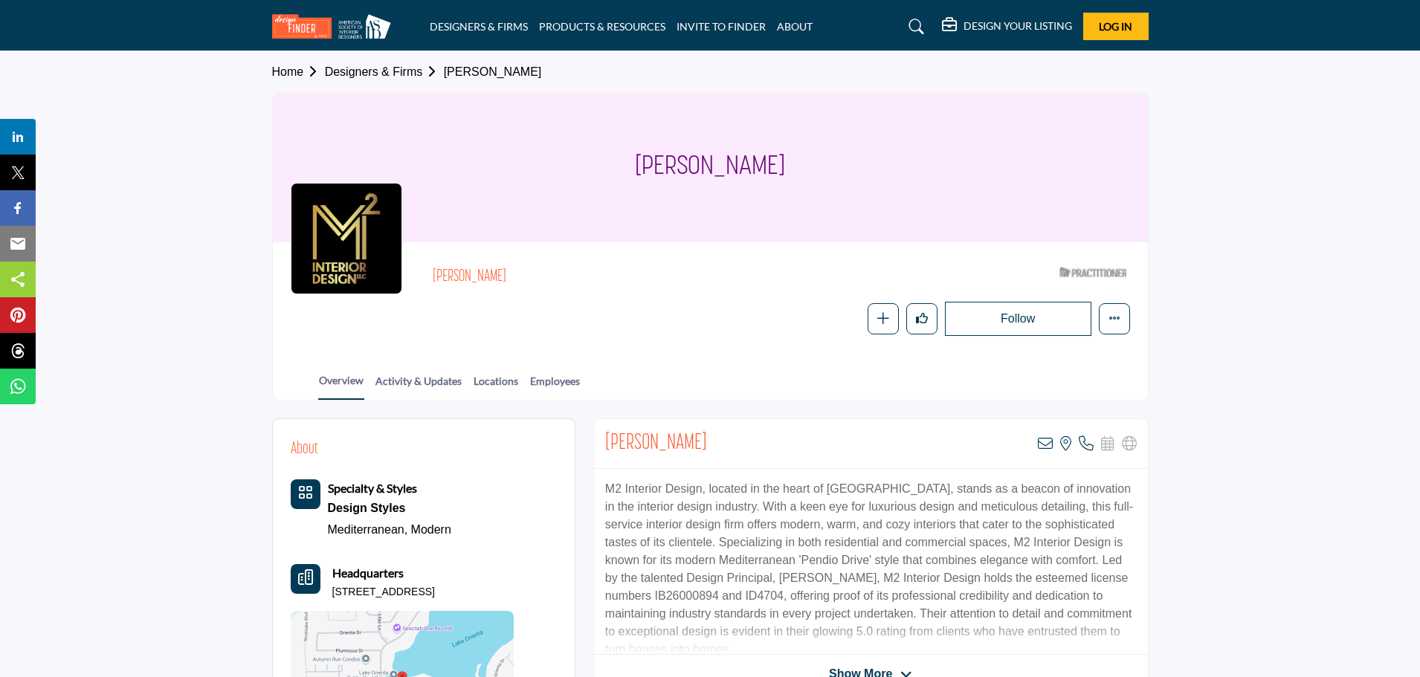
click at [1026, 317] on button "Follow" at bounding box center [1018, 319] width 146 height 34
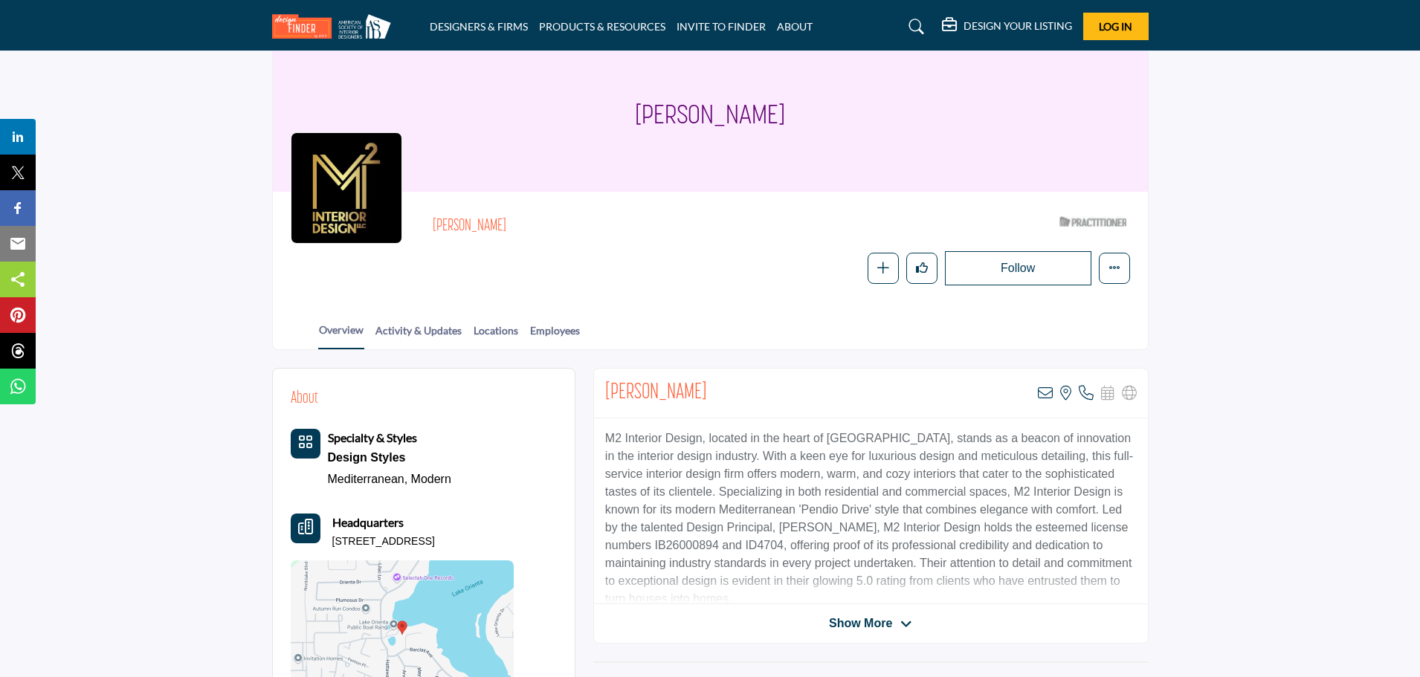
scroll to position [149, 0]
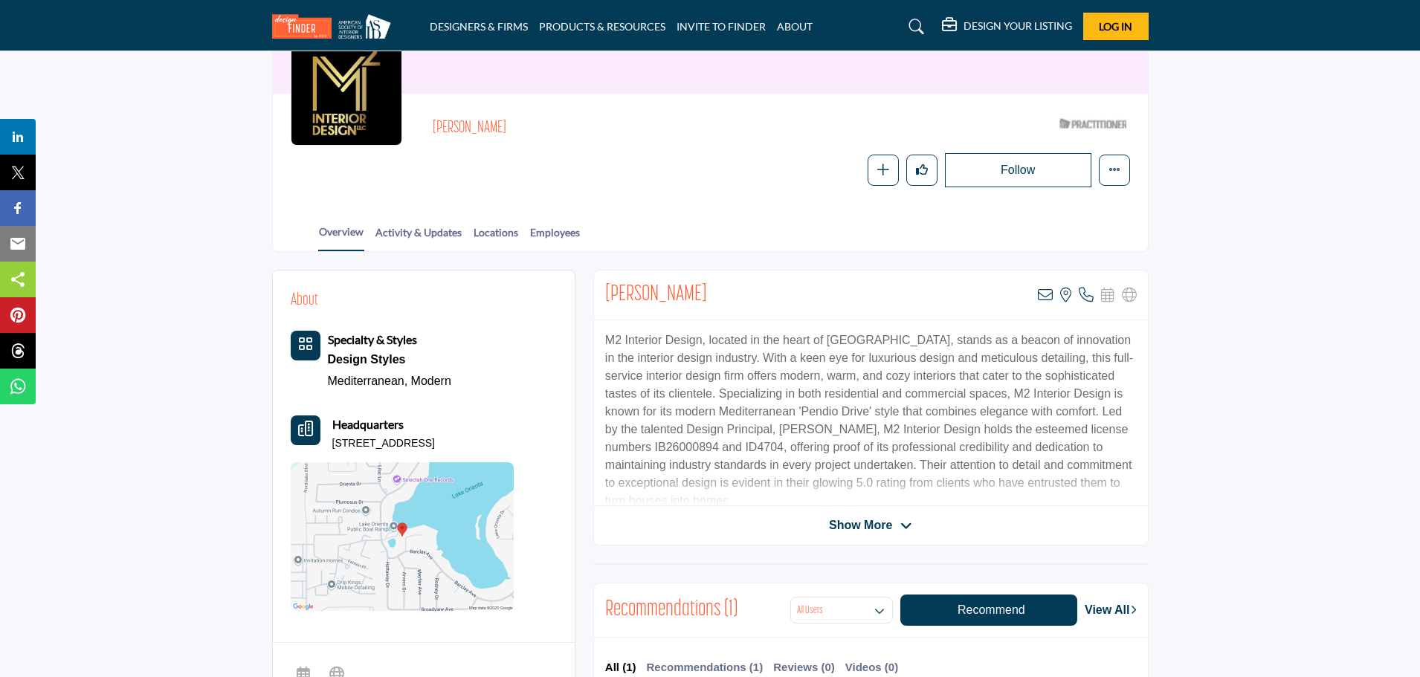
click at [860, 522] on span "Show More" at bounding box center [860, 526] width 63 height 18
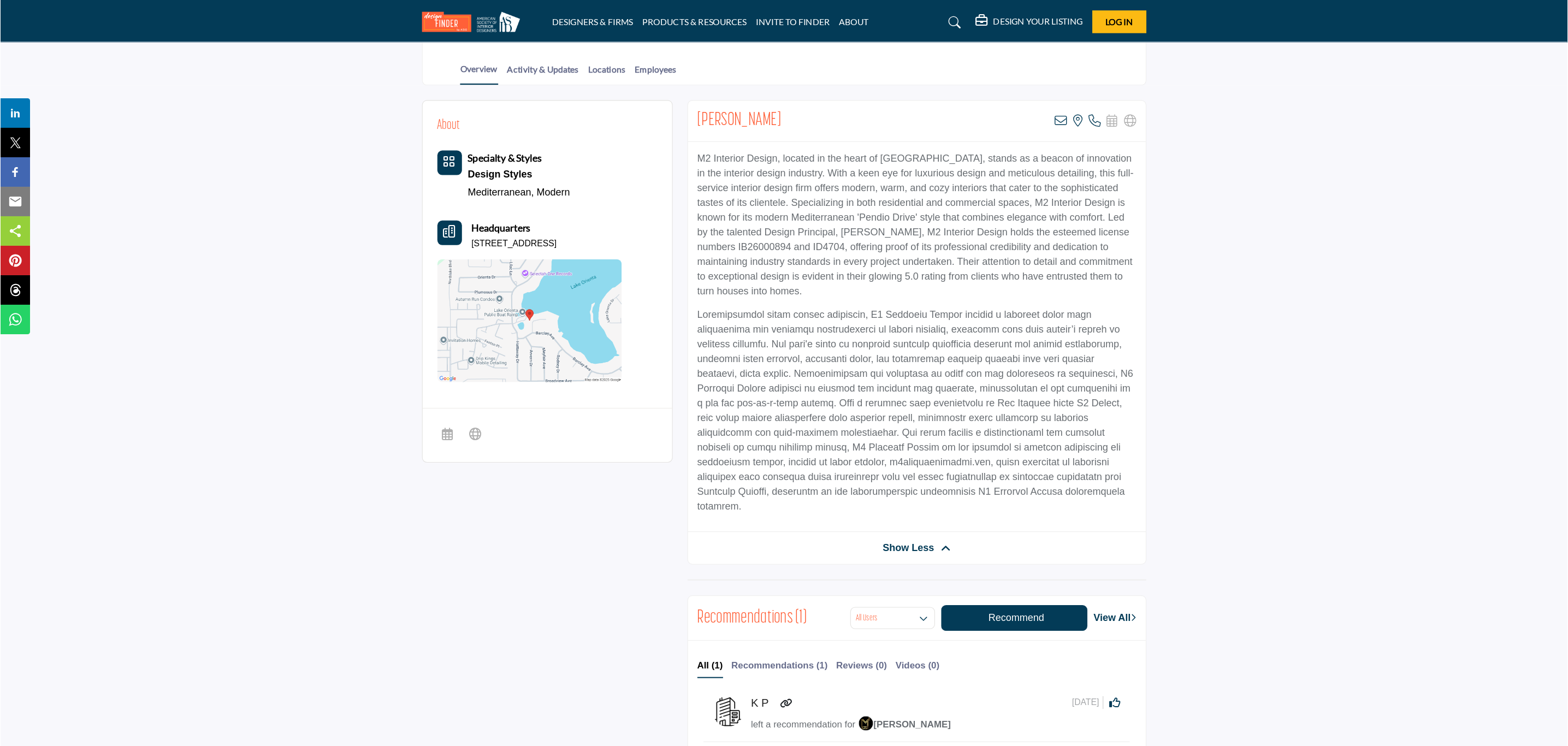
scroll to position [218, 0]
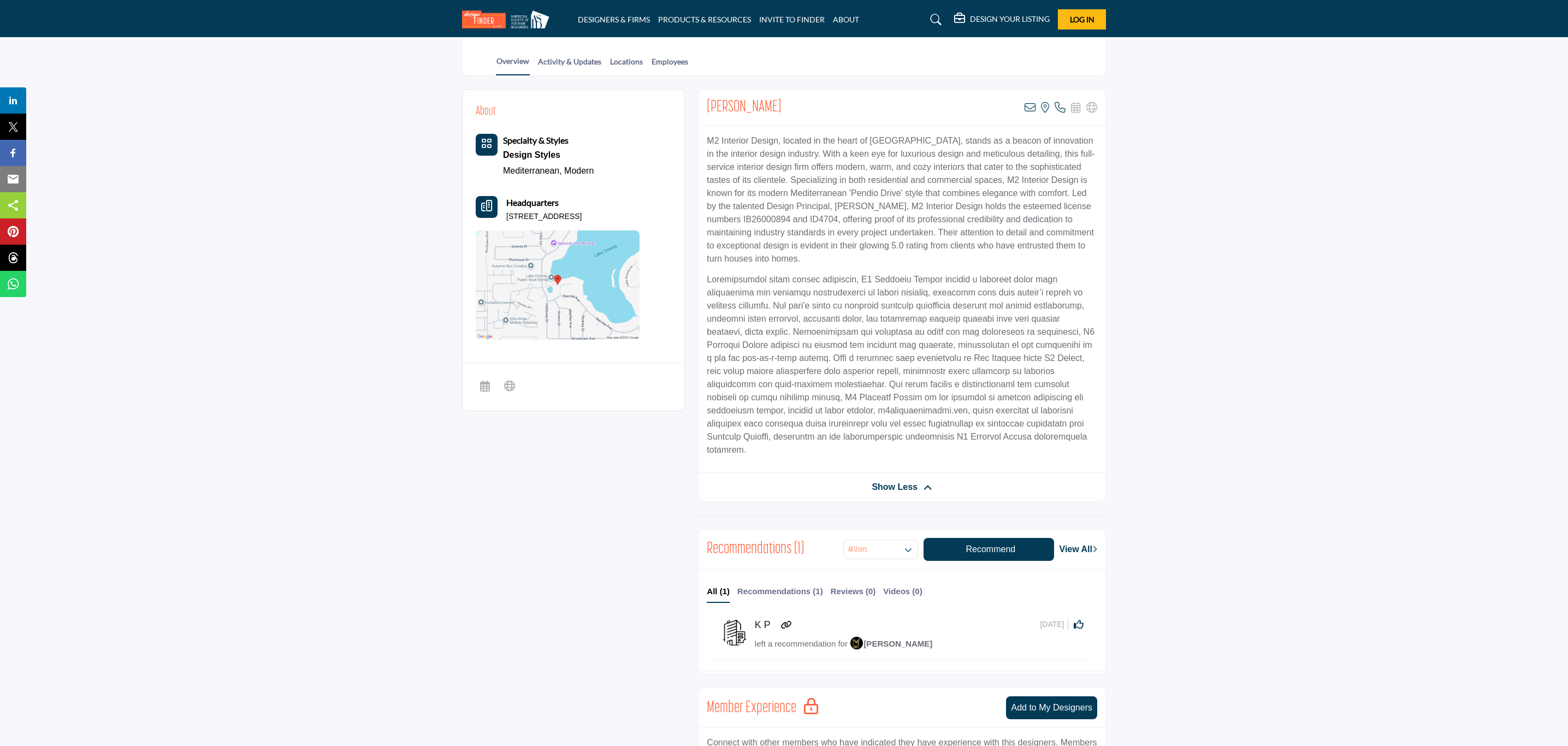
drag, startPoint x: 1048, startPoint y: 34, endPoint x: 1257, endPoint y: 267, distance: 313.0
click at [1043, 267] on section "About Specialty & Styles Design Styles Mediterranean, Modern" at bounding box center [784, 544] width 1568 height 937
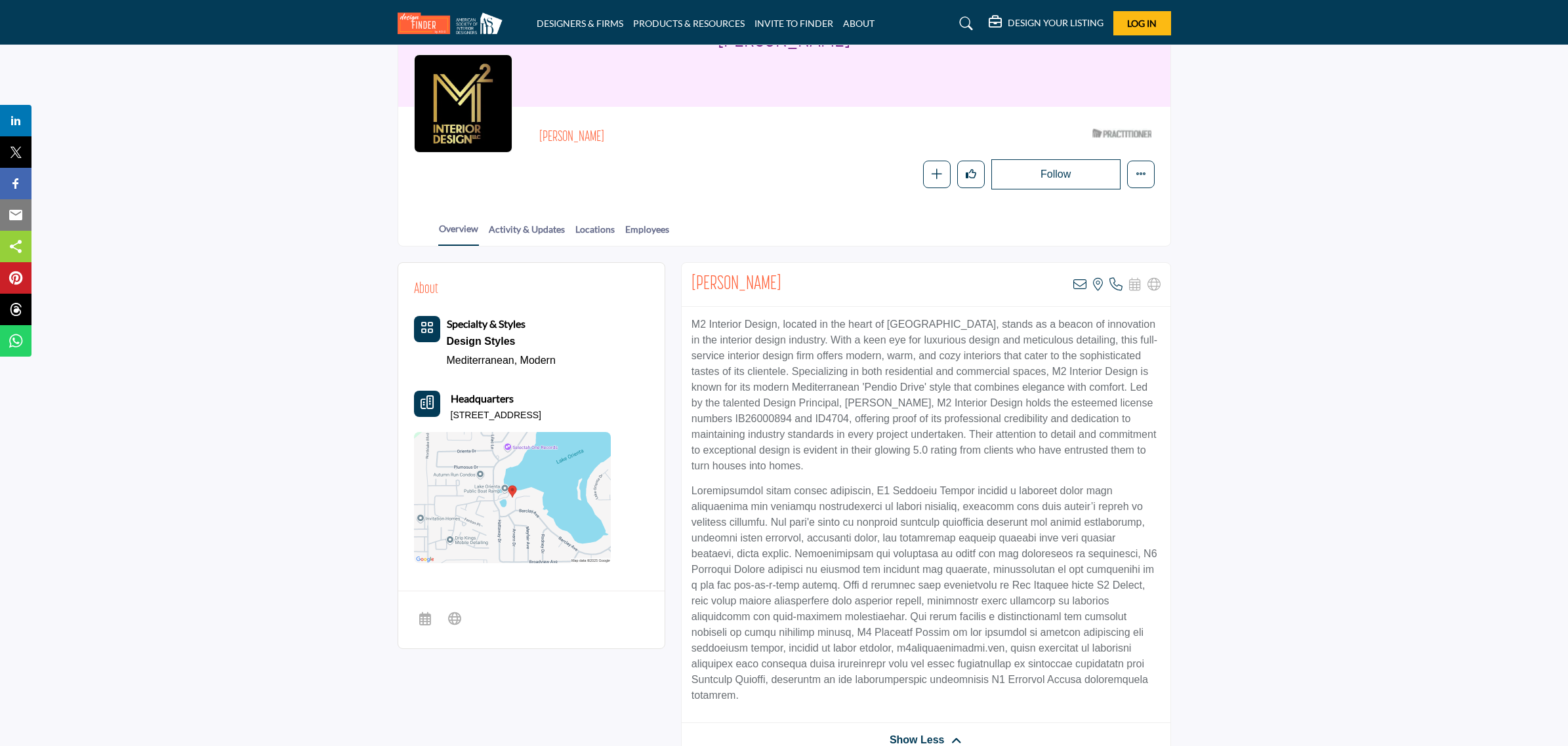
scroll to position [103, 0]
click at [827, 194] on div "Misty McPherson ASID Qualified Practitioner who validates work and experience t…" at bounding box center [784, 160] width 772 height 99
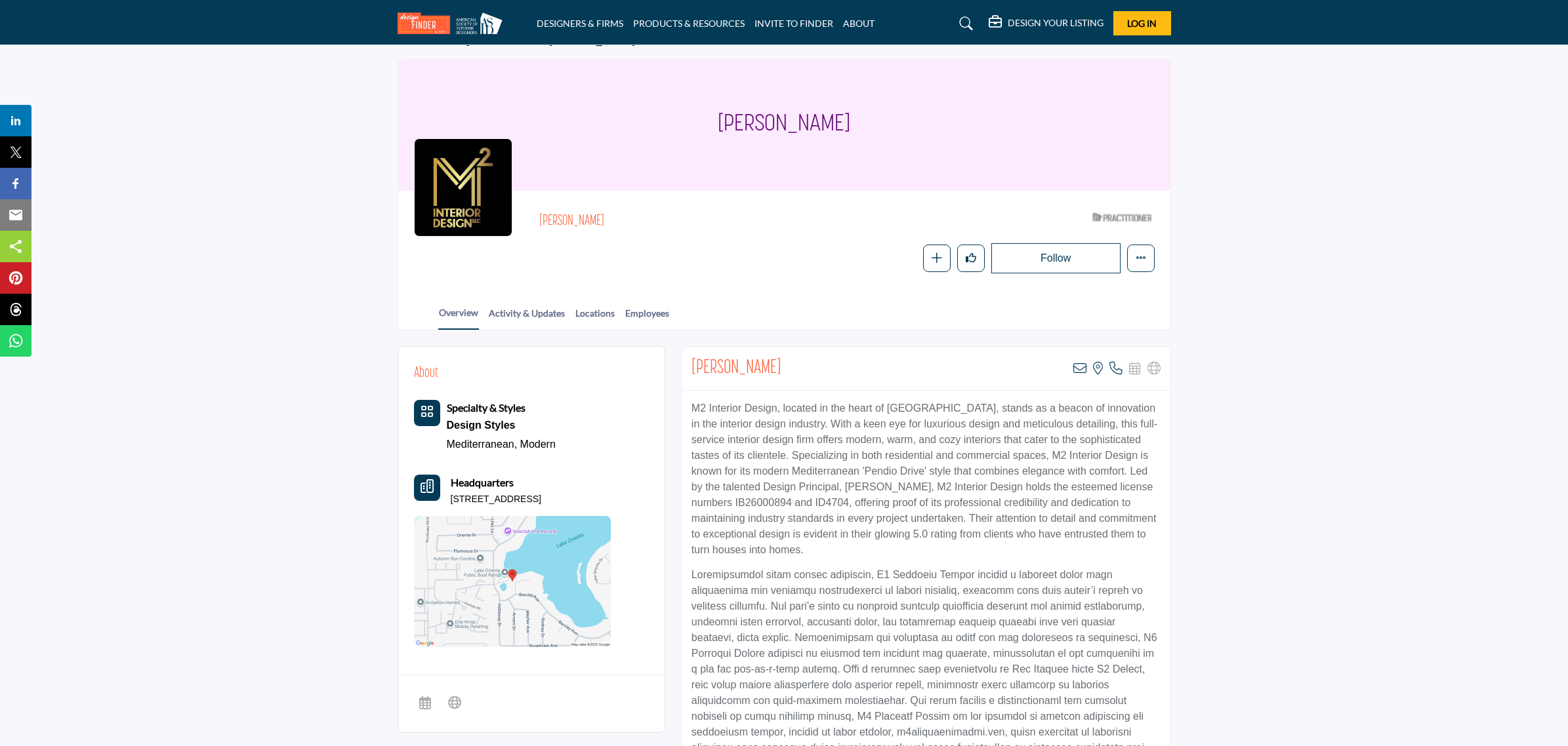
scroll to position [0, 0]
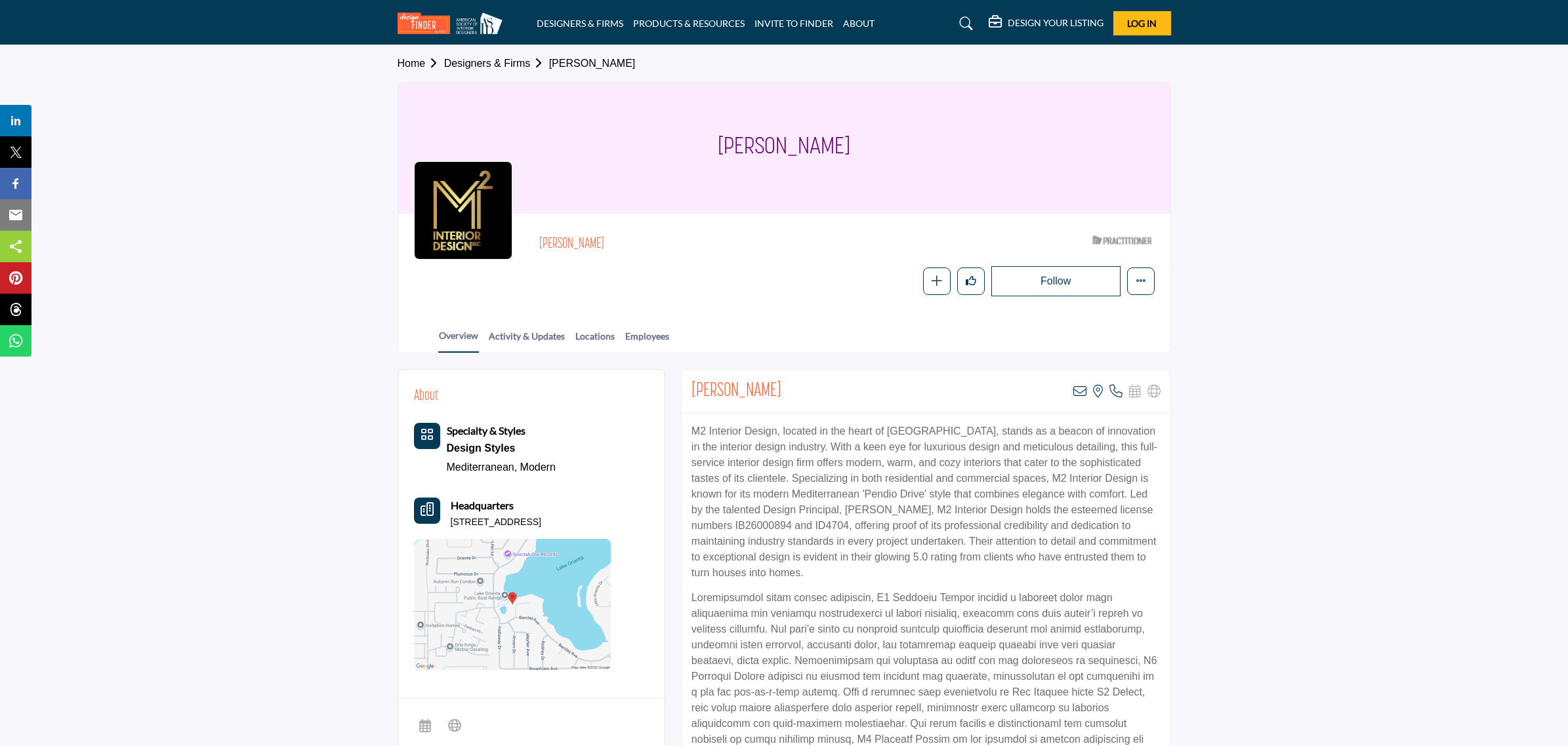
click at [529, 63] on link "Designers & Firms" at bounding box center [496, 63] width 105 height 11
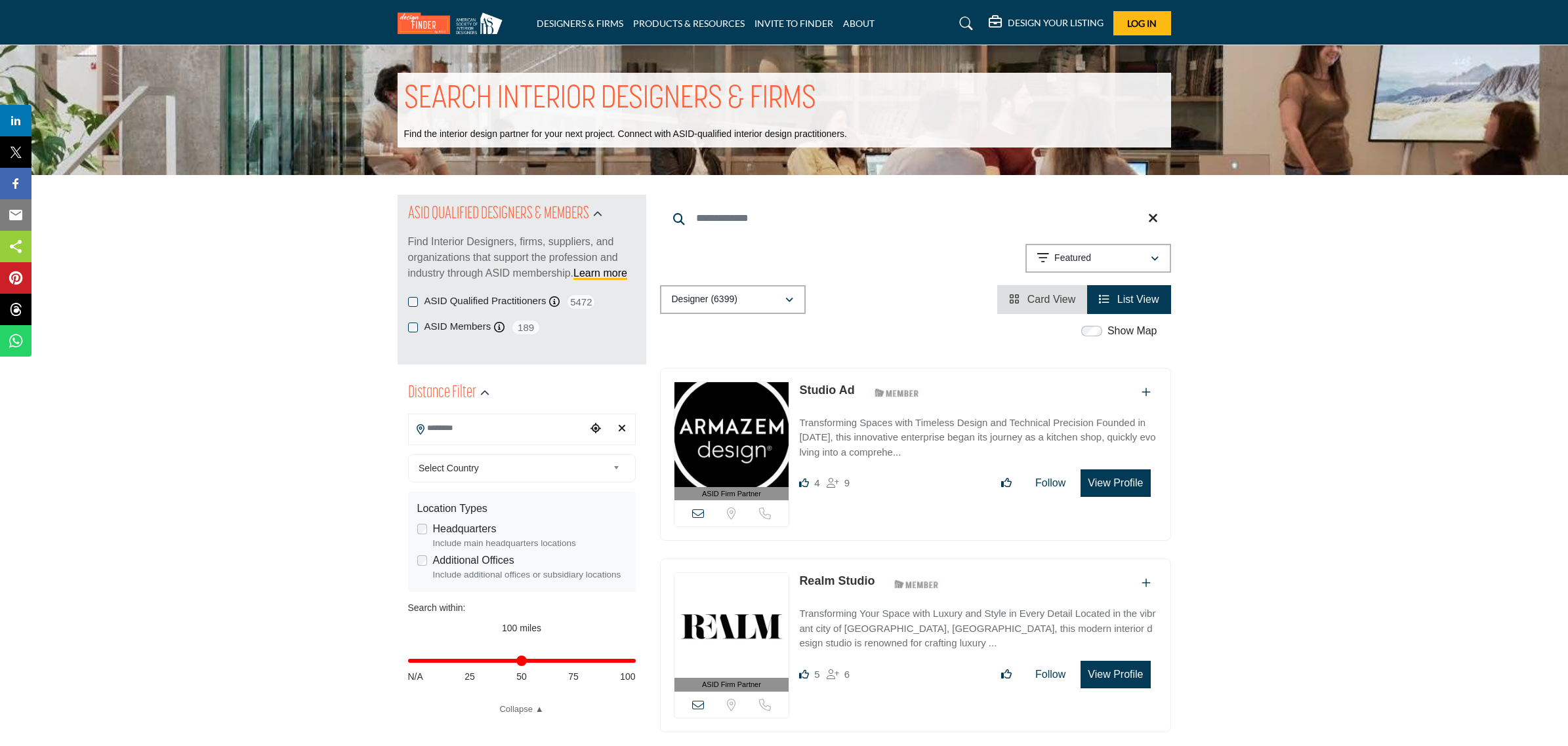
click at [1117, 328] on label "Show Map" at bounding box center [1132, 332] width 50 height 16
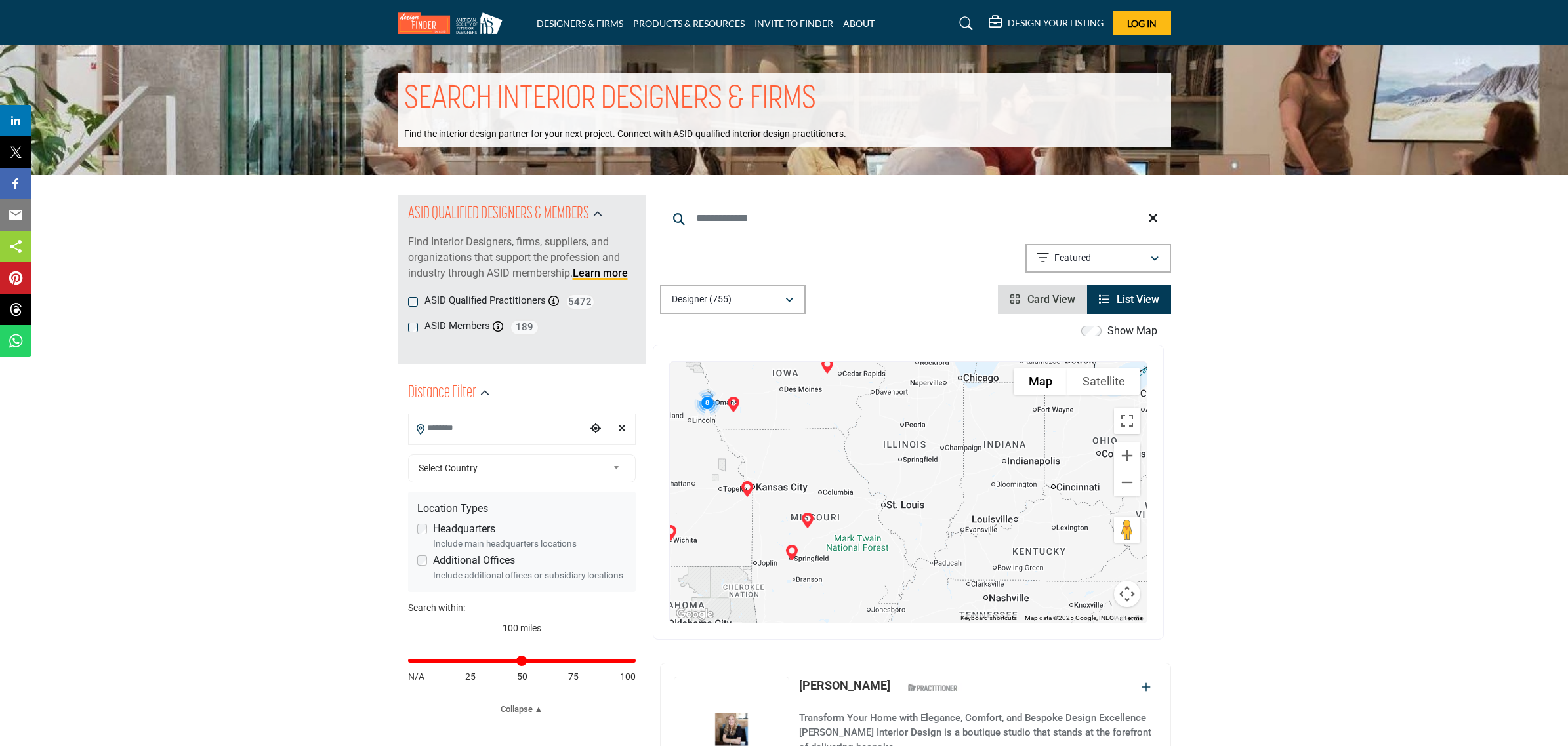
drag, startPoint x: 1064, startPoint y: 533, endPoint x: 782, endPoint y: 423, distance: 302.7
click at [782, 423] on div at bounding box center [908, 492] width 477 height 261
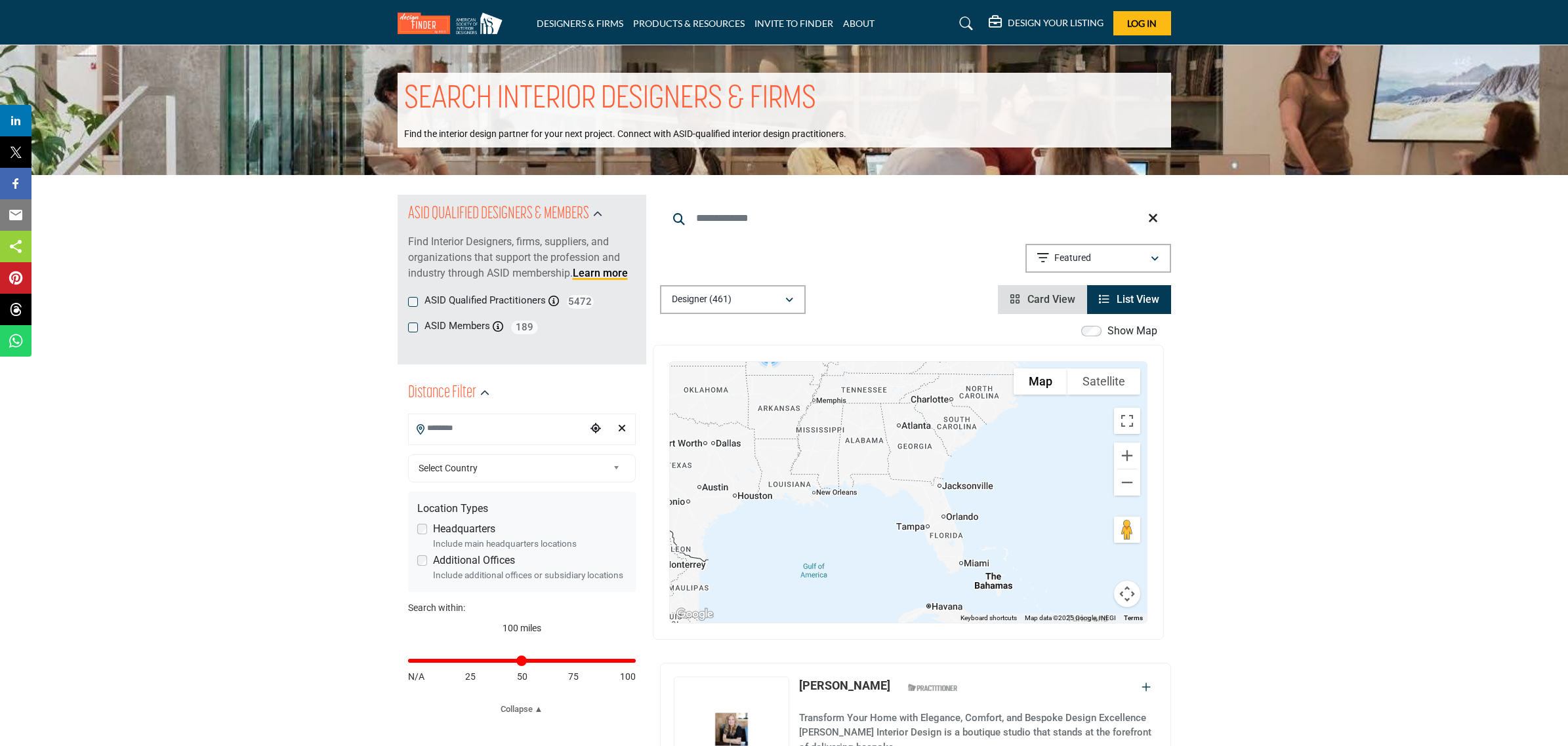
drag, startPoint x: 978, startPoint y: 520, endPoint x: 979, endPoint y: 387, distance: 133.0
click at [979, 387] on div at bounding box center [908, 492] width 477 height 261
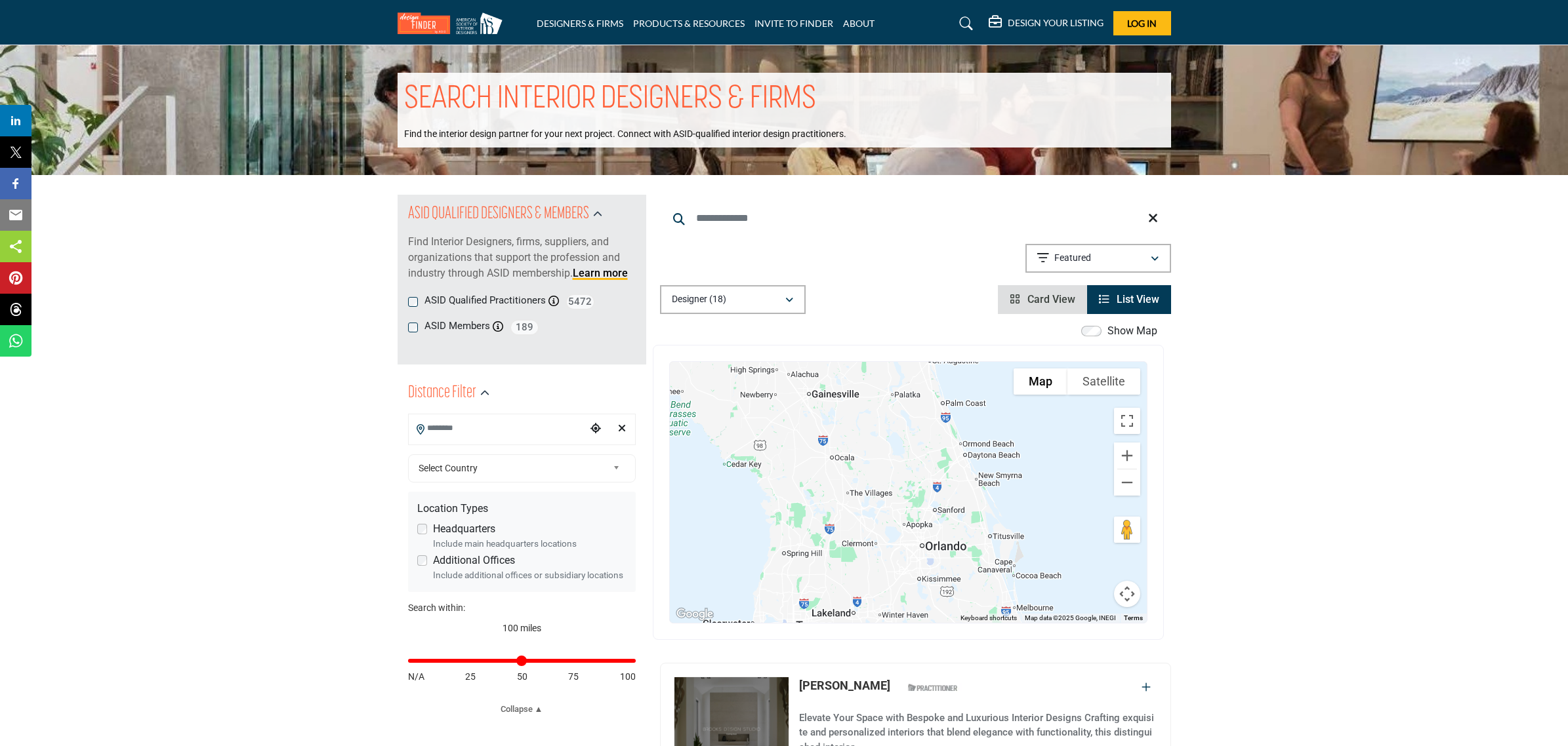
drag, startPoint x: 912, startPoint y: 424, endPoint x: 830, endPoint y: 511, distance: 119.6
click at [830, 511] on div at bounding box center [908, 492] width 477 height 261
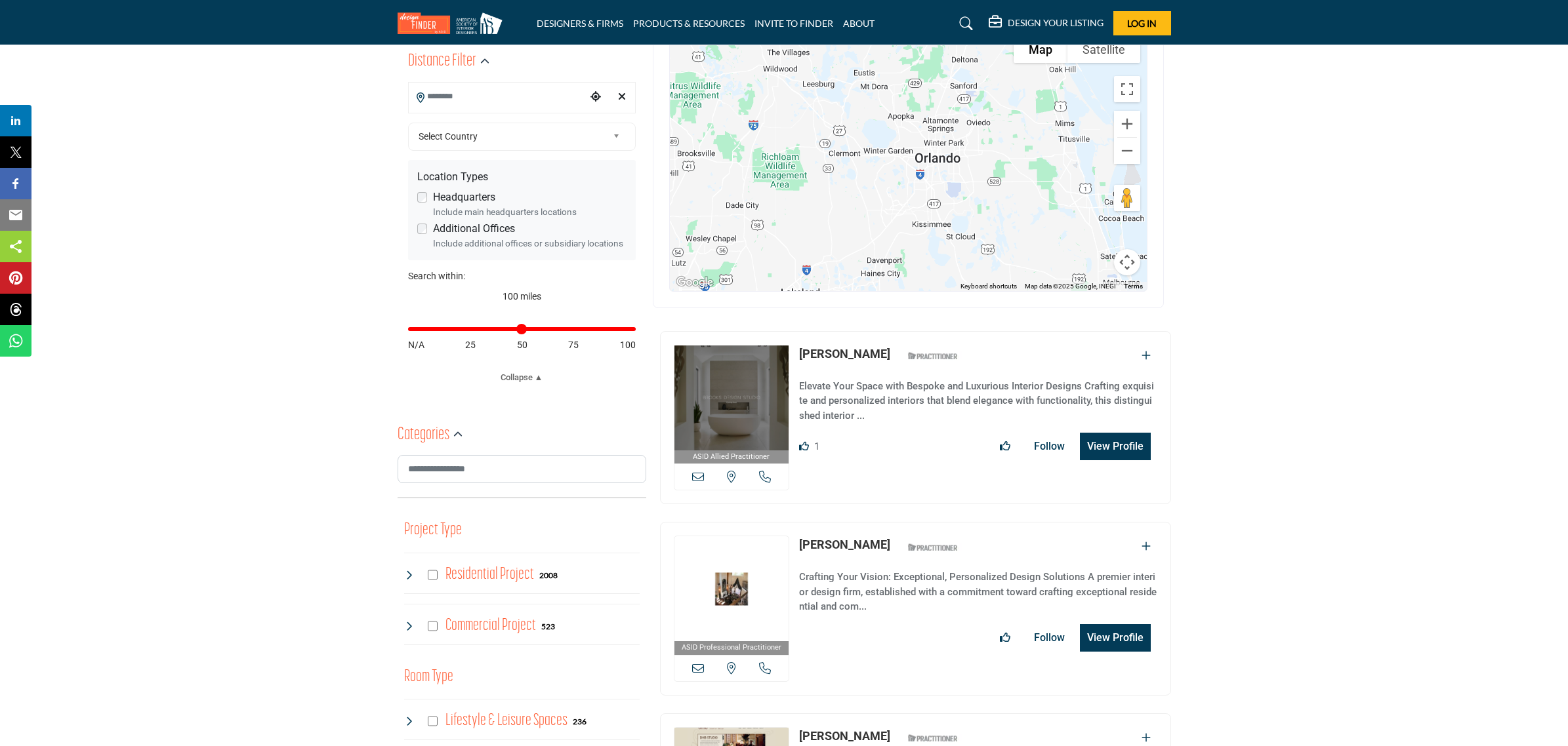
scroll to position [328, 0]
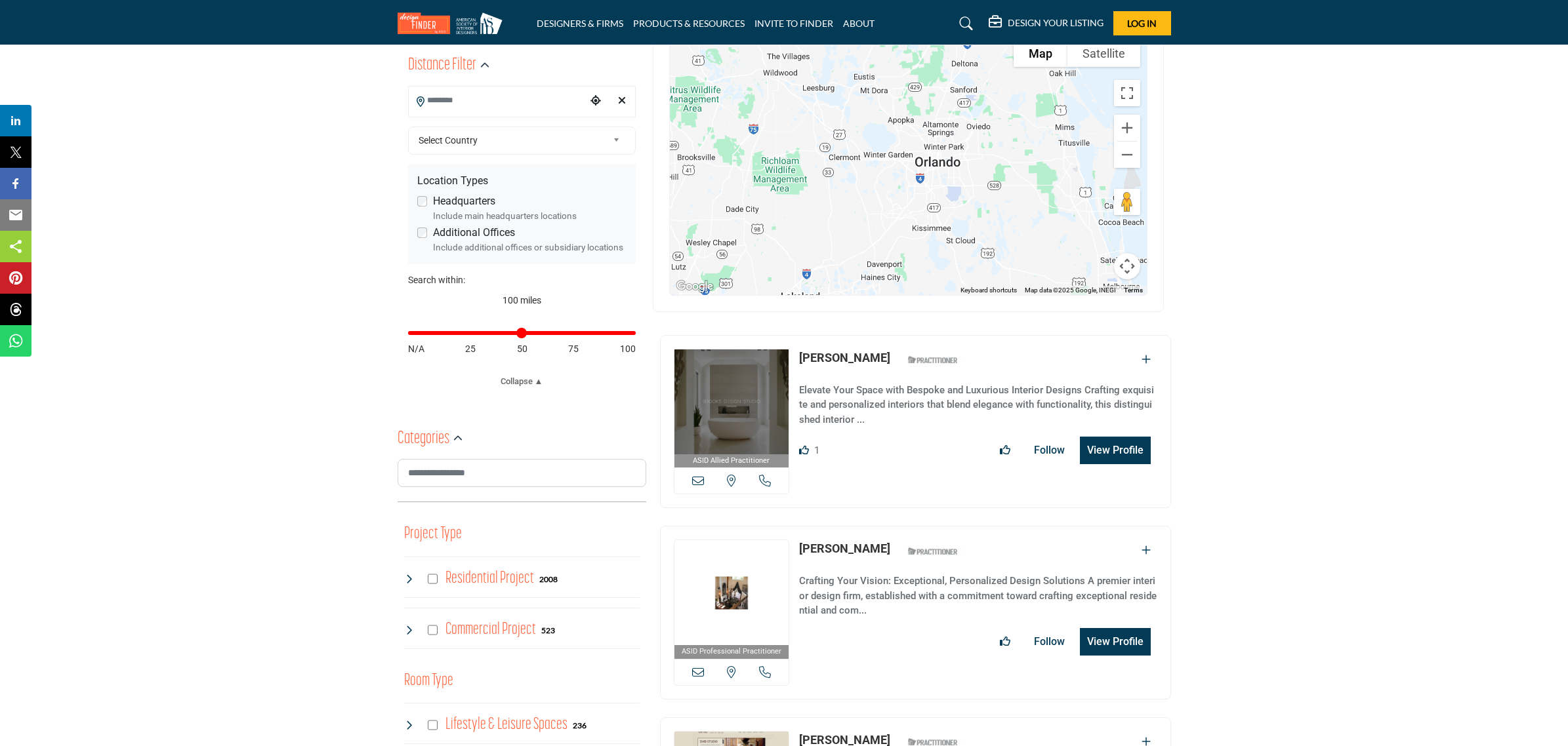
click at [856, 411] on p "Elevate Your Space with Bespoke and Luxurious Interior Designs Crafting exquisi…" at bounding box center [978, 405] width 357 height 45
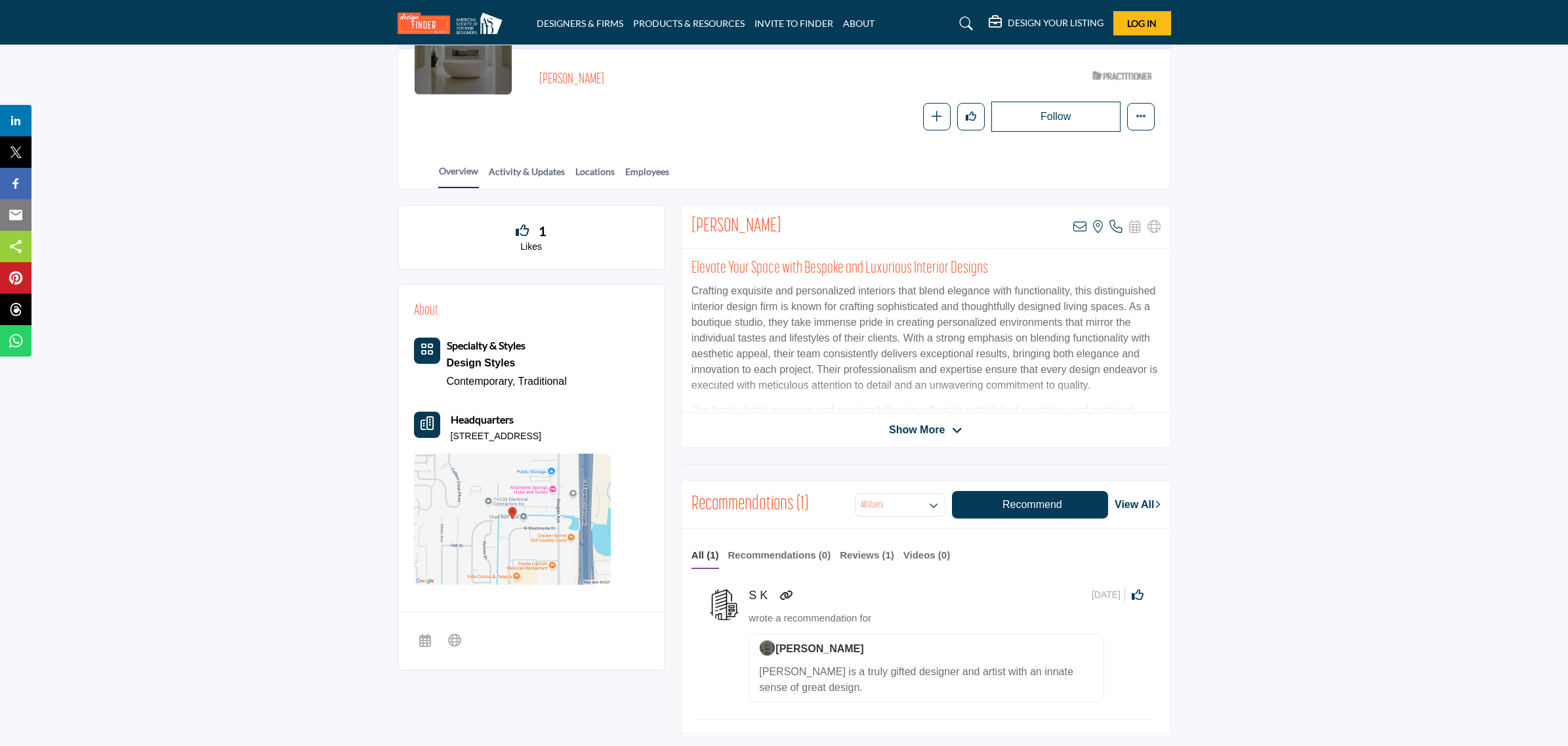
scroll to position [164, 0]
click at [947, 424] on span "Show More" at bounding box center [926, 431] width 73 height 16
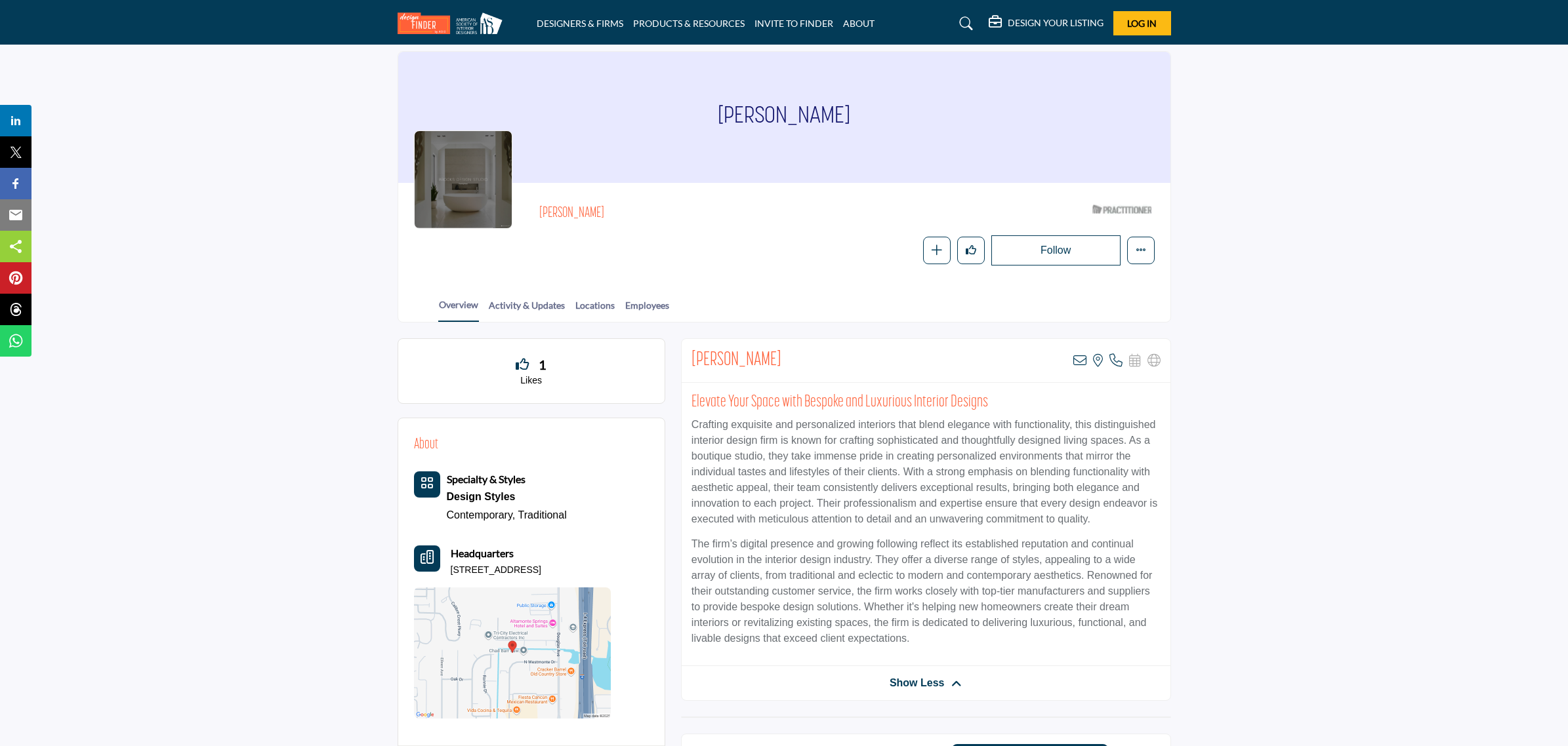
scroll to position [0, 0]
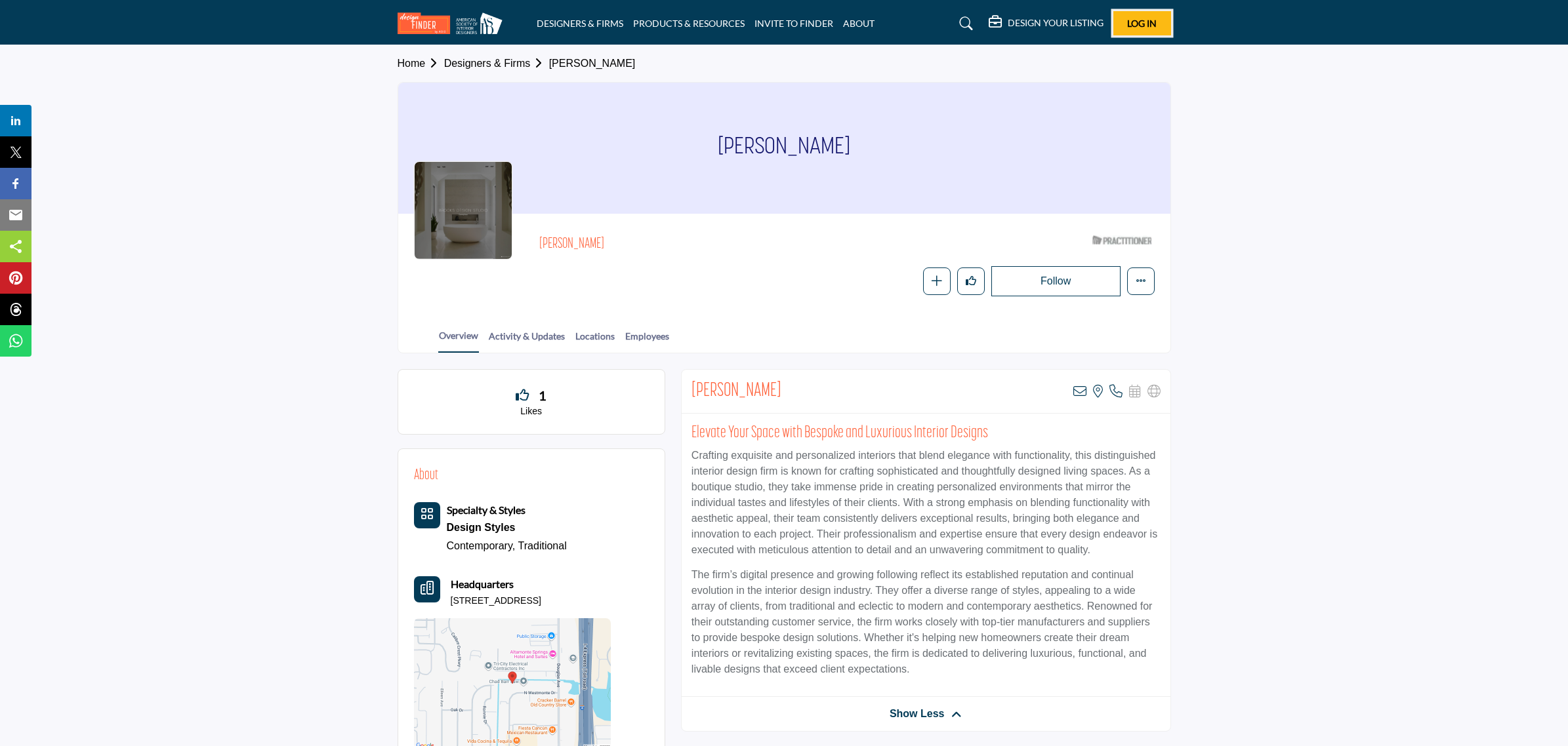
click at [1138, 25] on span "Log In" at bounding box center [1142, 23] width 29 height 11
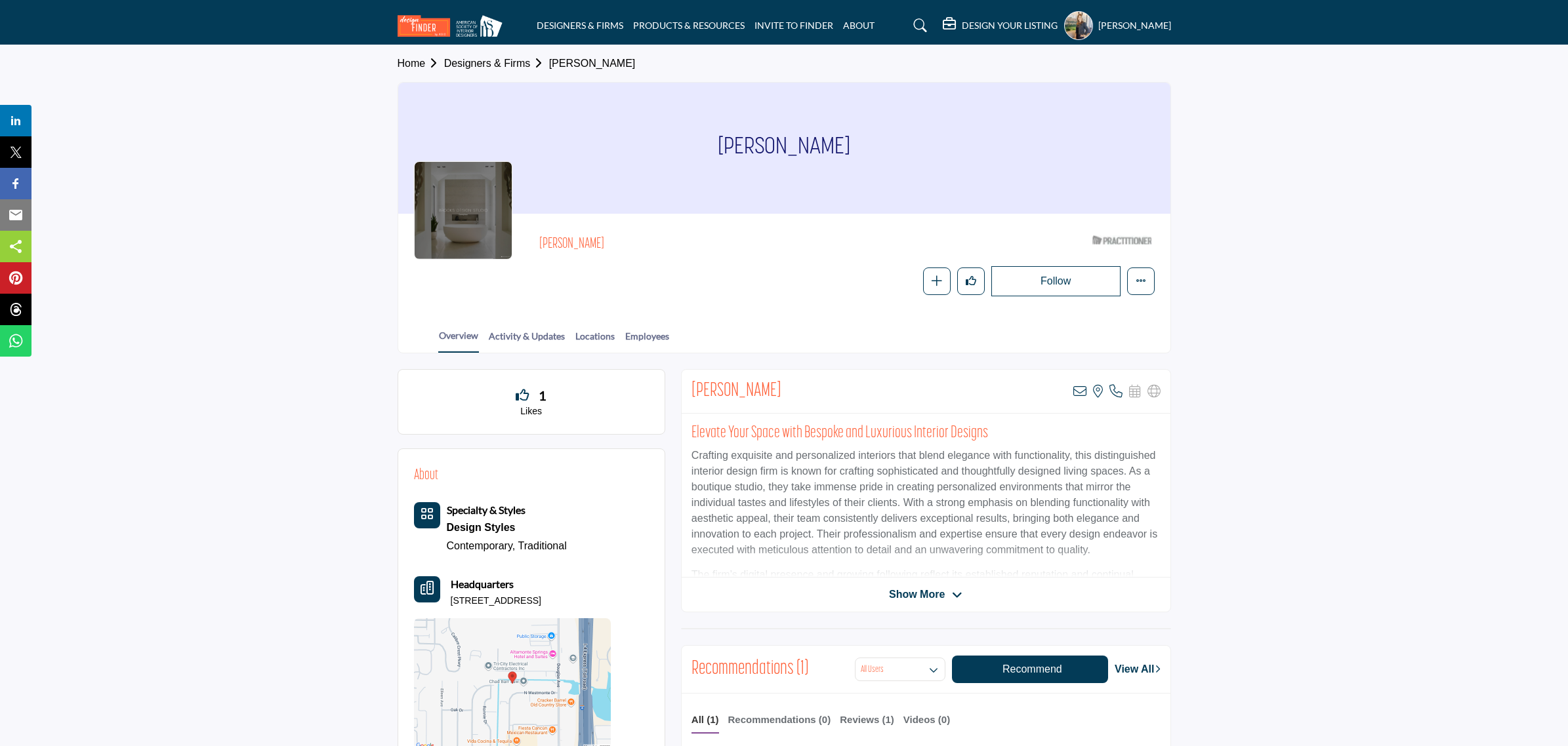
click at [1042, 278] on button "Follow" at bounding box center [1056, 281] width 129 height 30
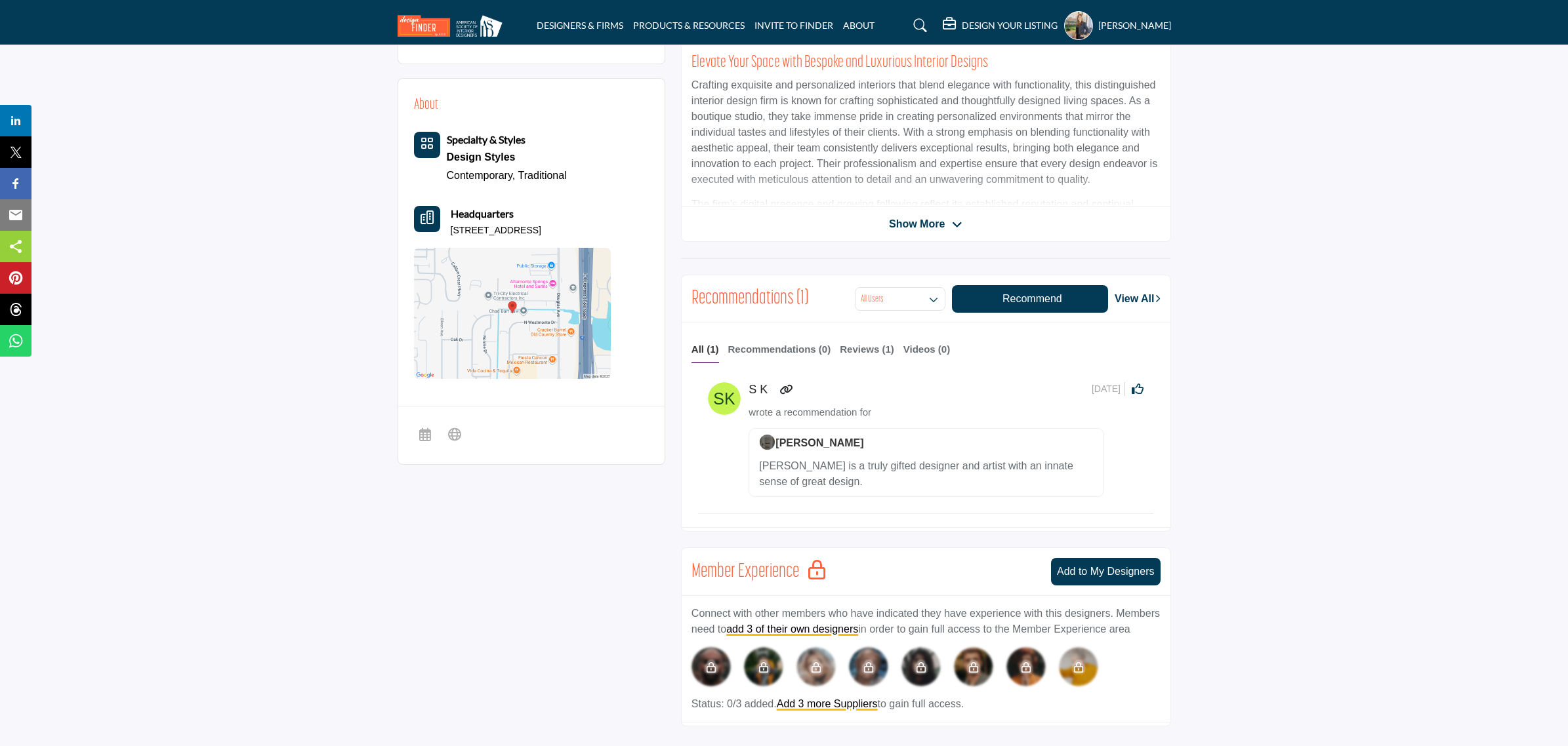
scroll to position [410, 0]
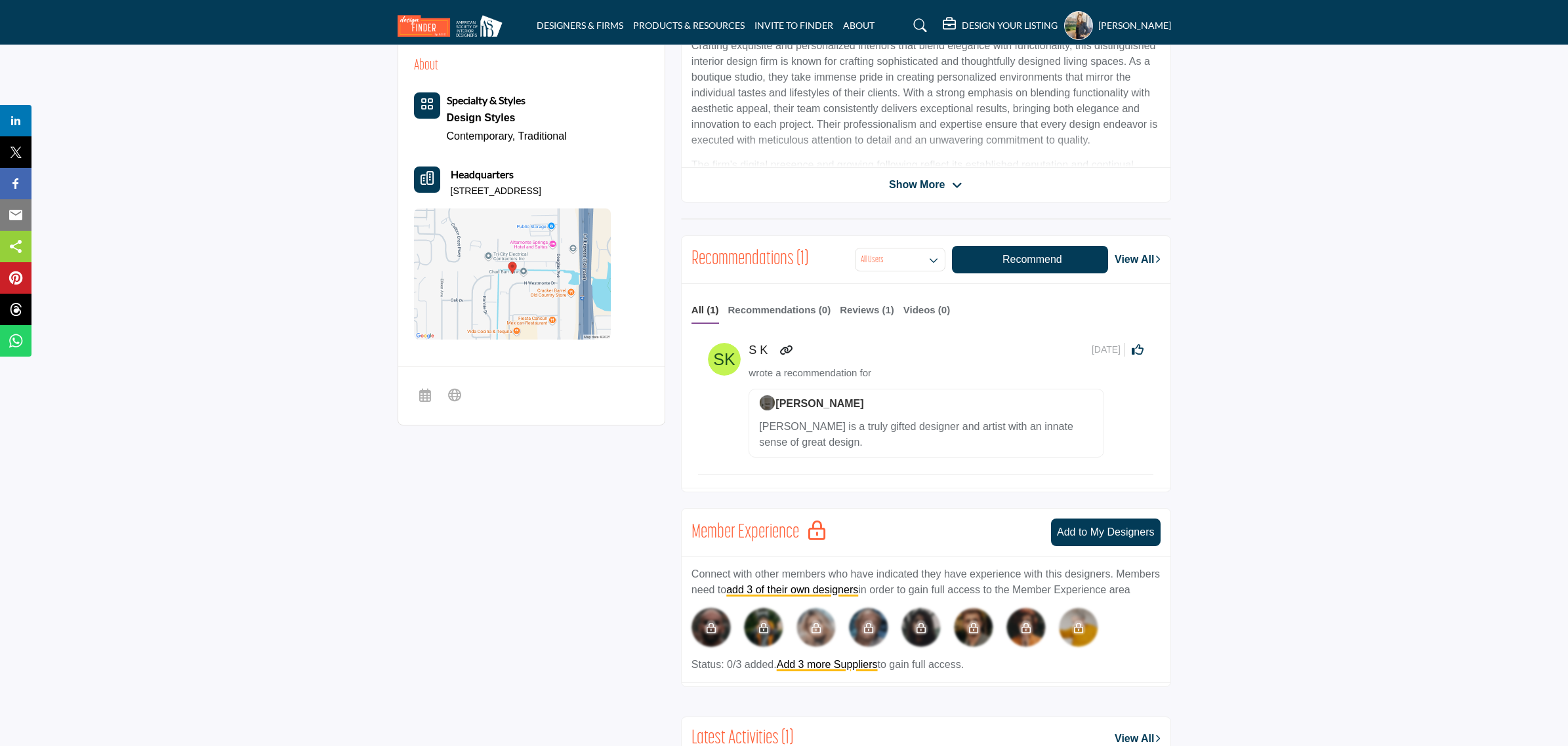
click at [520, 280] on img at bounding box center [512, 273] width 197 height 131
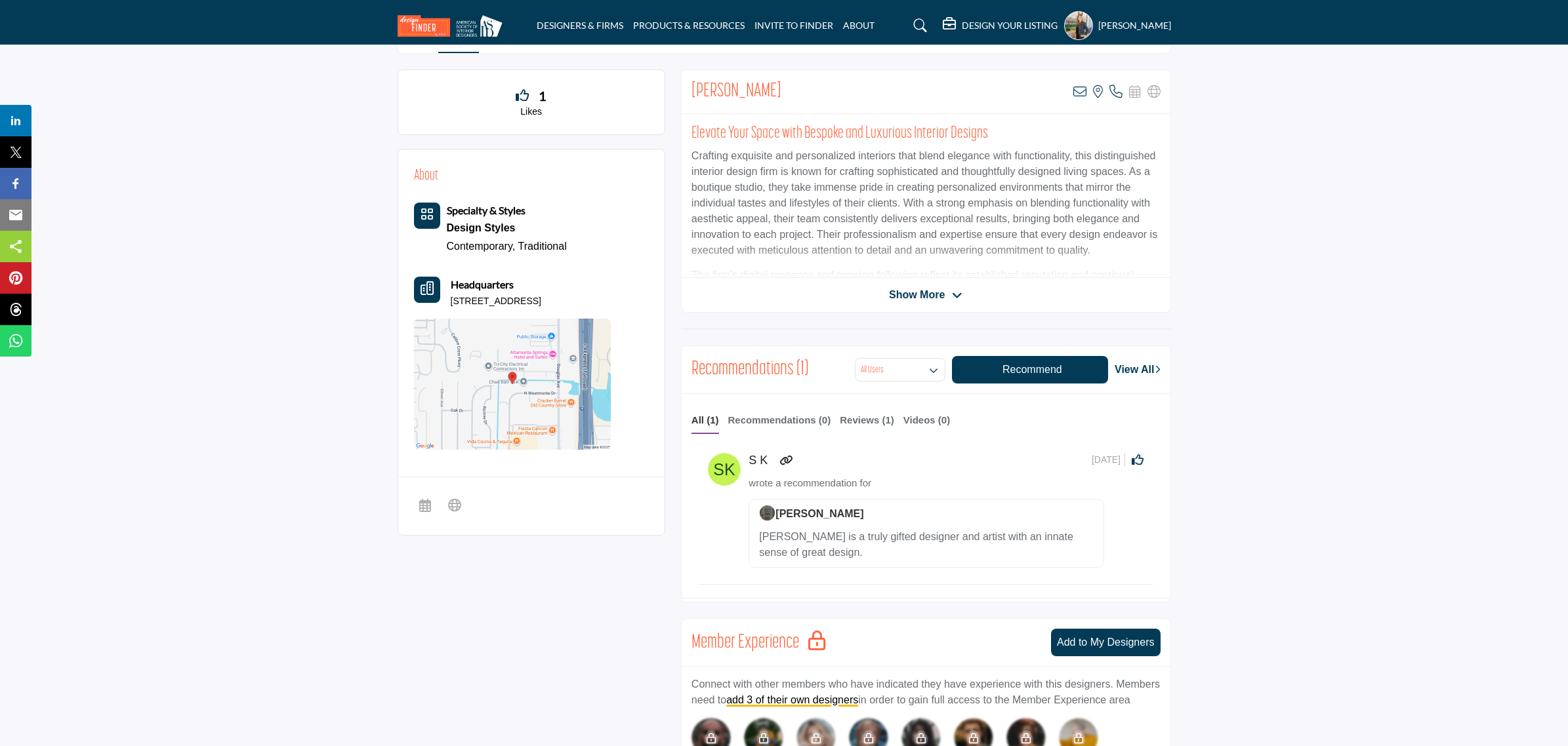
scroll to position [82, 0]
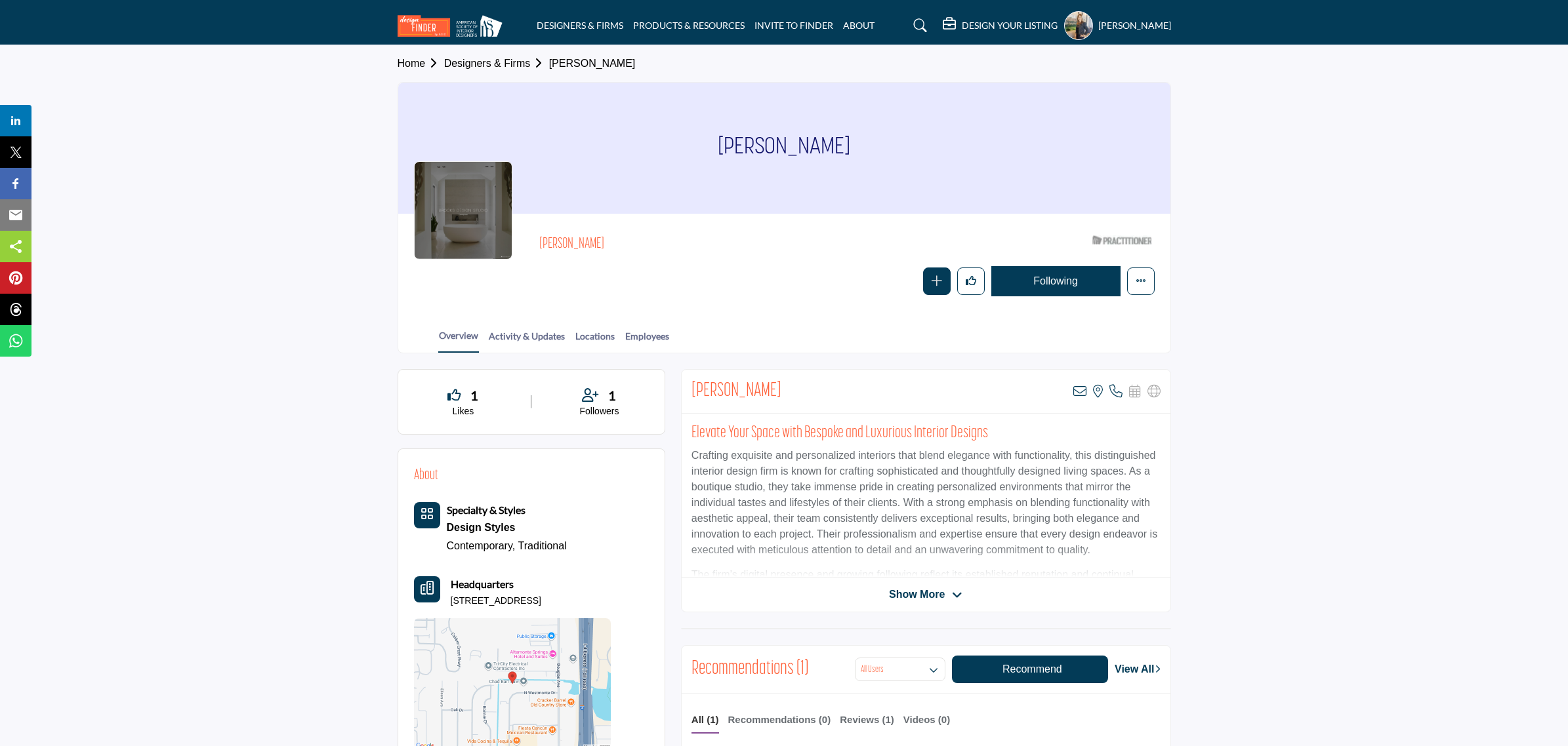
click at [518, 64] on link "Designers & Firms" at bounding box center [496, 63] width 105 height 11
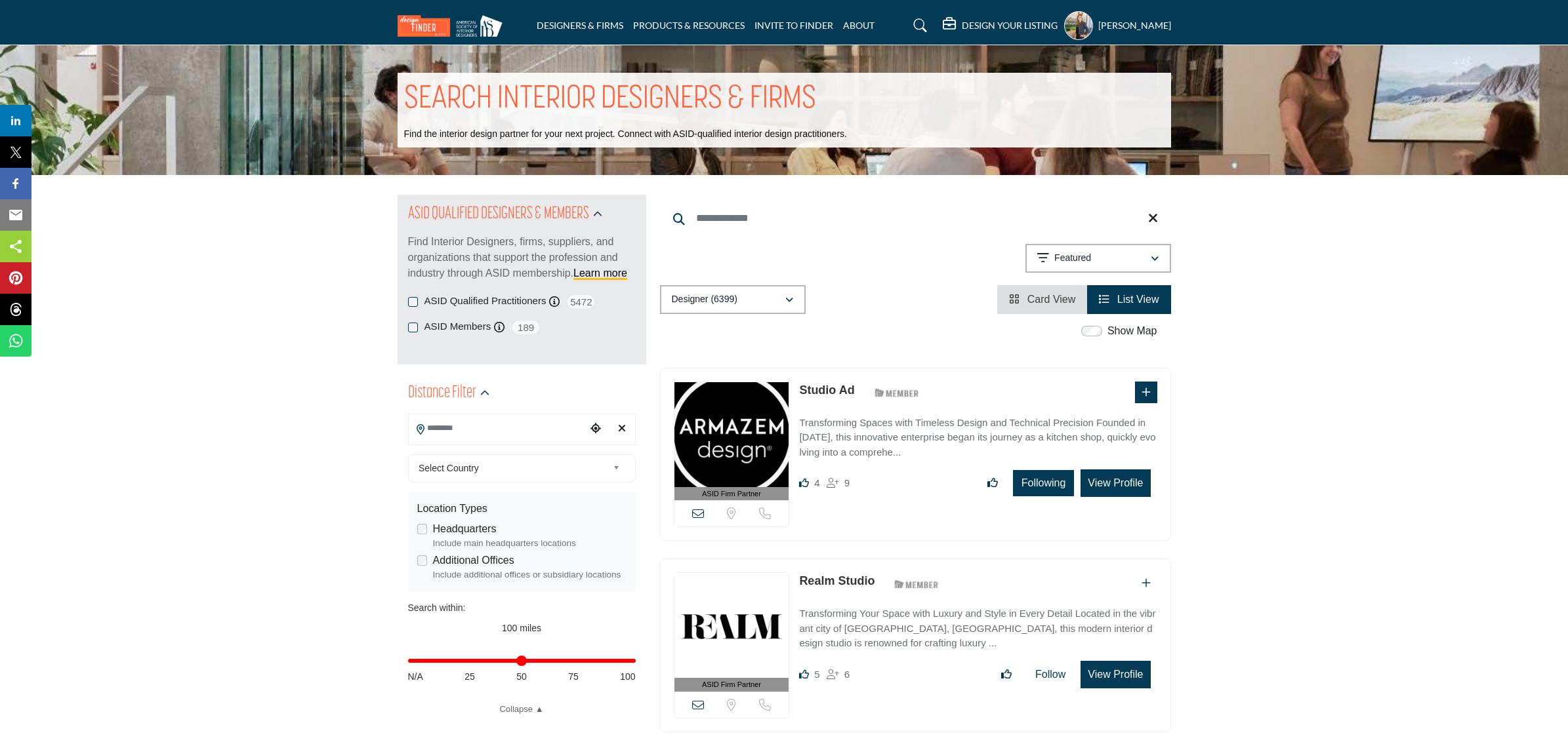
click at [999, 25] on h5 "DESIGN YOUR LISTING" at bounding box center [1009, 25] width 96 height 11
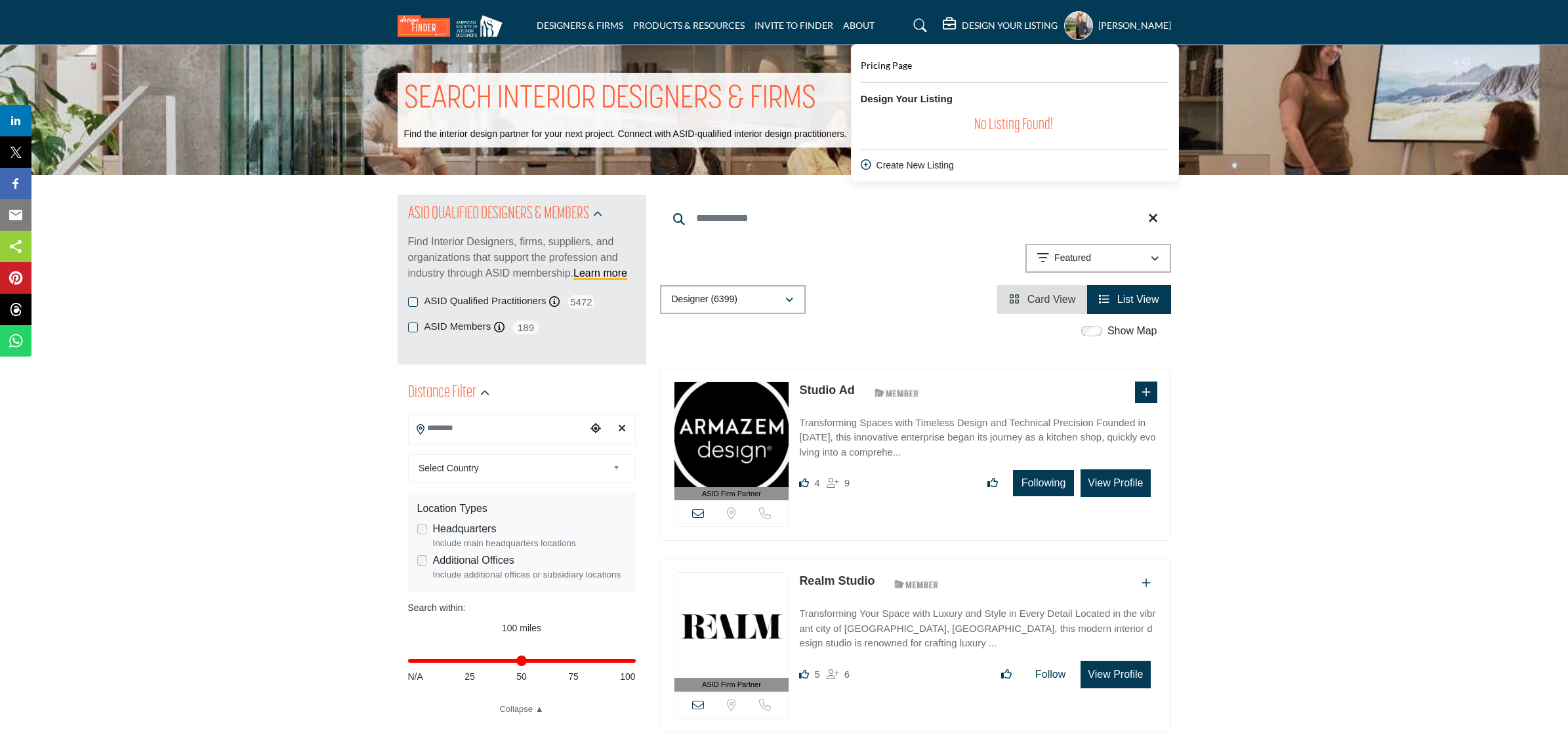
click at [889, 165] on div "Create New Listing" at bounding box center [1016, 166] width 309 height 14
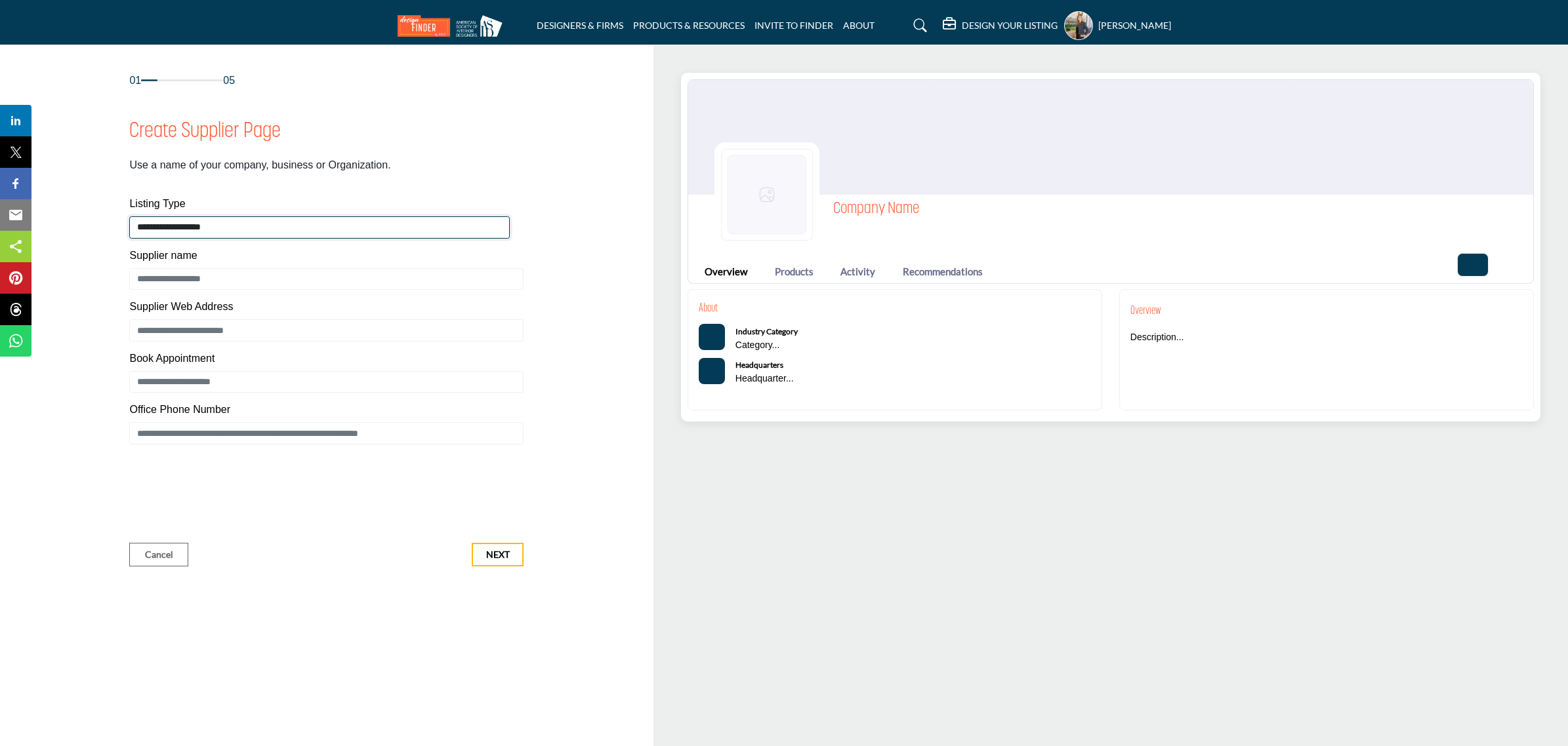
click at [155, 227] on select "**********" at bounding box center [319, 227] width 380 height 22
select select "**********"
click at [137, 216] on select "**********" at bounding box center [319, 227] width 380 height 22
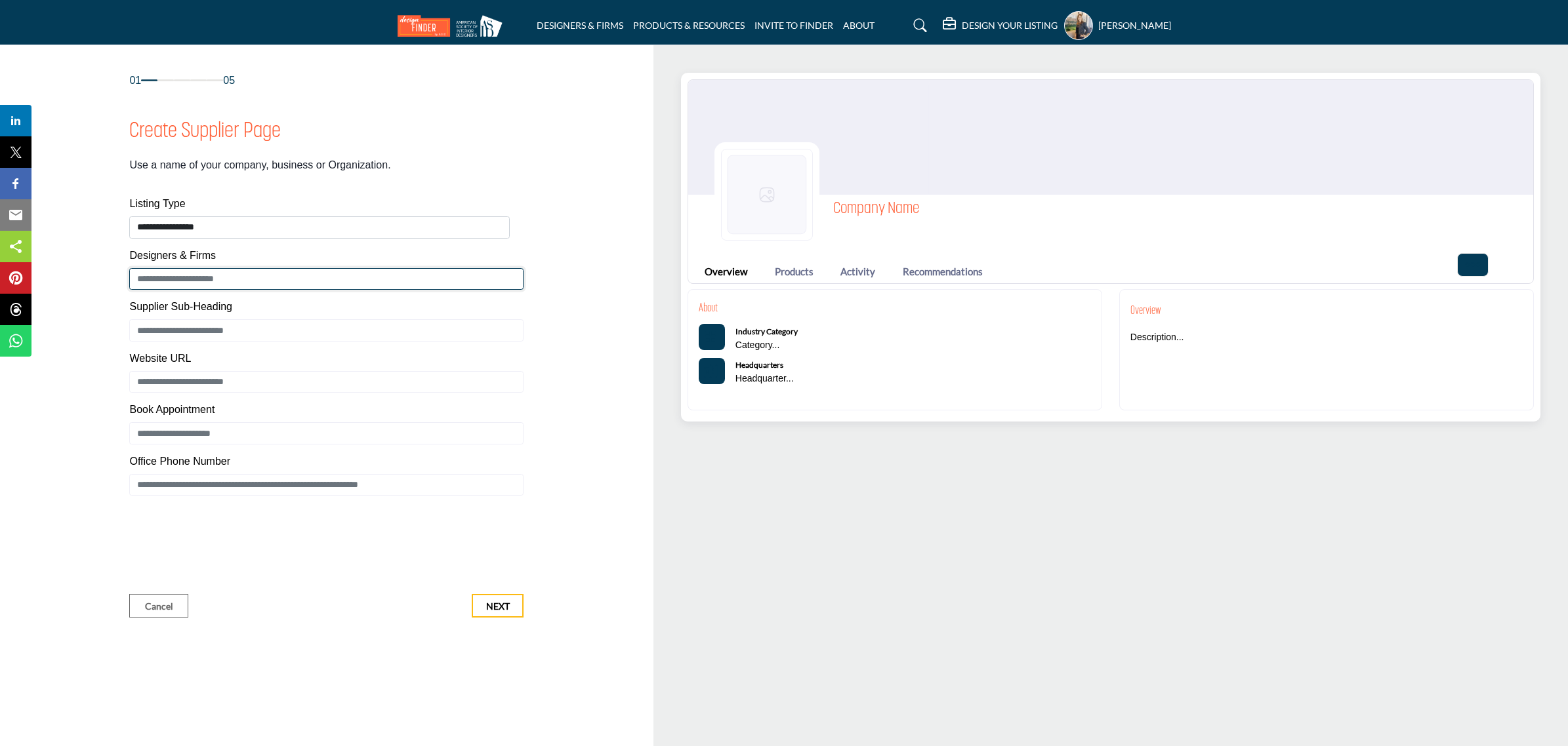
click at [145, 280] on input "Enter Supplier name" at bounding box center [326, 279] width 394 height 22
click at [572, 29] on link "DESIGNERS & FIRMS" at bounding box center [580, 25] width 86 height 11
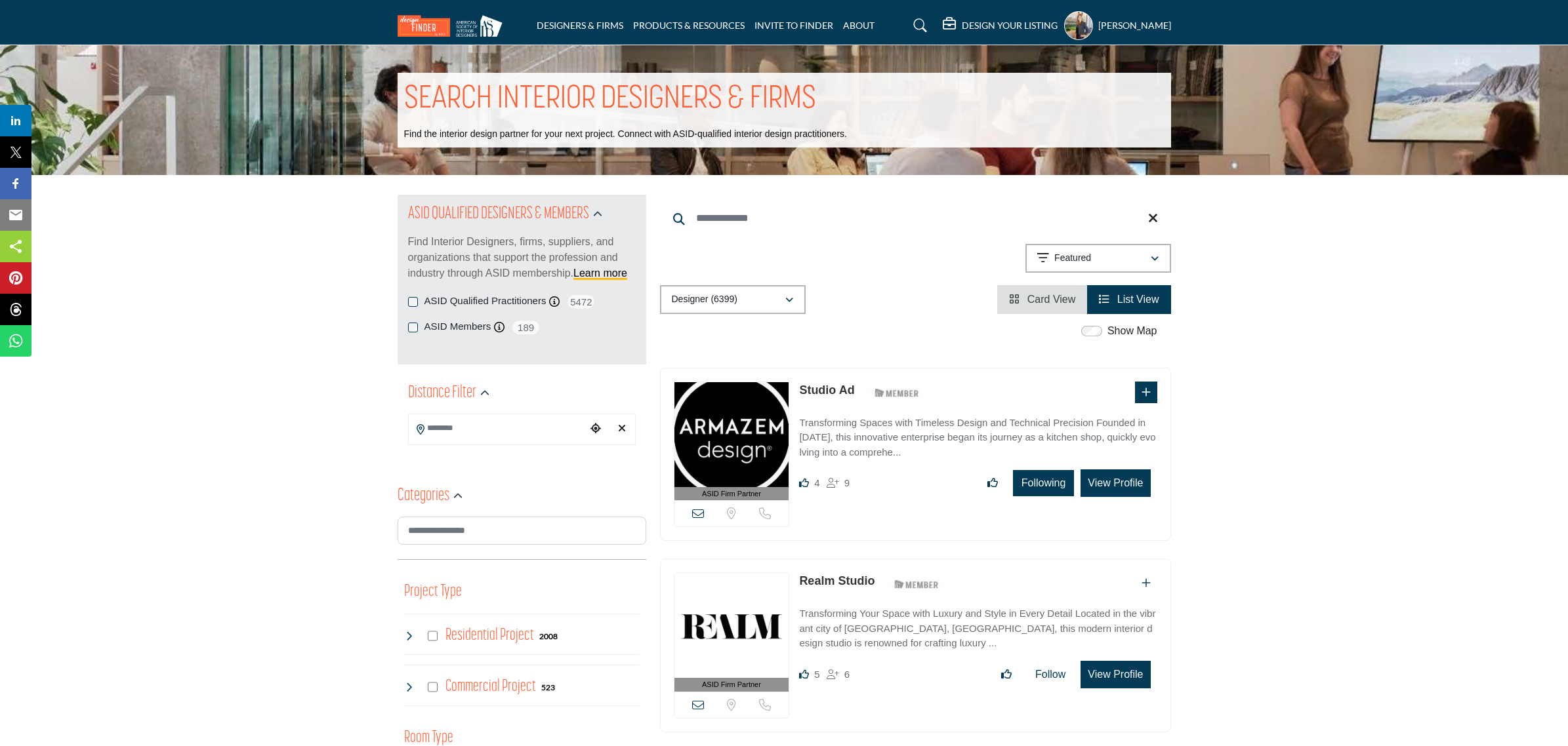
click at [467, 428] on input "Search Location" at bounding box center [497, 428] width 177 height 26
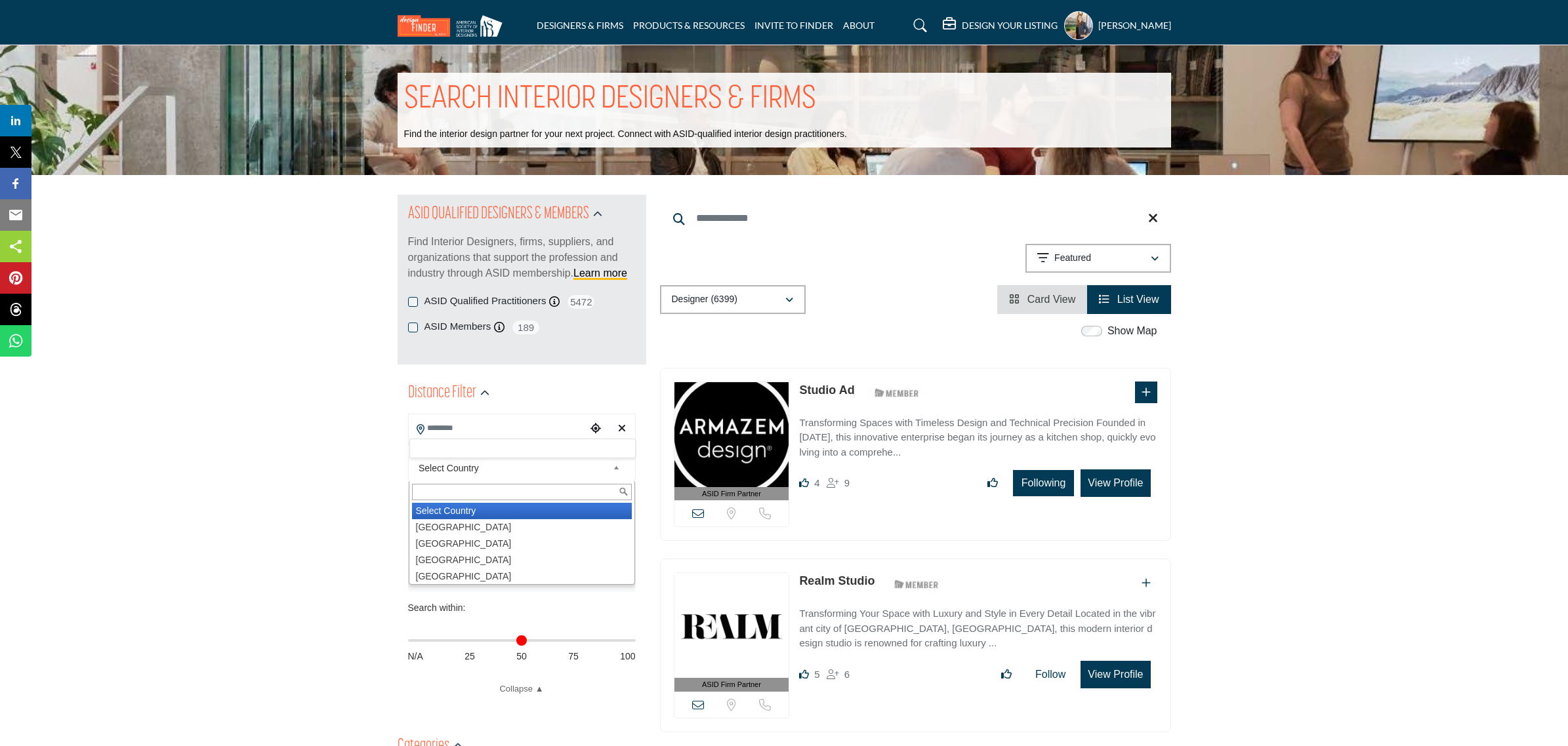
click at [457, 469] on span "Select Country" at bounding box center [513, 468] width 189 height 16
click at [447, 526] on li "United States" at bounding box center [521, 527] width 220 height 17
type input "***"
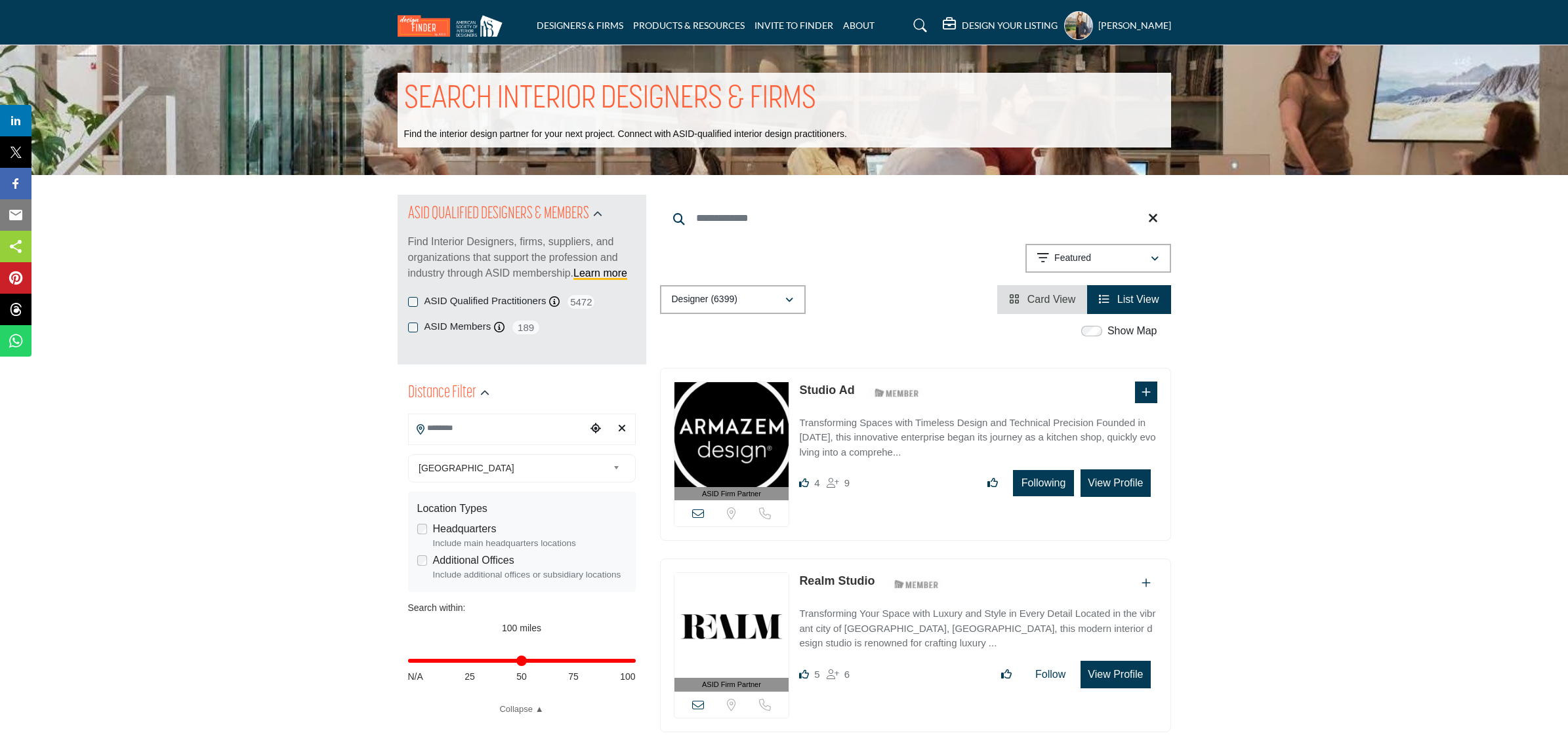
click at [483, 433] on input "Search Location" at bounding box center [497, 428] width 177 height 26
click at [464, 429] on input "Search Location" at bounding box center [497, 428] width 177 height 26
type input "**********"
click at [599, 429] on icon "Choose your current location" at bounding box center [596, 429] width 11 height 11
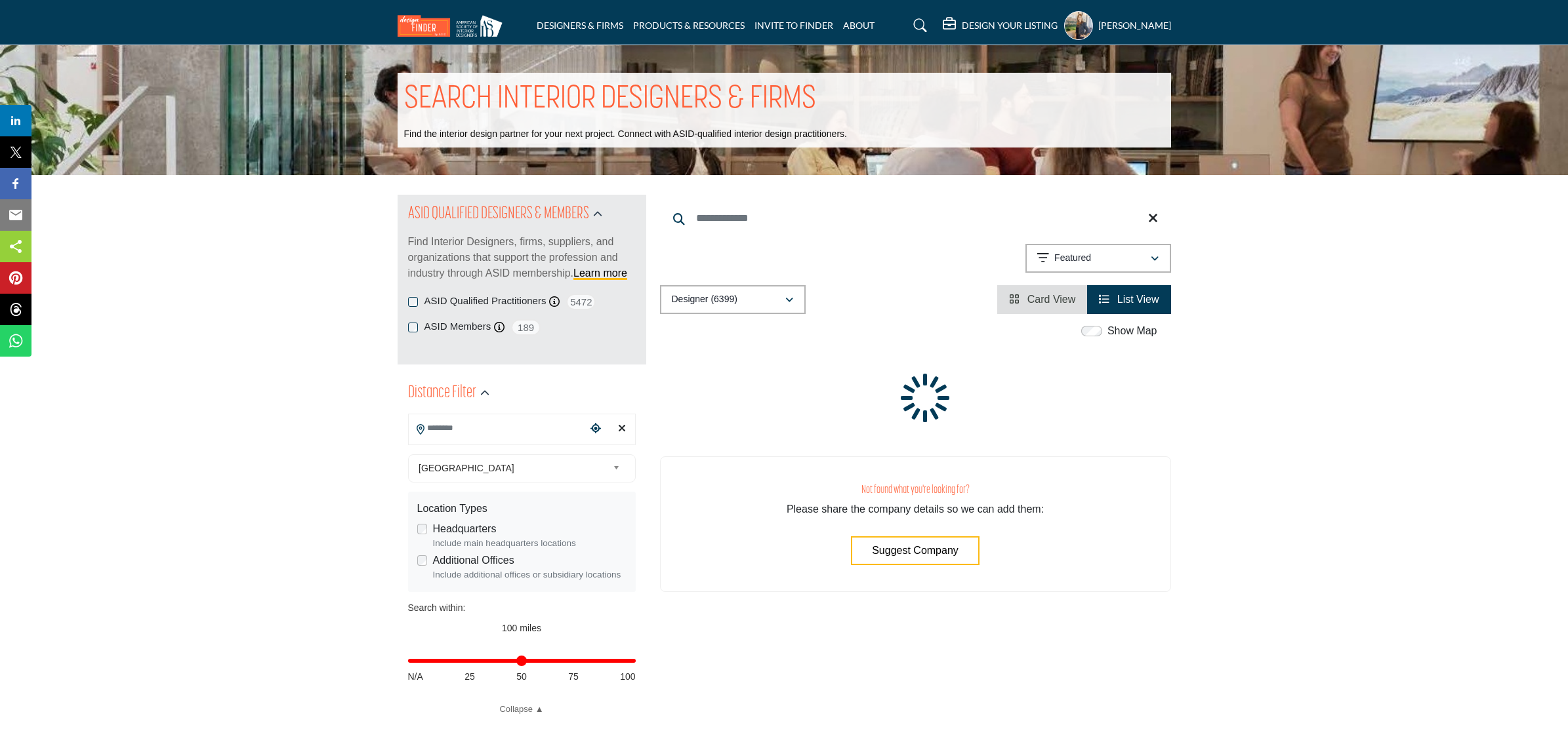
type input "**********"
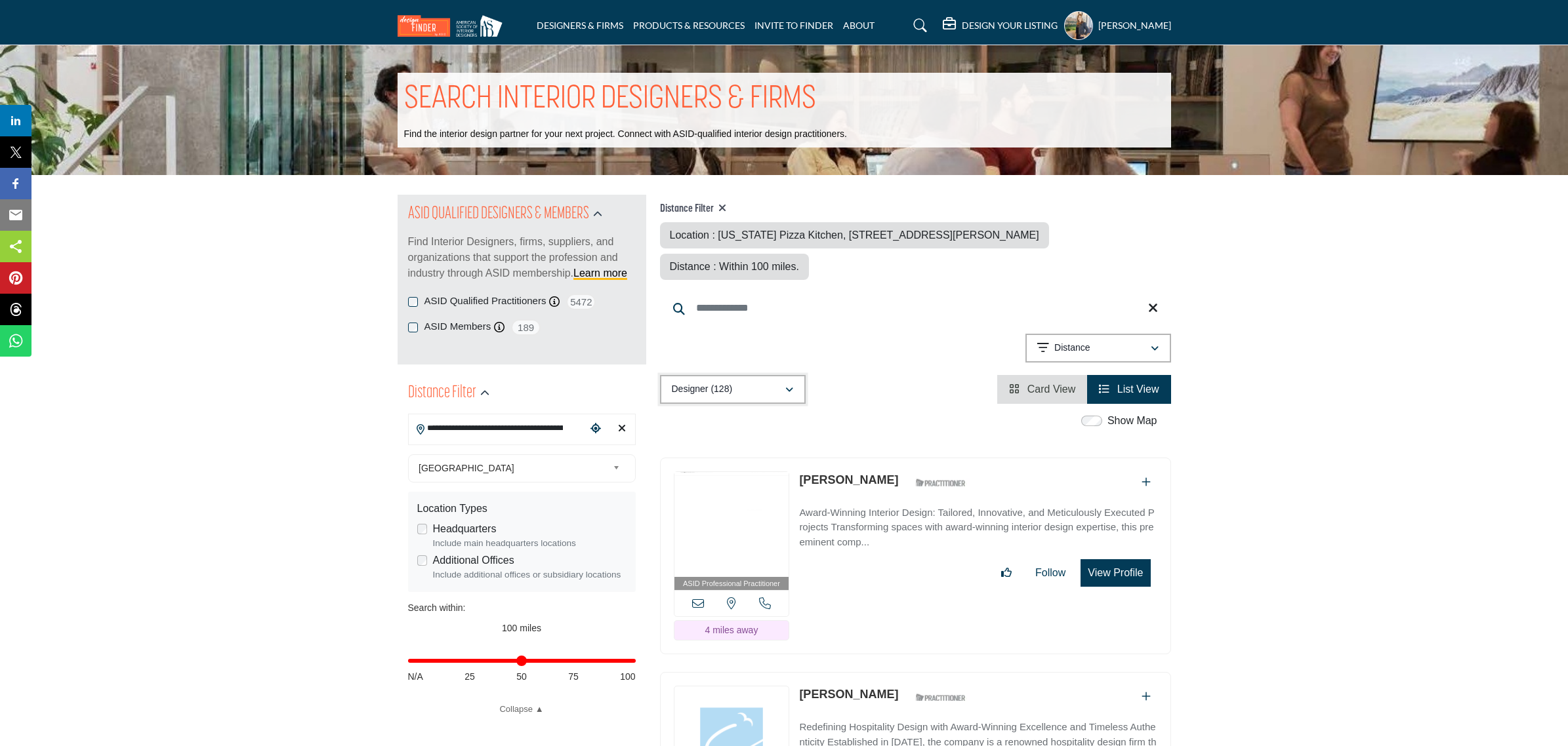
click at [794, 382] on button "Designer (128)" at bounding box center [732, 389] width 146 height 29
click at [764, 456] on div "Designer (128)" at bounding box center [732, 453] width 137 height 29
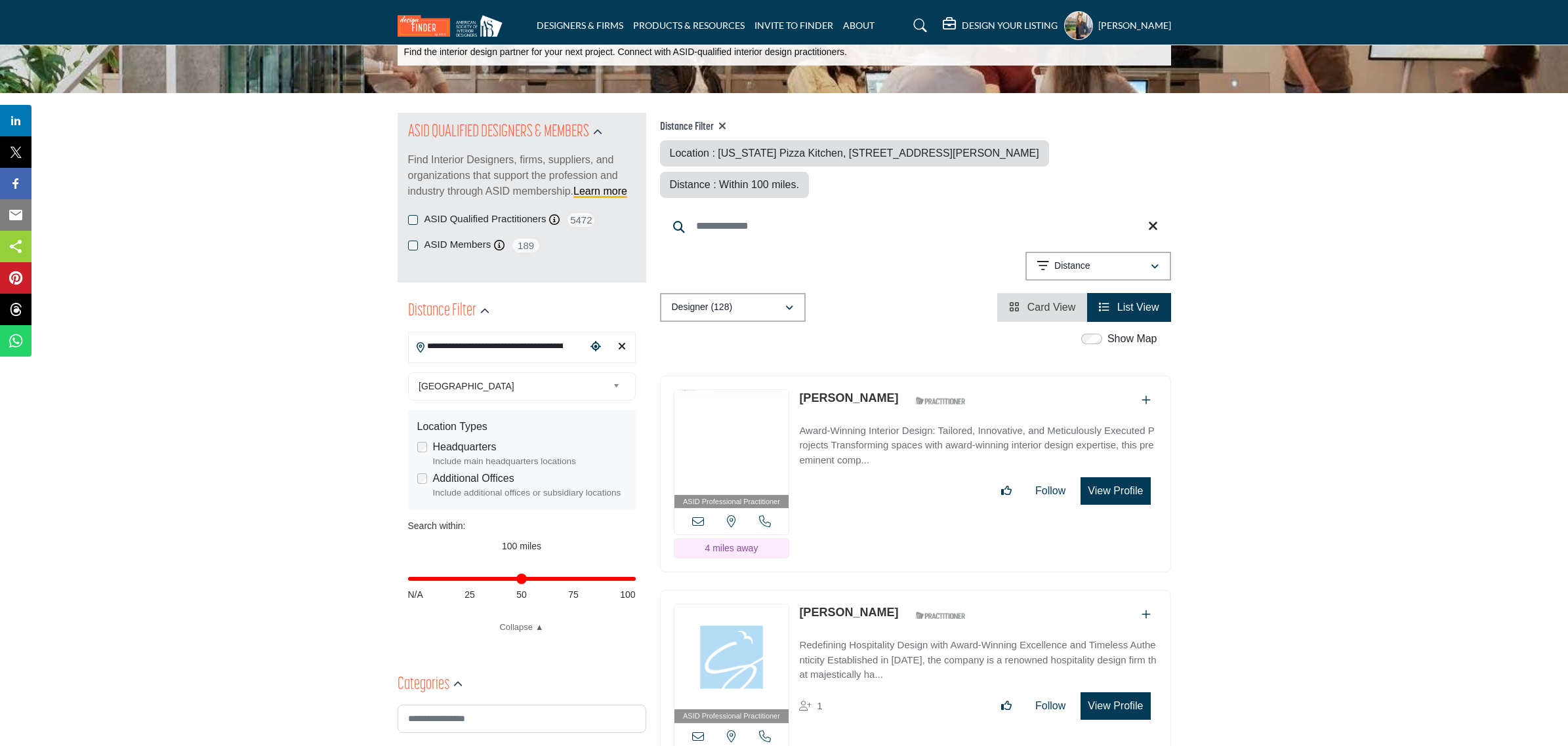
scroll to position [164, 0]
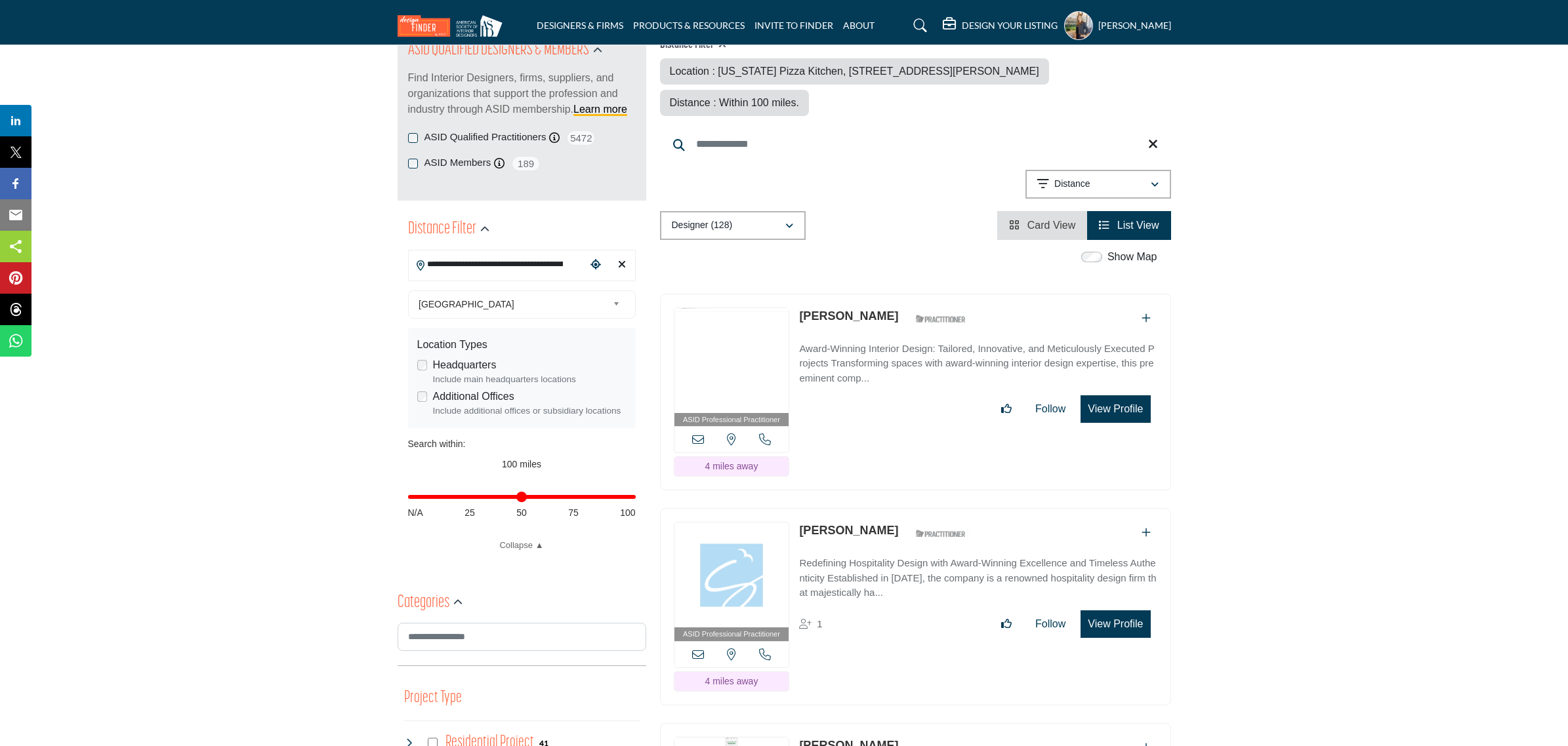
click at [897, 382] on p "Award-Winning Interior Design: Tailored, Innovative, and Meticulously Executed …" at bounding box center [978, 363] width 357 height 45
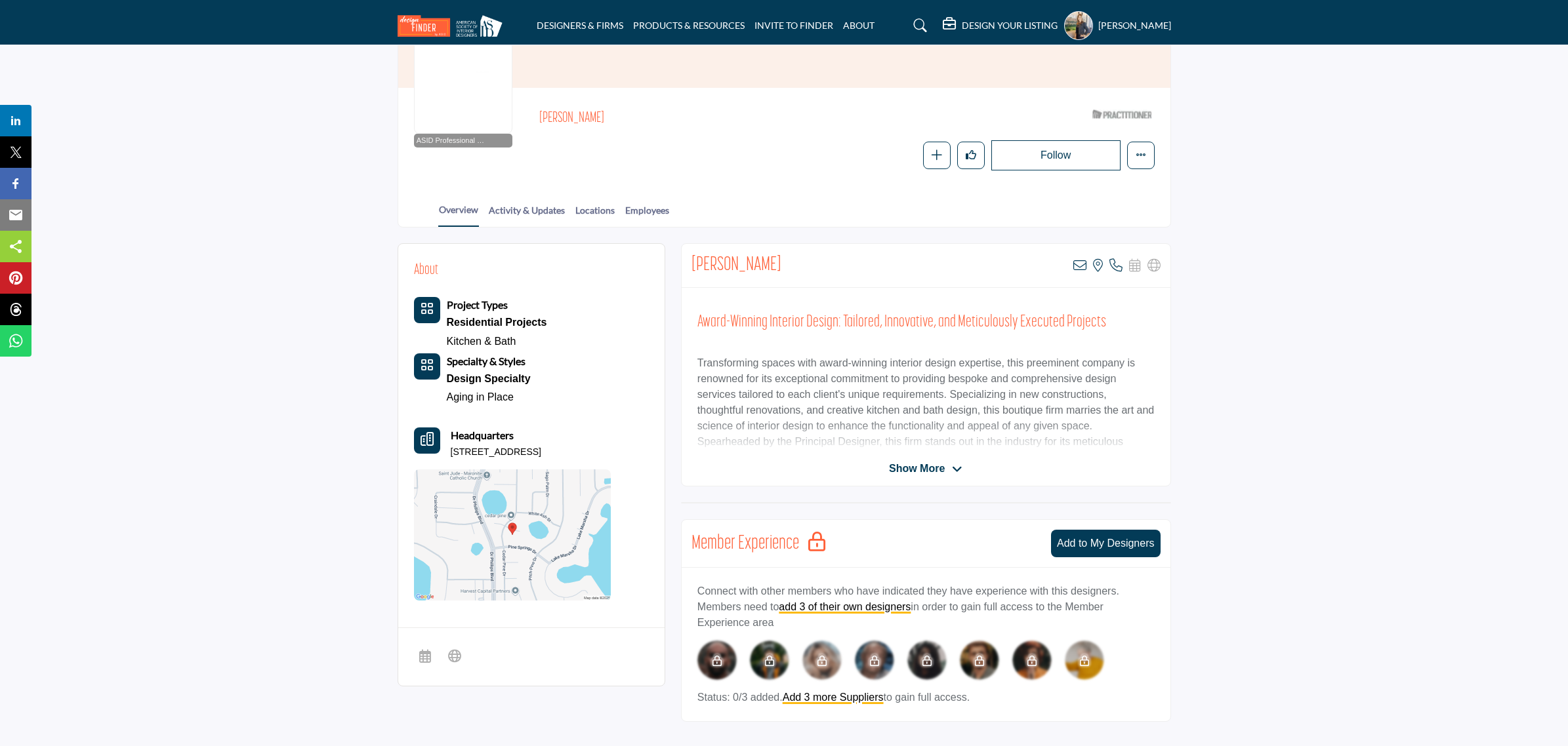
scroll to position [164, 0]
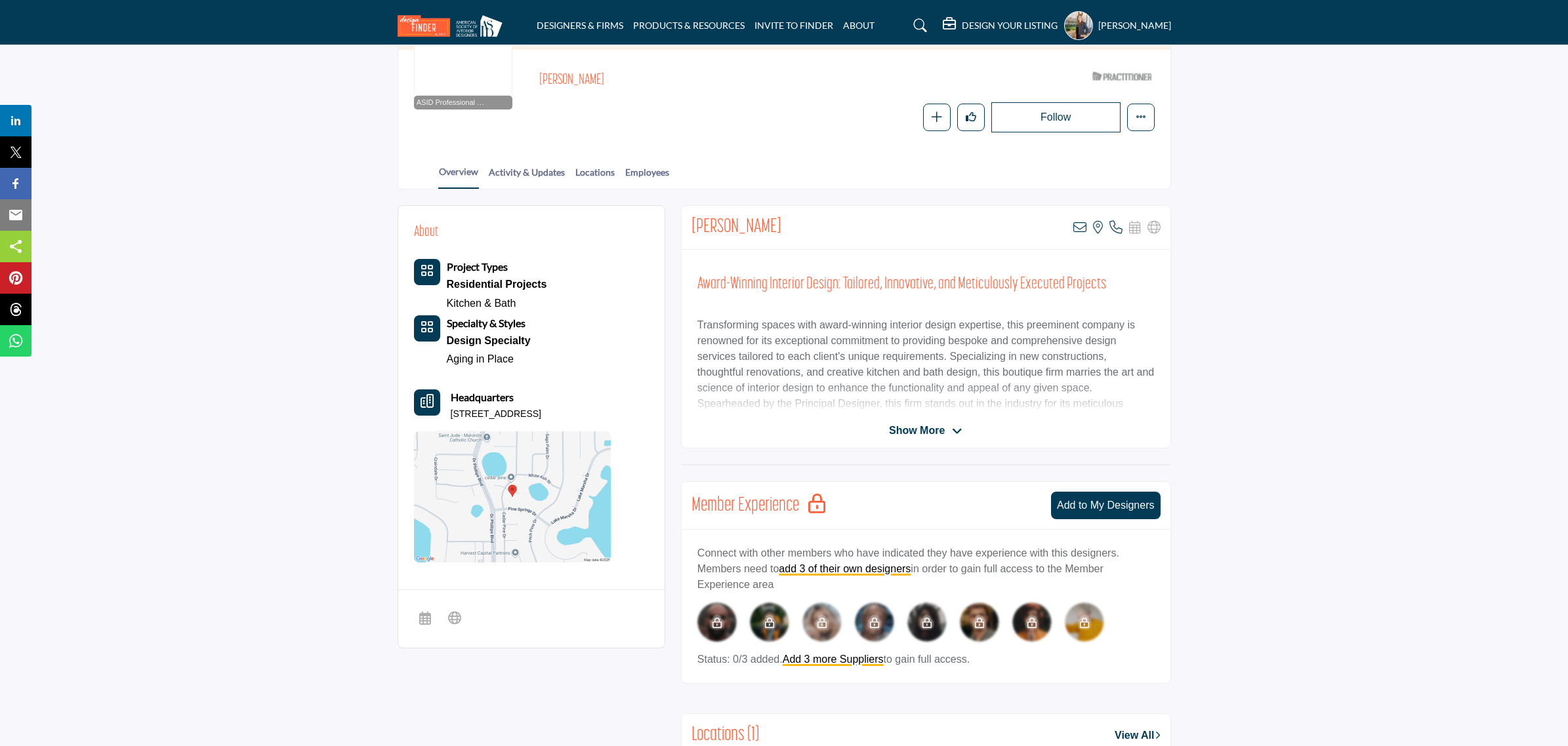
click at [922, 431] on span "Show More" at bounding box center [917, 431] width 56 height 16
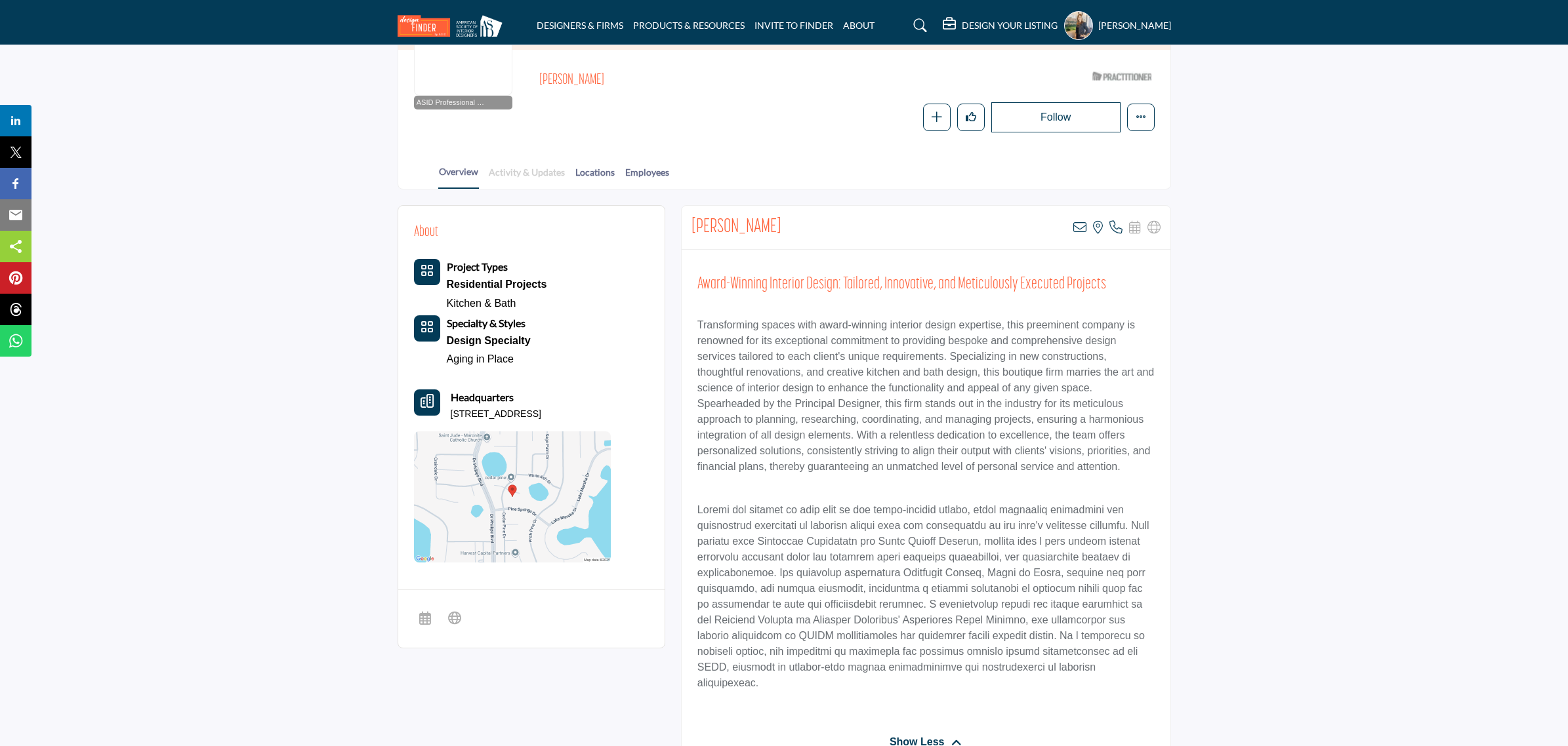
click at [529, 171] on link "Activity & Updates" at bounding box center [527, 176] width 78 height 23
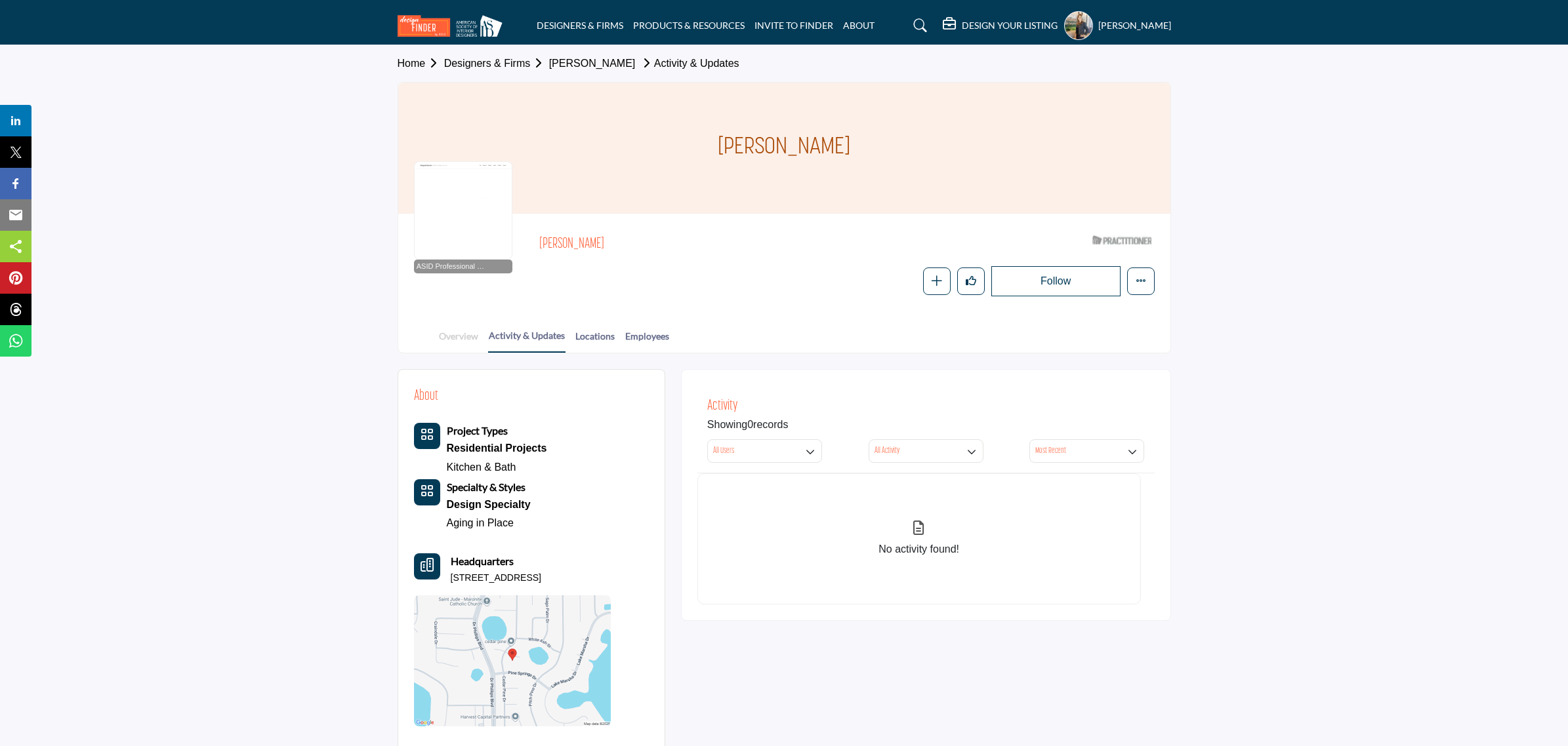
click at [461, 339] on link "Overview" at bounding box center [459, 340] width 41 height 23
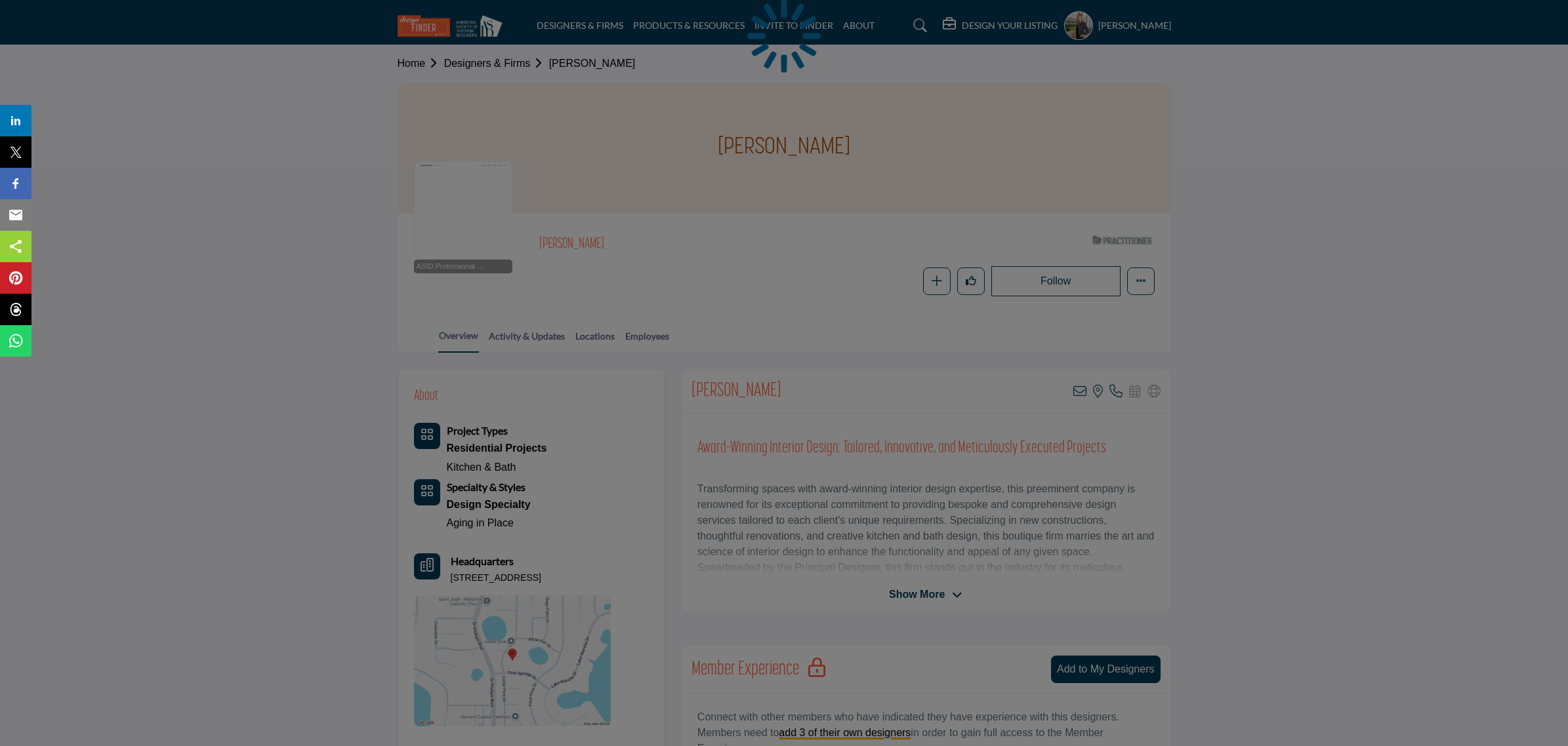
click at [476, 623] on div at bounding box center [784, 373] width 1568 height 746
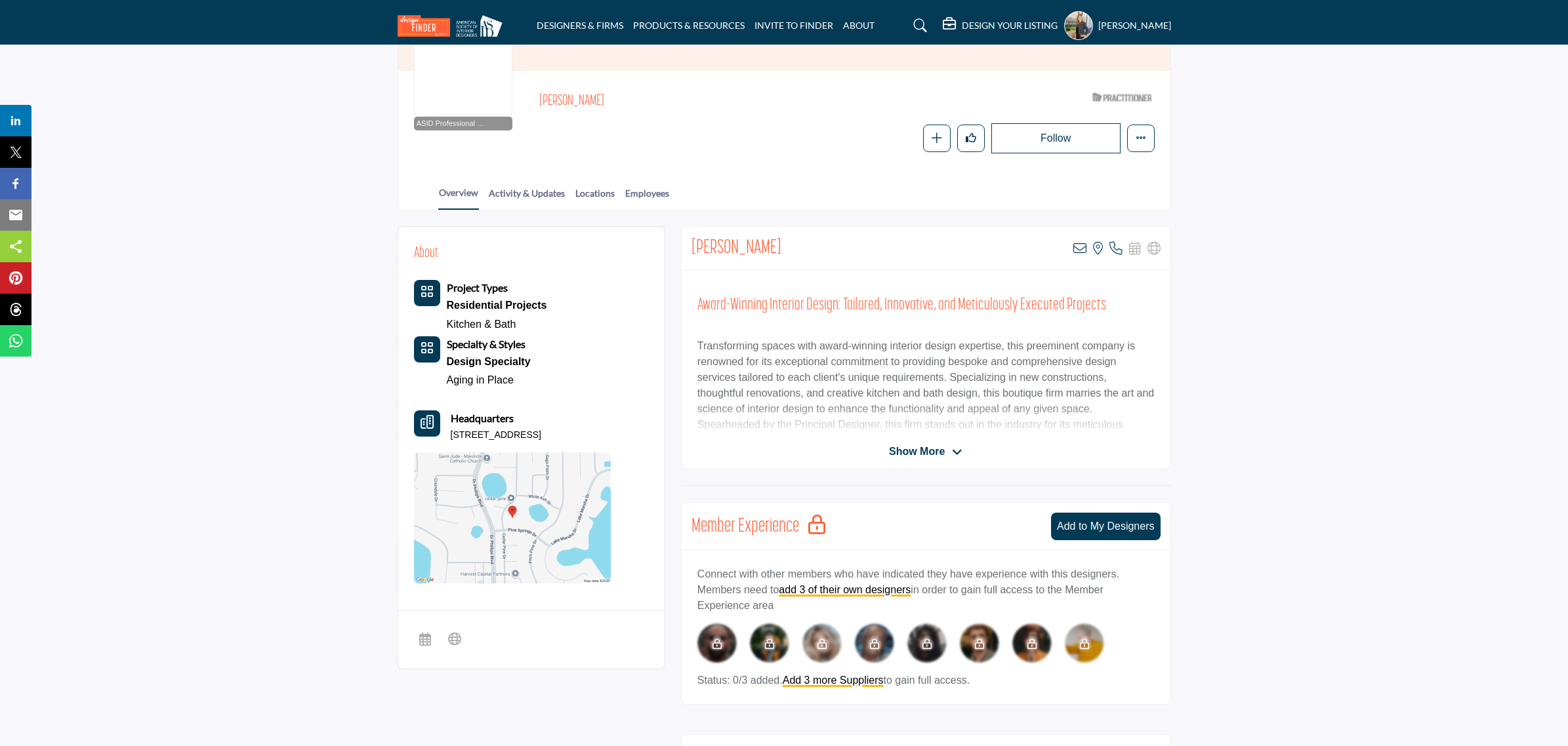
scroll to position [164, 0]
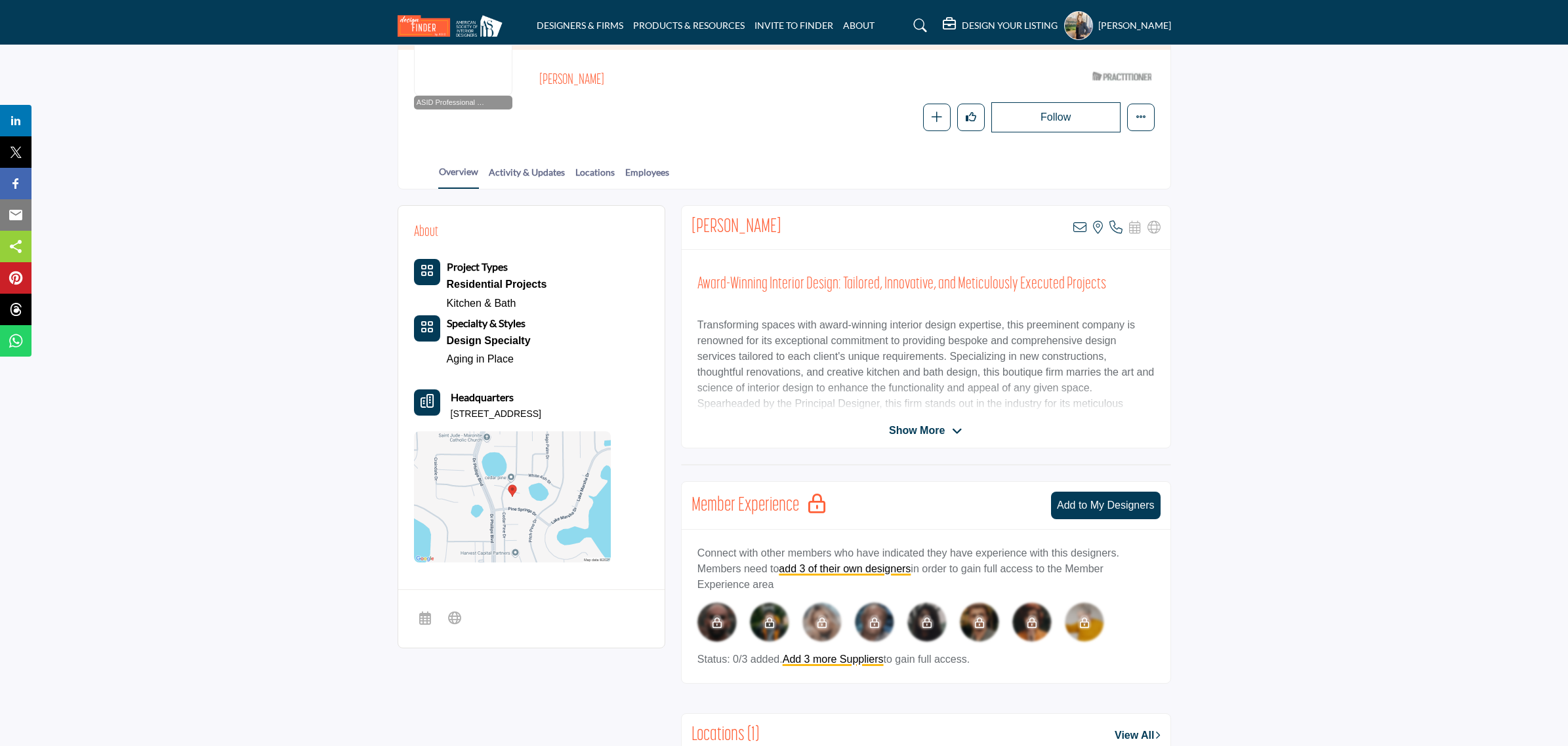
click at [502, 461] on img at bounding box center [512, 496] width 197 height 131
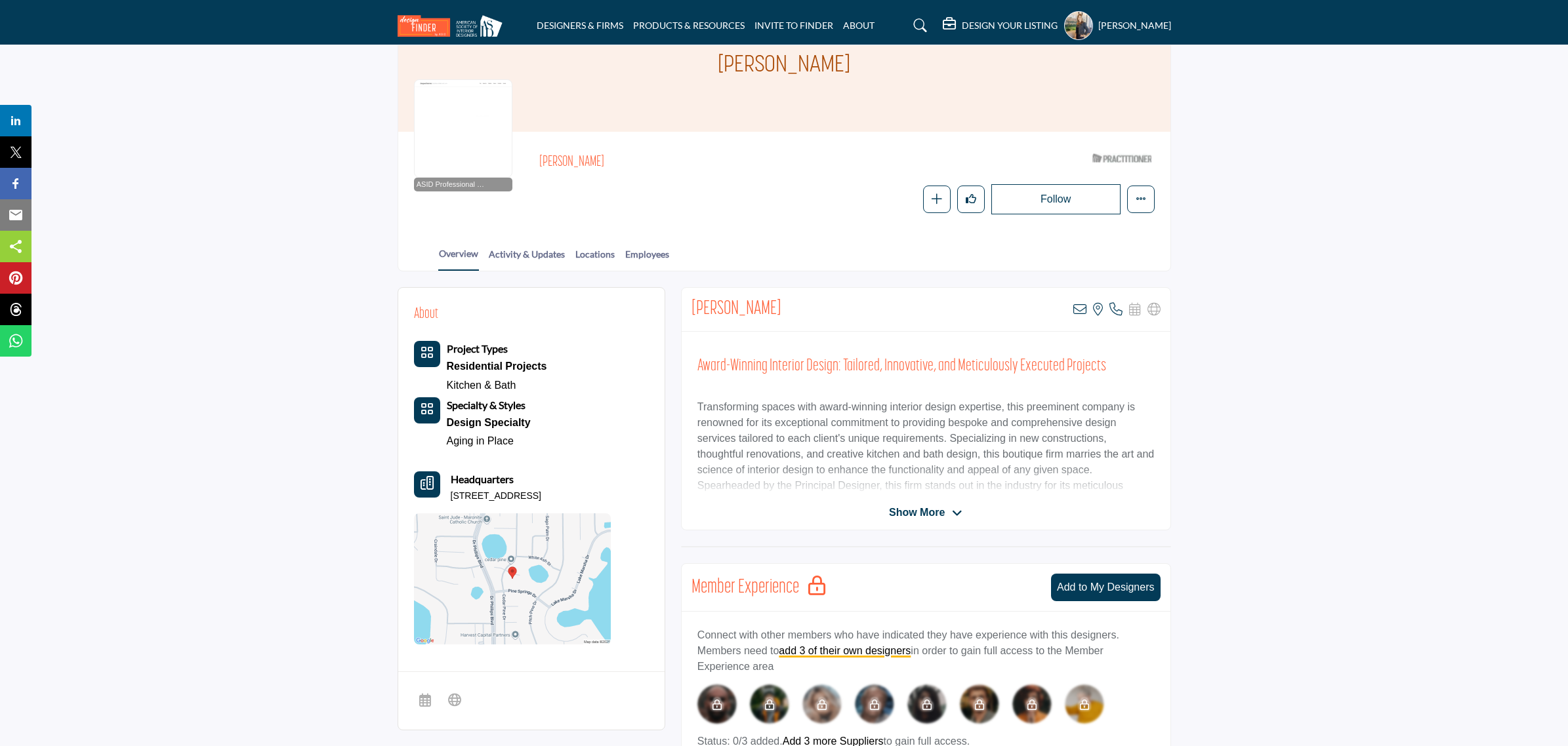
click at [1056, 195] on button "Follow" at bounding box center [1056, 199] width 129 height 30
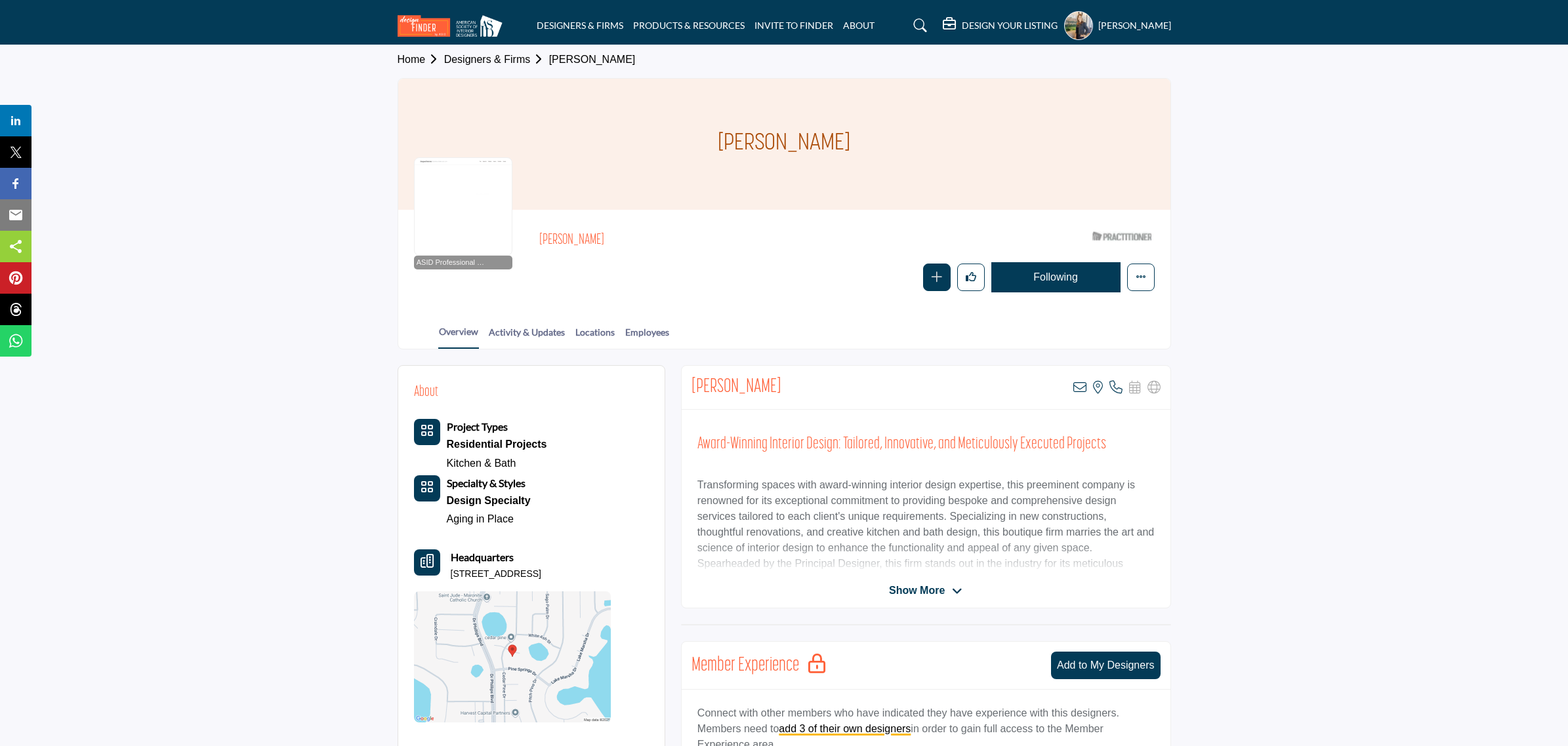
scroll to position [0, 0]
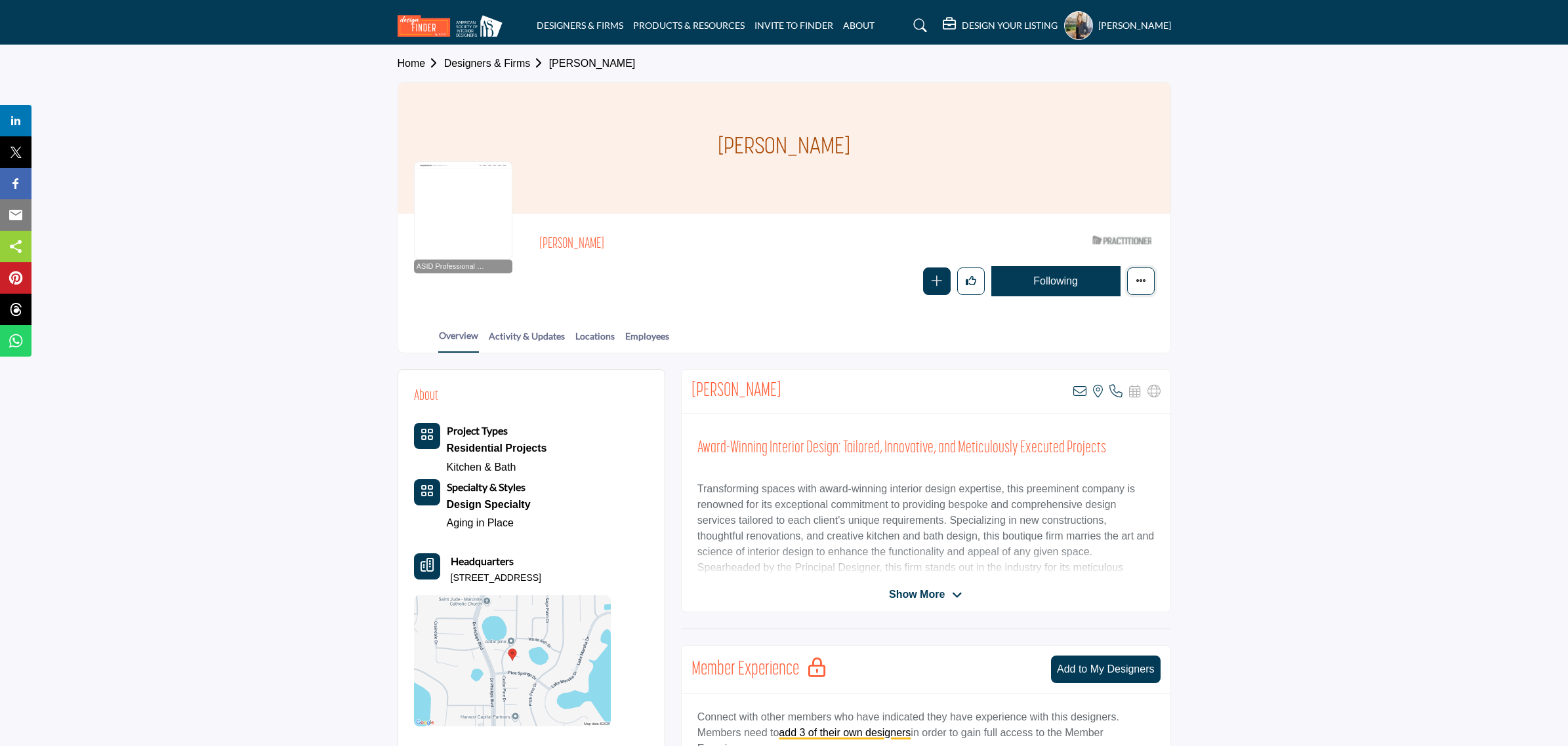
click at [1133, 278] on button "More details" at bounding box center [1141, 280] width 27 height 27
click at [1188, 369] on span "Add to My Suppliers" at bounding box center [1211, 369] width 83 height 14
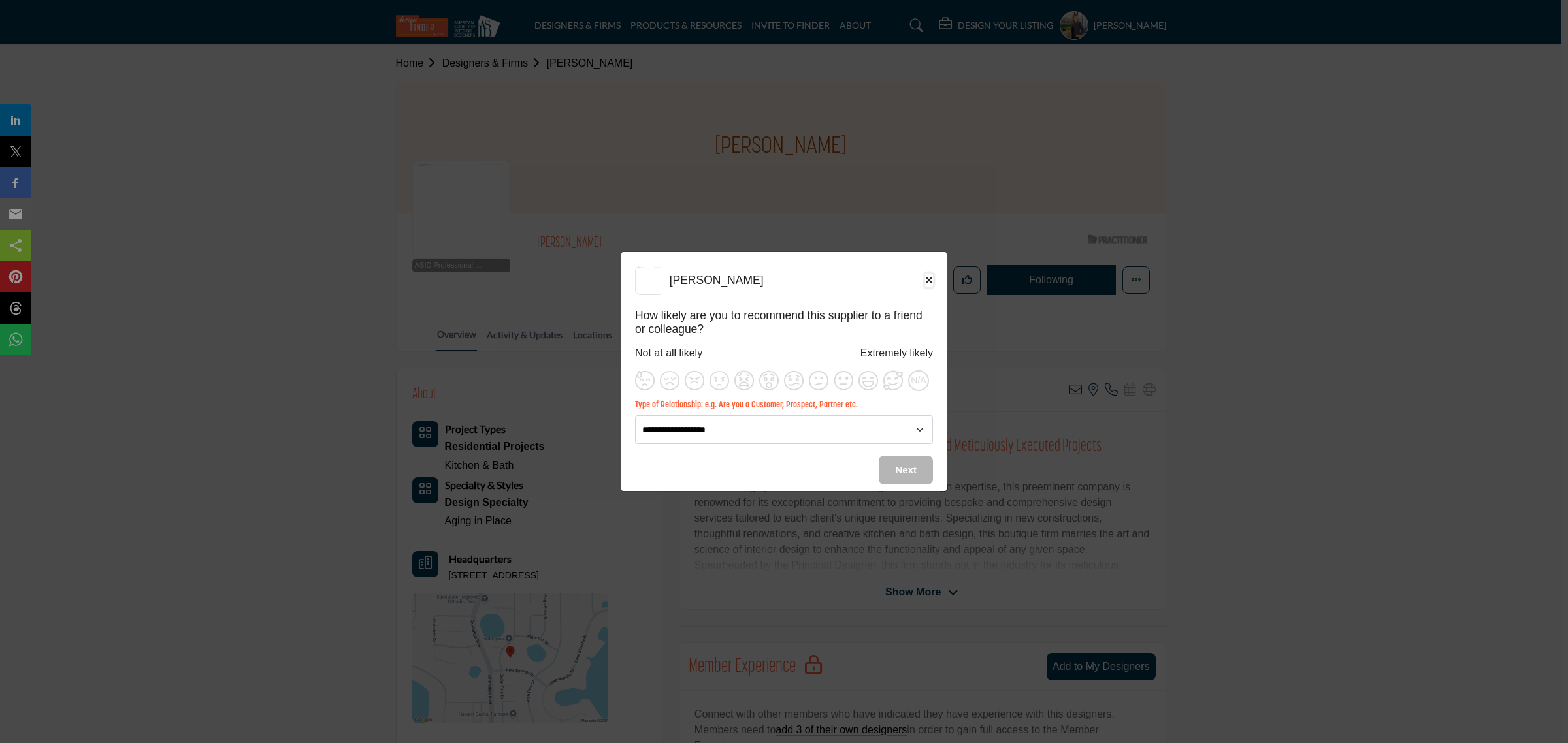
click at [931, 282] on icon "Close" at bounding box center [929, 280] width 8 height 11
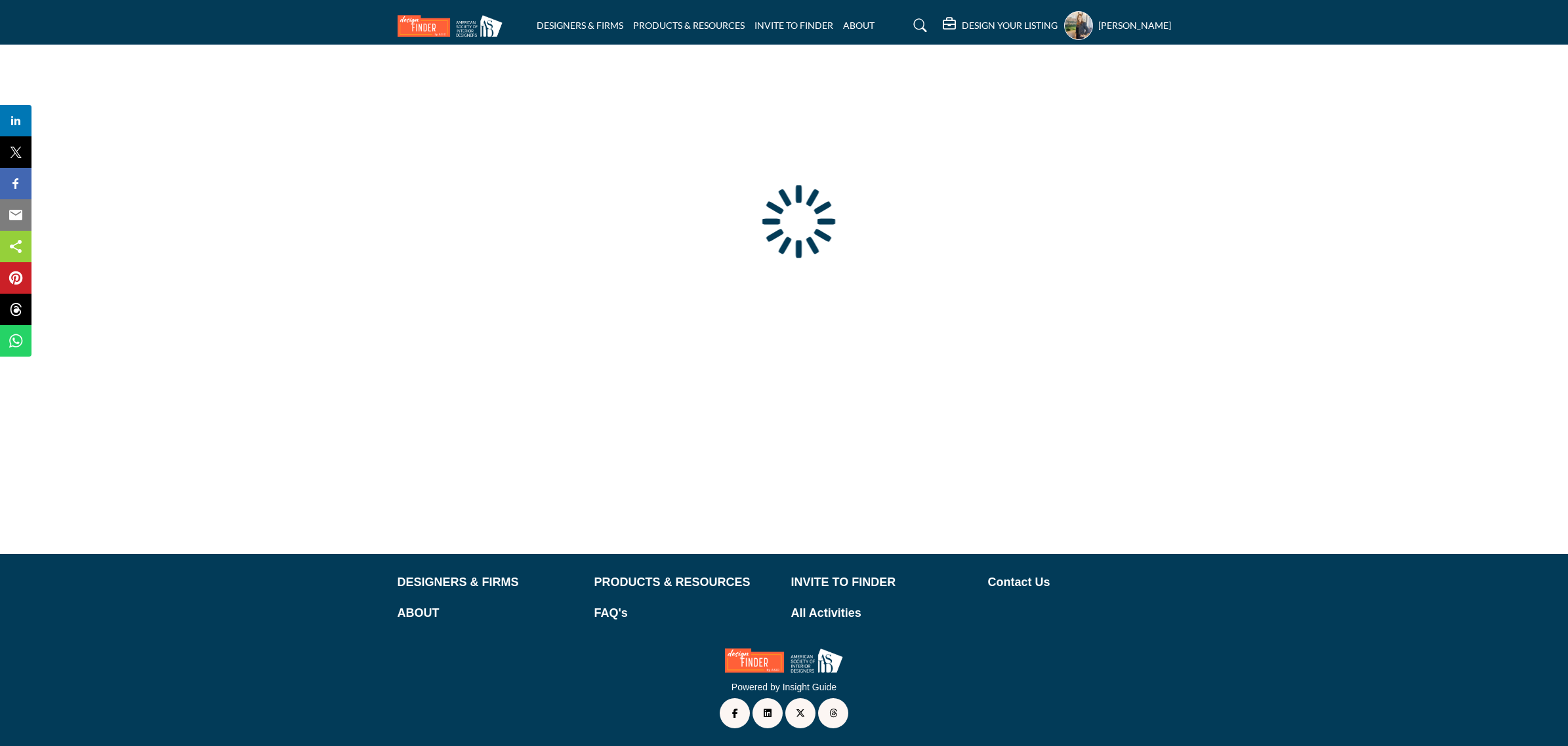
type input "**********"
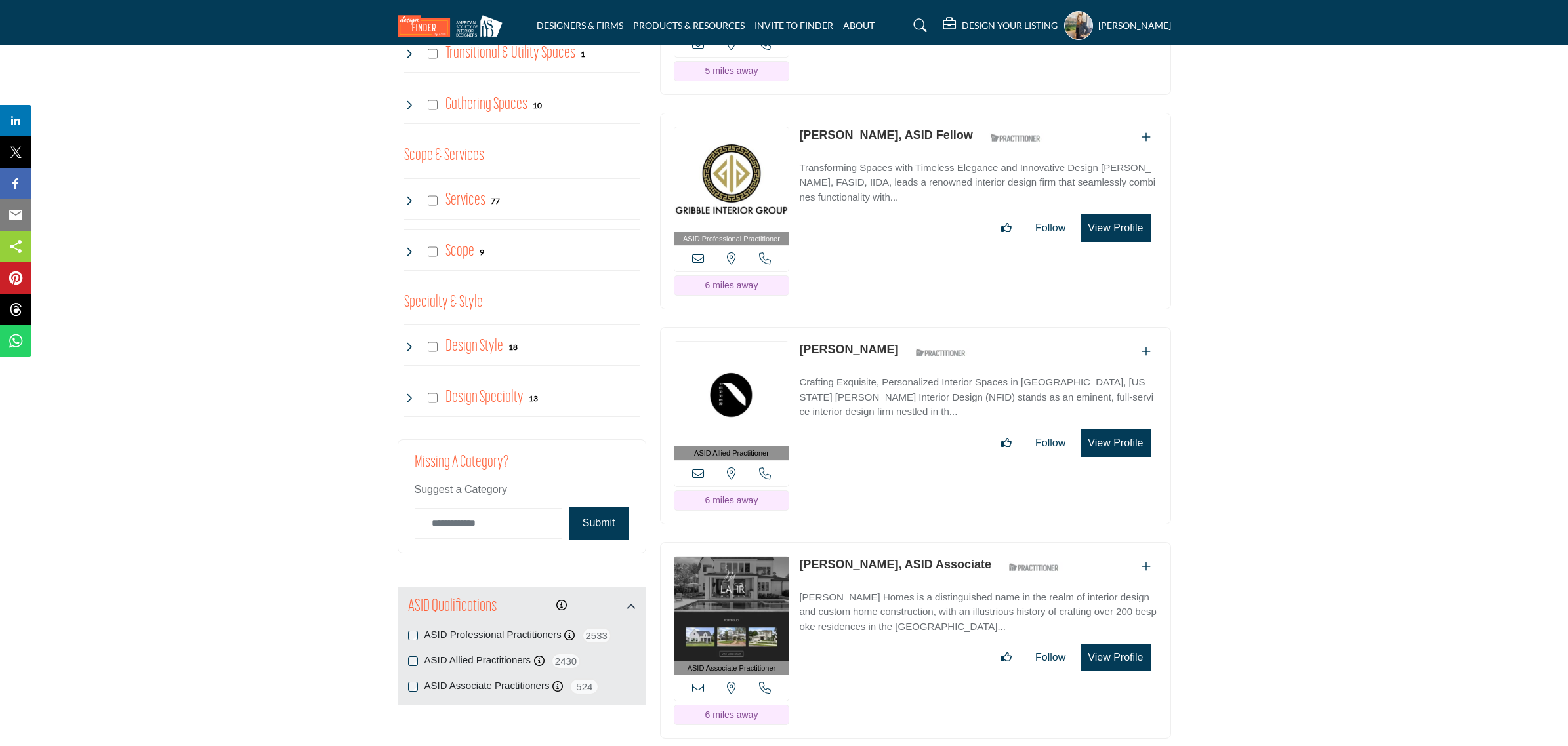
scroll to position [1229, 0]
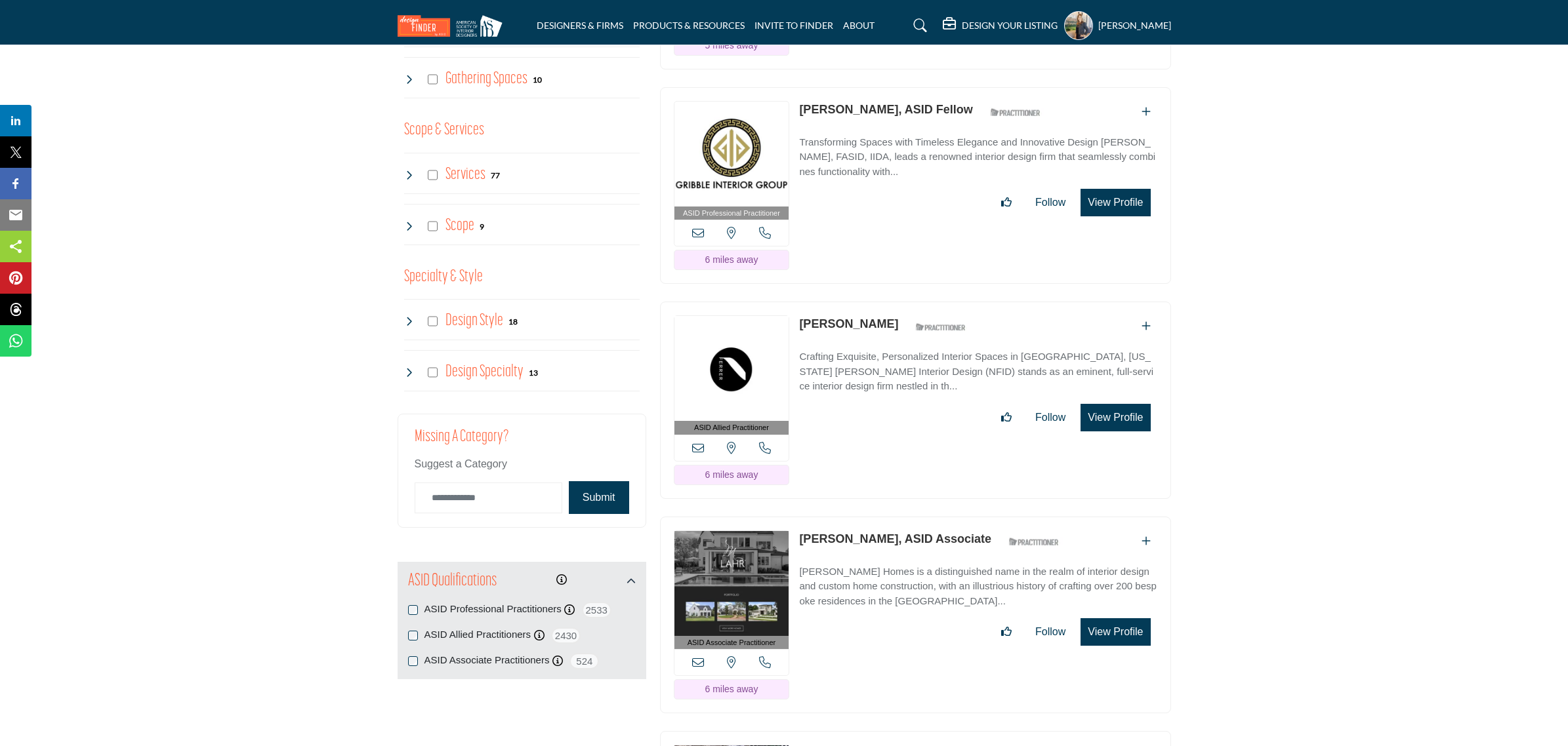
click at [907, 564] on link "M. Lahr Homes is a distinguished name in the realm of interior design and custo…" at bounding box center [978, 582] width 357 height 52
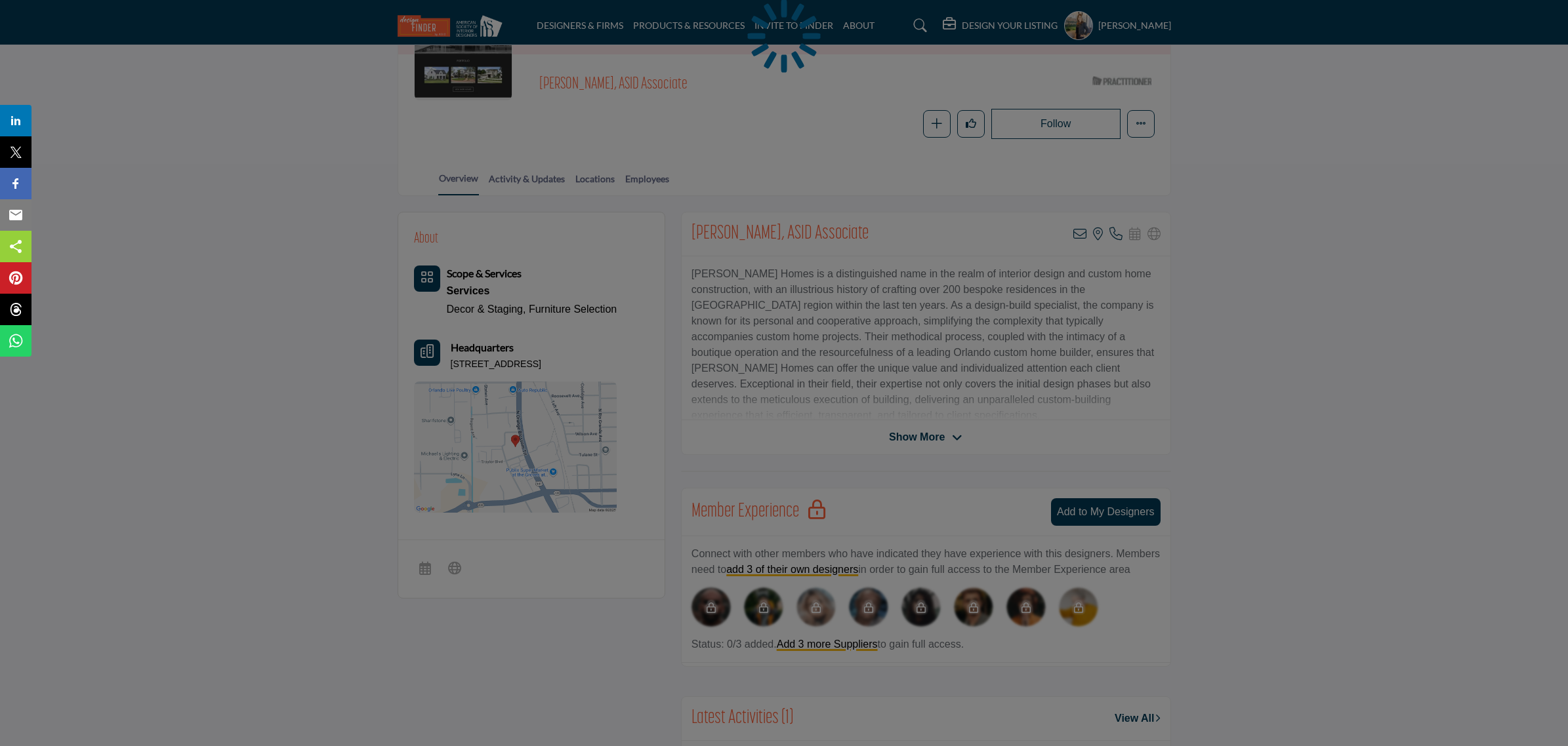
scroll to position [164, 0]
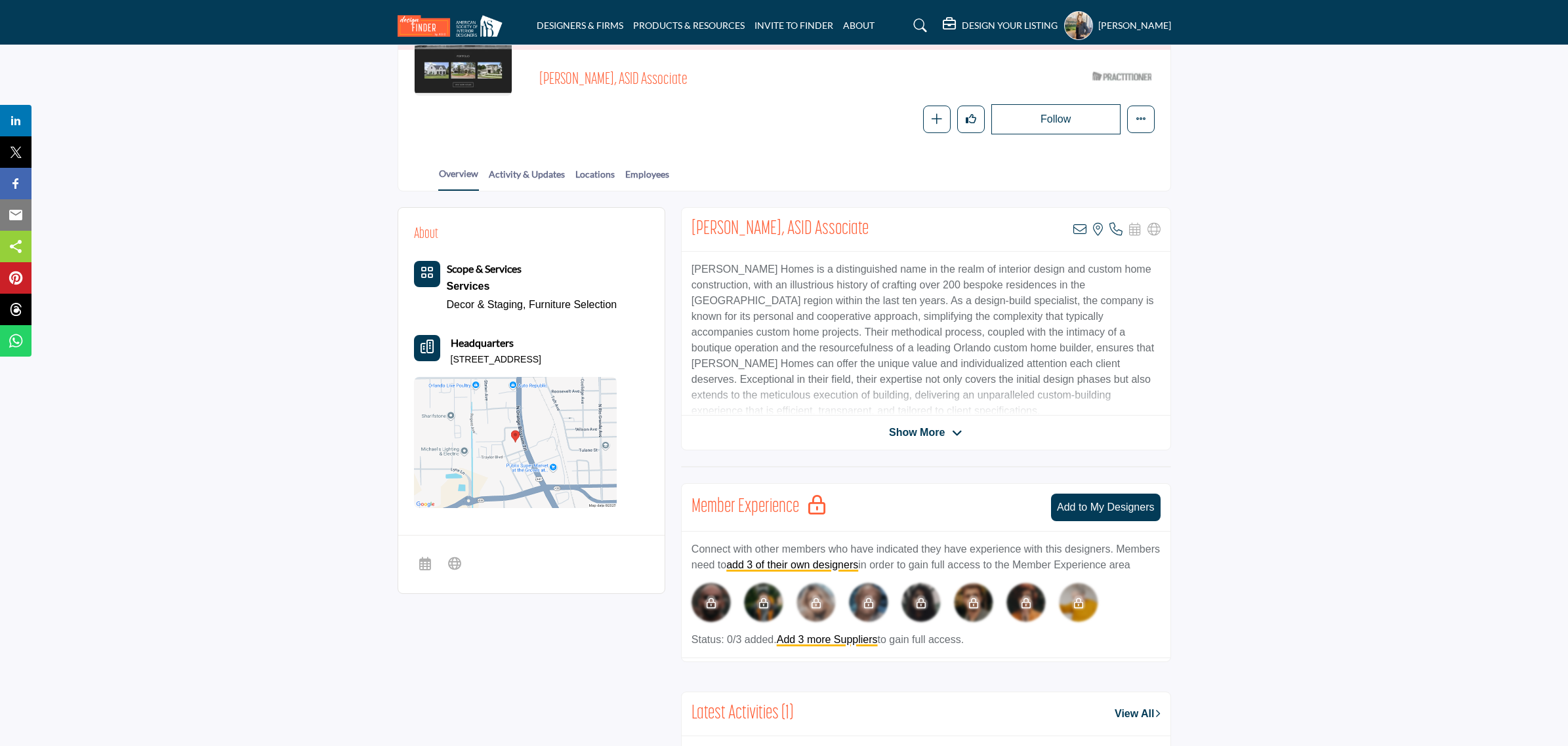
click at [928, 431] on span "Show More" at bounding box center [917, 433] width 56 height 16
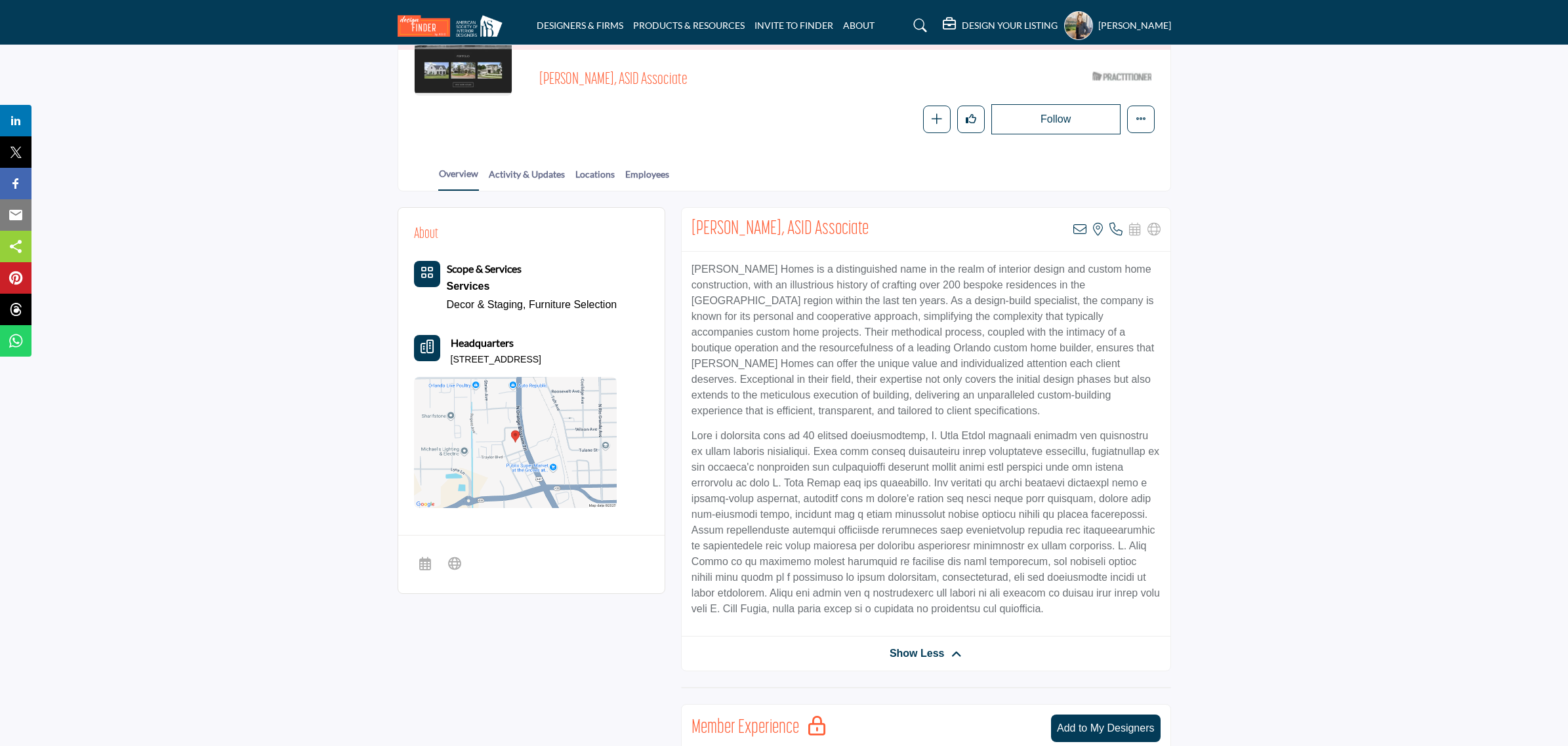
scroll to position [0, 0]
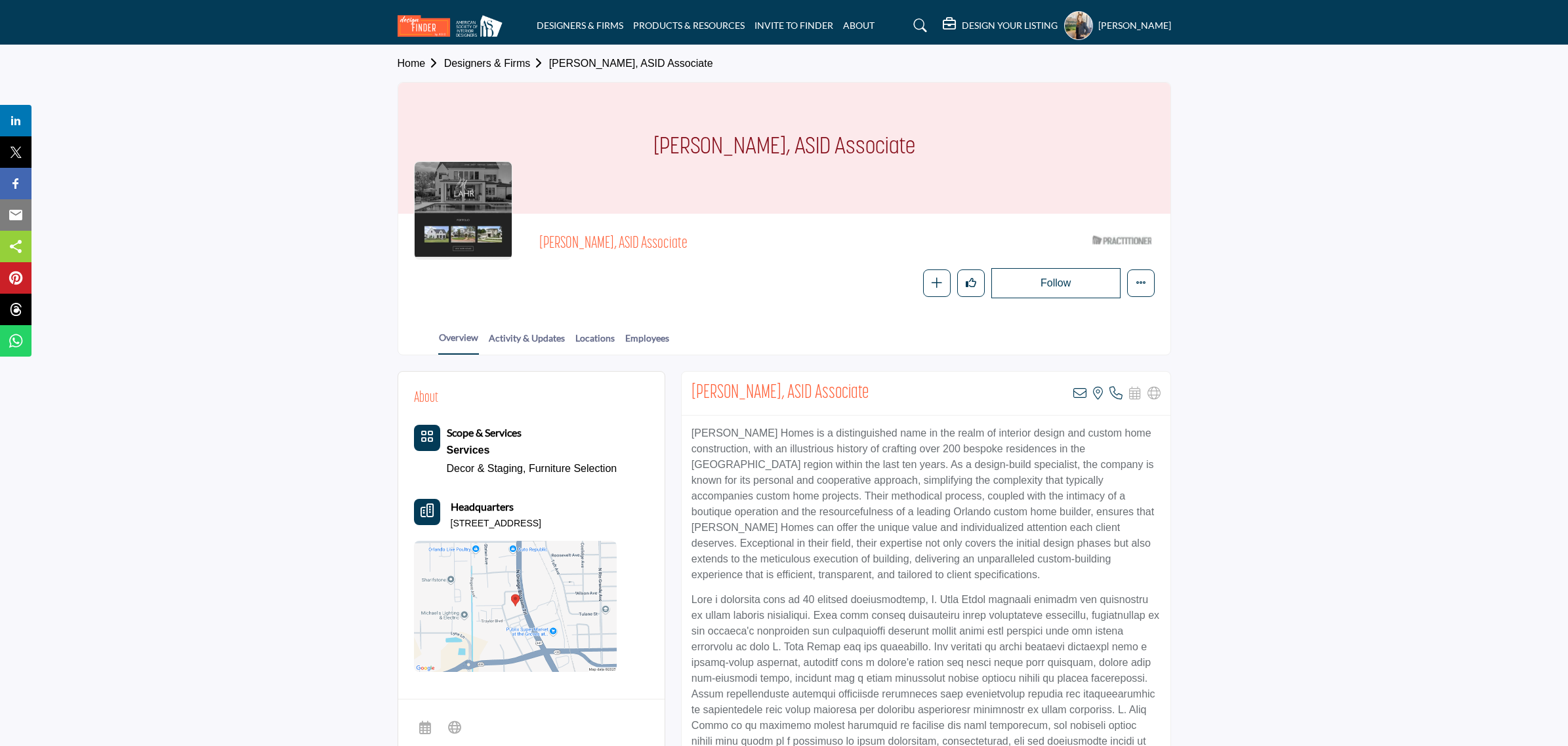
click at [1055, 283] on button "Follow" at bounding box center [1056, 283] width 129 height 30
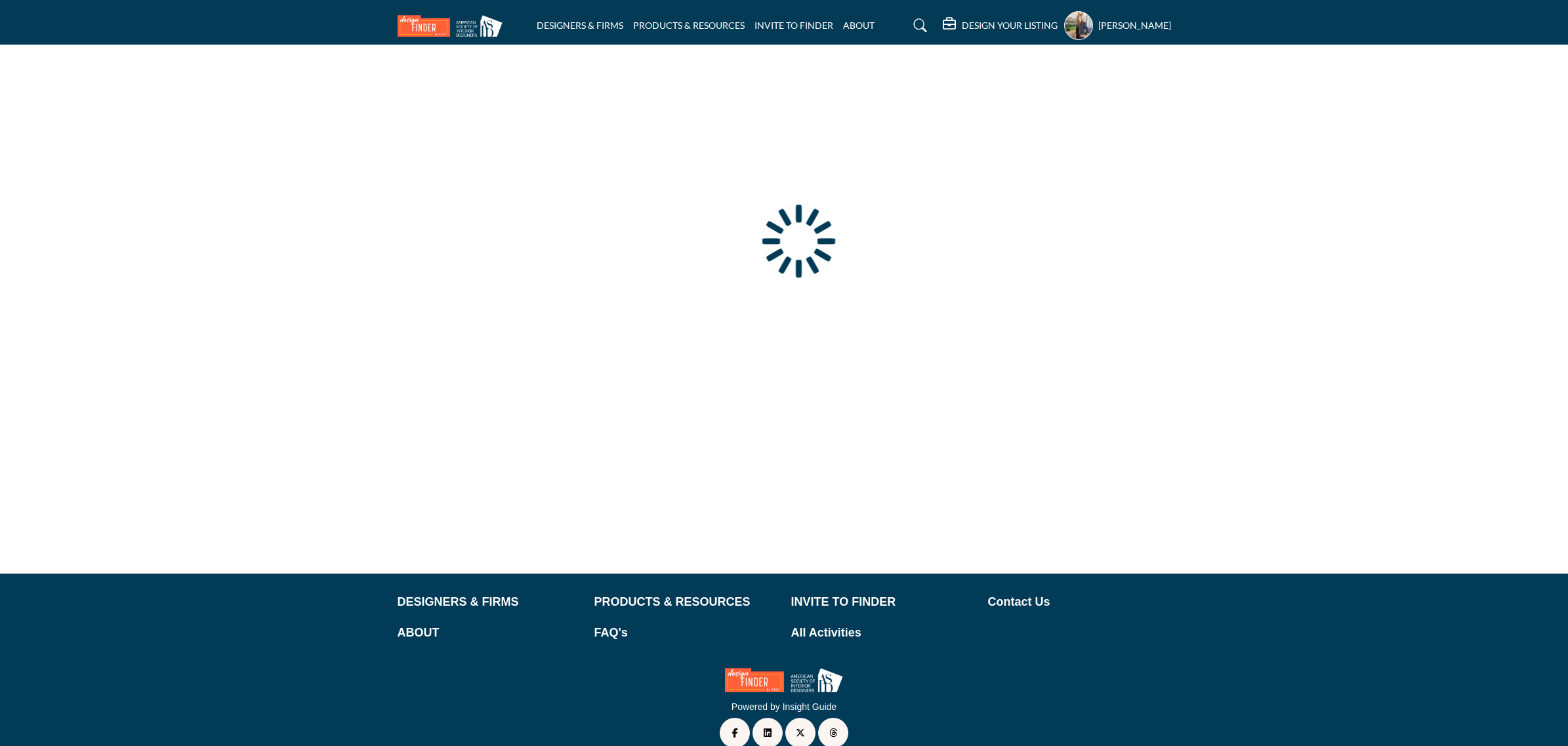
type input "**********"
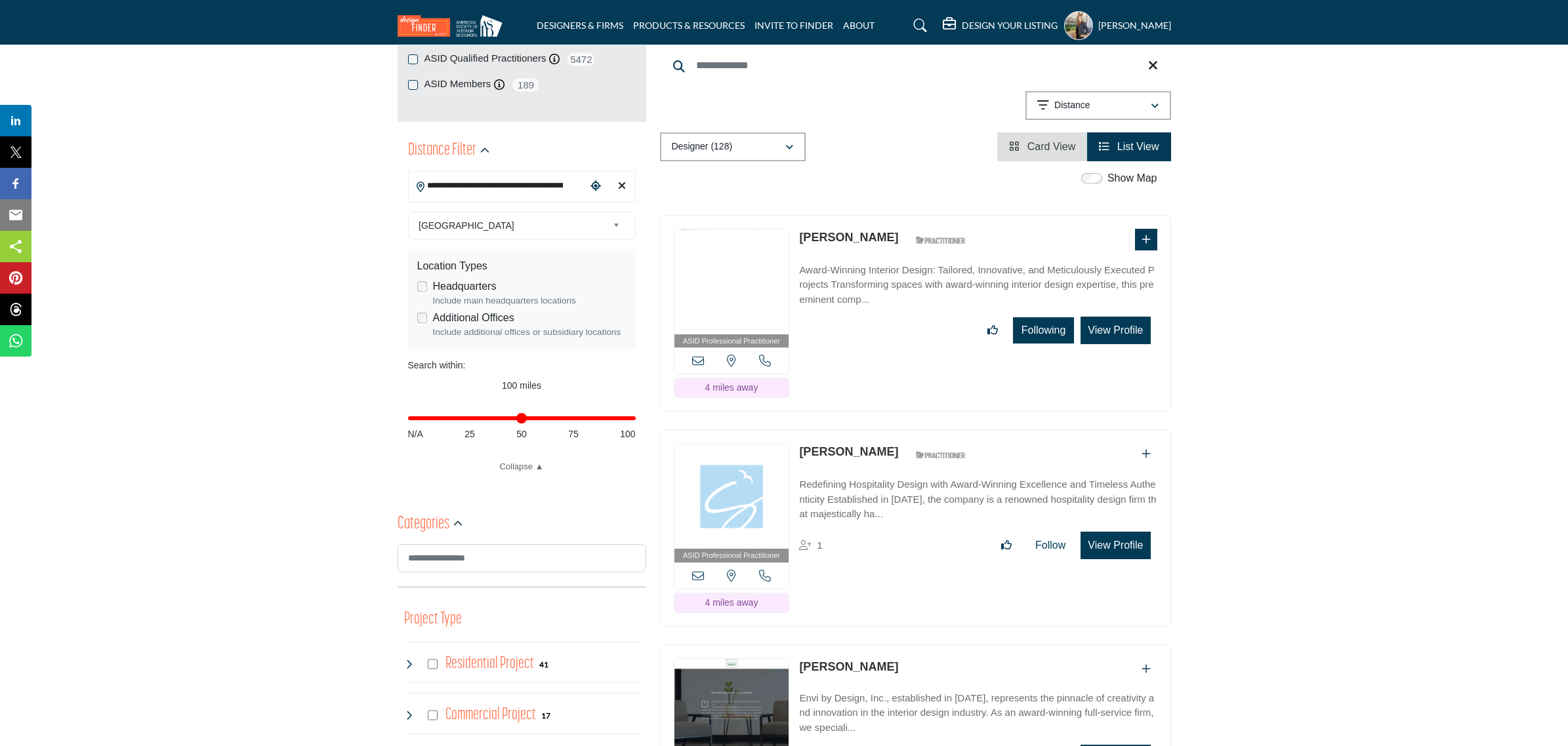
scroll to position [246, 0]
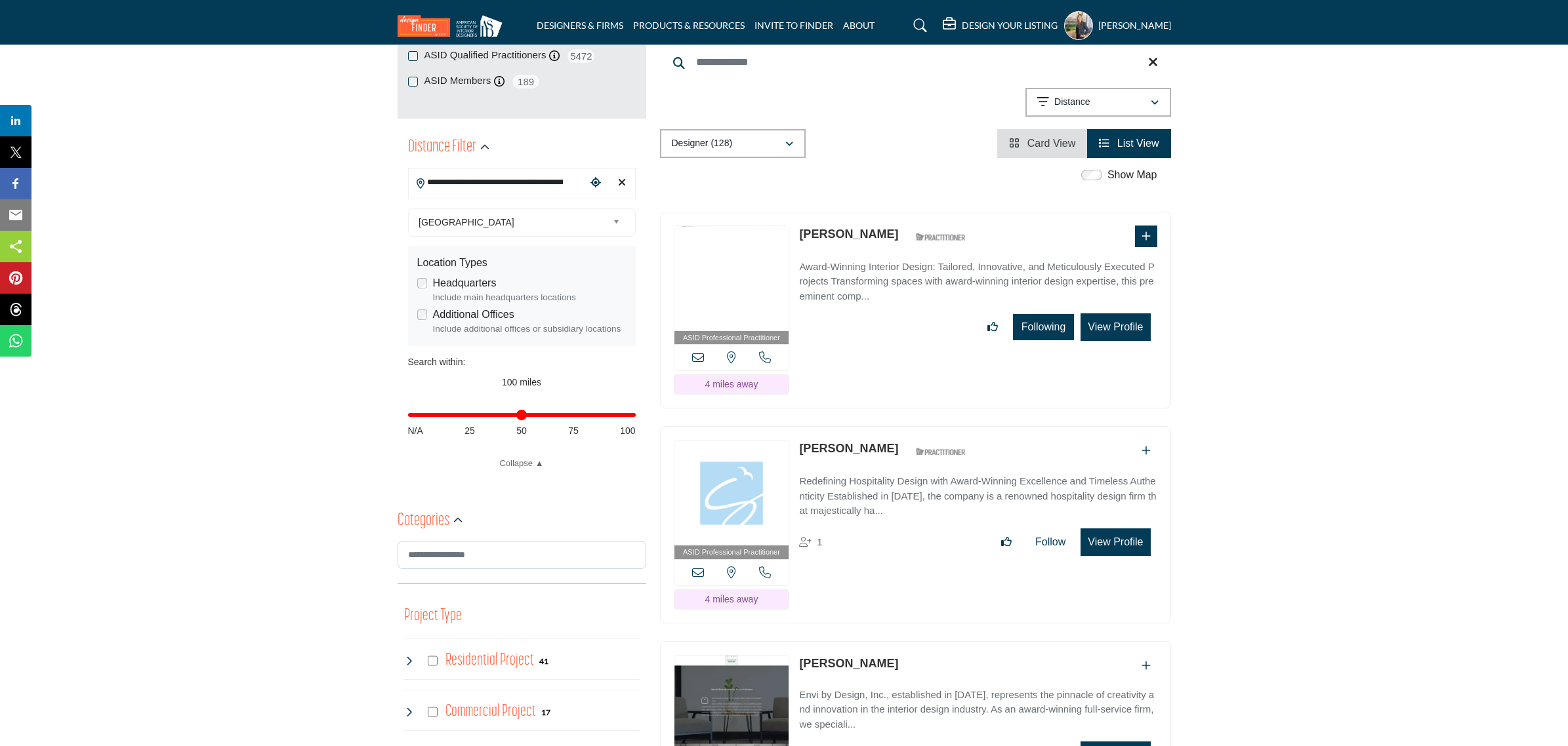
click at [1050, 146] on span "Card View" at bounding box center [1052, 143] width 49 height 11
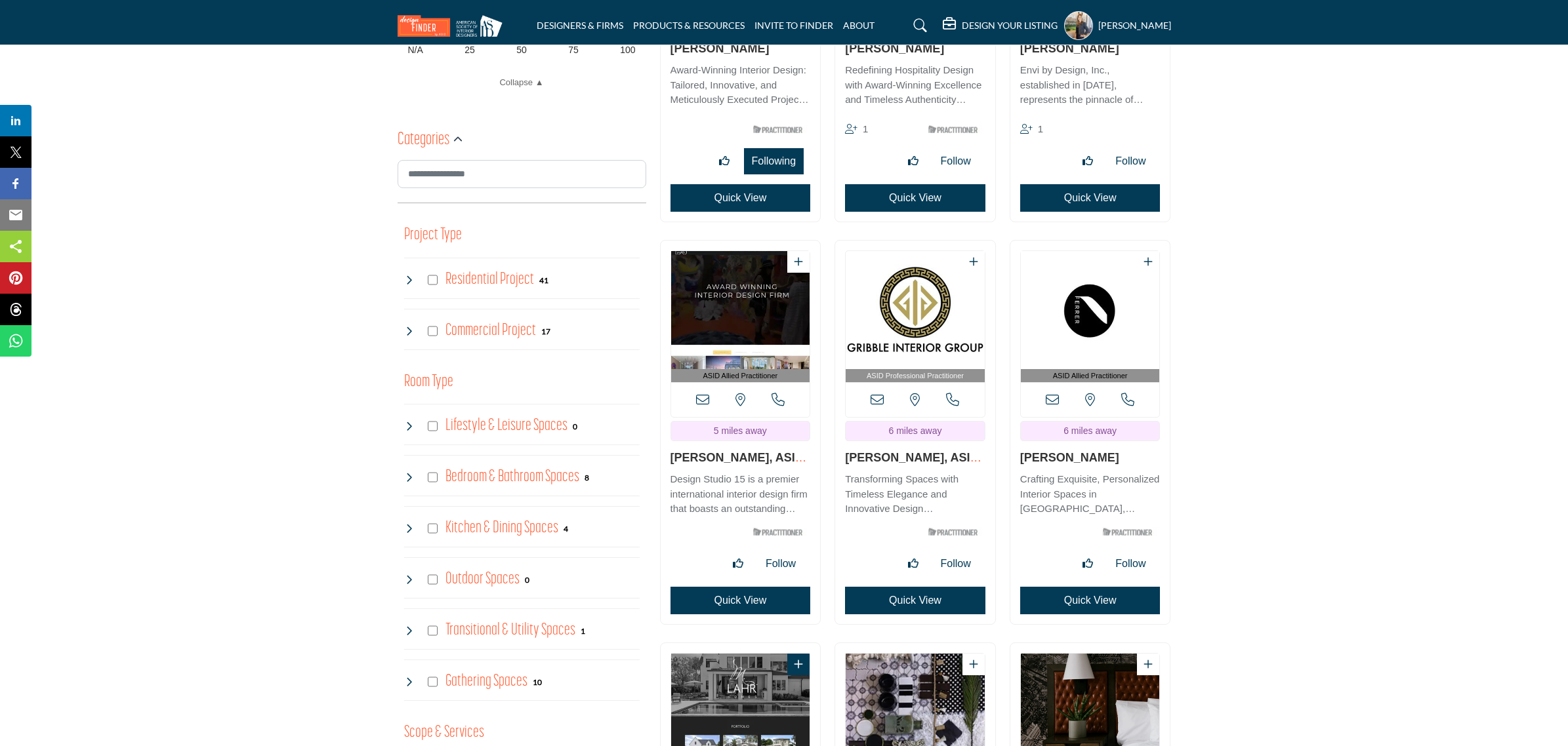
scroll to position [656, 0]
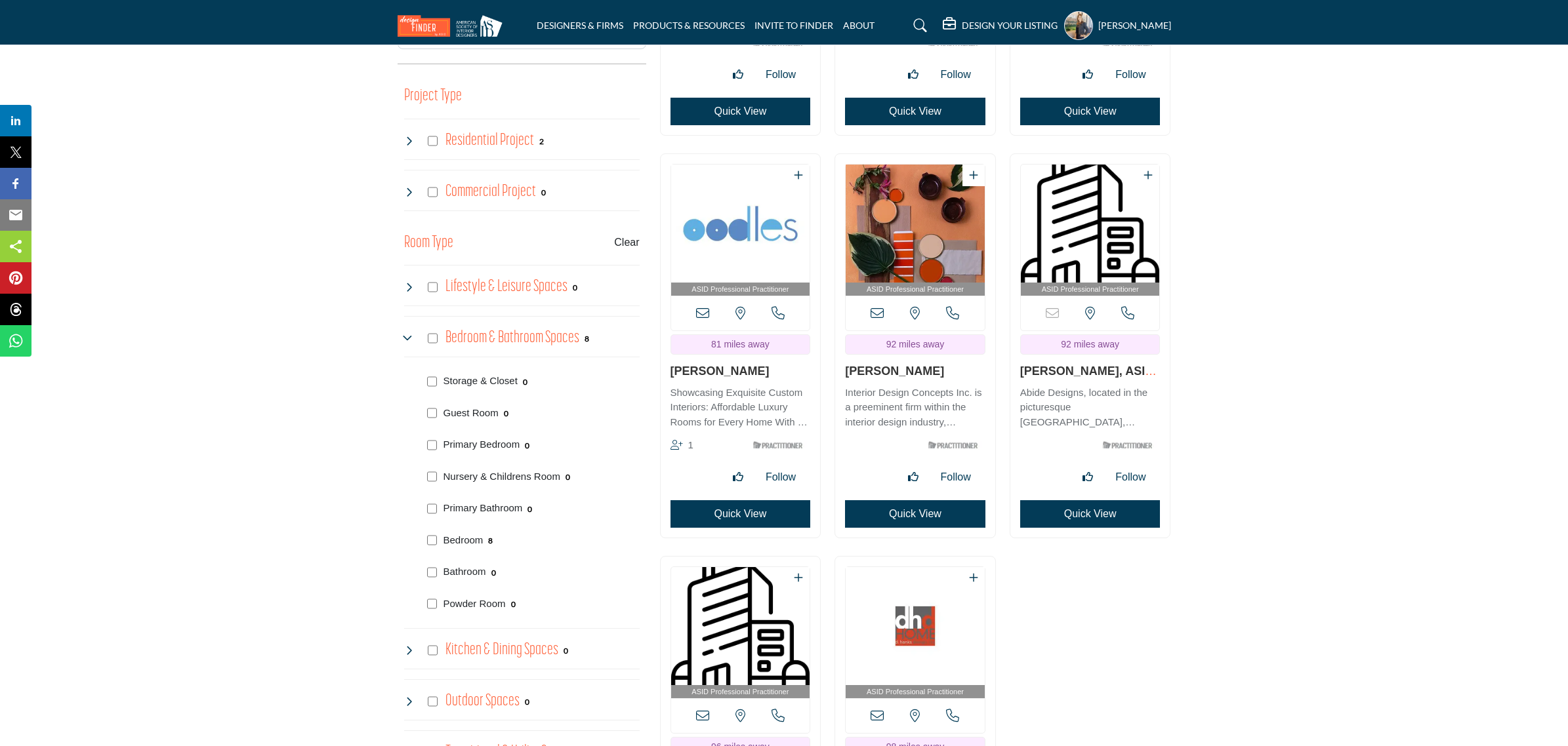
scroll to position [738, 0]
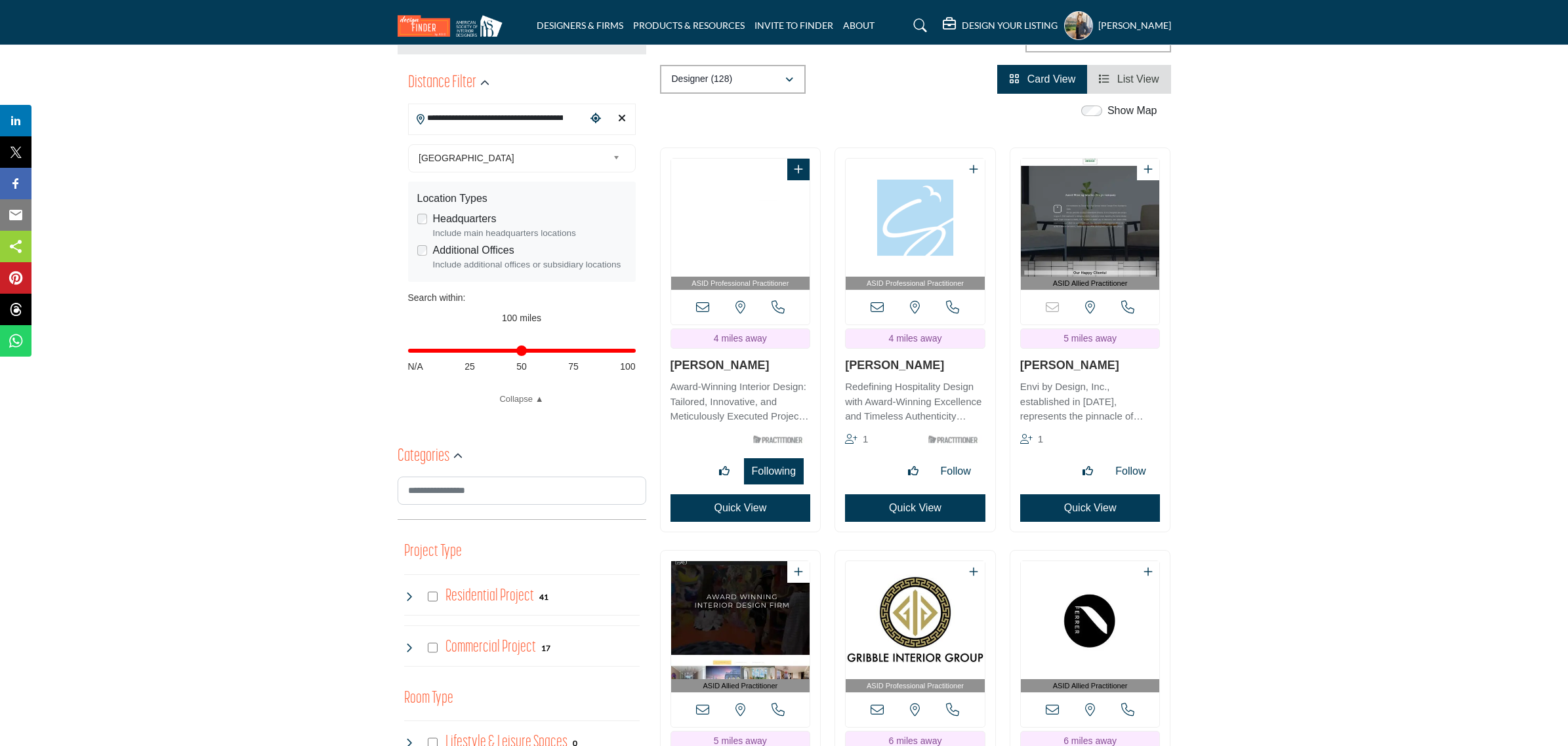
scroll to position [328, 0]
